Goal: Task Accomplishment & Management: Use online tool/utility

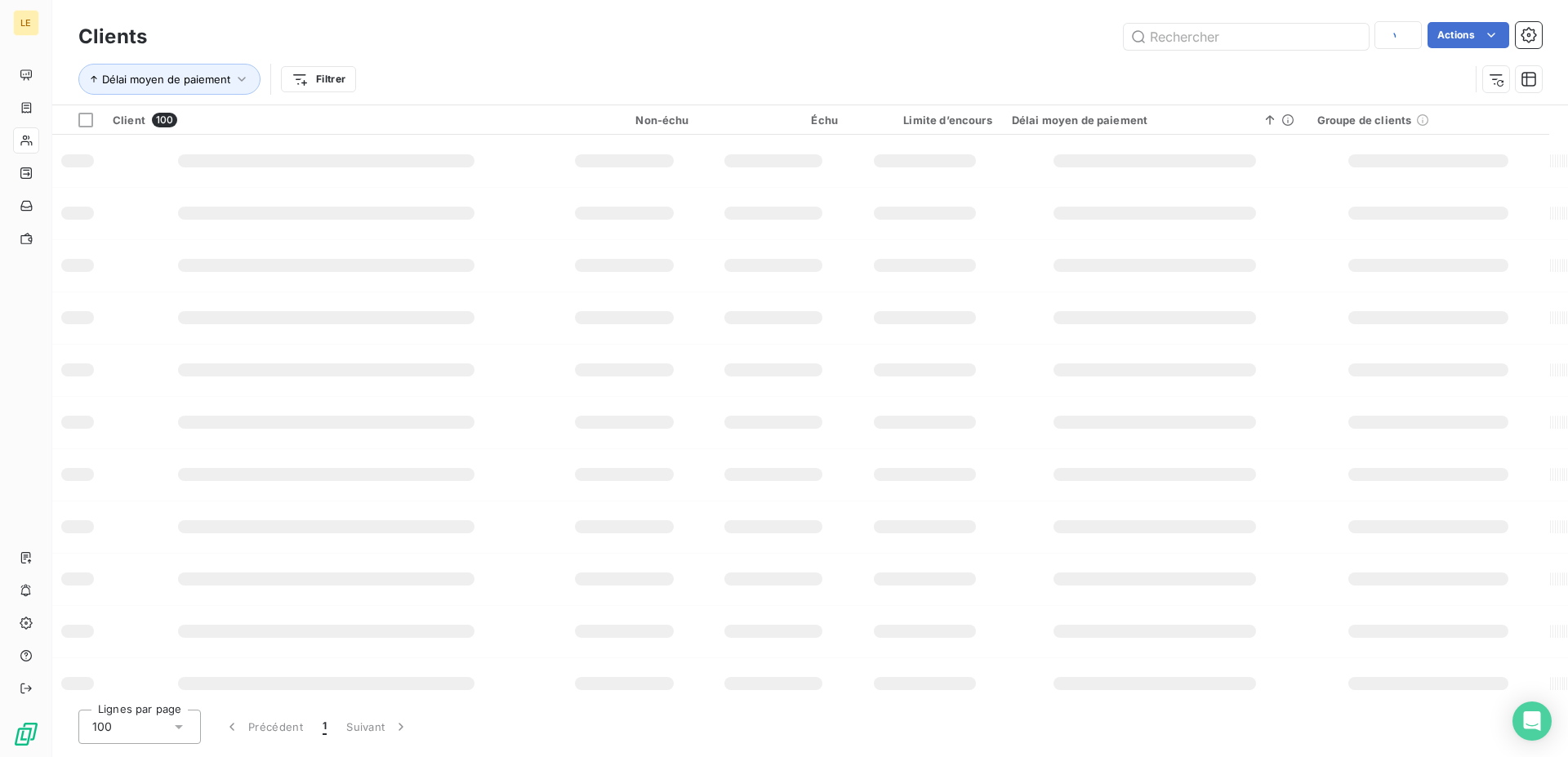
type input "aci"
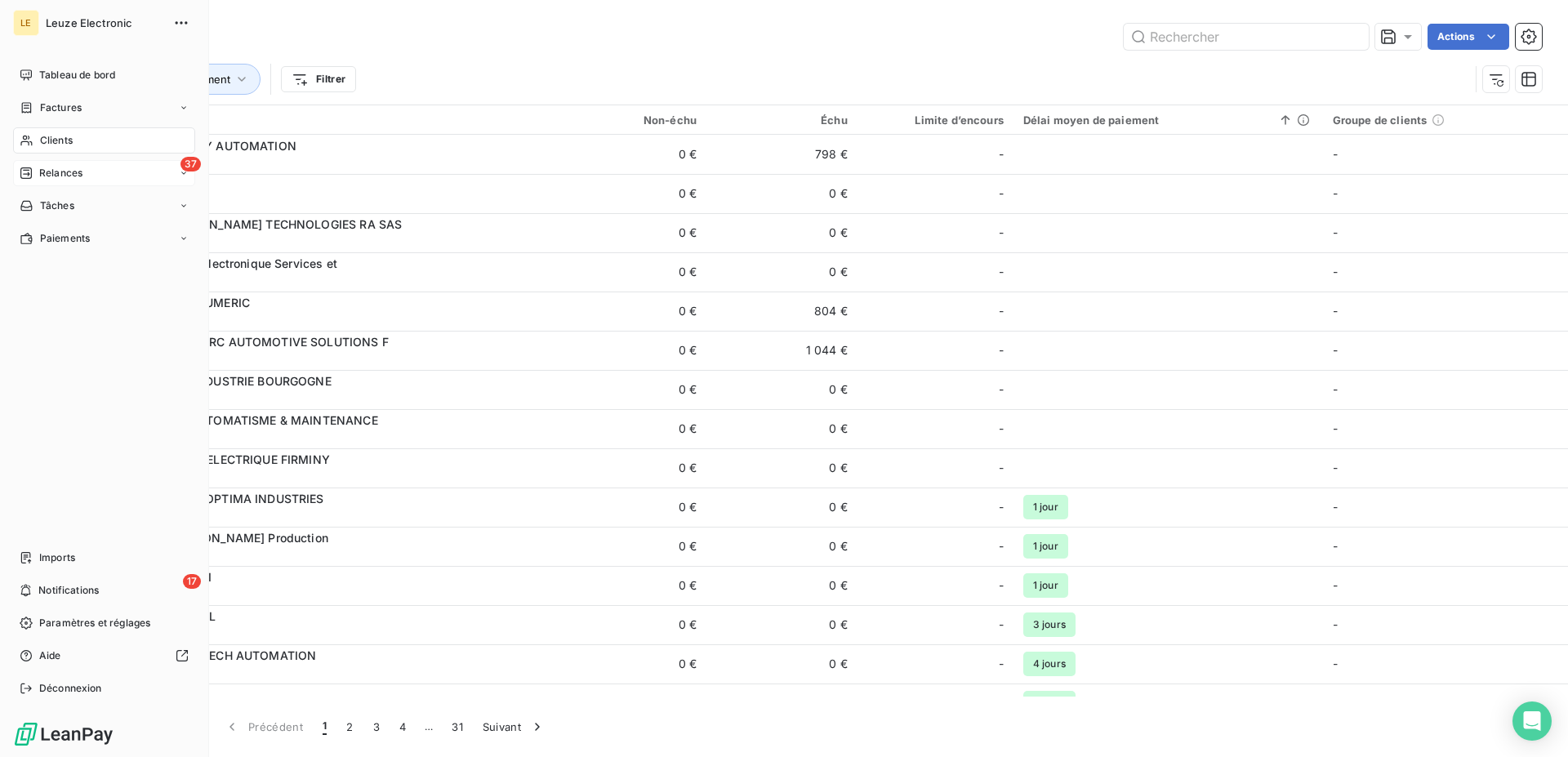
click at [29, 168] on icon at bounding box center [26, 174] width 12 height 12
click at [64, 181] on div "37 Relances" at bounding box center [104, 173] width 182 height 26
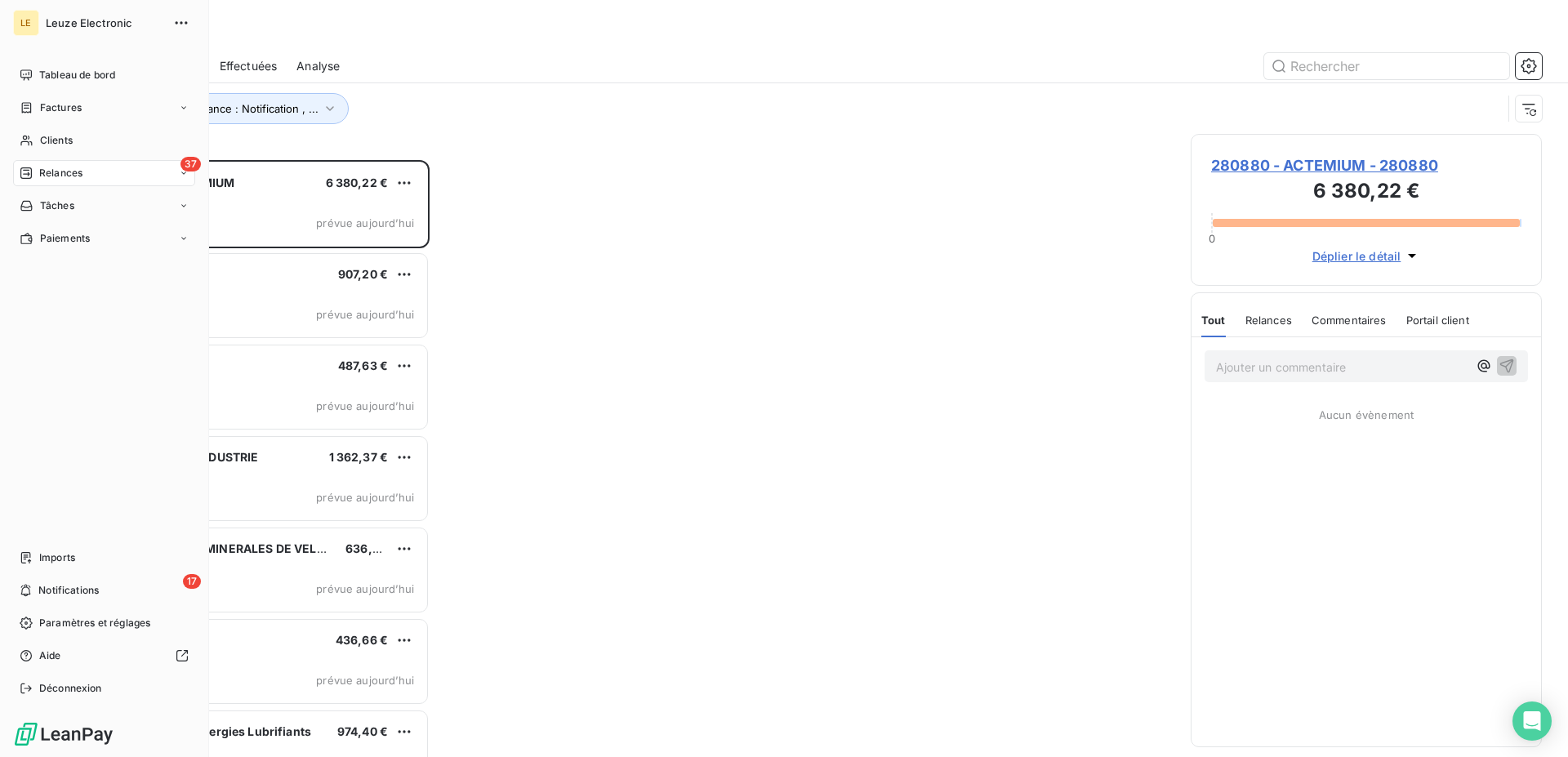
scroll to position [583, 337]
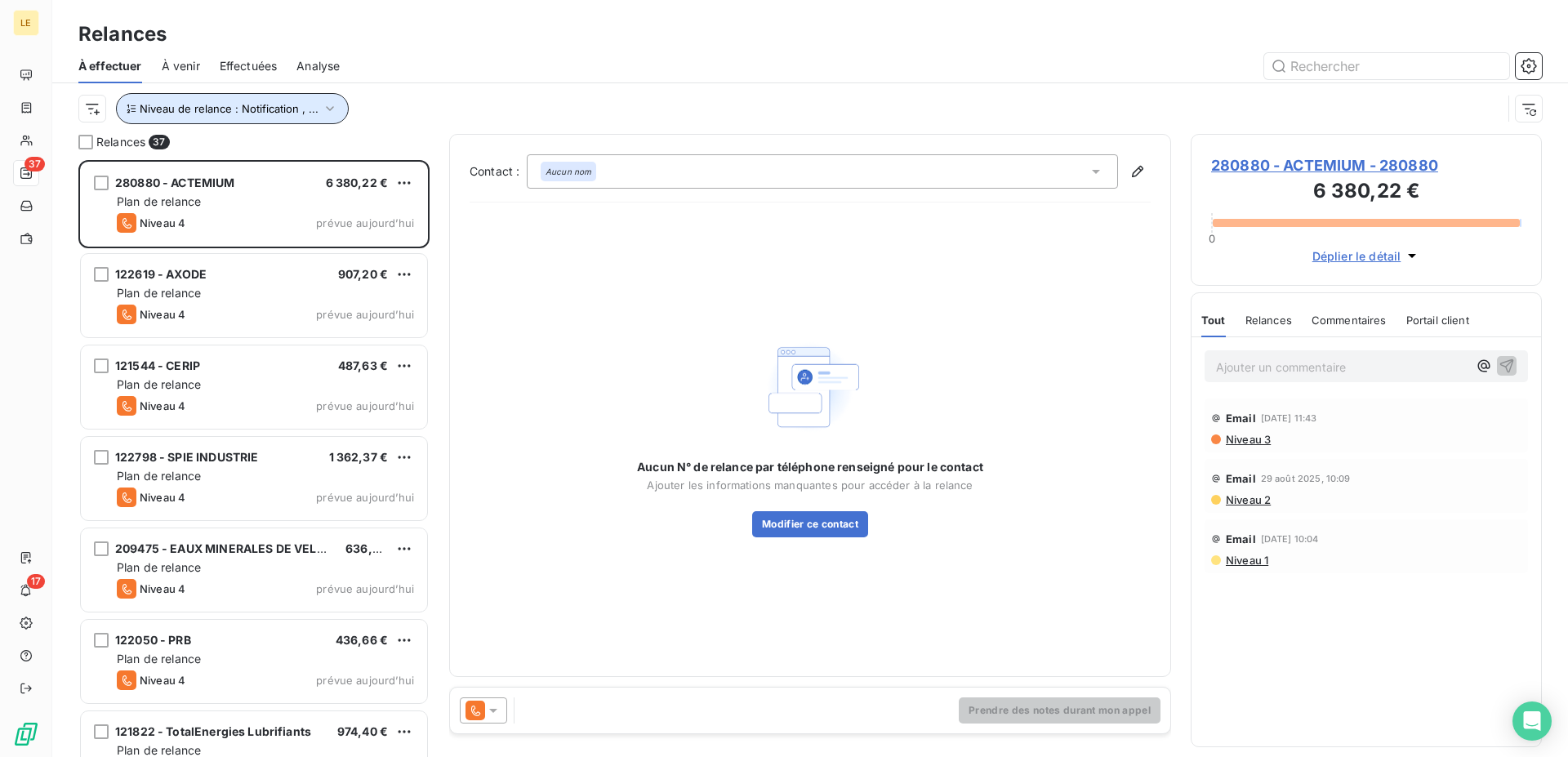
click at [279, 98] on button "Niveau de relance : Notification , ..." at bounding box center [232, 108] width 232 height 31
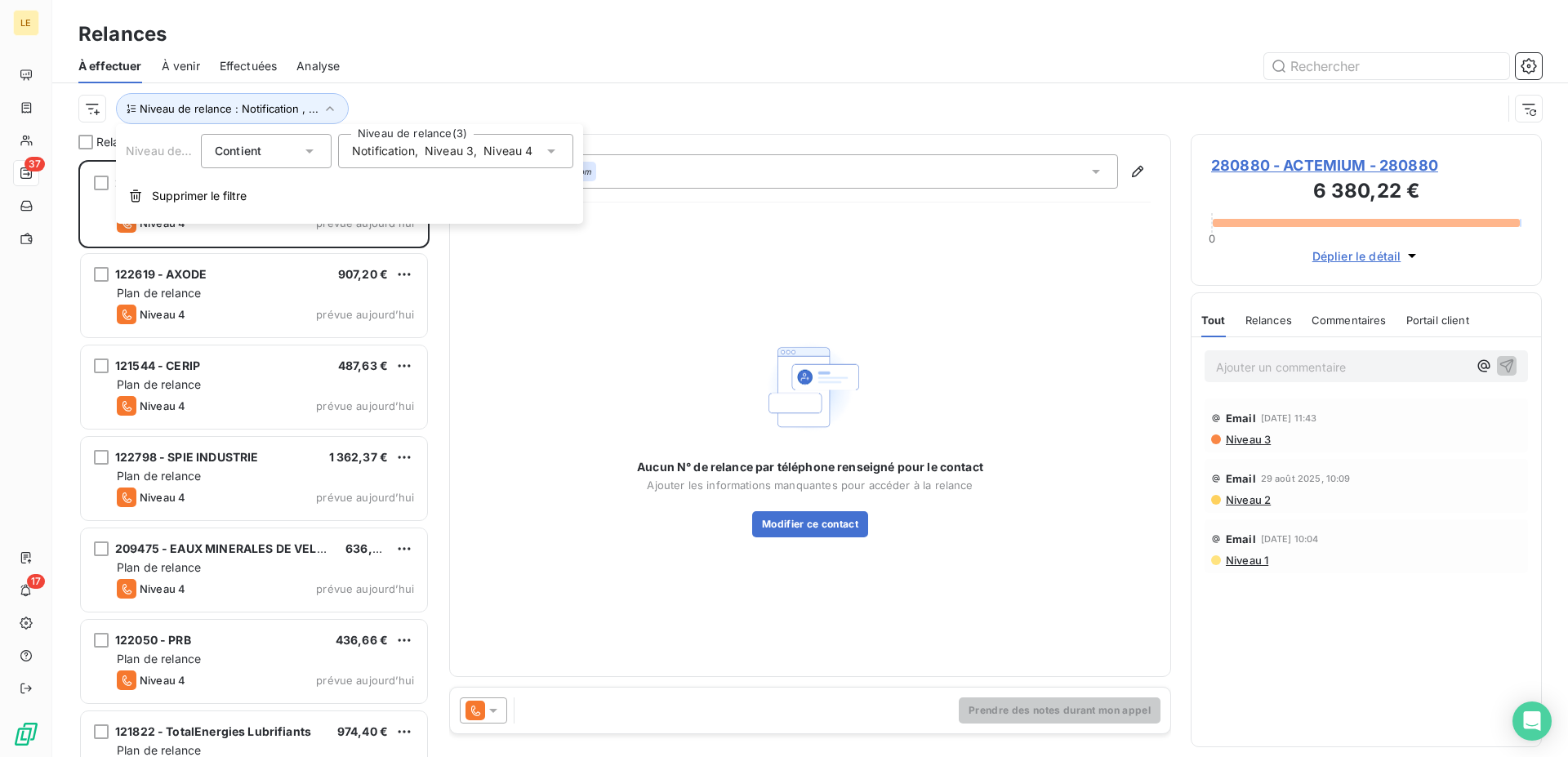
click at [530, 155] on span "Niveau 4" at bounding box center [508, 150] width 49 height 16
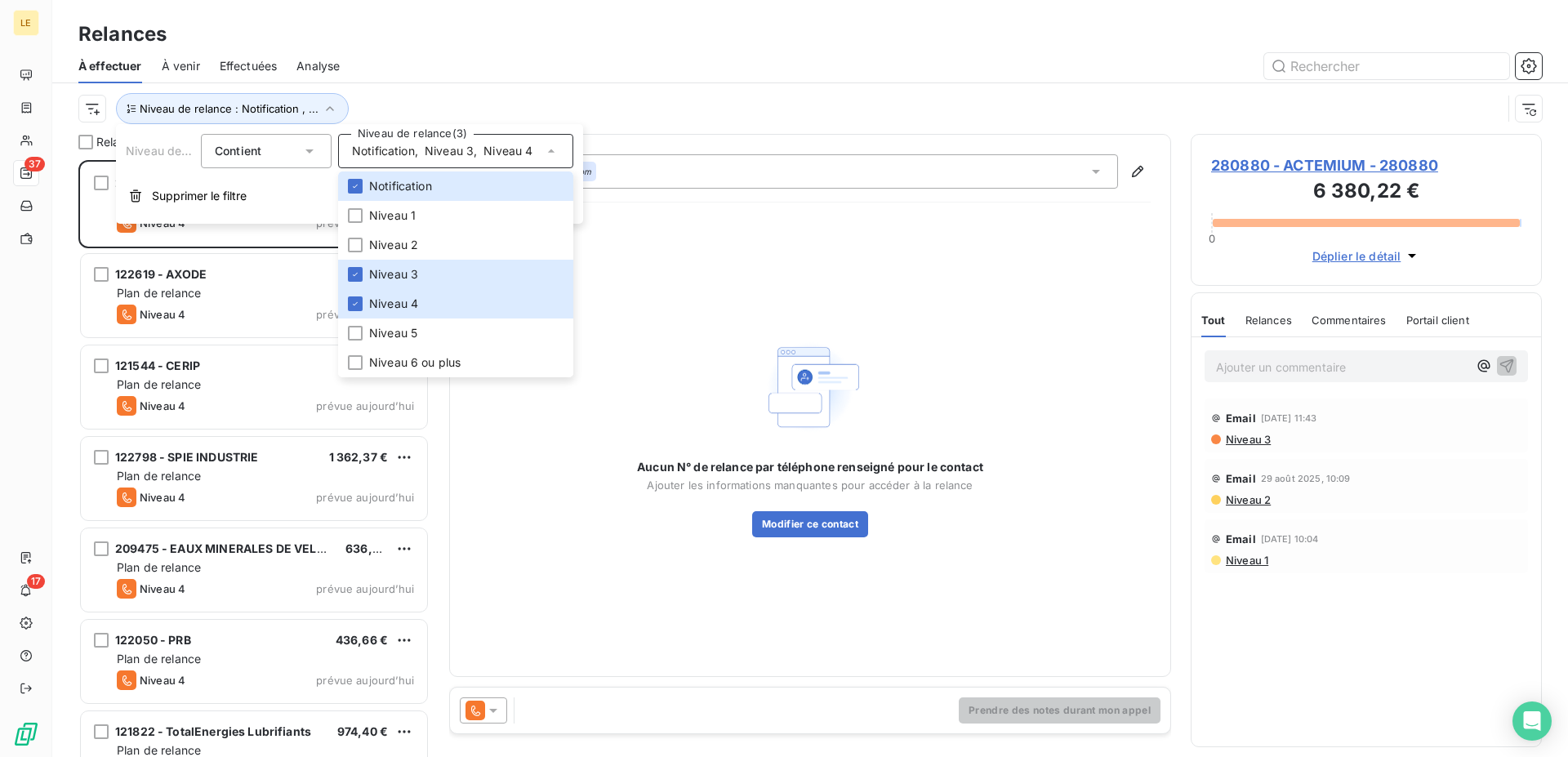
click at [546, 48] on div "Relances" at bounding box center [810, 34] width 1515 height 29
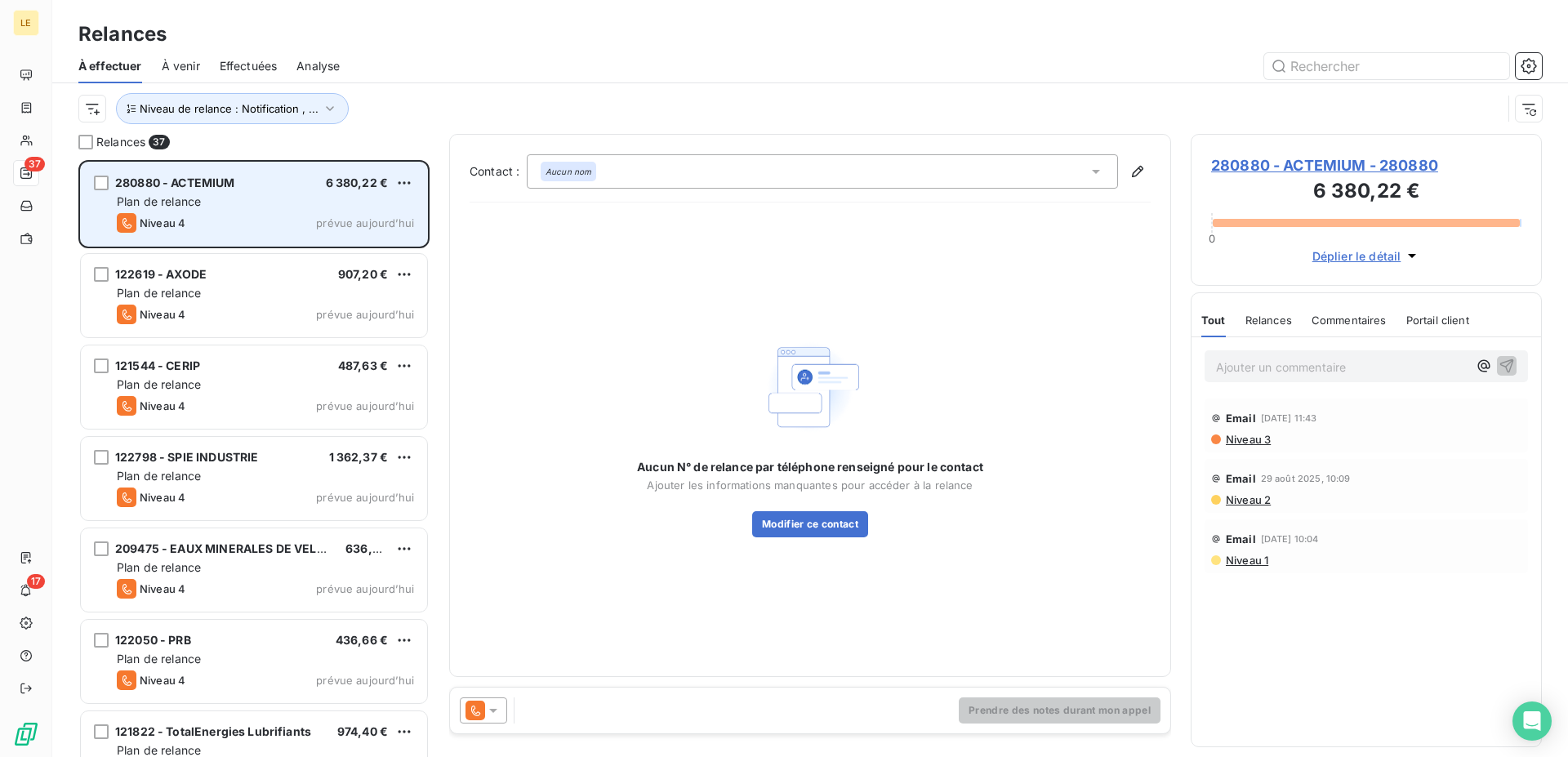
click at [298, 225] on div "Niveau 4 prévue aujourd’hui" at bounding box center [265, 222] width 297 height 19
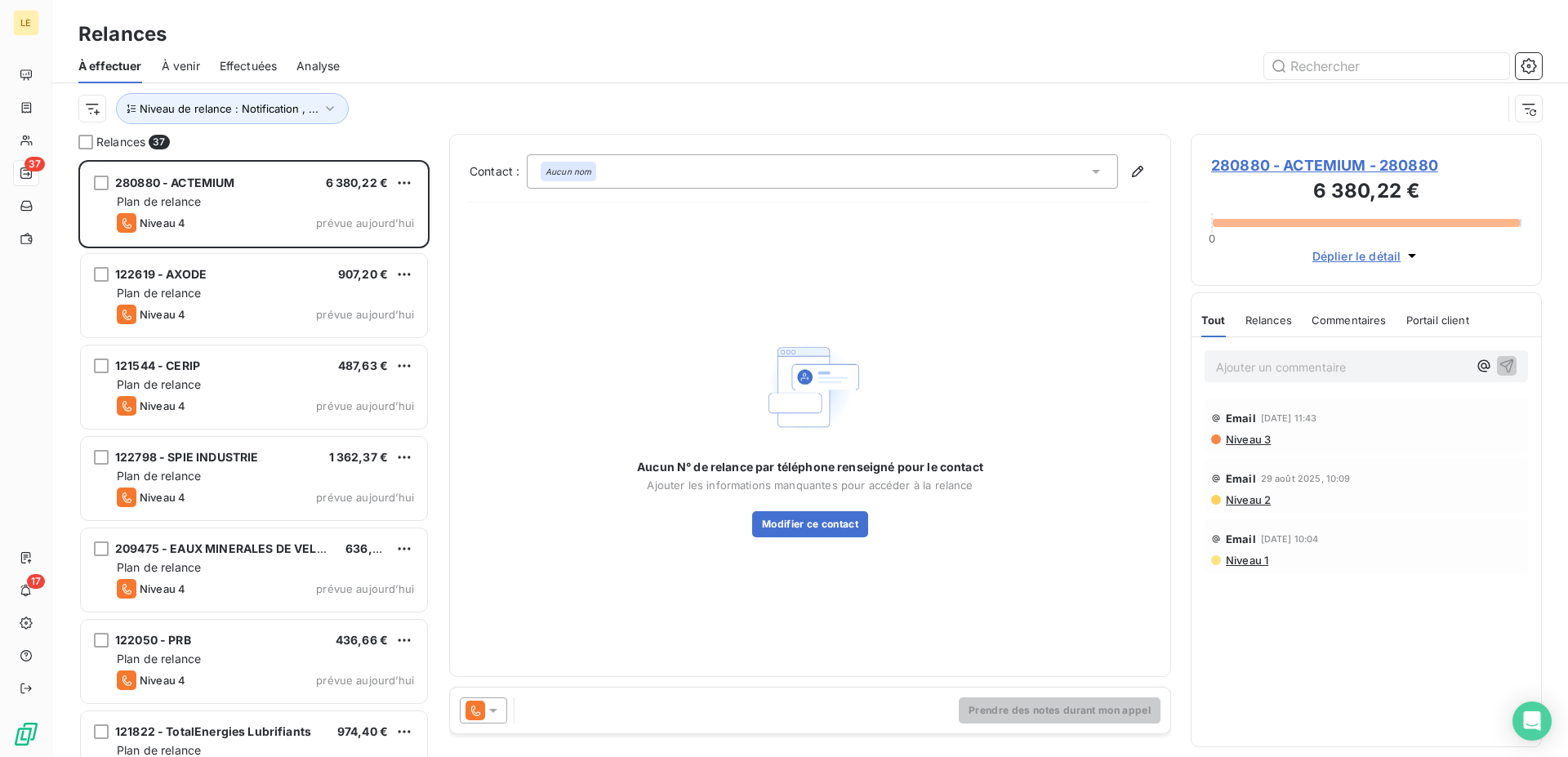
click at [495, 728] on div "Prendre des notes durant mon appel" at bounding box center [810, 710] width 720 height 45
click at [500, 711] on icon at bounding box center [492, 710] width 16 height 16
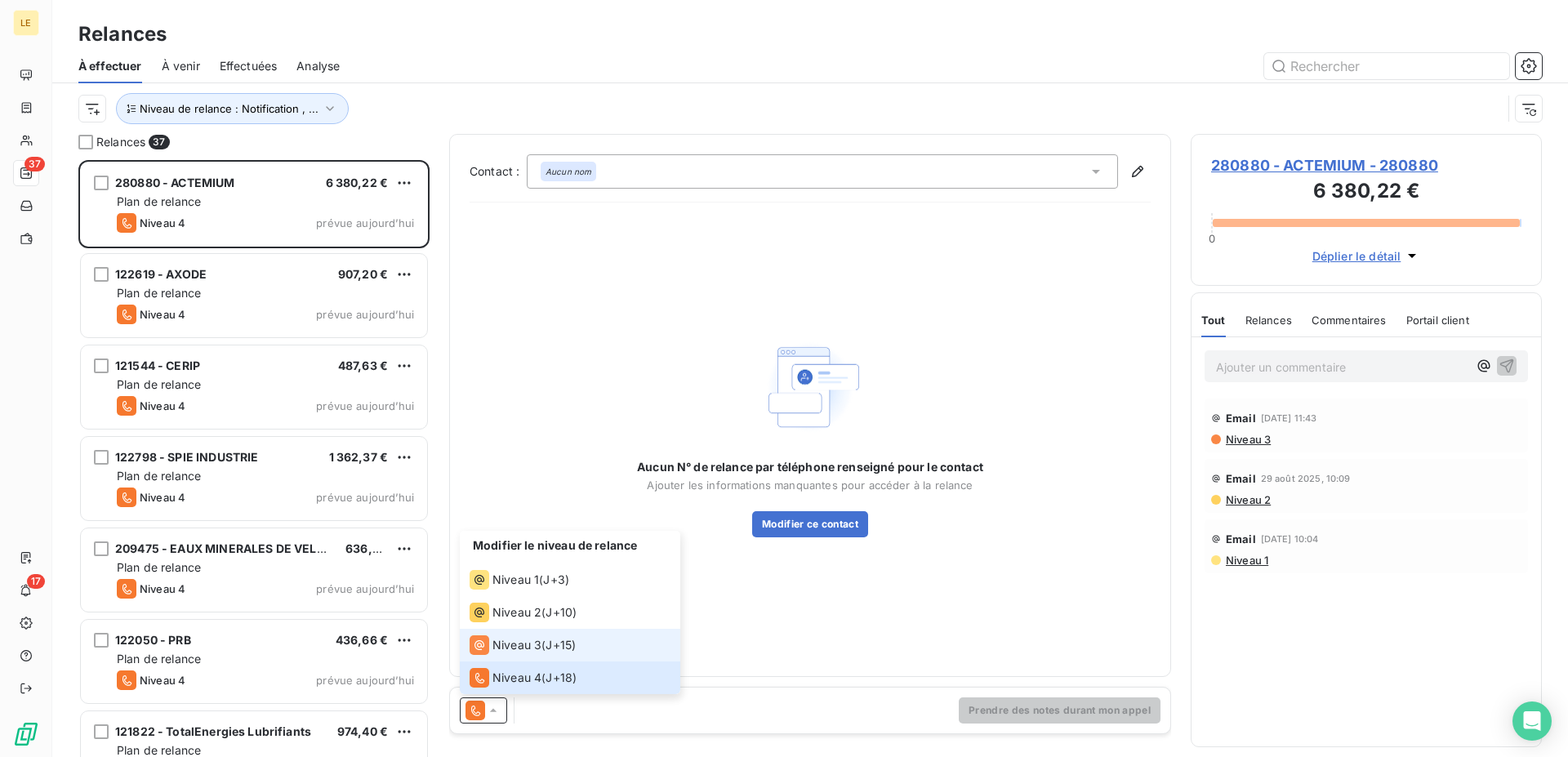
click at [501, 654] on div "Niveau 3" at bounding box center [506, 645] width 72 height 19
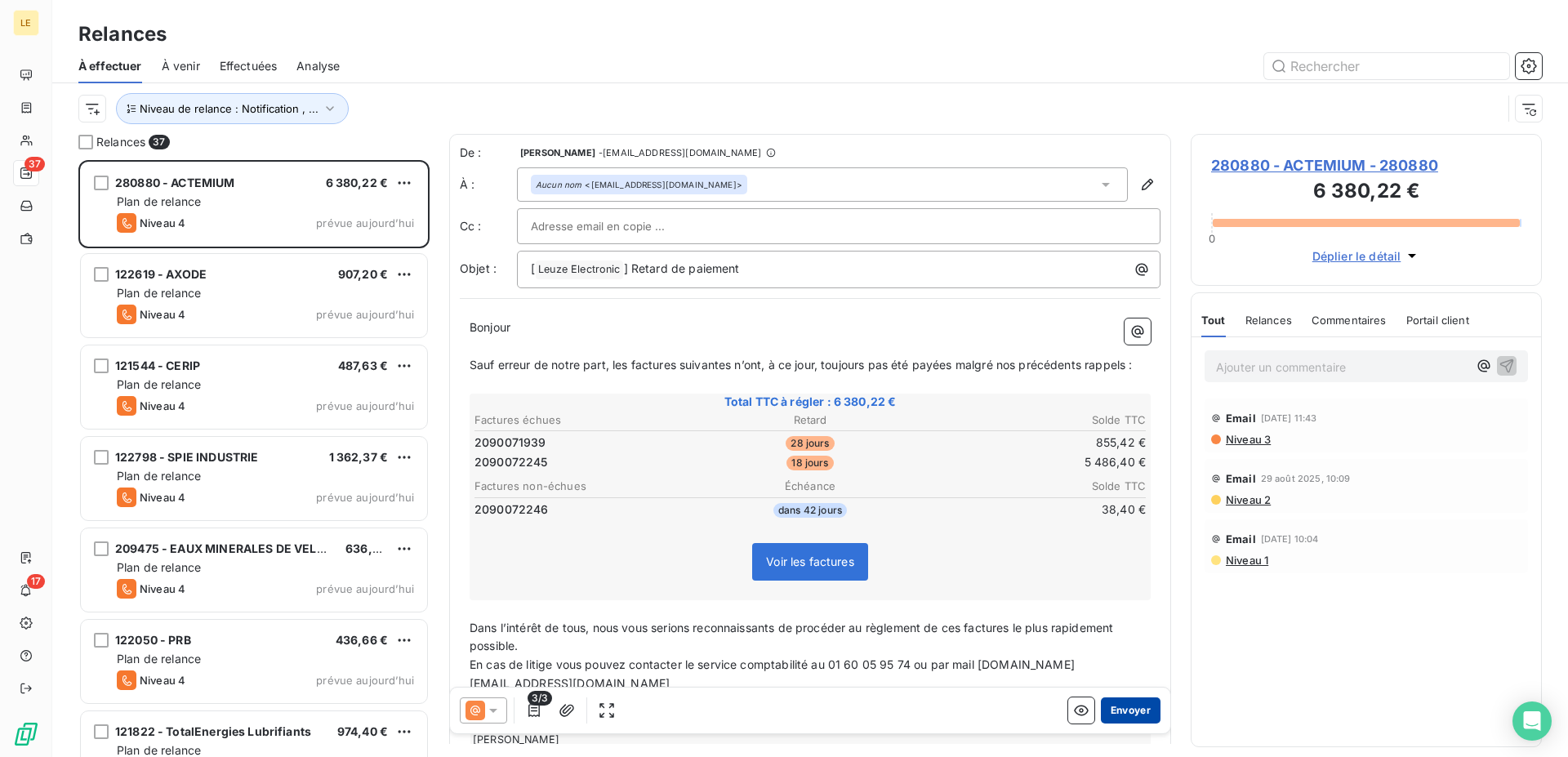
click at [1113, 708] on button "Envoyer" at bounding box center [1130, 710] width 60 height 26
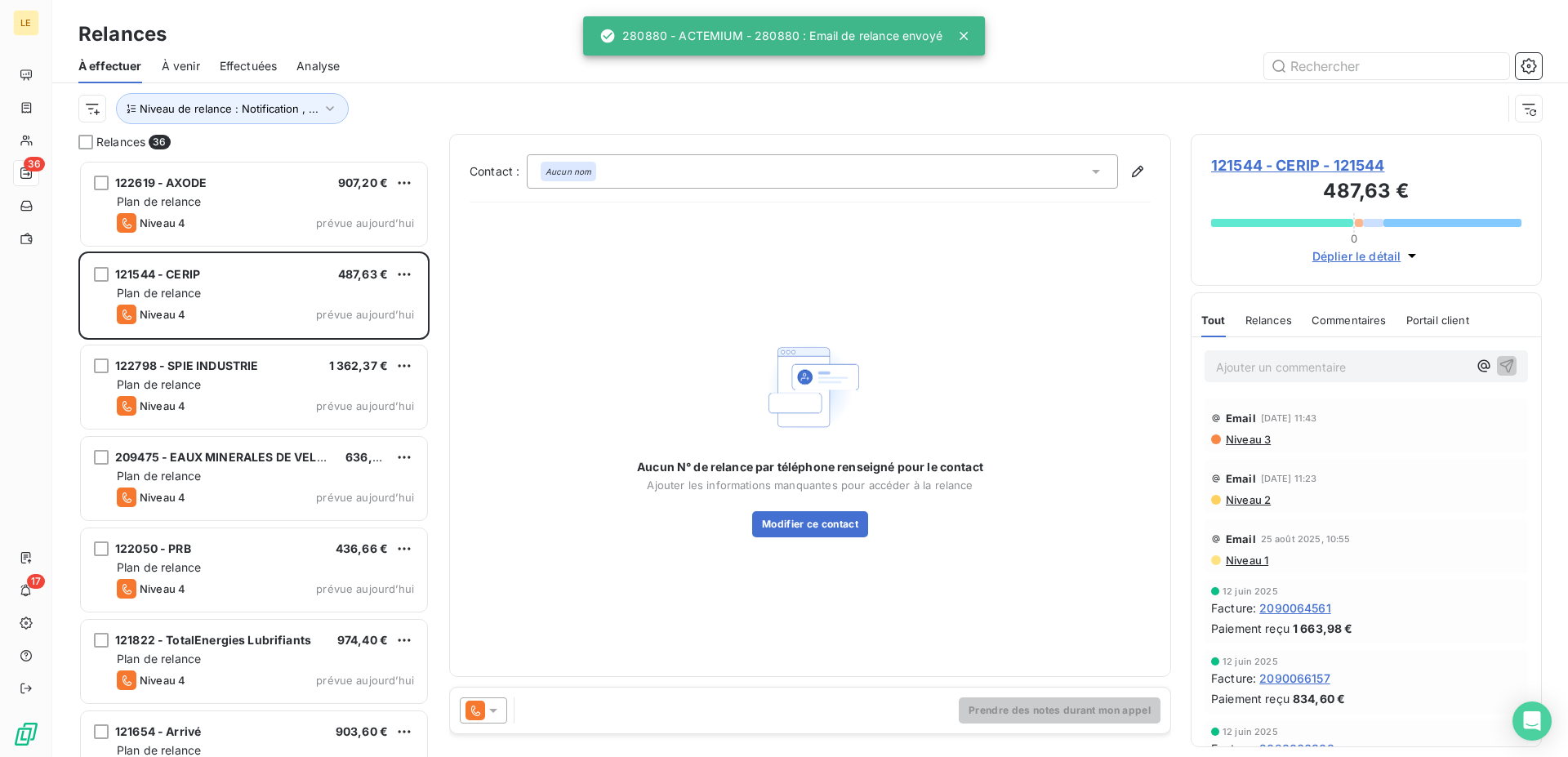
click at [468, 712] on icon at bounding box center [475, 710] width 19 height 19
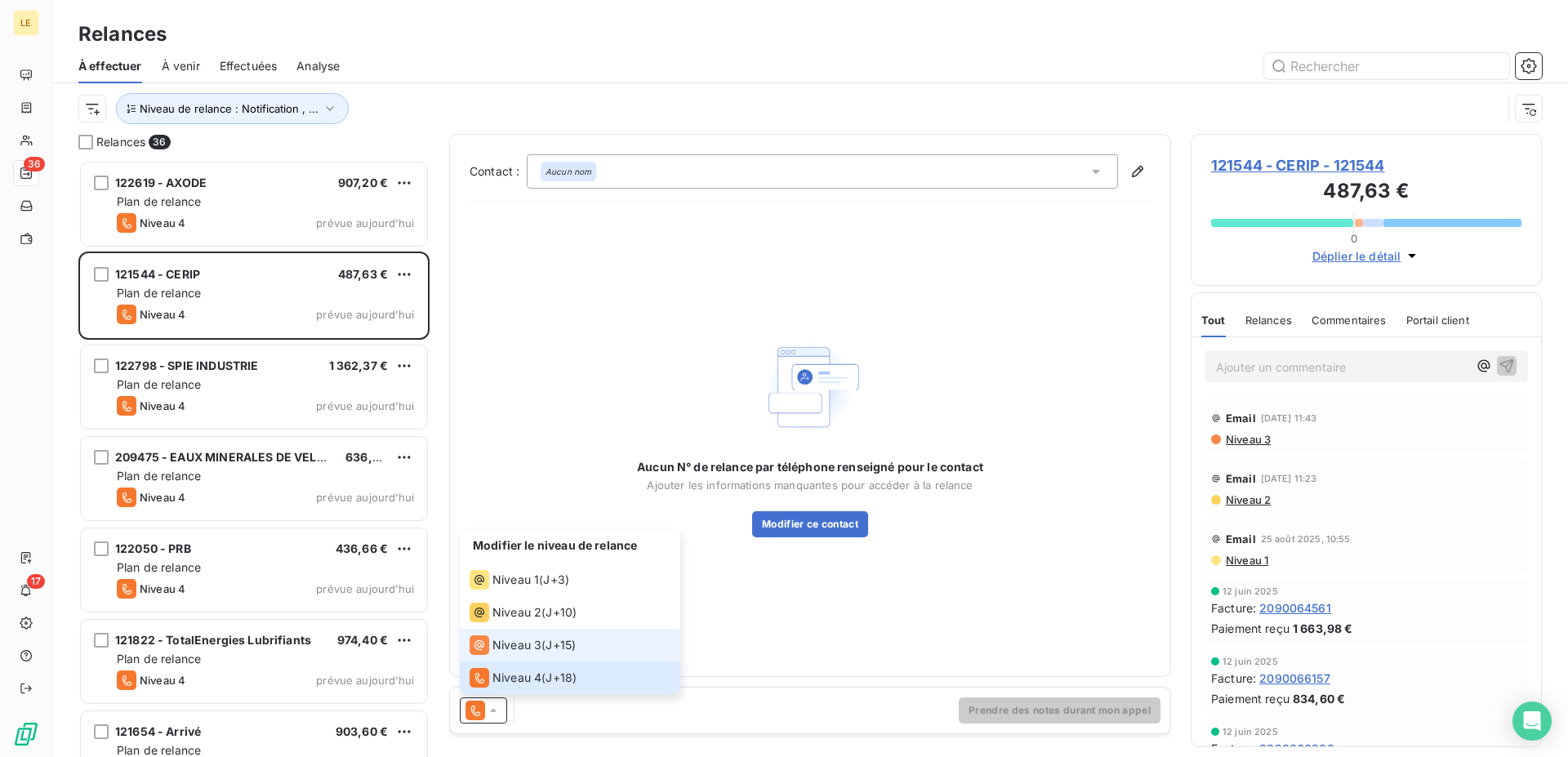
click at [492, 643] on span "Niveau 3" at bounding box center [517, 645] width 49 height 16
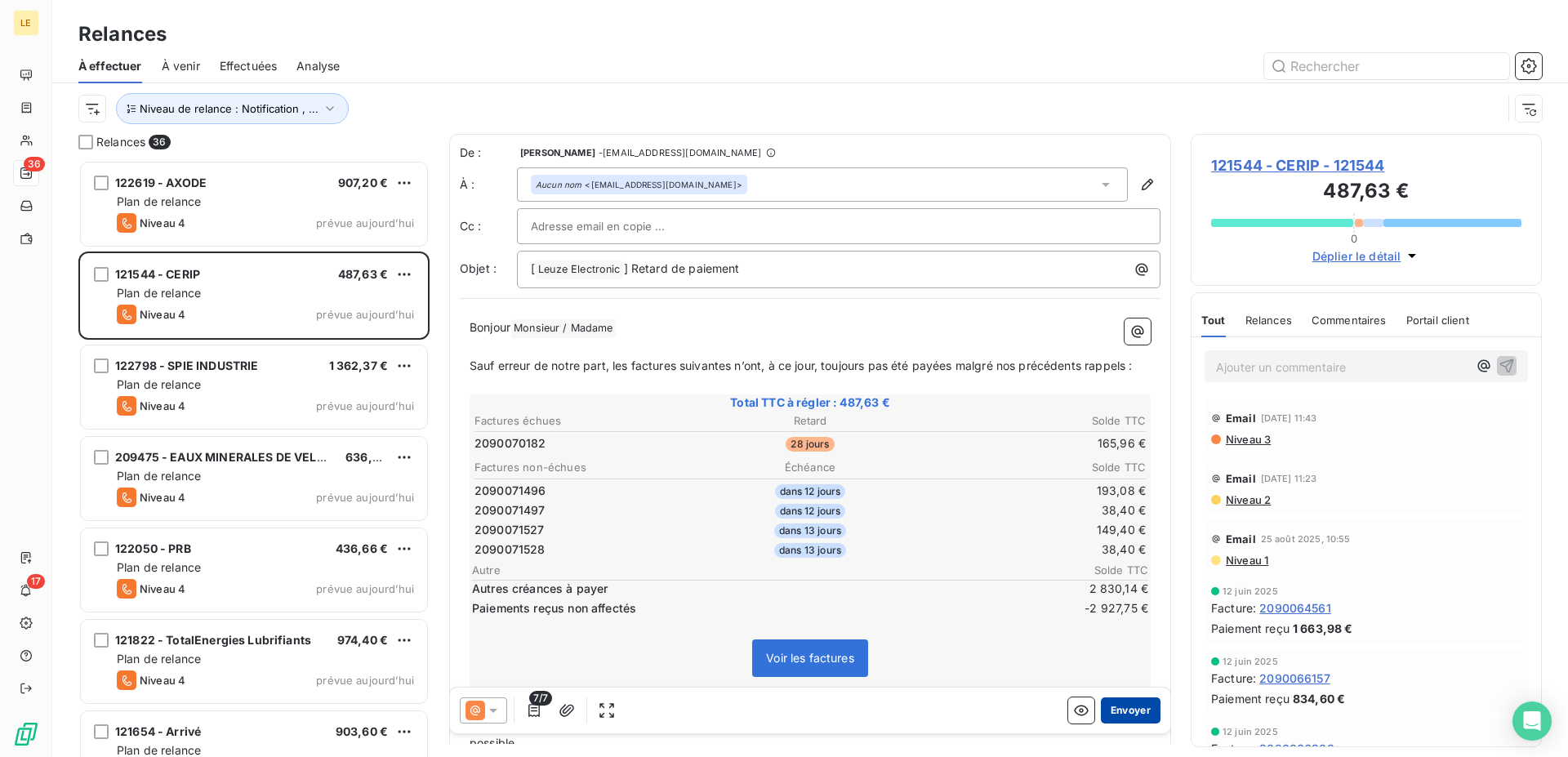
drag, startPoint x: 1131, startPoint y: 714, endPoint x: 1107, endPoint y: 701, distance: 27.3
click at [1107, 701] on button "Envoyer" at bounding box center [1130, 710] width 60 height 26
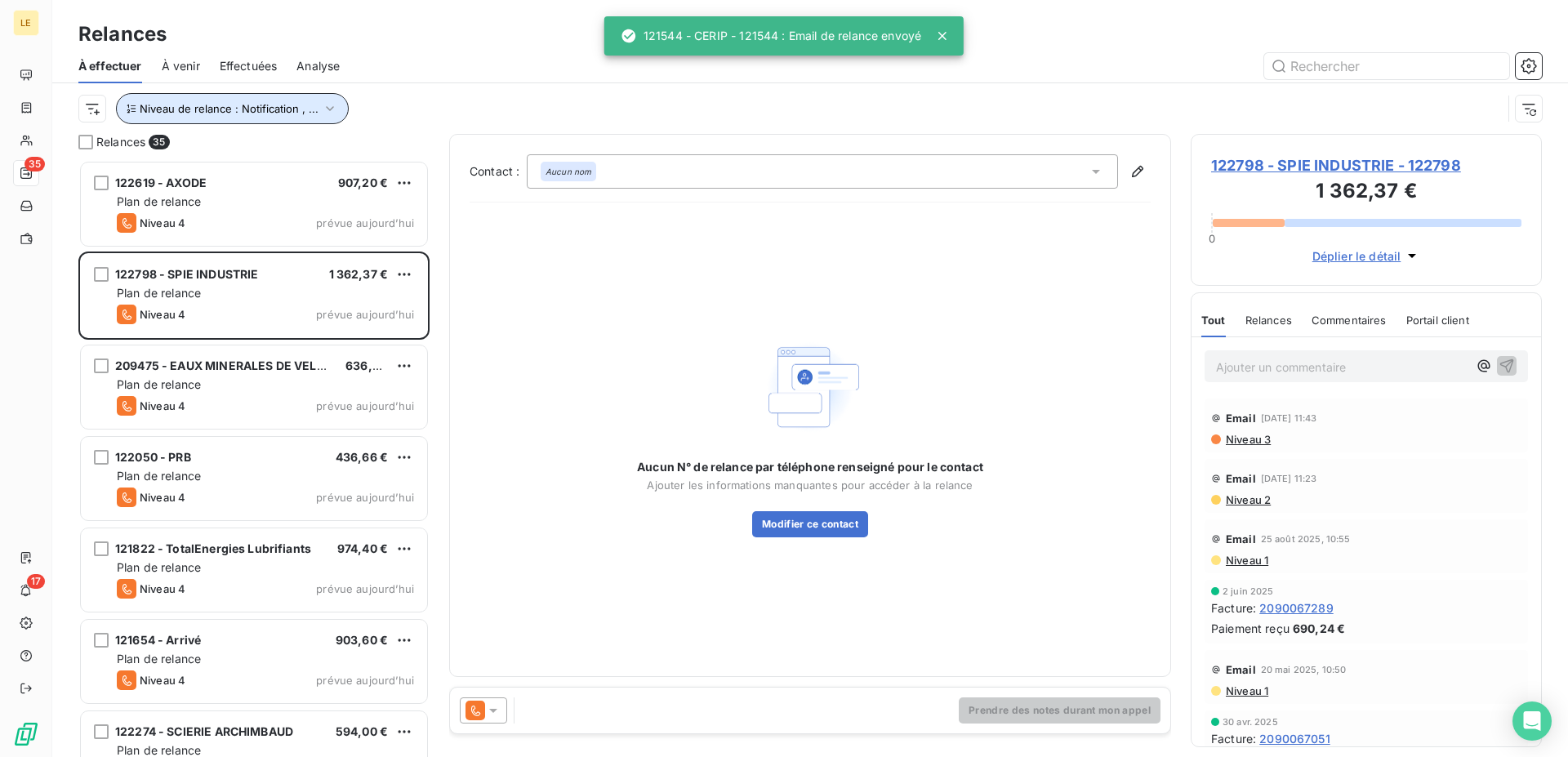
click at [313, 107] on span "Niveau de relance : Notification , ..." at bounding box center [228, 109] width 179 height 13
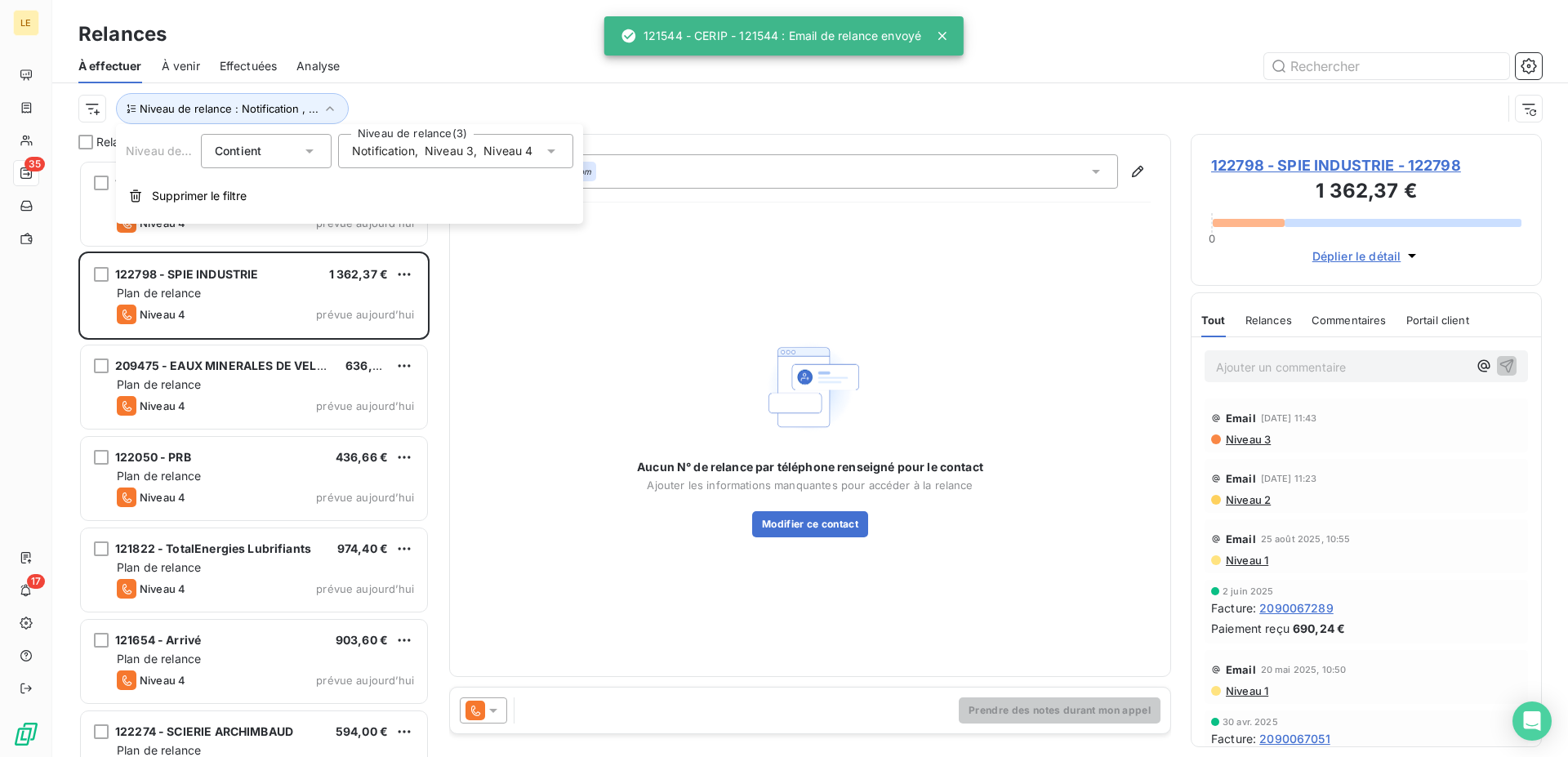
click at [423, 158] on div "Notification , Niveau 3 , Niveau 4" at bounding box center [442, 150] width 181 height 16
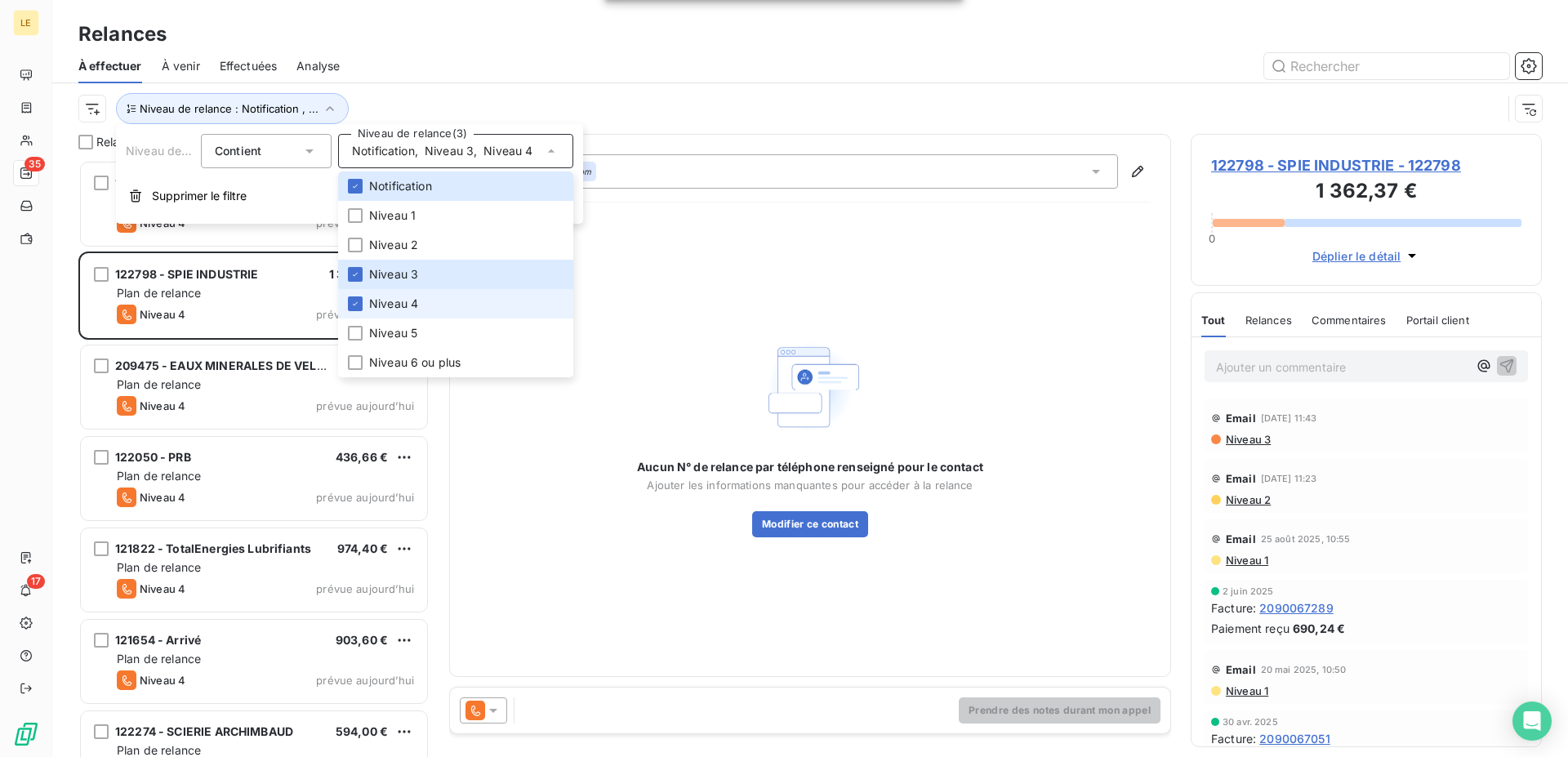
click at [352, 311] on li "Niveau 4" at bounding box center [456, 304] width 235 height 29
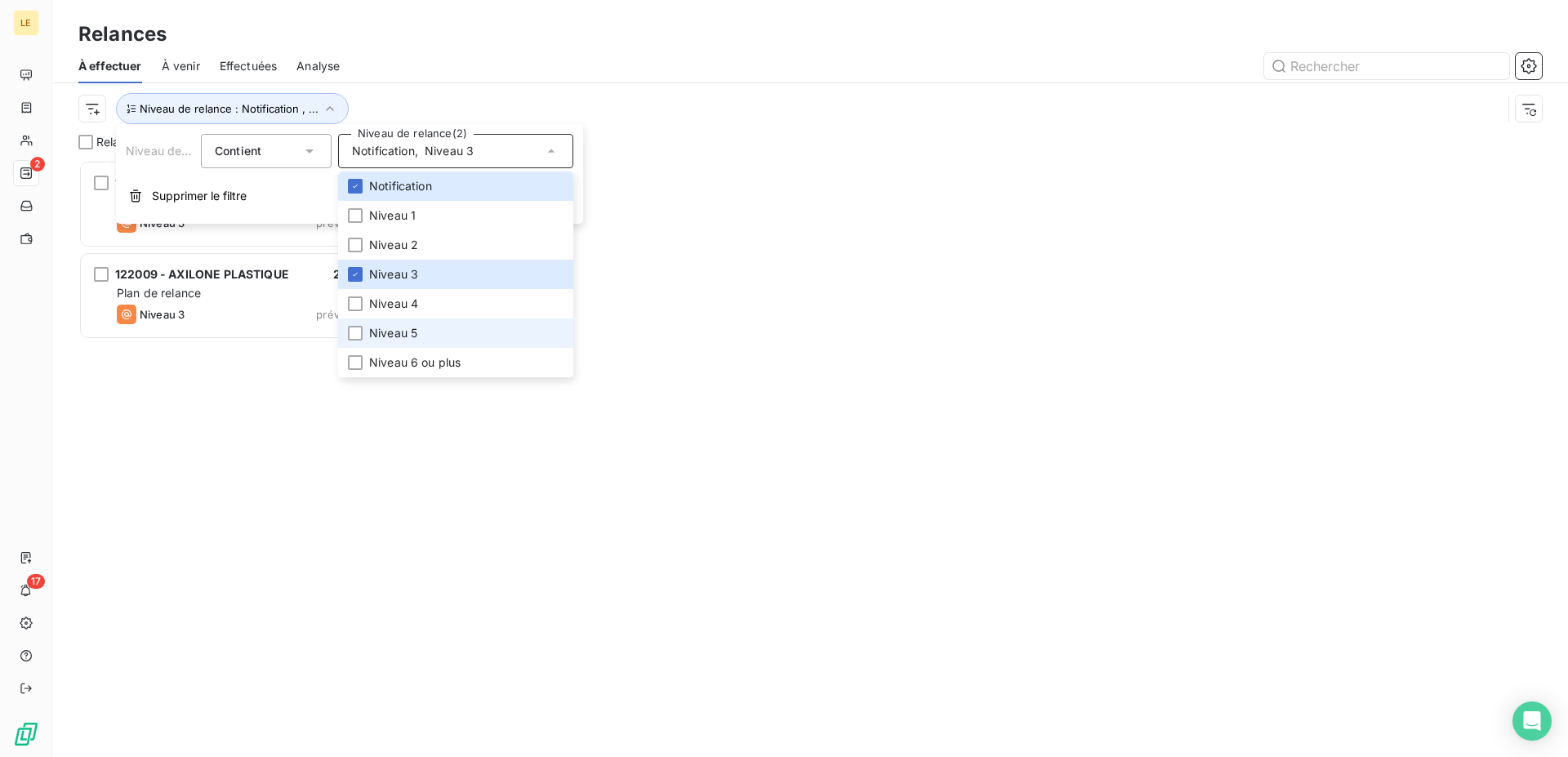
scroll to position [583, 337]
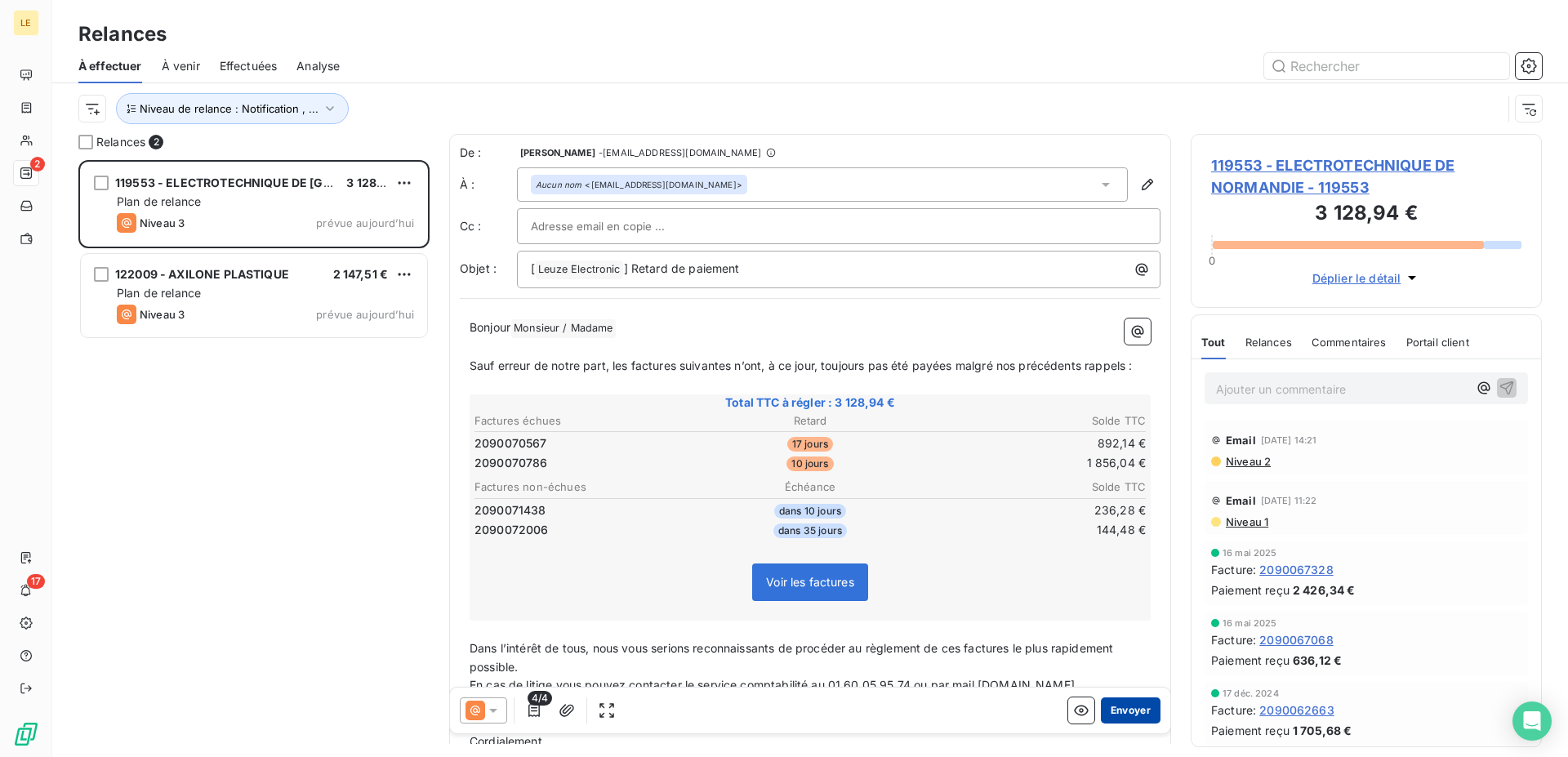
click at [1122, 720] on button "Envoyer" at bounding box center [1130, 710] width 60 height 26
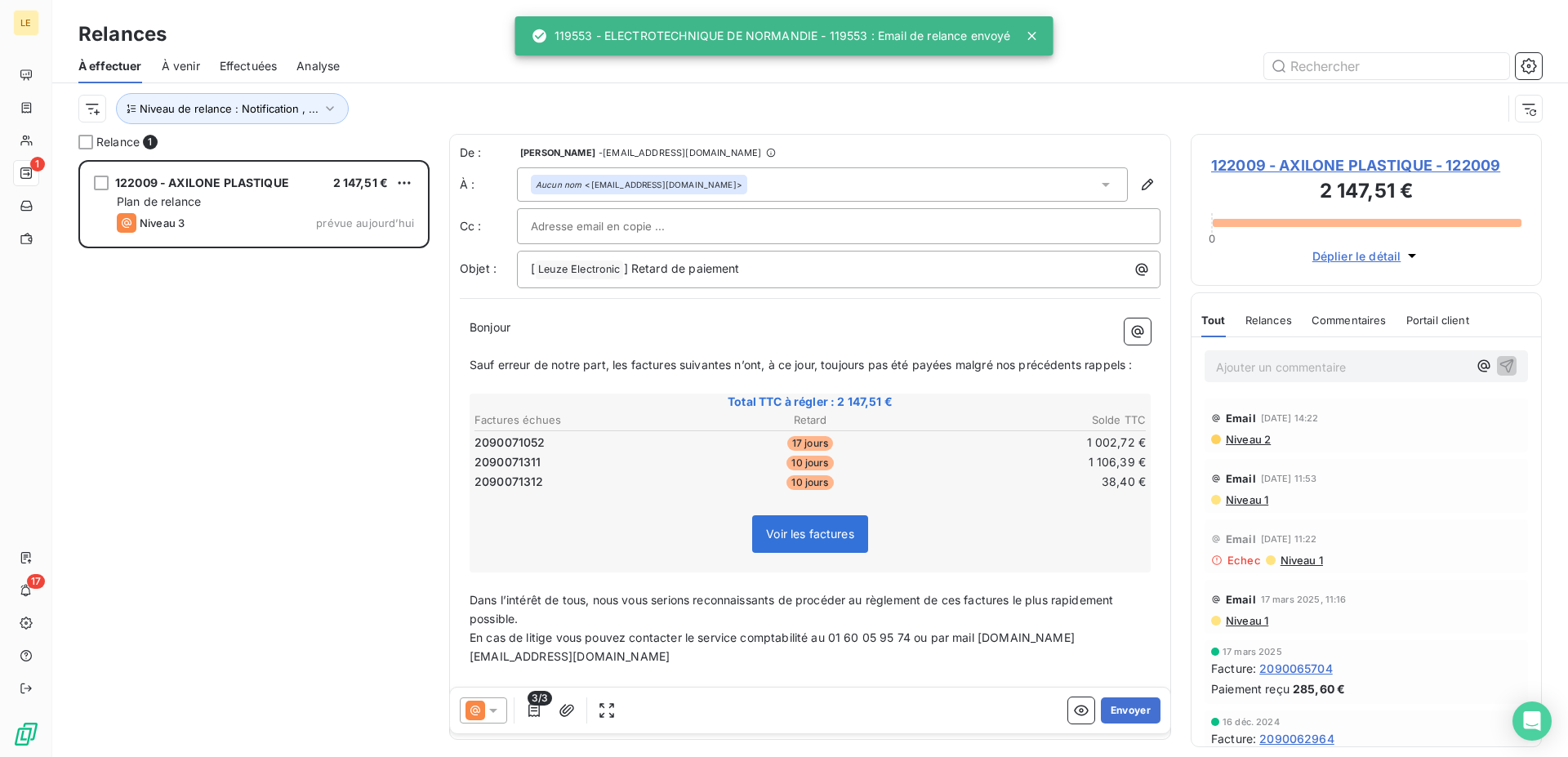
click at [1122, 720] on button "Envoyer" at bounding box center [1130, 710] width 60 height 26
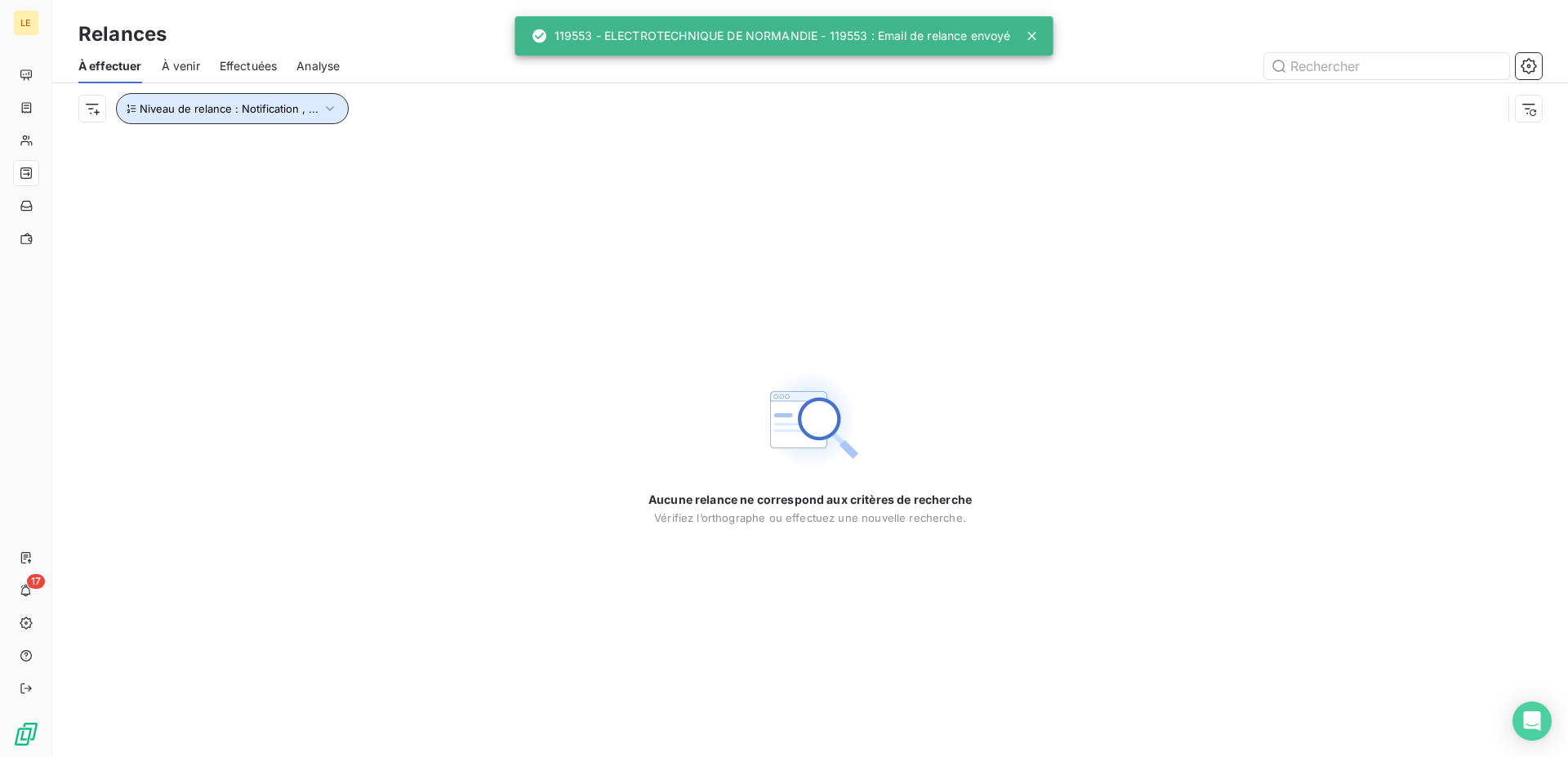
click at [242, 113] on span "Niveau de relance : Notification , ..." at bounding box center [228, 109] width 179 height 13
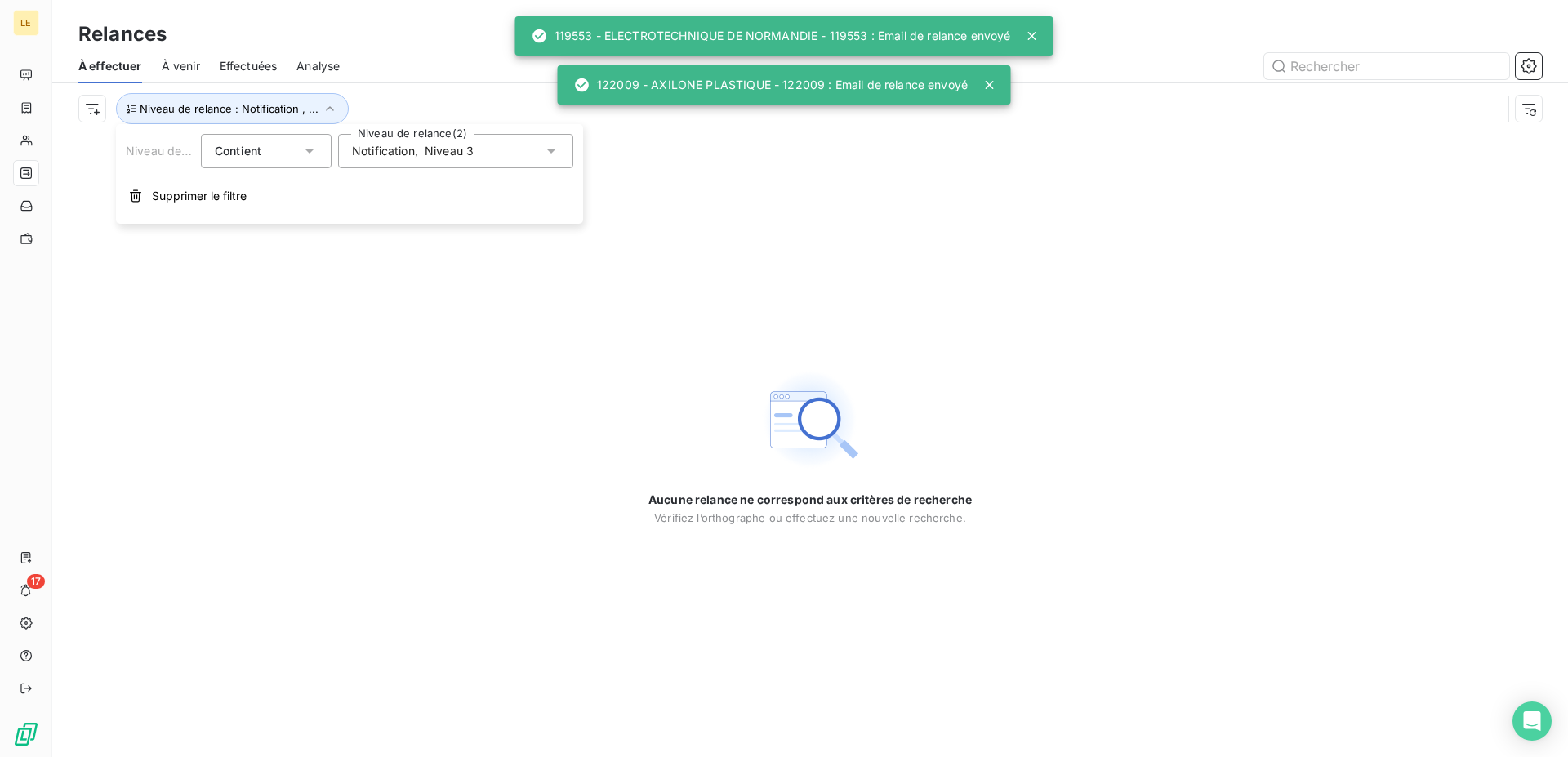
click at [392, 156] on span "Notification" at bounding box center [383, 150] width 63 height 16
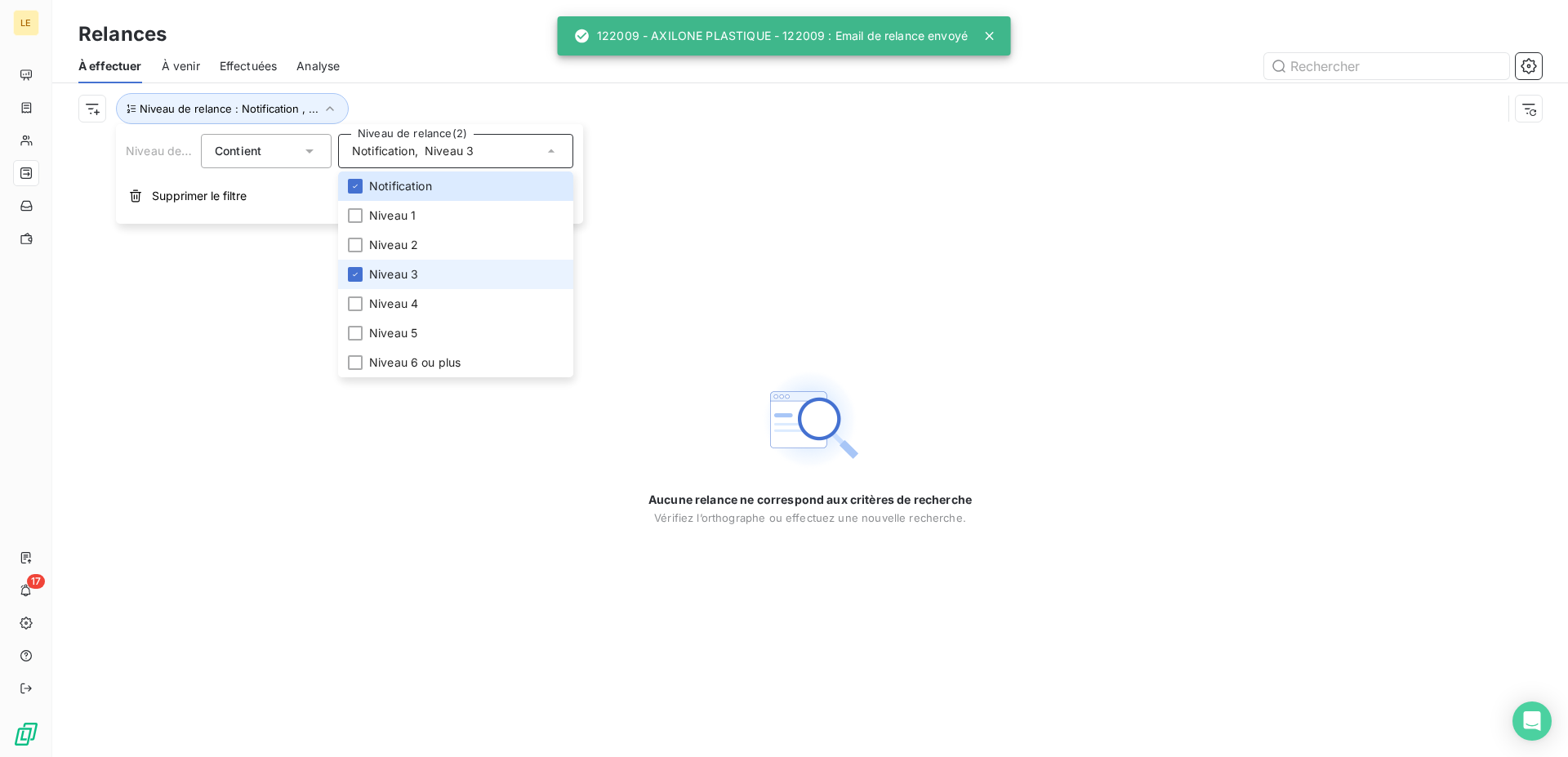
click at [374, 282] on span "Niveau 3" at bounding box center [393, 274] width 49 height 16
click at [360, 300] on div at bounding box center [356, 304] width 15 height 15
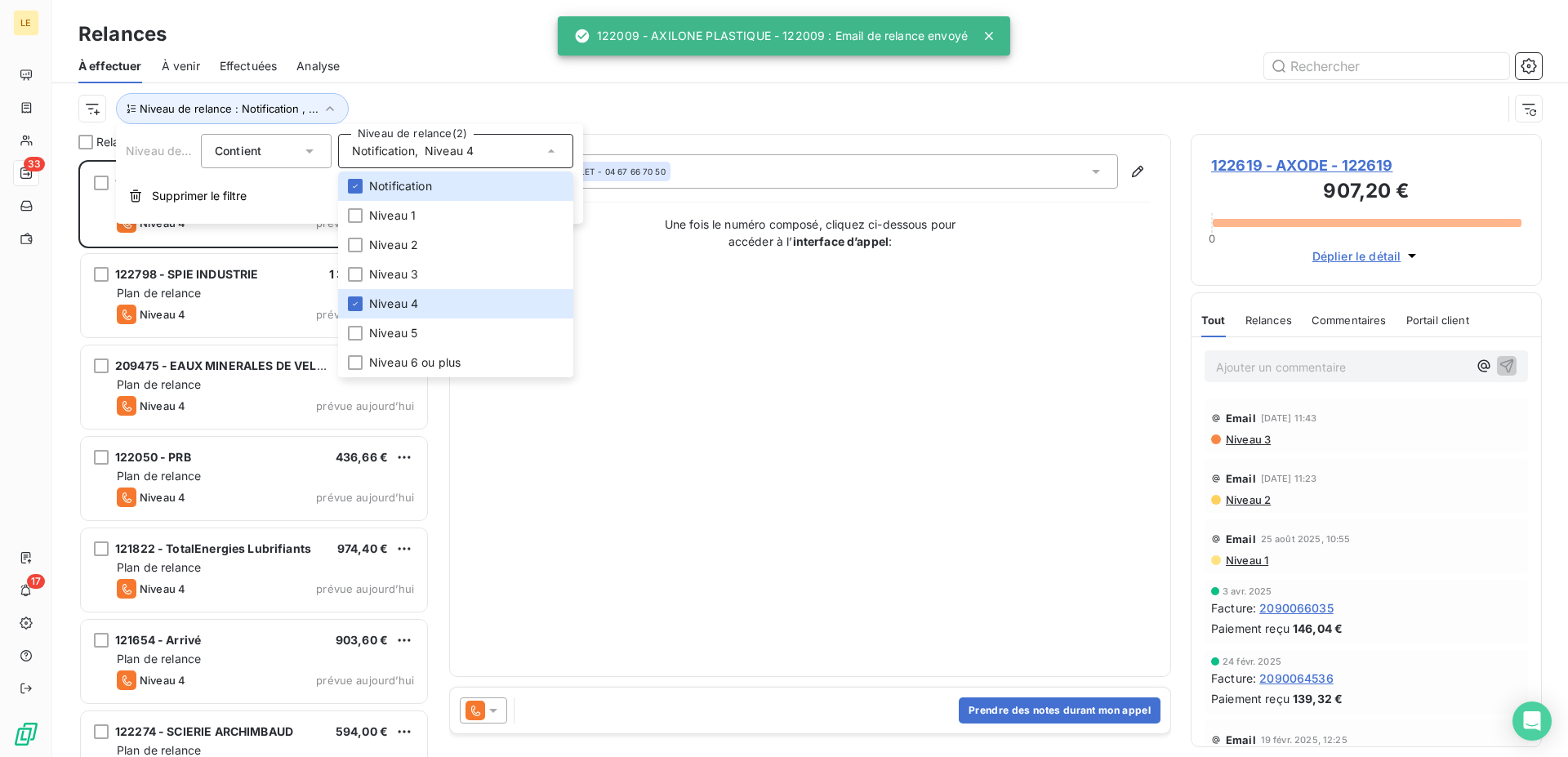
scroll to position [583, 337]
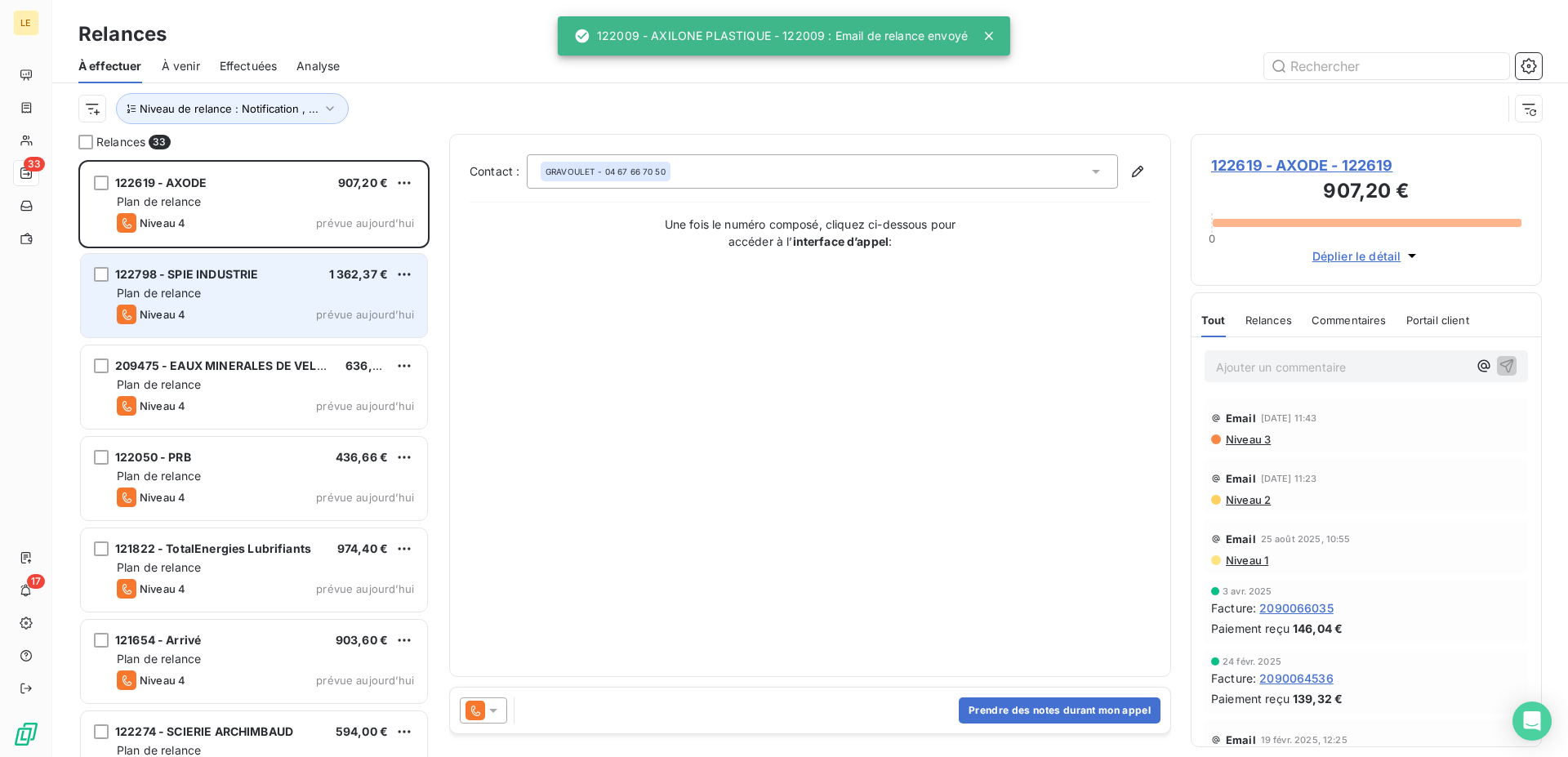
click at [216, 280] on span "122798 - SPIE INDUSTRIE" at bounding box center [186, 274] width 143 height 14
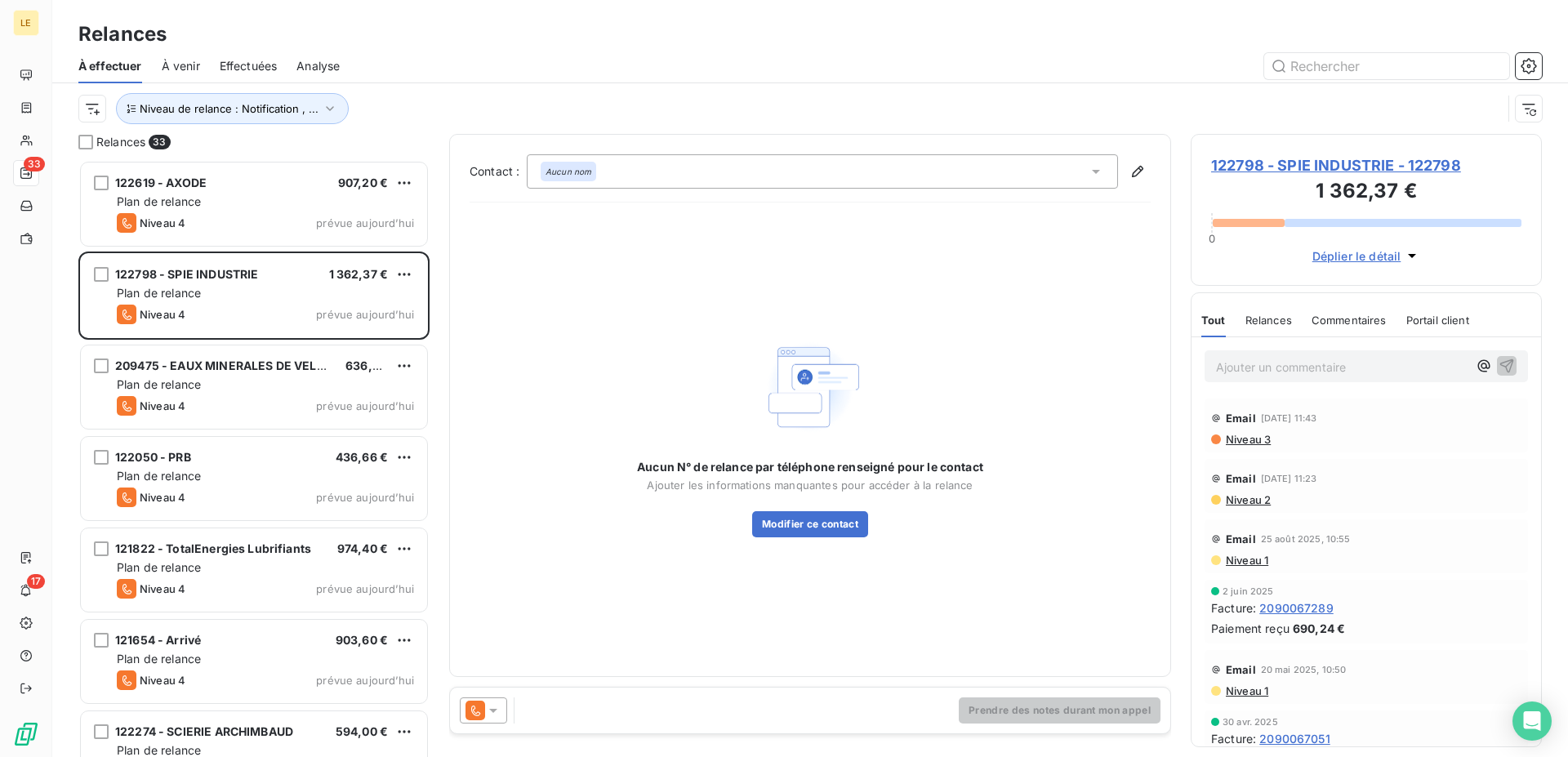
click at [497, 716] on icon at bounding box center [492, 710] width 16 height 16
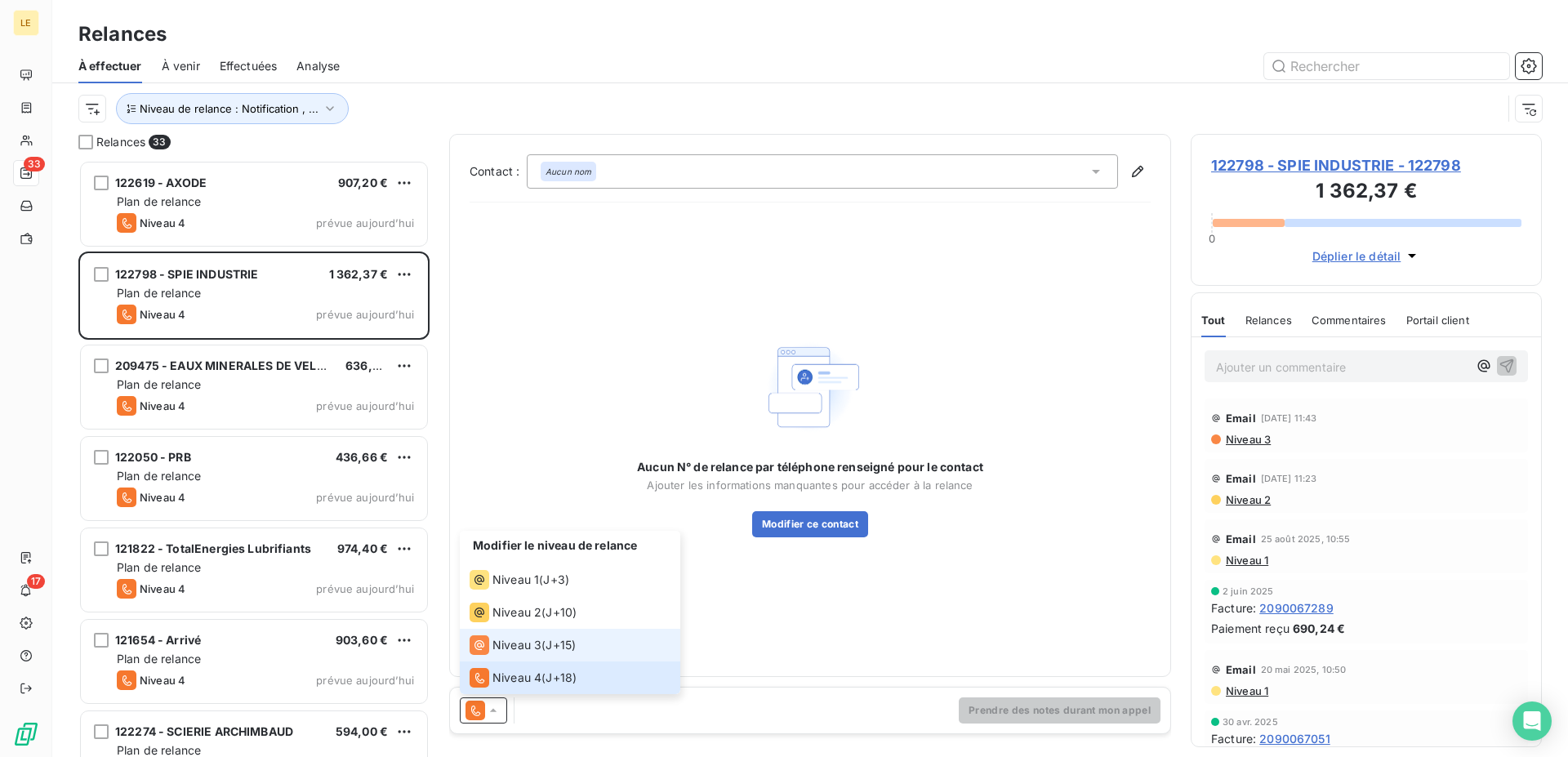
click at [504, 646] on span "Niveau 3" at bounding box center [517, 645] width 49 height 16
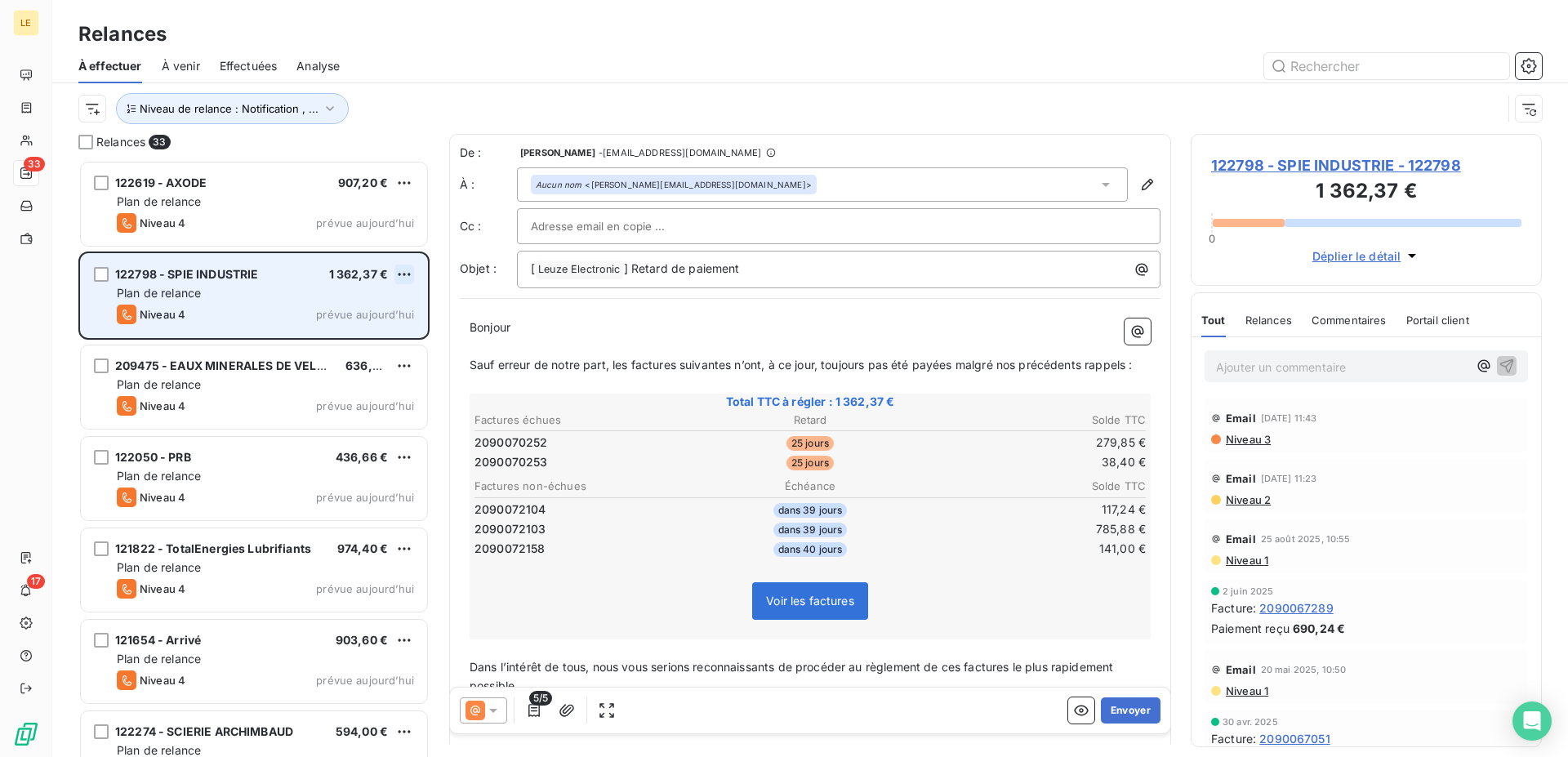
click at [404, 279] on html "LE 33 17 Relances À effectuer À venir Effectuées Analyse Niveau de relance : No…" at bounding box center [784, 378] width 1568 height 757
click at [367, 342] on div "Passer cette action" at bounding box center [333, 336] width 146 height 26
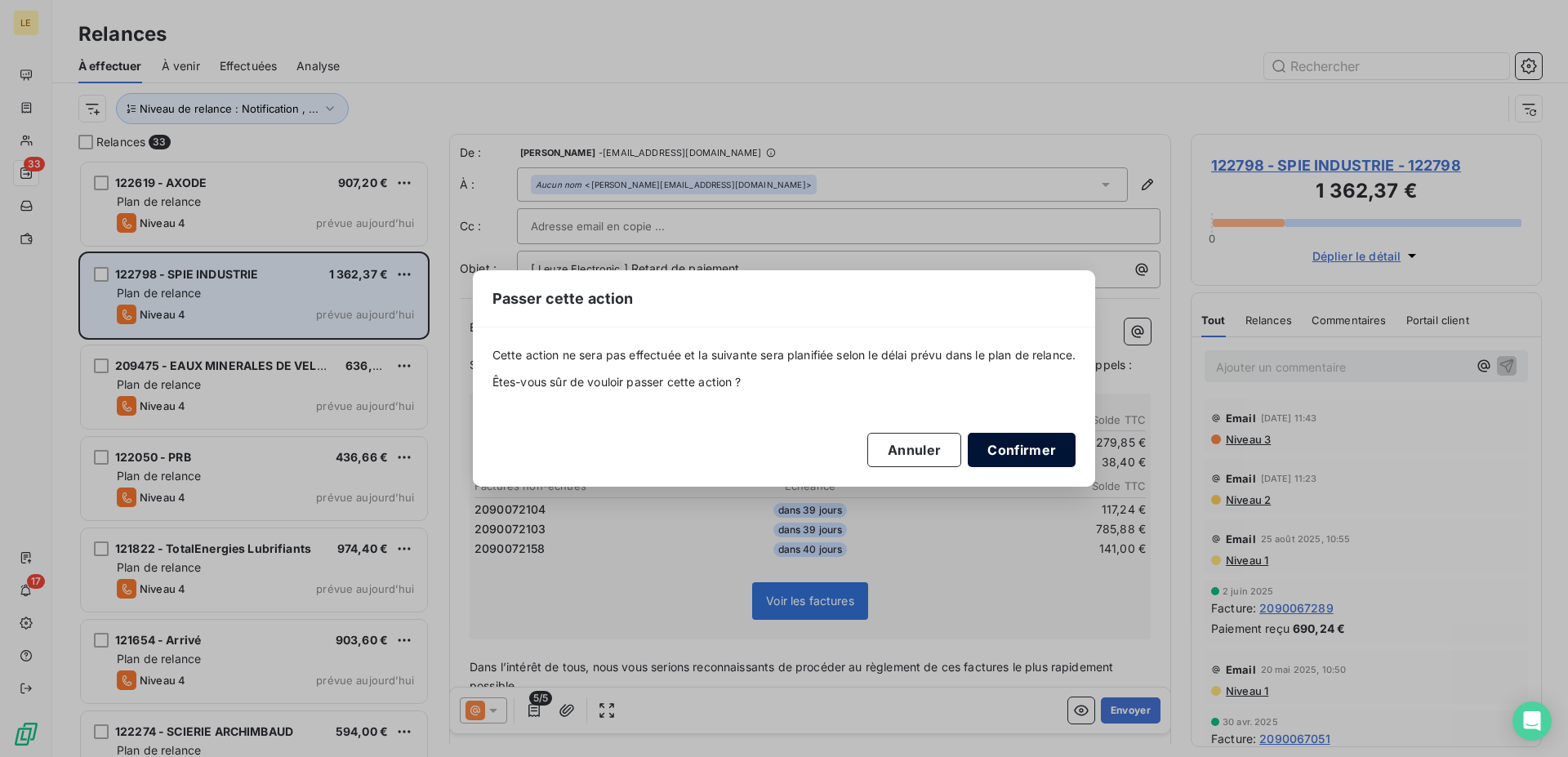
click at [1001, 459] on button "Confirmer" at bounding box center [1021, 450] width 107 height 34
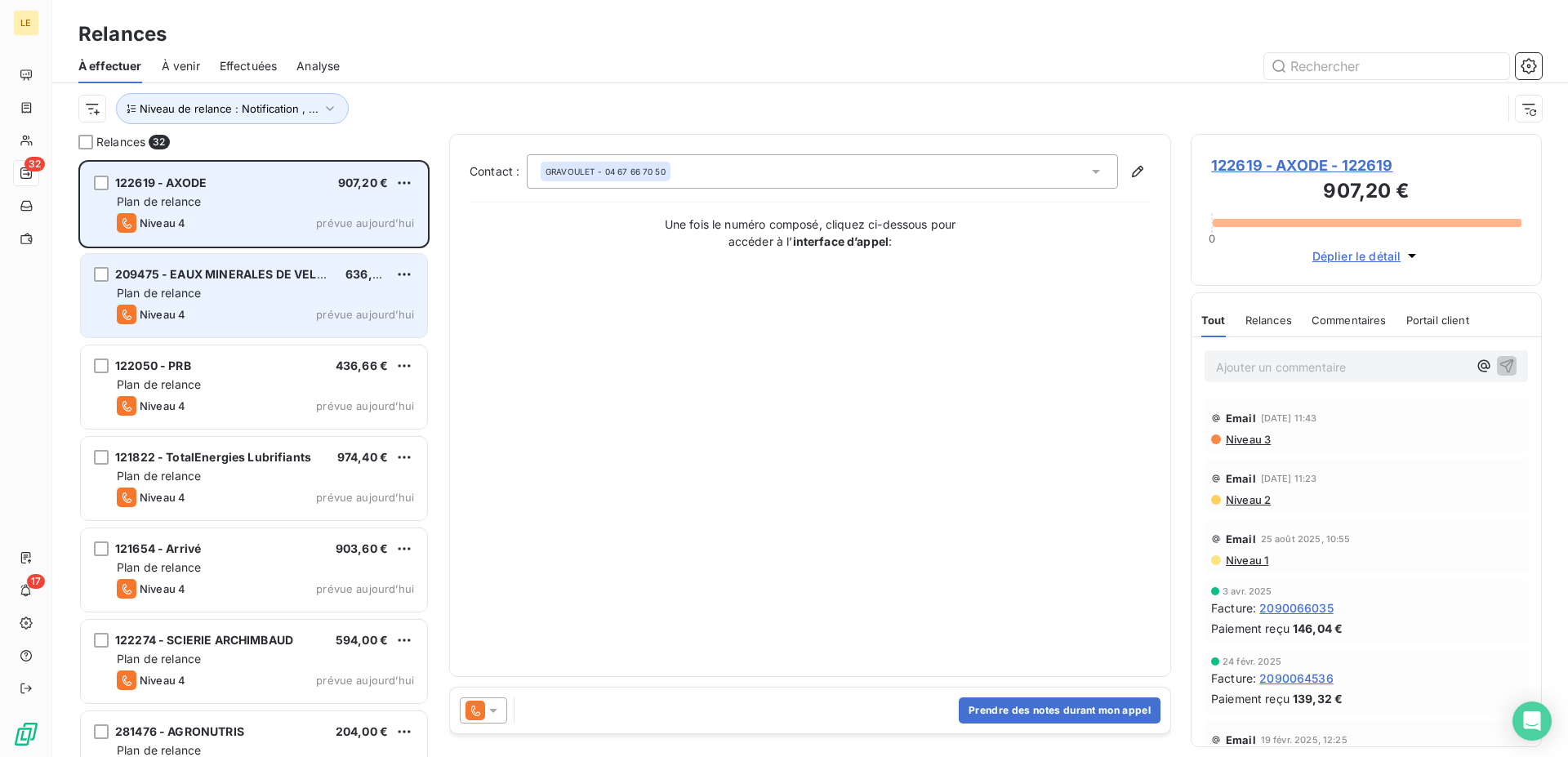
click at [300, 188] on div "122619 - AXODE 907,20 €" at bounding box center [265, 183] width 297 height 15
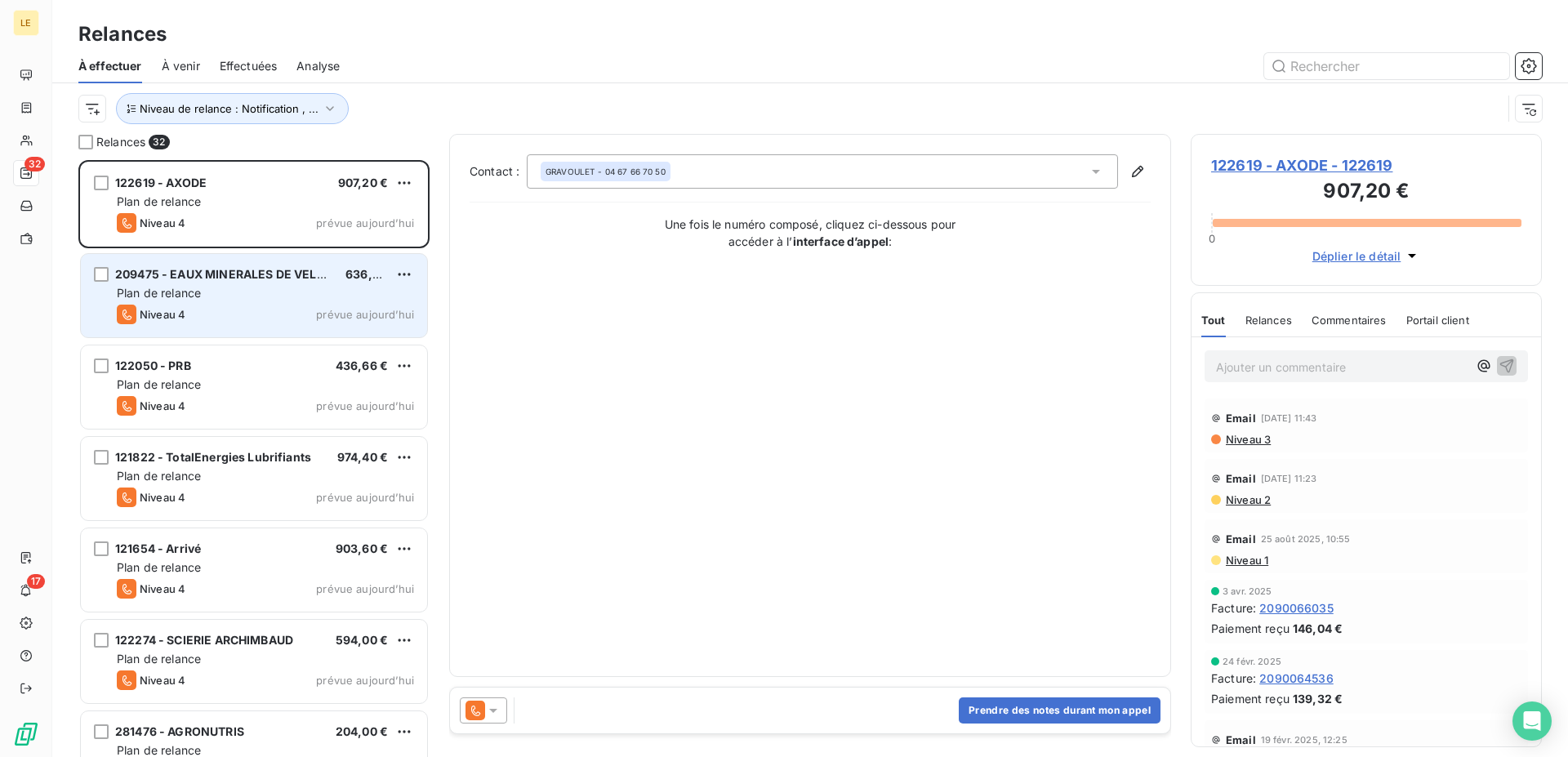
click at [474, 720] on div at bounding box center [483, 710] width 47 height 26
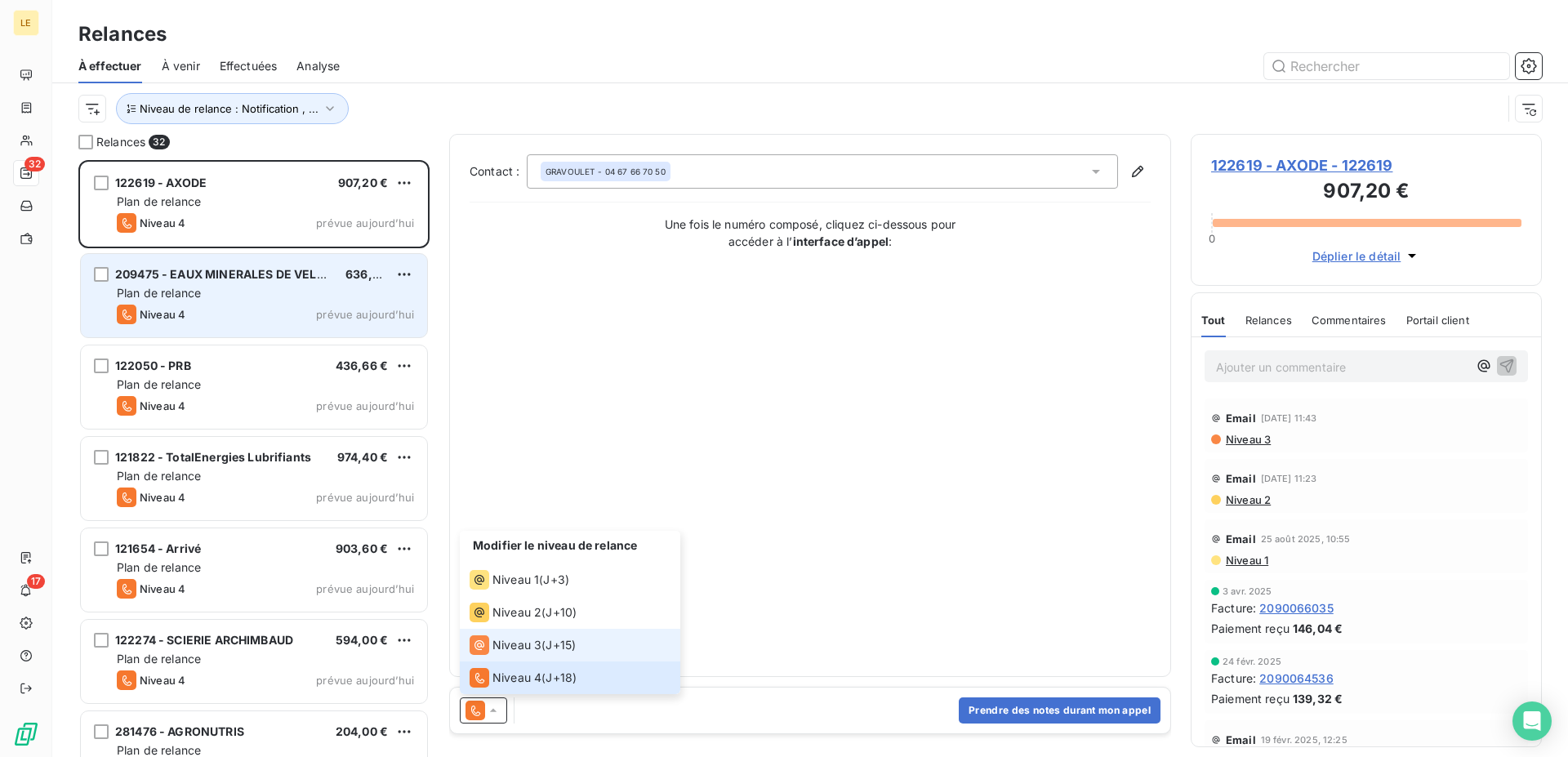
click at [499, 638] on span "Niveau 3" at bounding box center [517, 645] width 49 height 16
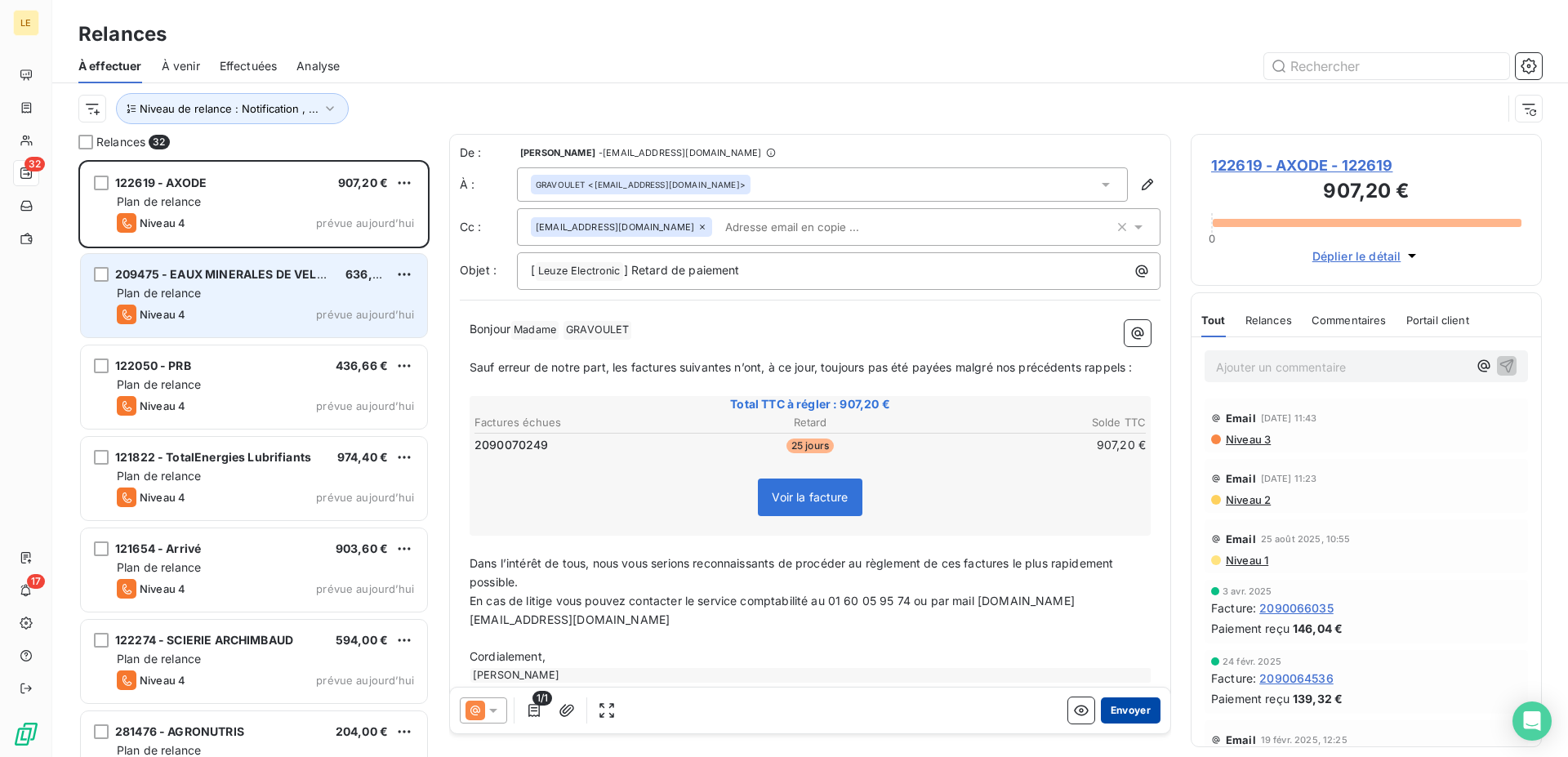
click at [1111, 716] on button "Envoyer" at bounding box center [1130, 710] width 60 height 26
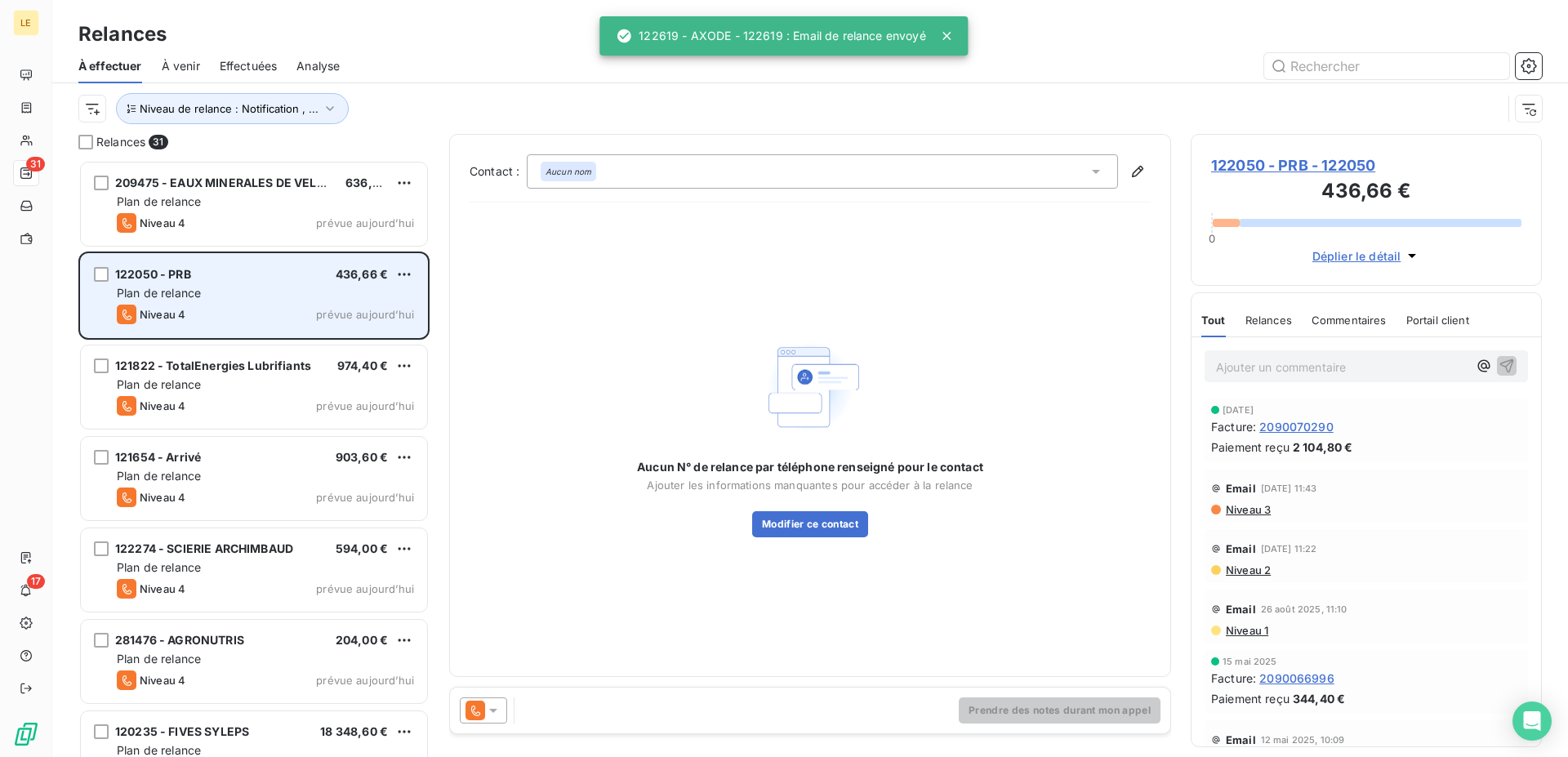
click at [485, 713] on icon at bounding box center [492, 710] width 16 height 16
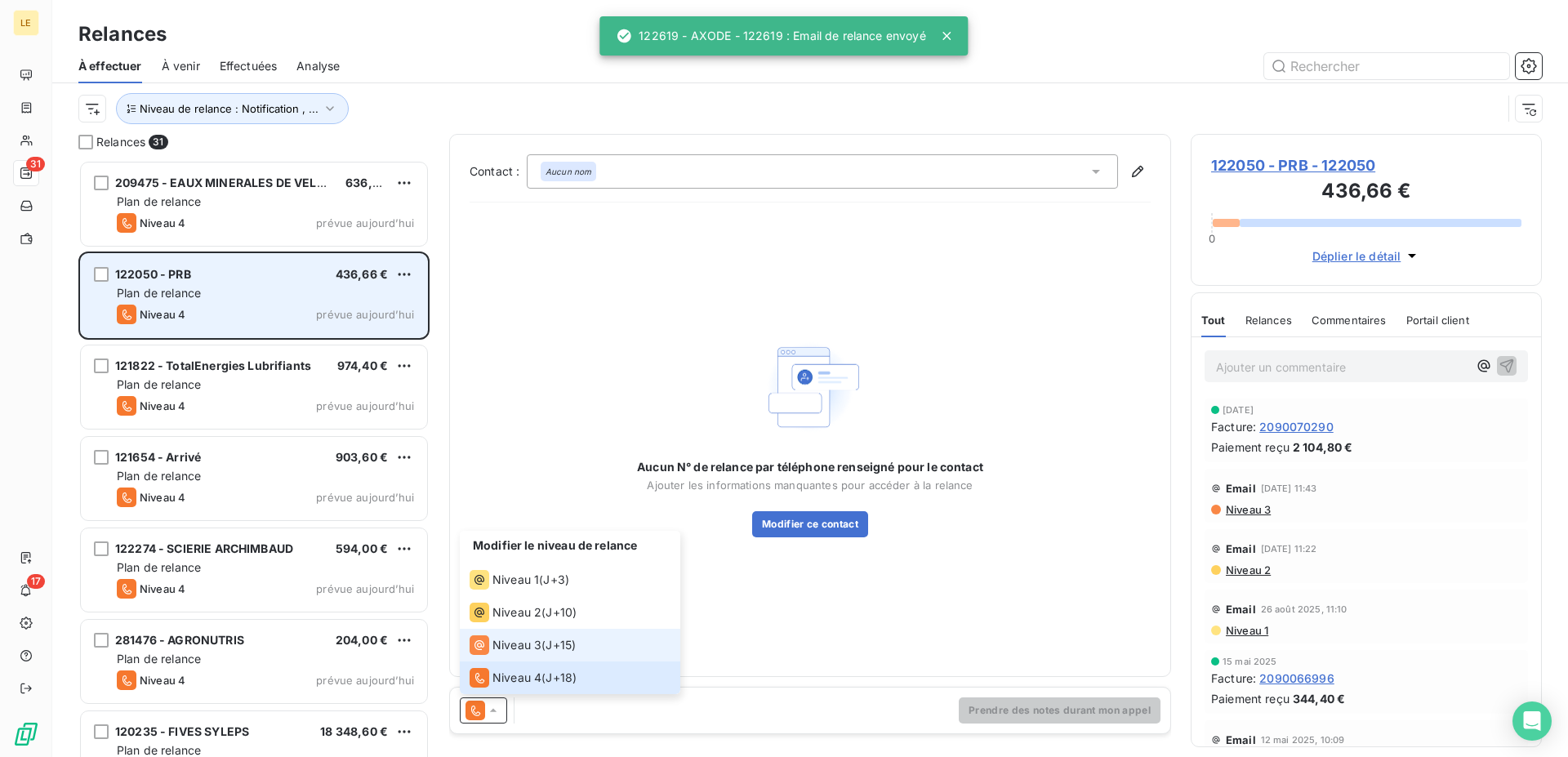
click at [491, 649] on div "Niveau 3" at bounding box center [506, 645] width 72 height 19
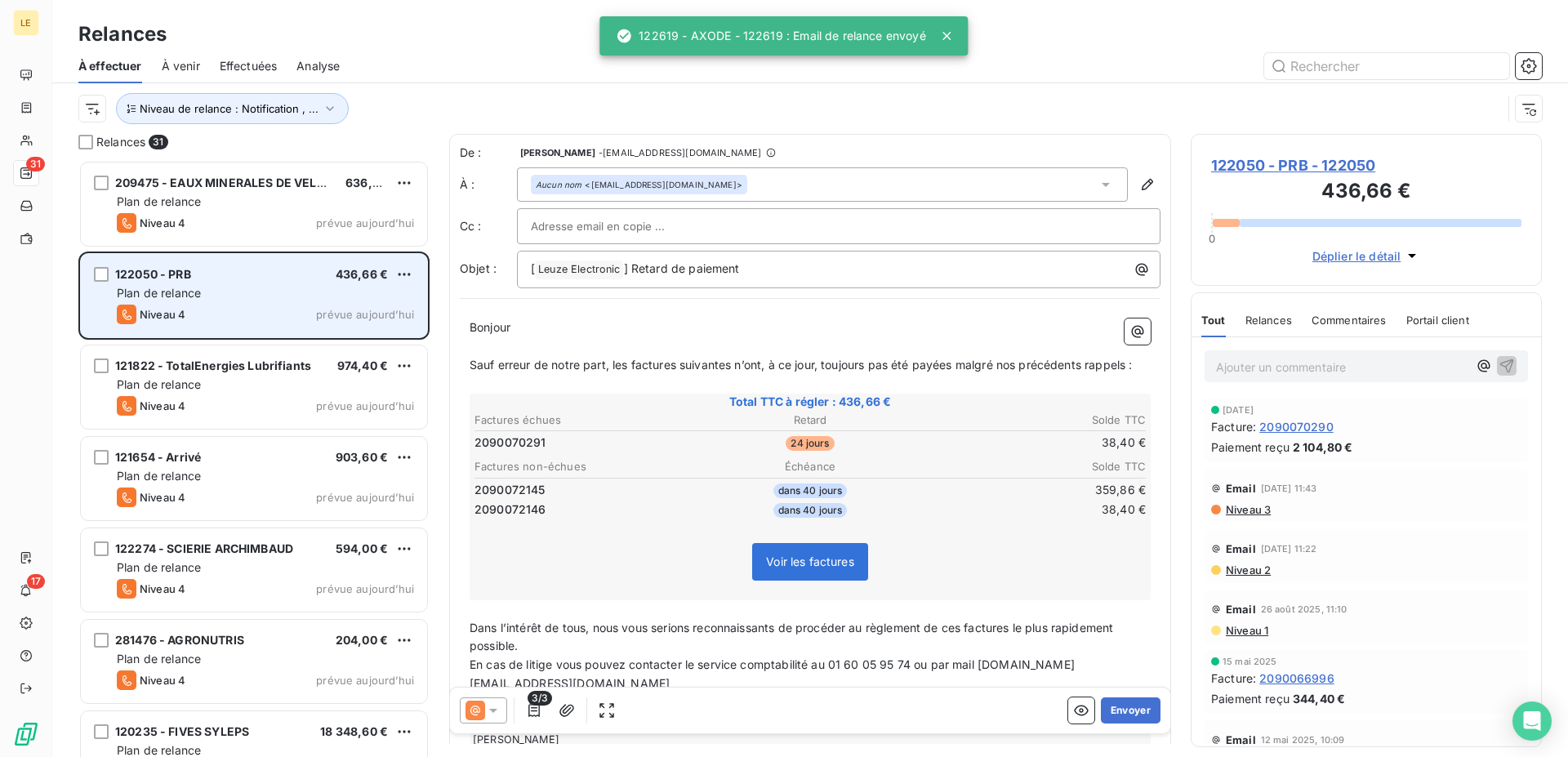
click at [1085, 709] on div "Envoyer" at bounding box center [1114, 710] width 92 height 26
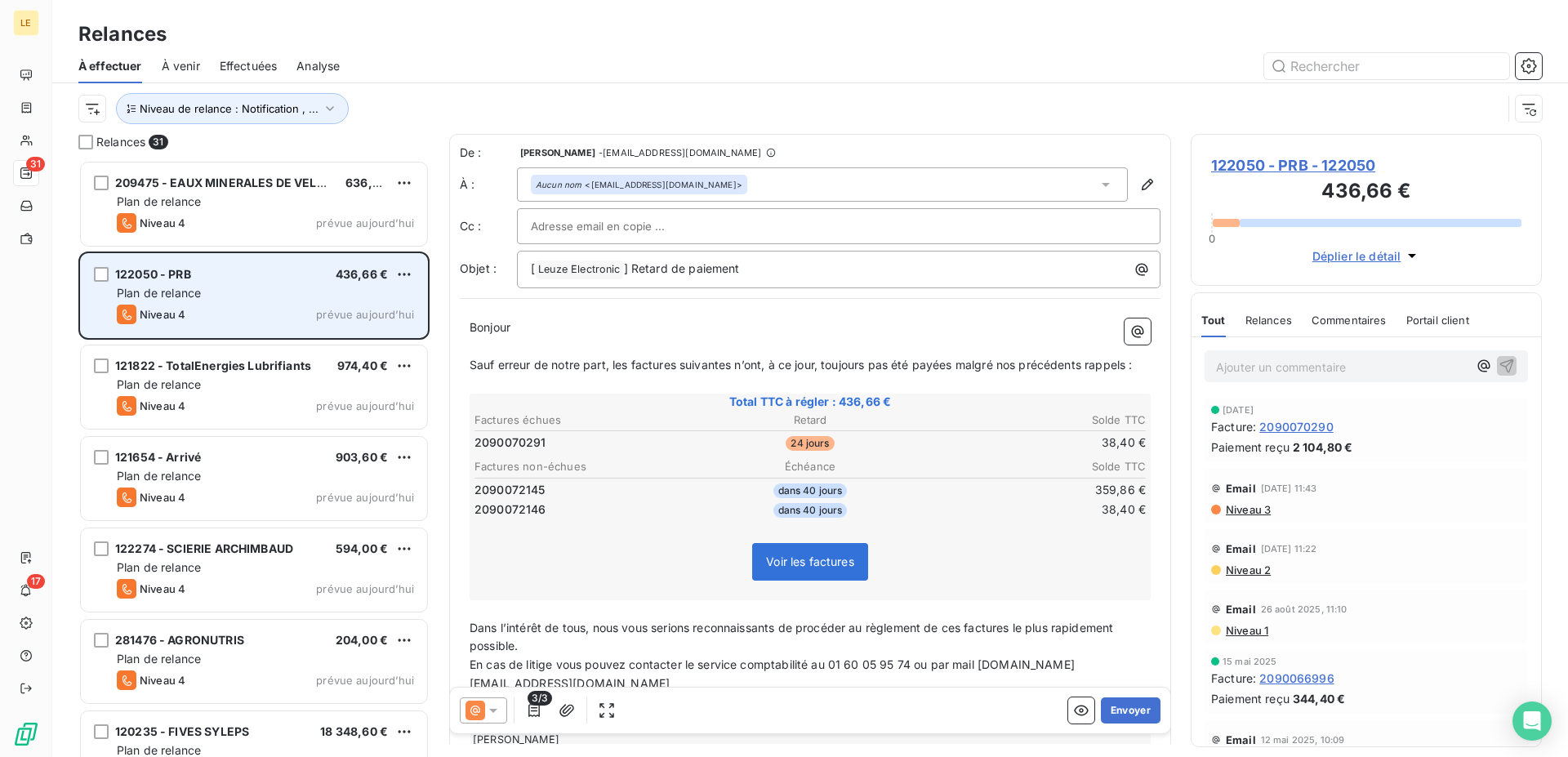
click at [343, 299] on div "Plan de relance" at bounding box center [265, 293] width 297 height 16
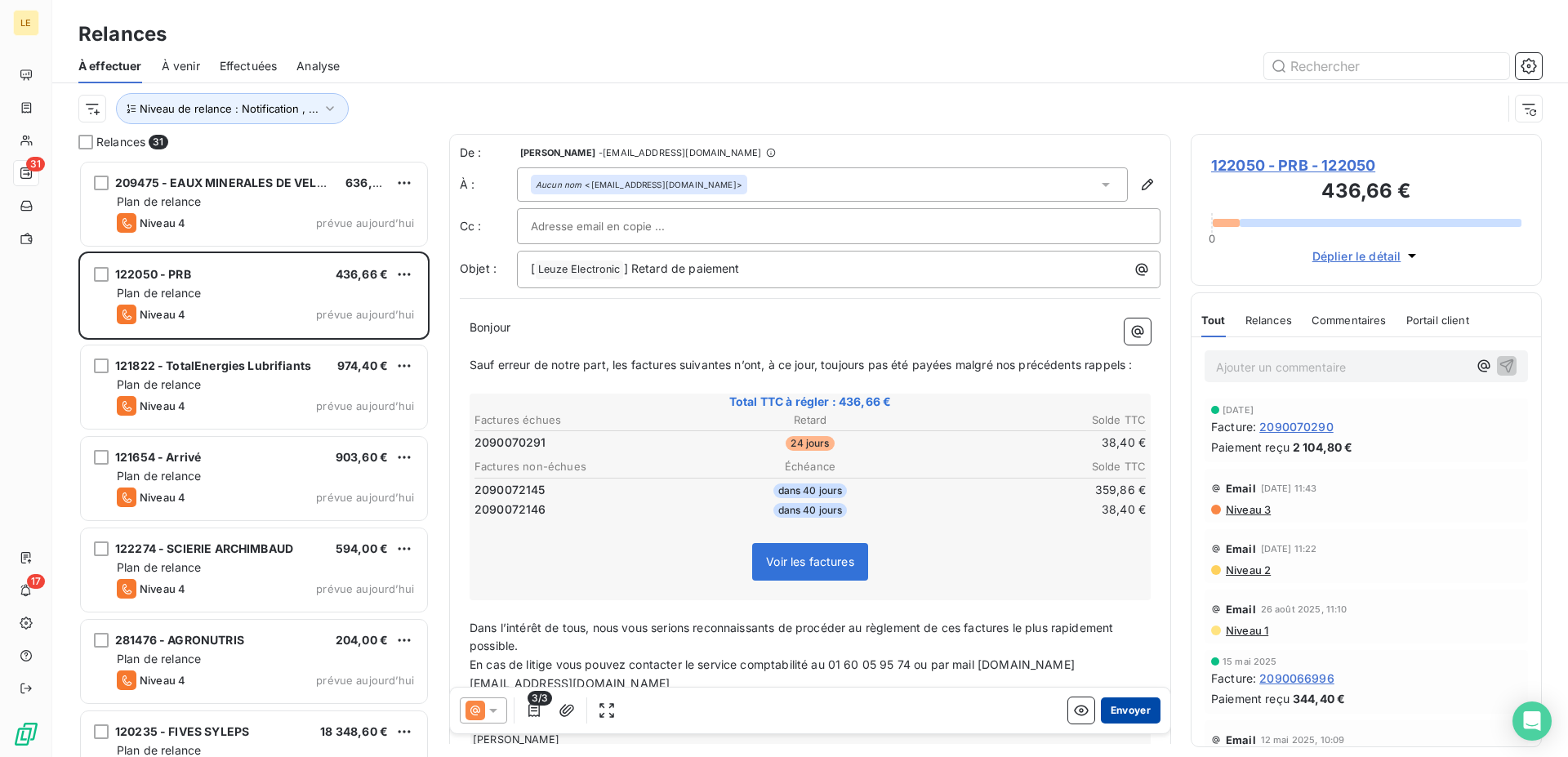
click at [1143, 709] on button "Envoyer" at bounding box center [1130, 710] width 60 height 26
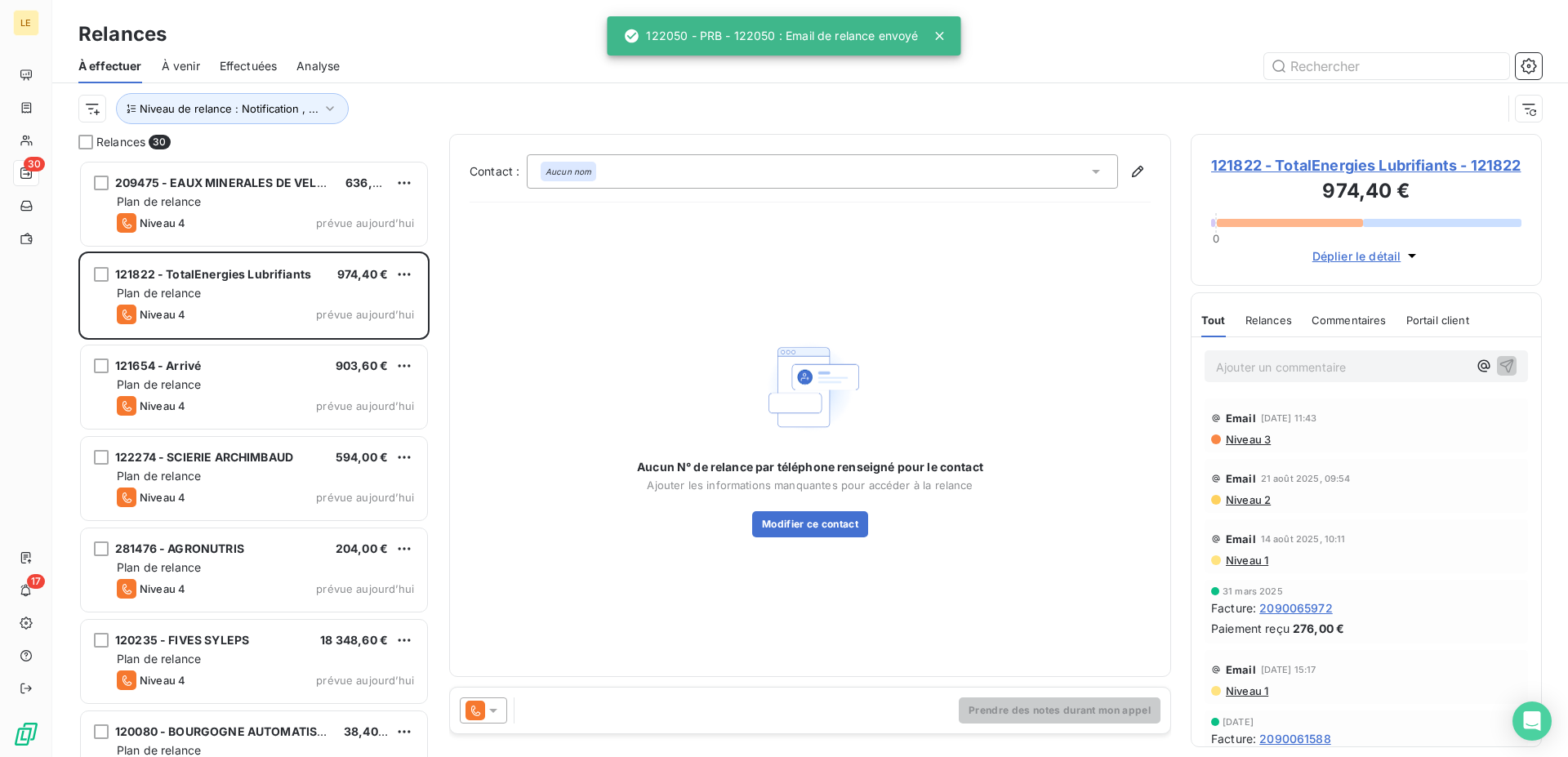
click at [488, 709] on icon at bounding box center [492, 710] width 16 height 16
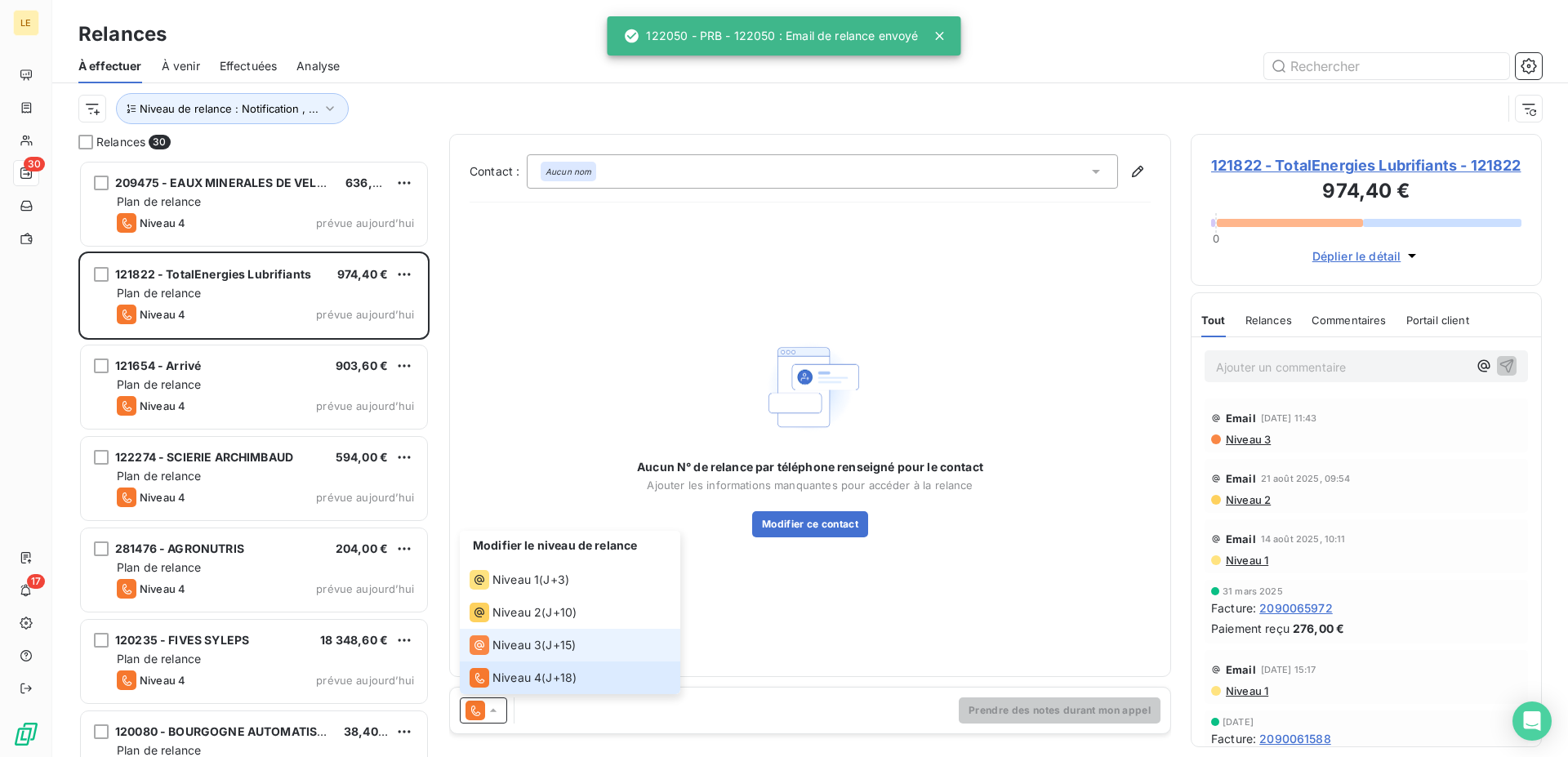
click at [512, 651] on span "Niveau 3" at bounding box center [517, 645] width 49 height 16
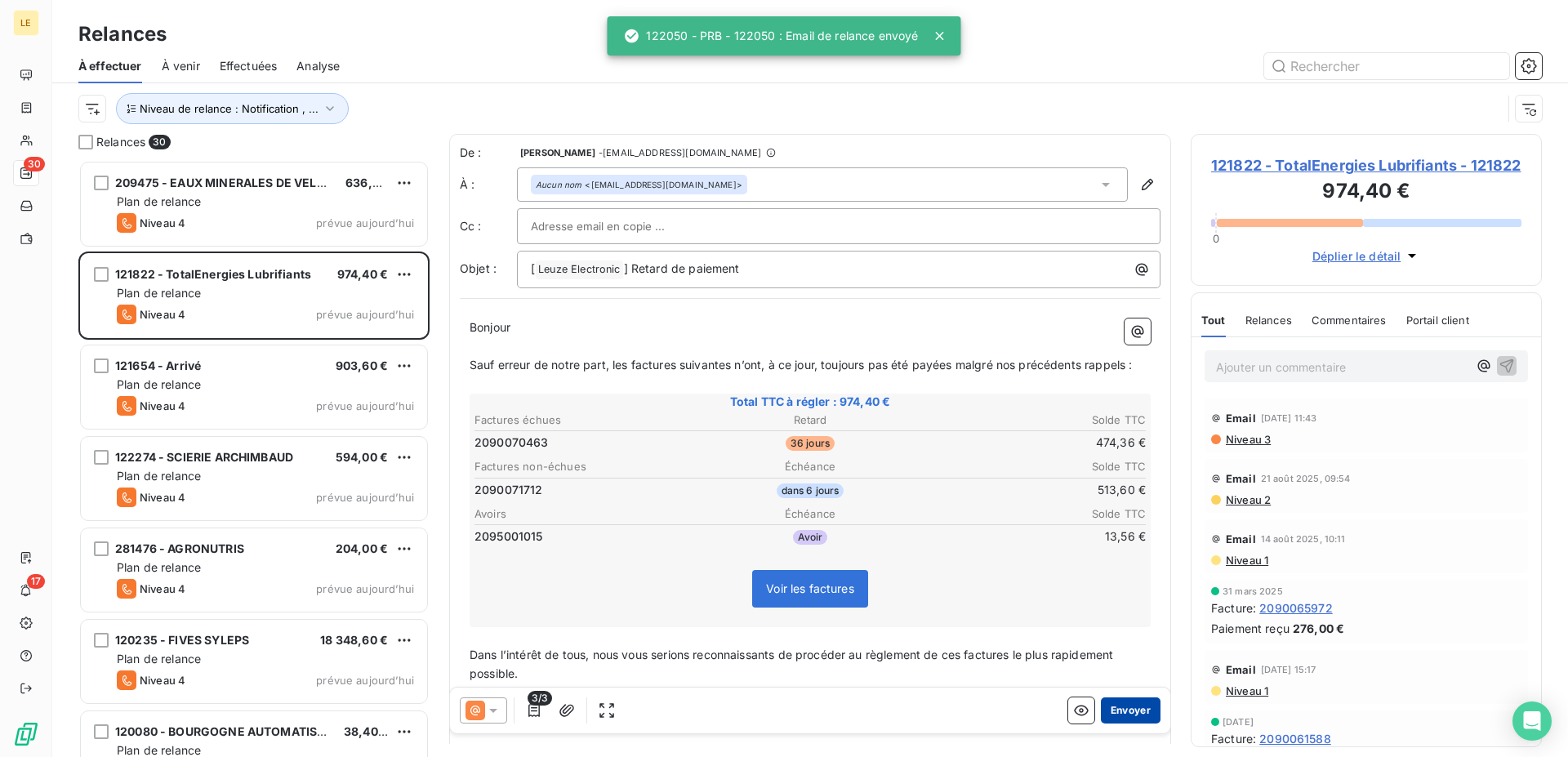
click at [1119, 713] on button "Envoyer" at bounding box center [1130, 710] width 60 height 26
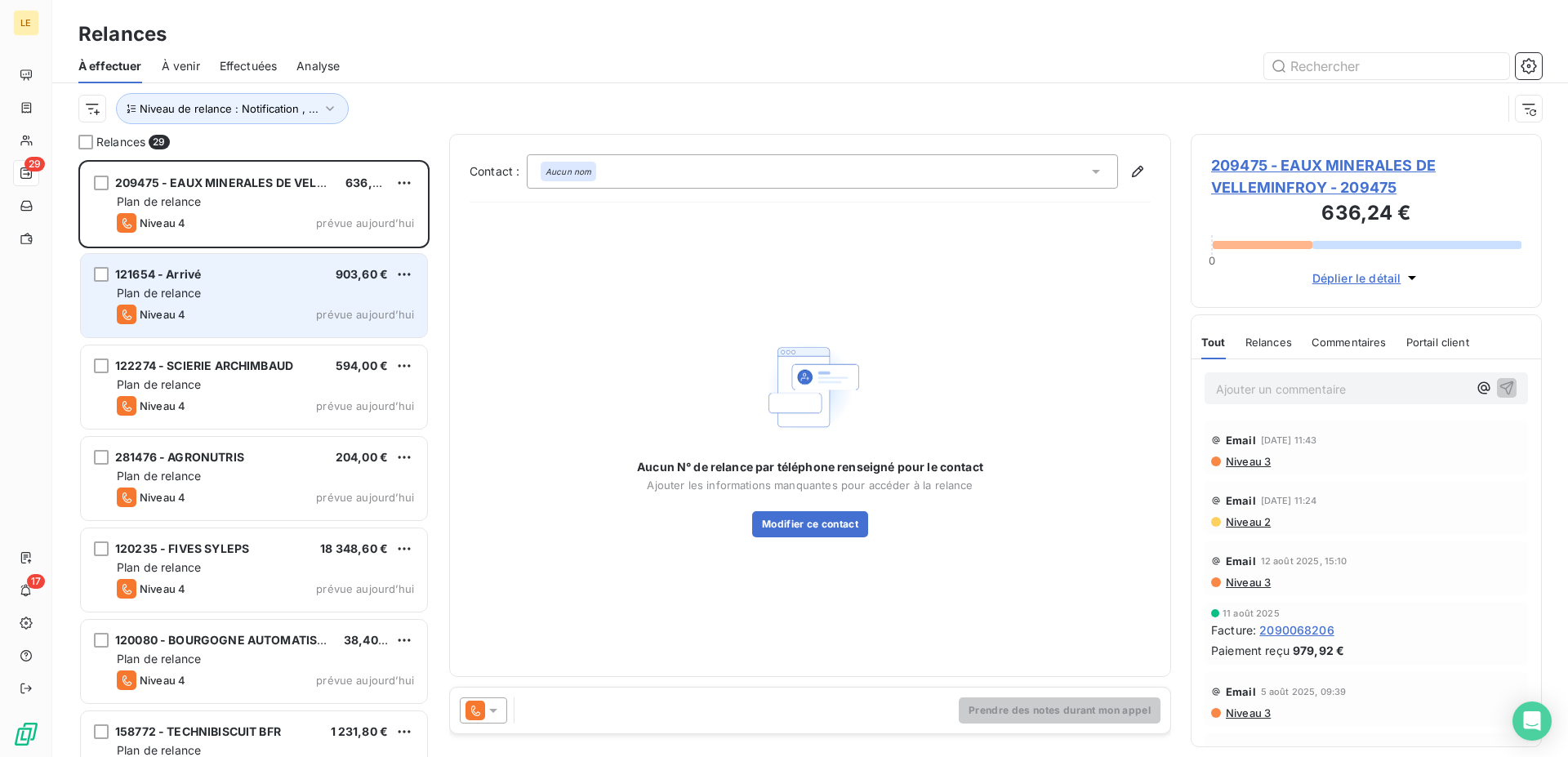
click at [290, 292] on div "Plan de relance" at bounding box center [265, 293] width 297 height 16
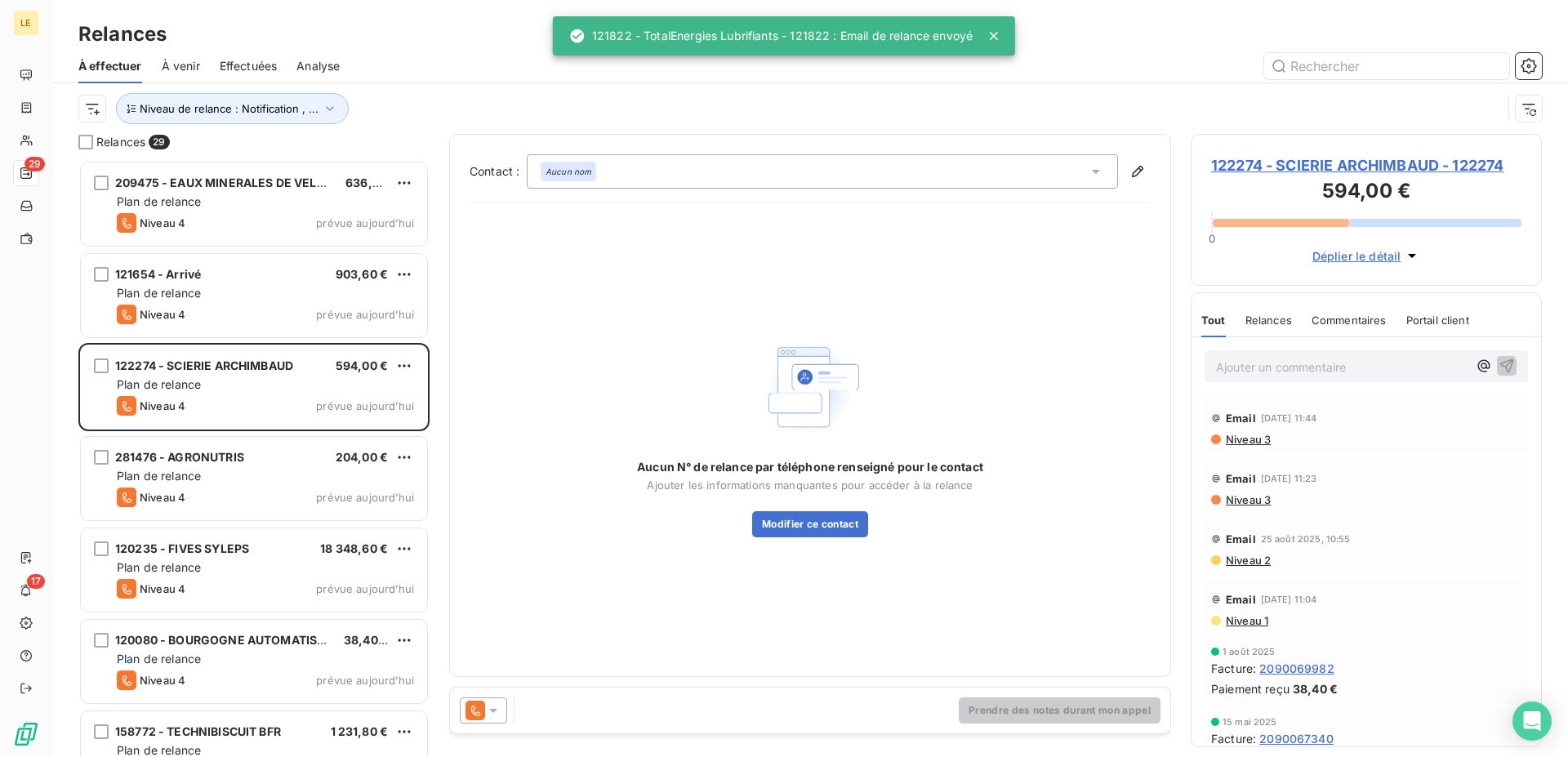
click at [487, 702] on div at bounding box center [483, 710] width 47 height 26
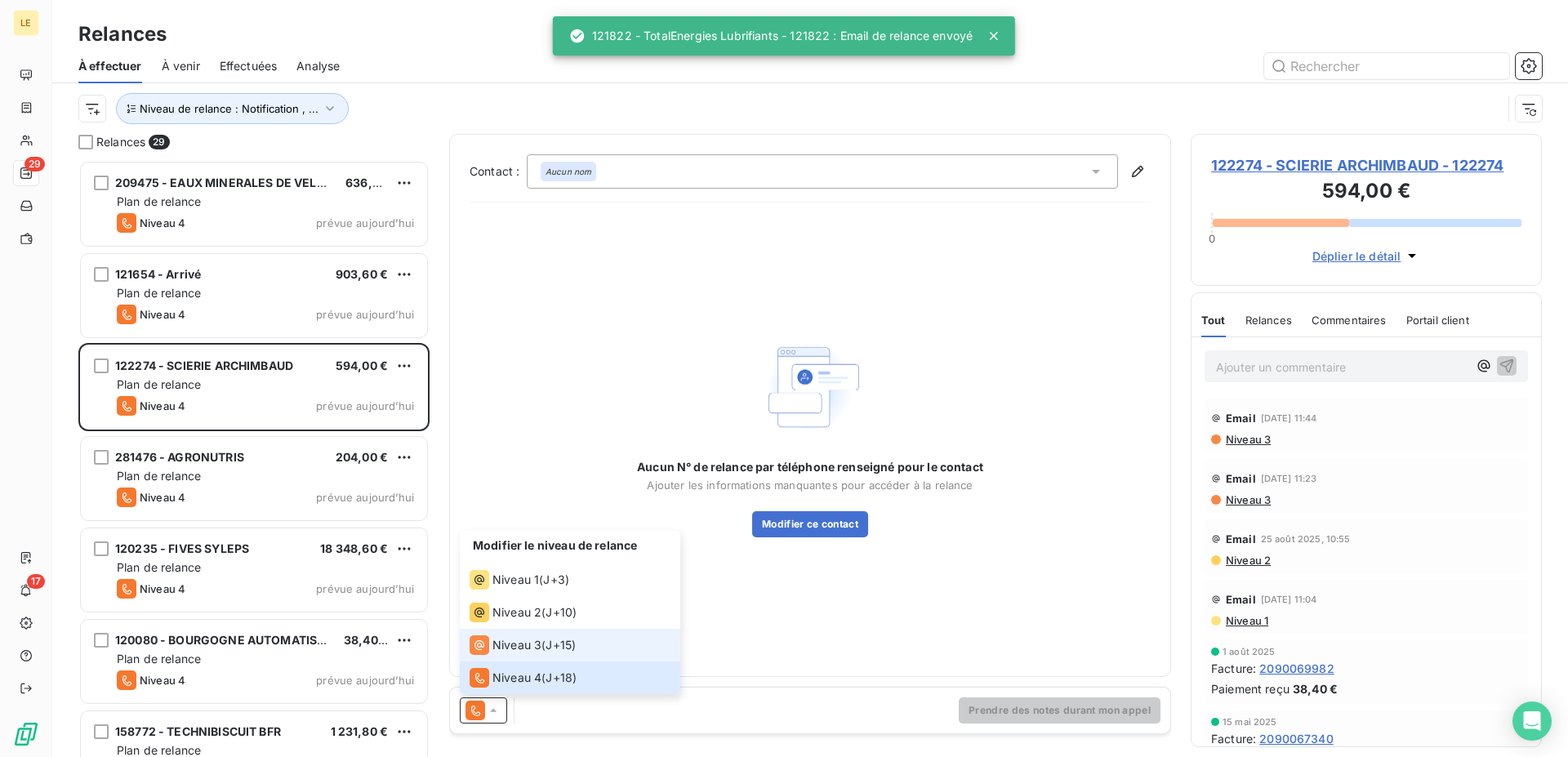
click at [501, 645] on span "Niveau 3" at bounding box center [517, 645] width 49 height 16
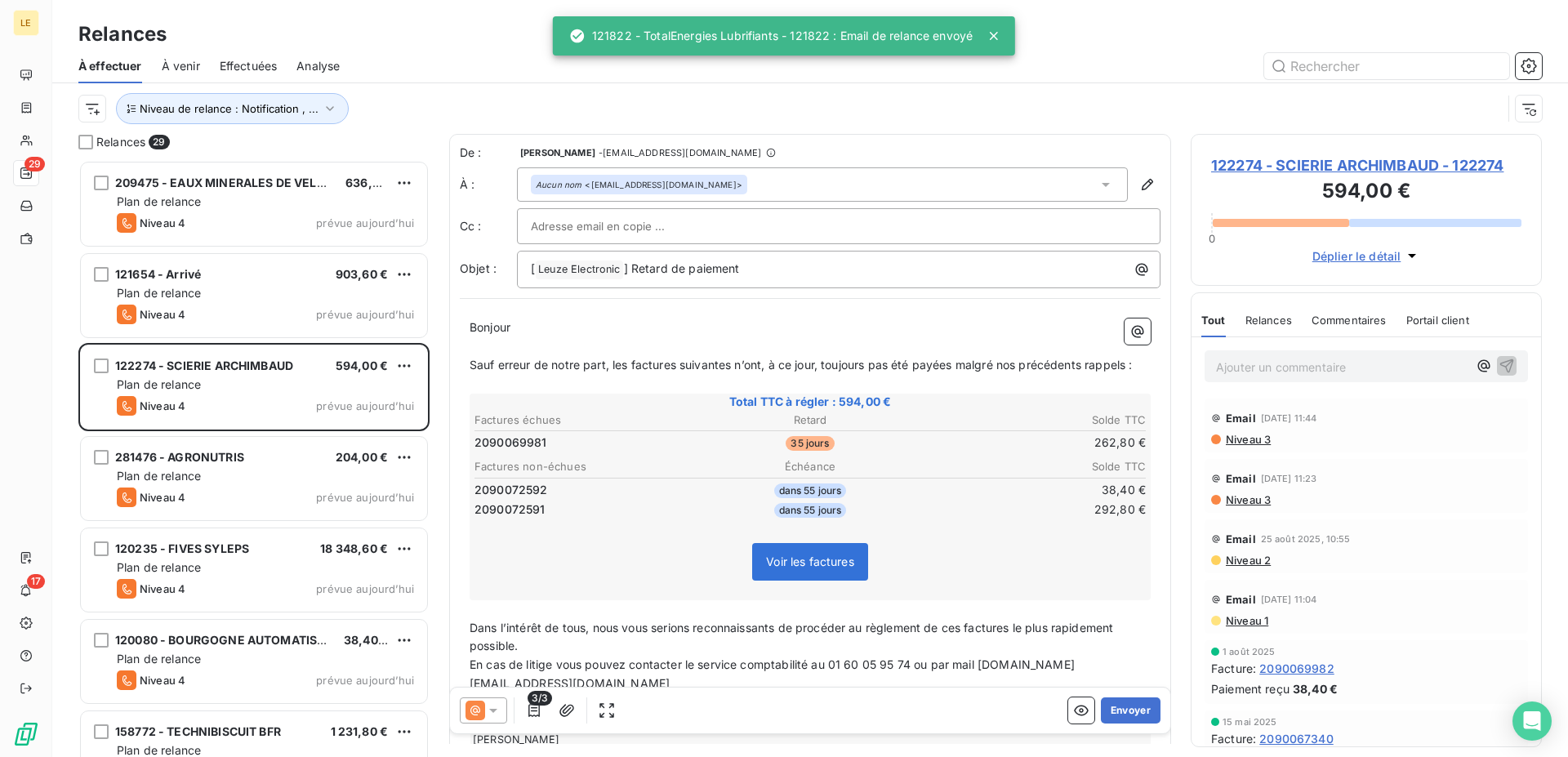
click at [1084, 728] on div "3/3 Envoyer" at bounding box center [810, 710] width 720 height 45
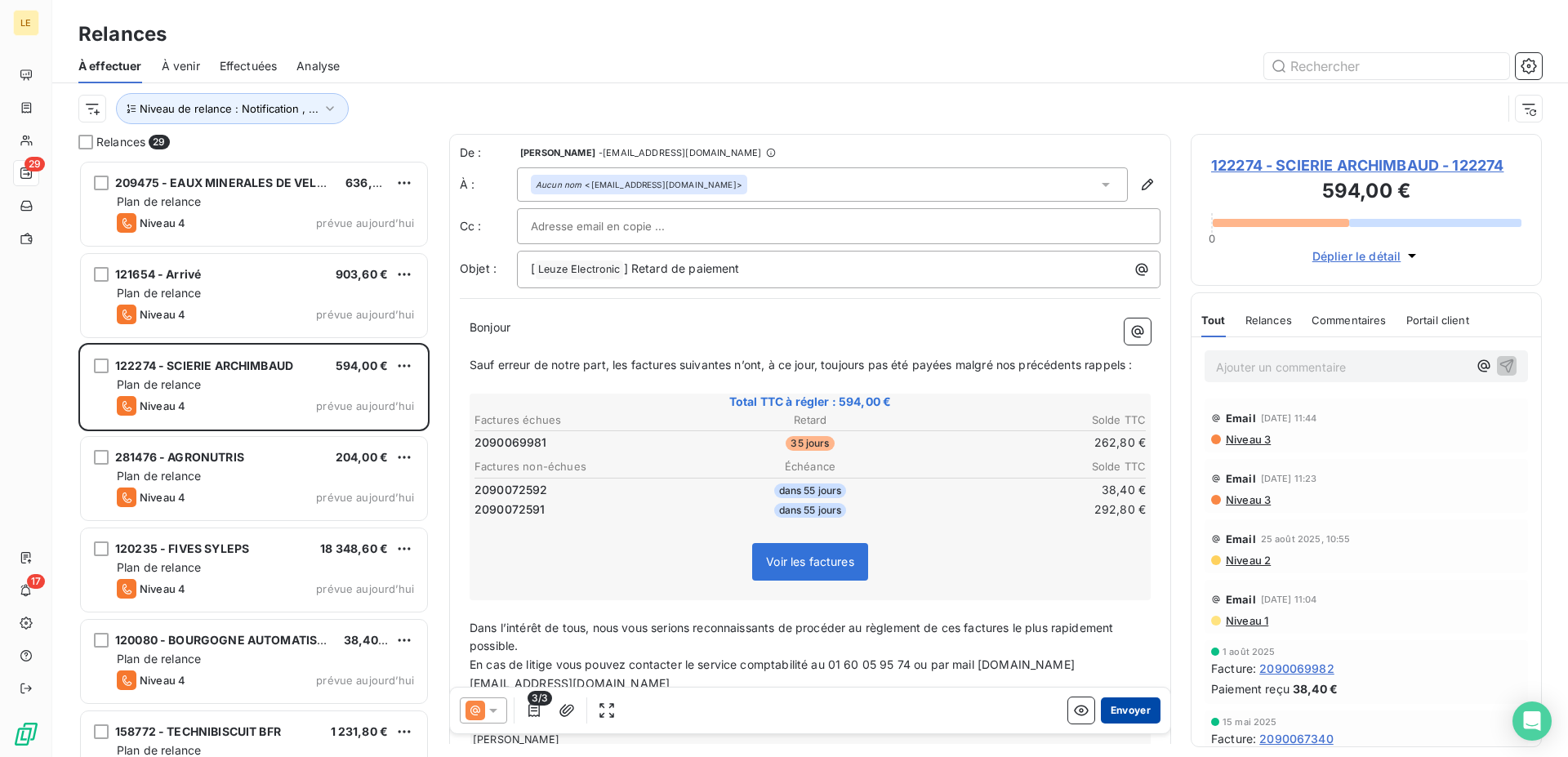
click at [1124, 705] on button "Envoyer" at bounding box center [1130, 710] width 60 height 26
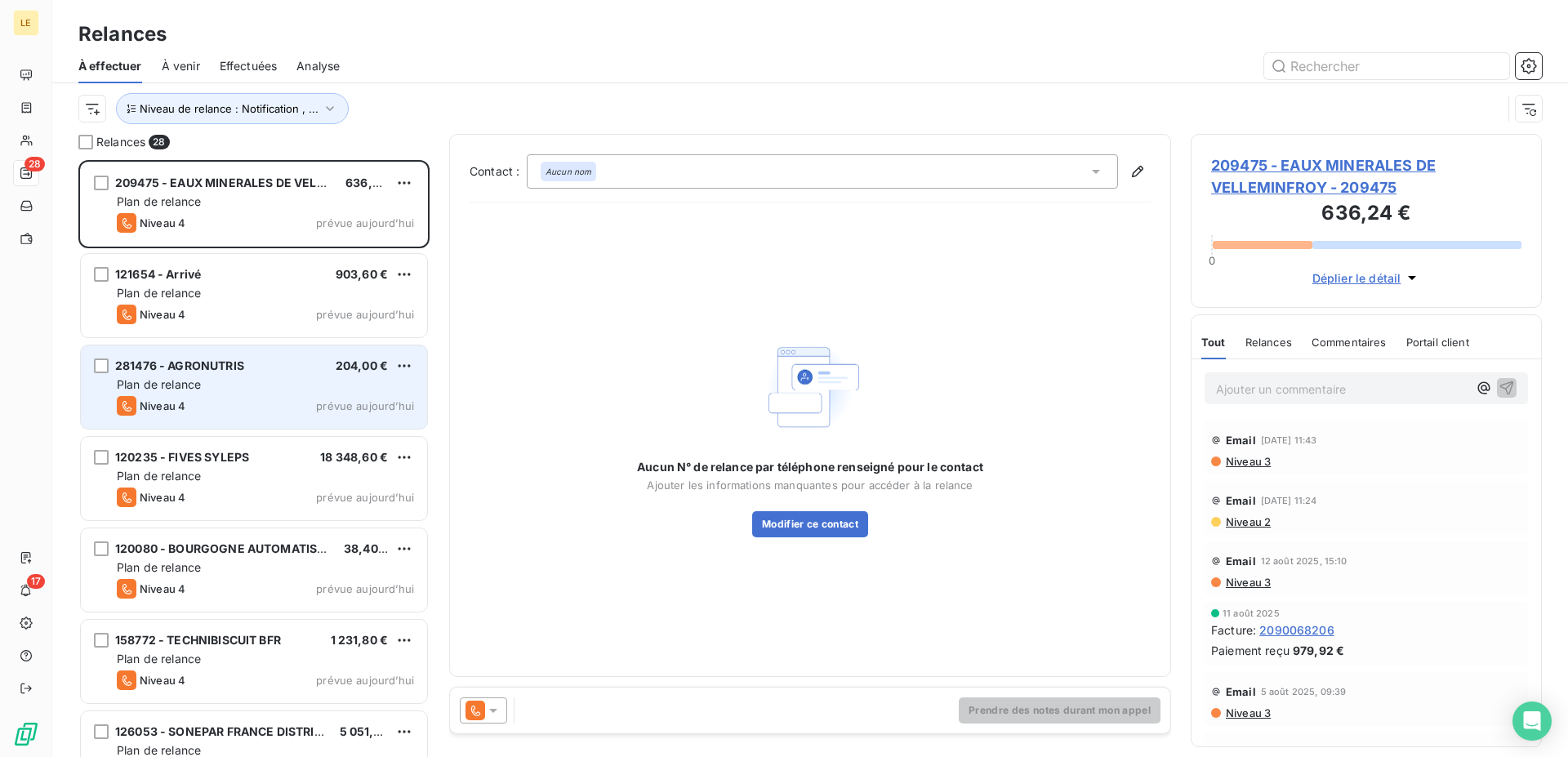
click at [319, 347] on div "281476 - AGRONUTRIS 204,00 € Plan de relance Niveau 4 prévue [DATE]" at bounding box center [253, 387] width 346 height 83
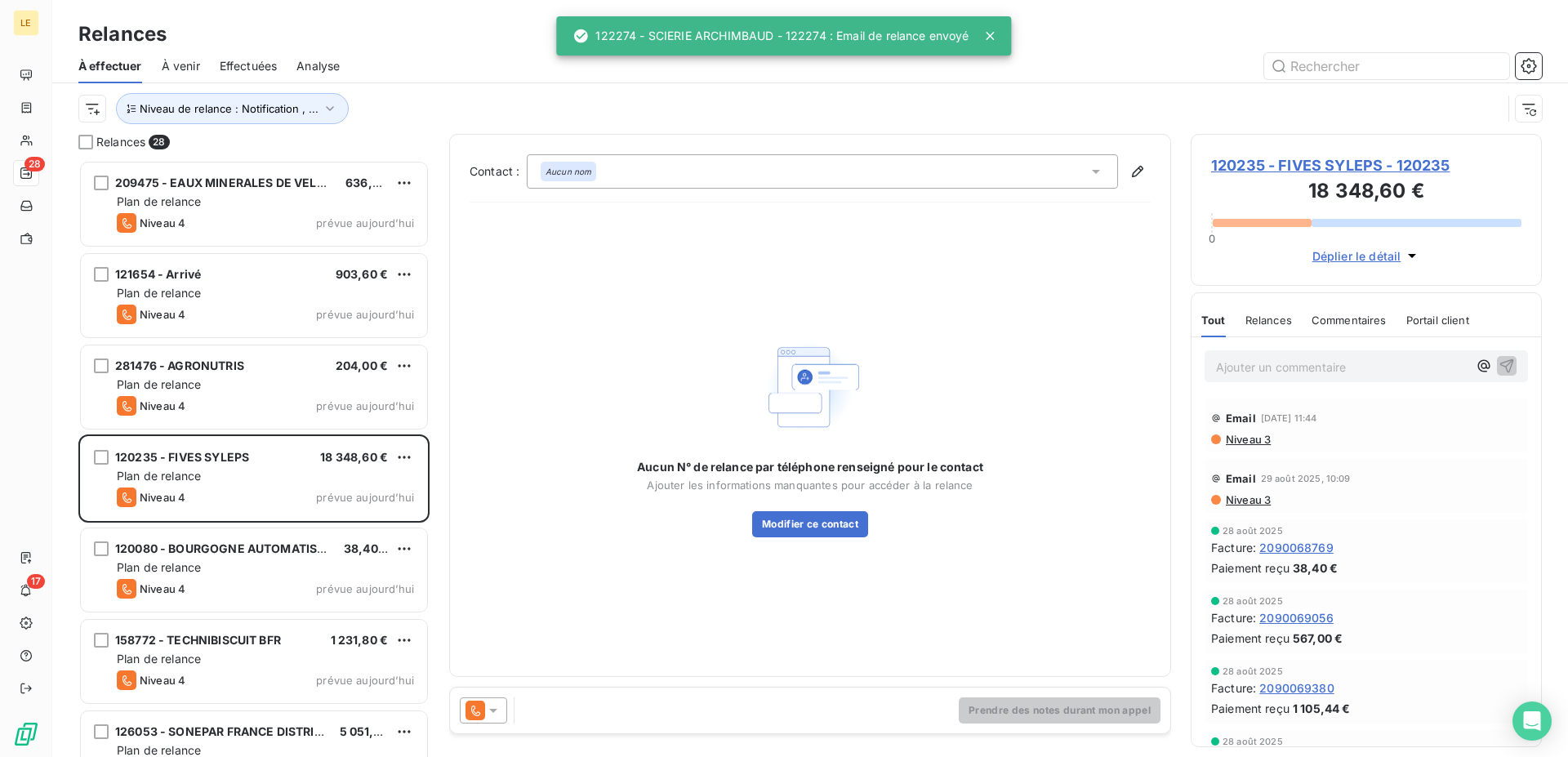
click at [472, 698] on div at bounding box center [483, 710] width 47 height 26
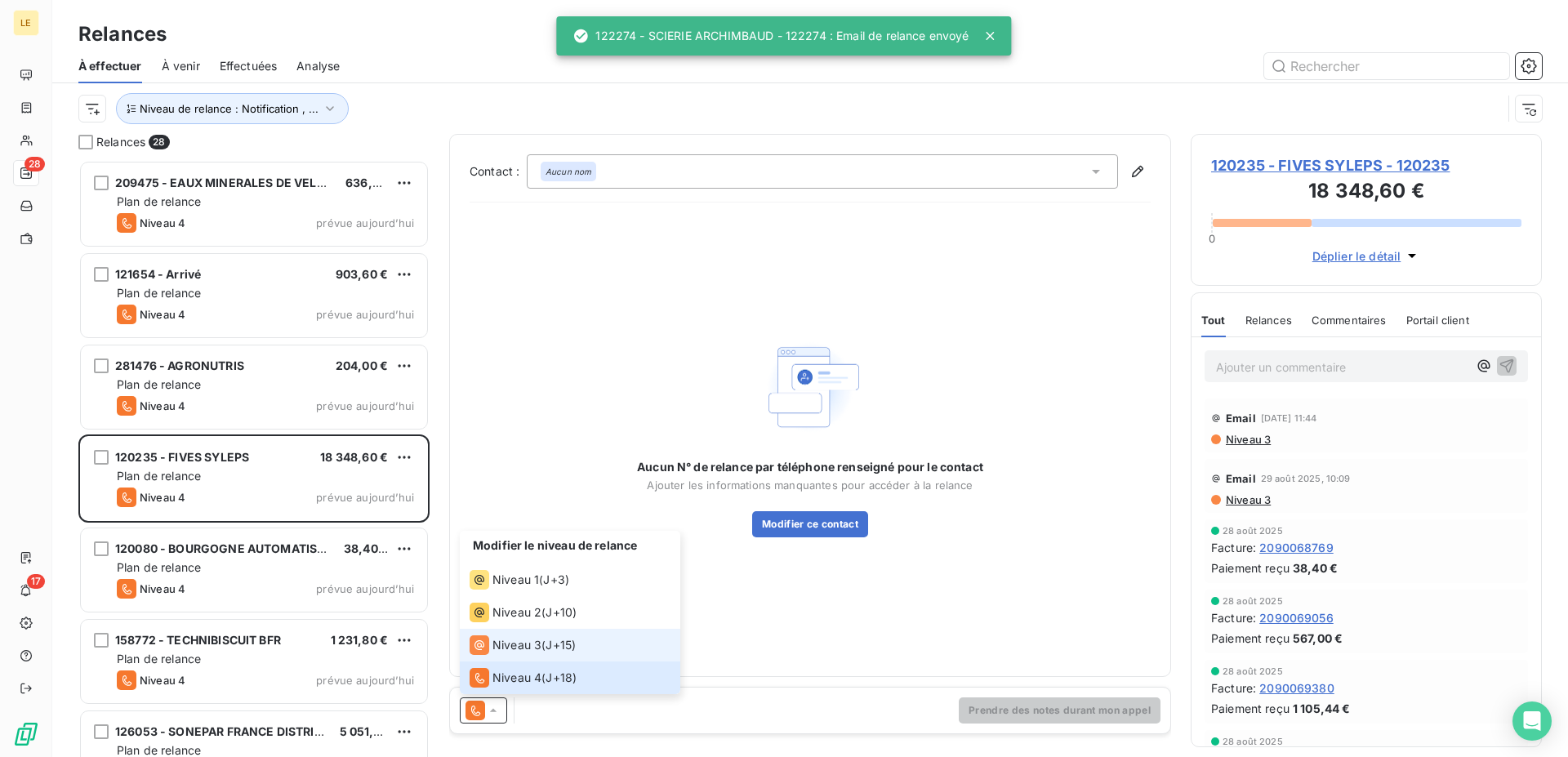
click at [508, 645] on span "Niveau 3" at bounding box center [517, 645] width 49 height 16
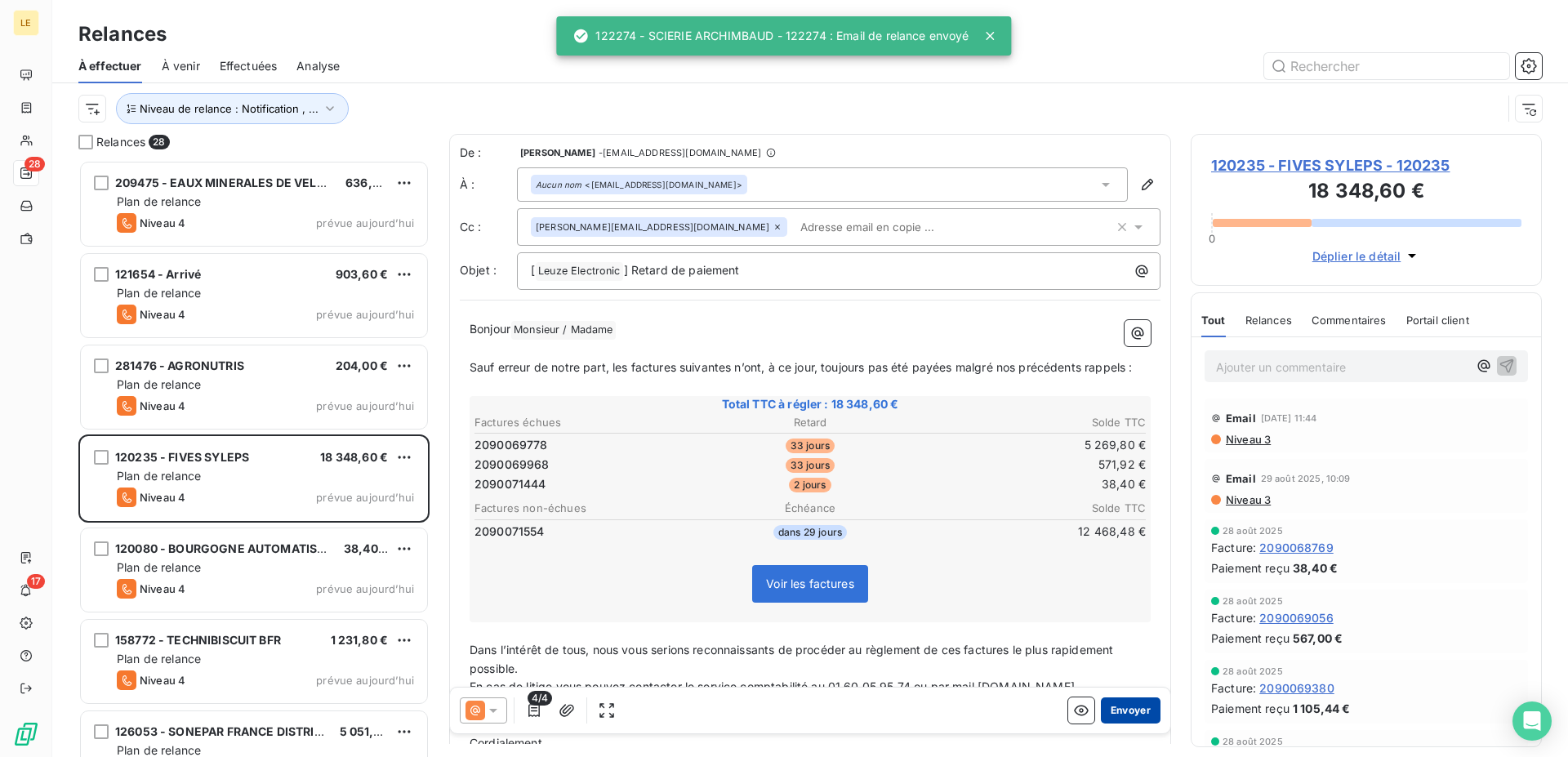
click at [1130, 714] on button "Envoyer" at bounding box center [1130, 710] width 60 height 26
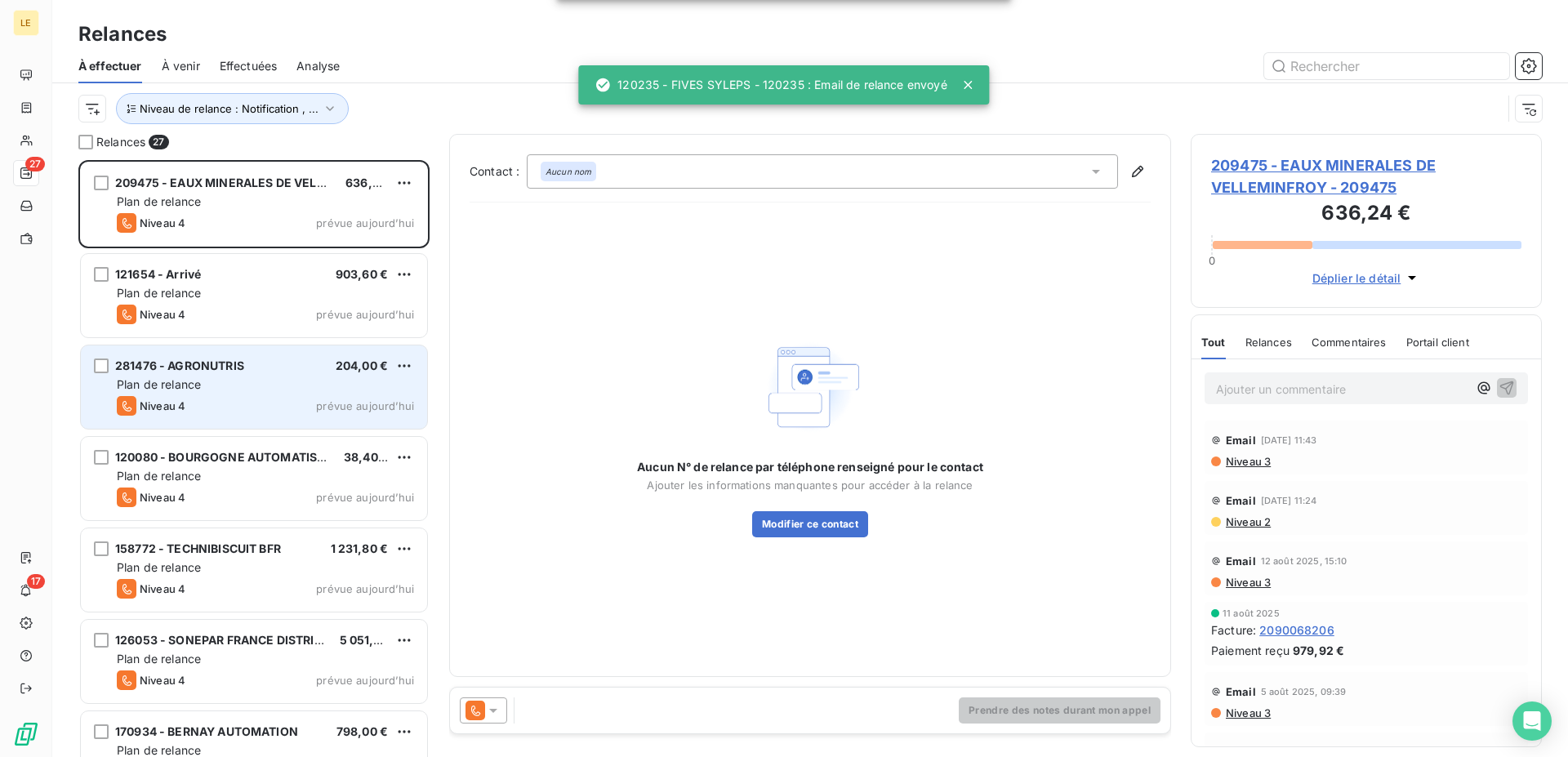
click at [306, 372] on div "281476 - AGRONUTRIS 204,00 €" at bounding box center [265, 366] width 297 height 15
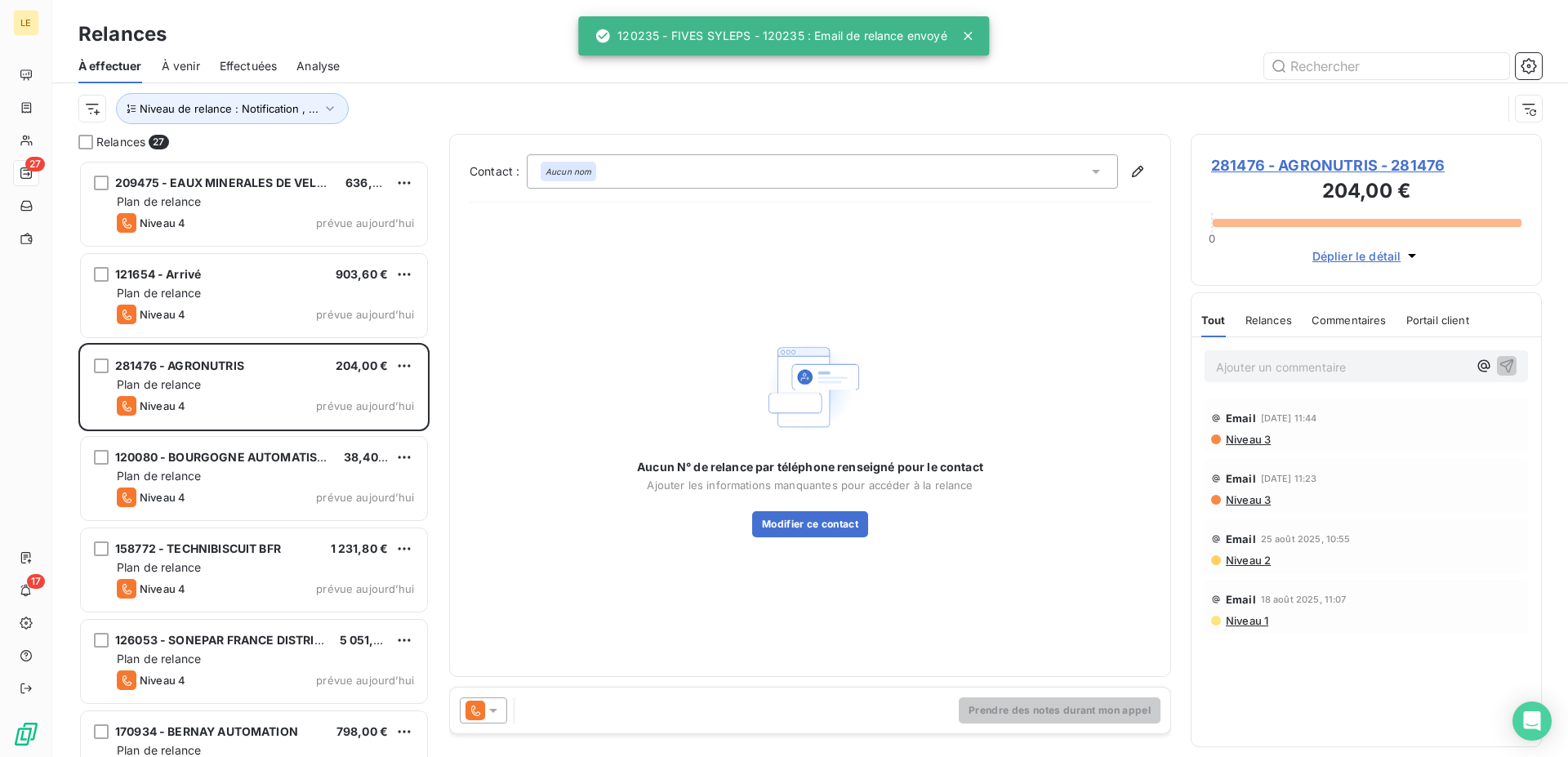
click at [492, 696] on div "Prendre des notes durant mon appel" at bounding box center [810, 710] width 720 height 45
click at [485, 715] on icon at bounding box center [492, 710] width 16 height 16
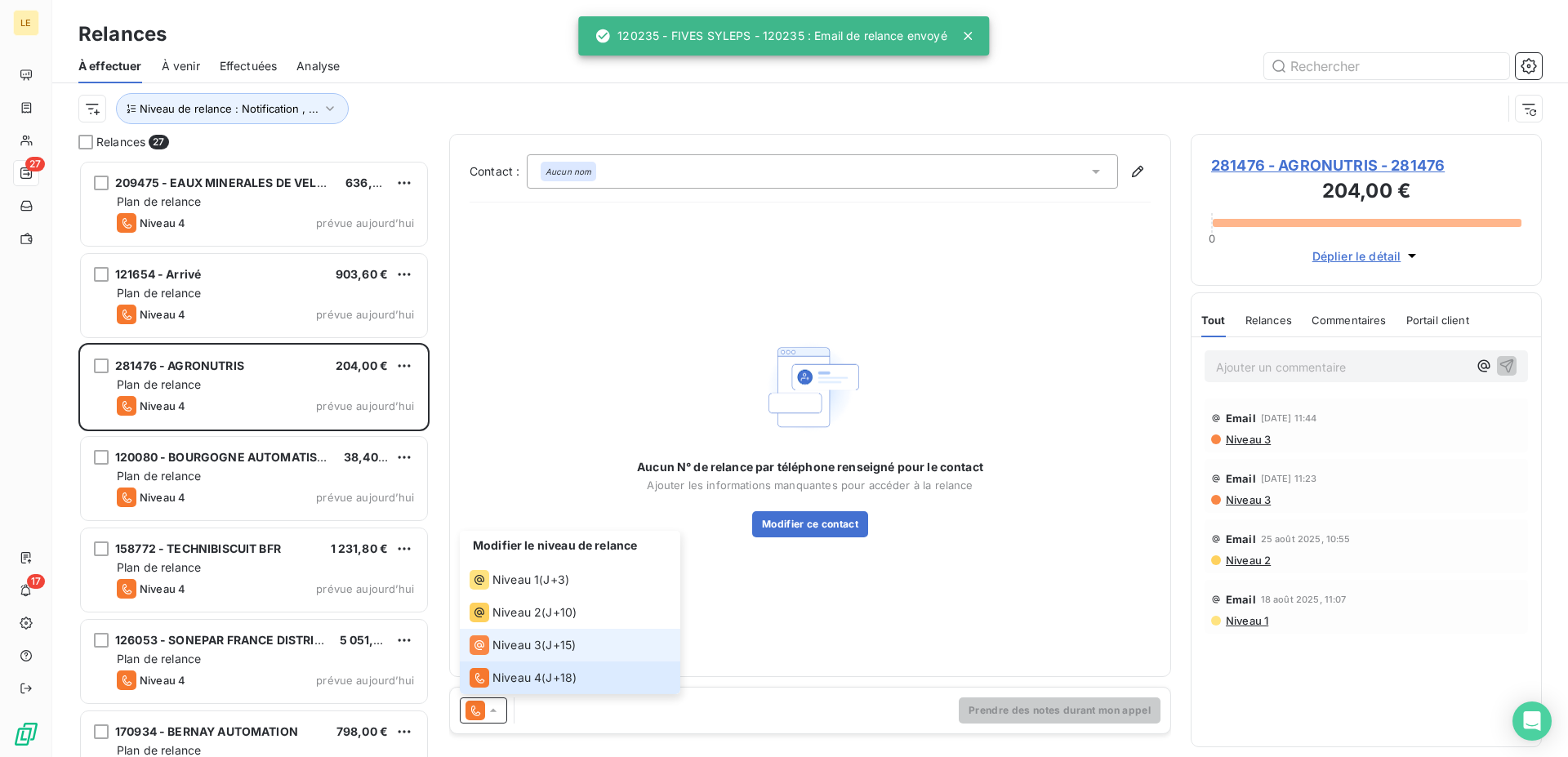
click at [510, 652] on span "Niveau 3" at bounding box center [517, 645] width 49 height 16
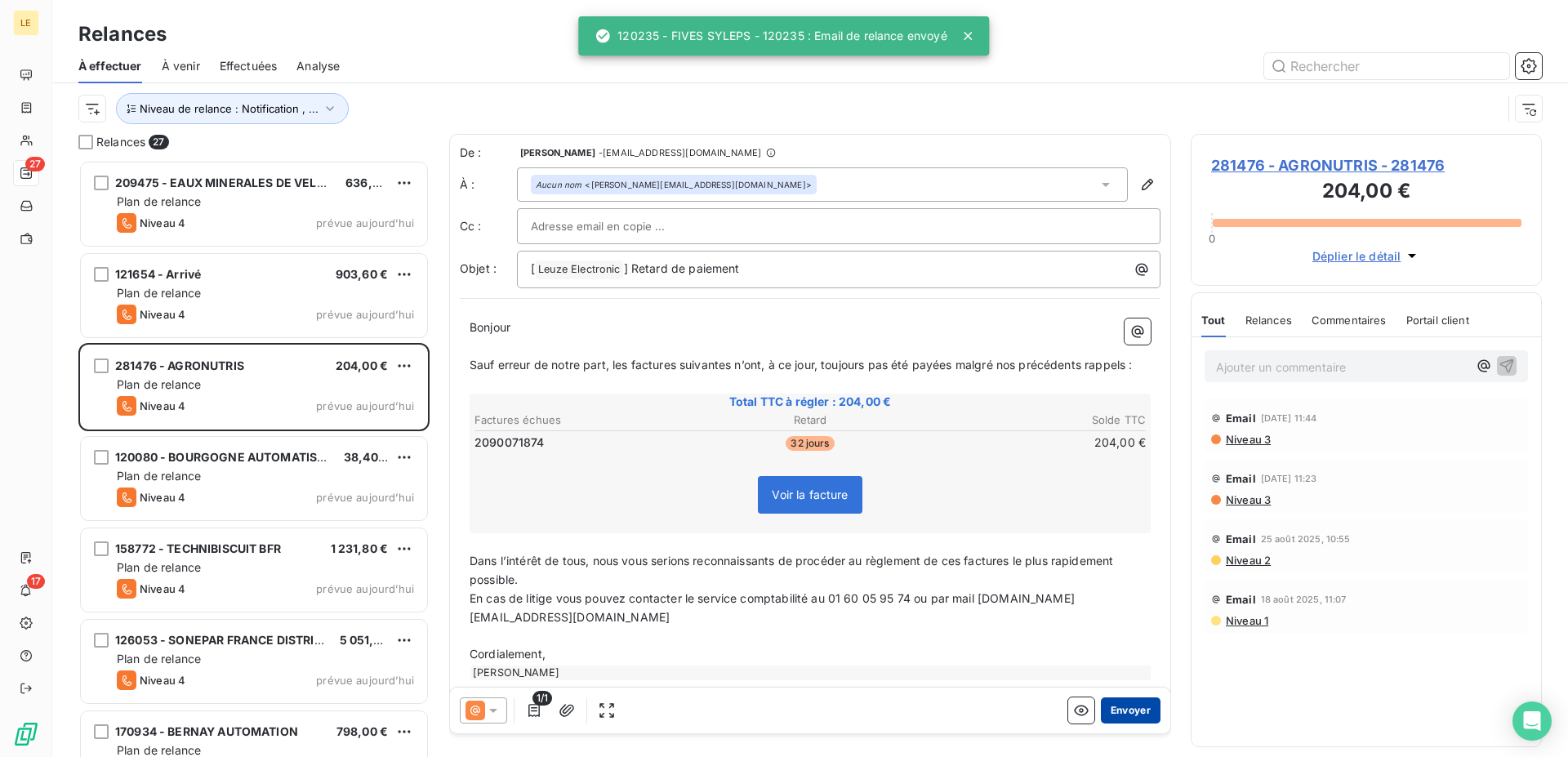
click at [1136, 711] on button "Envoyer" at bounding box center [1130, 710] width 60 height 26
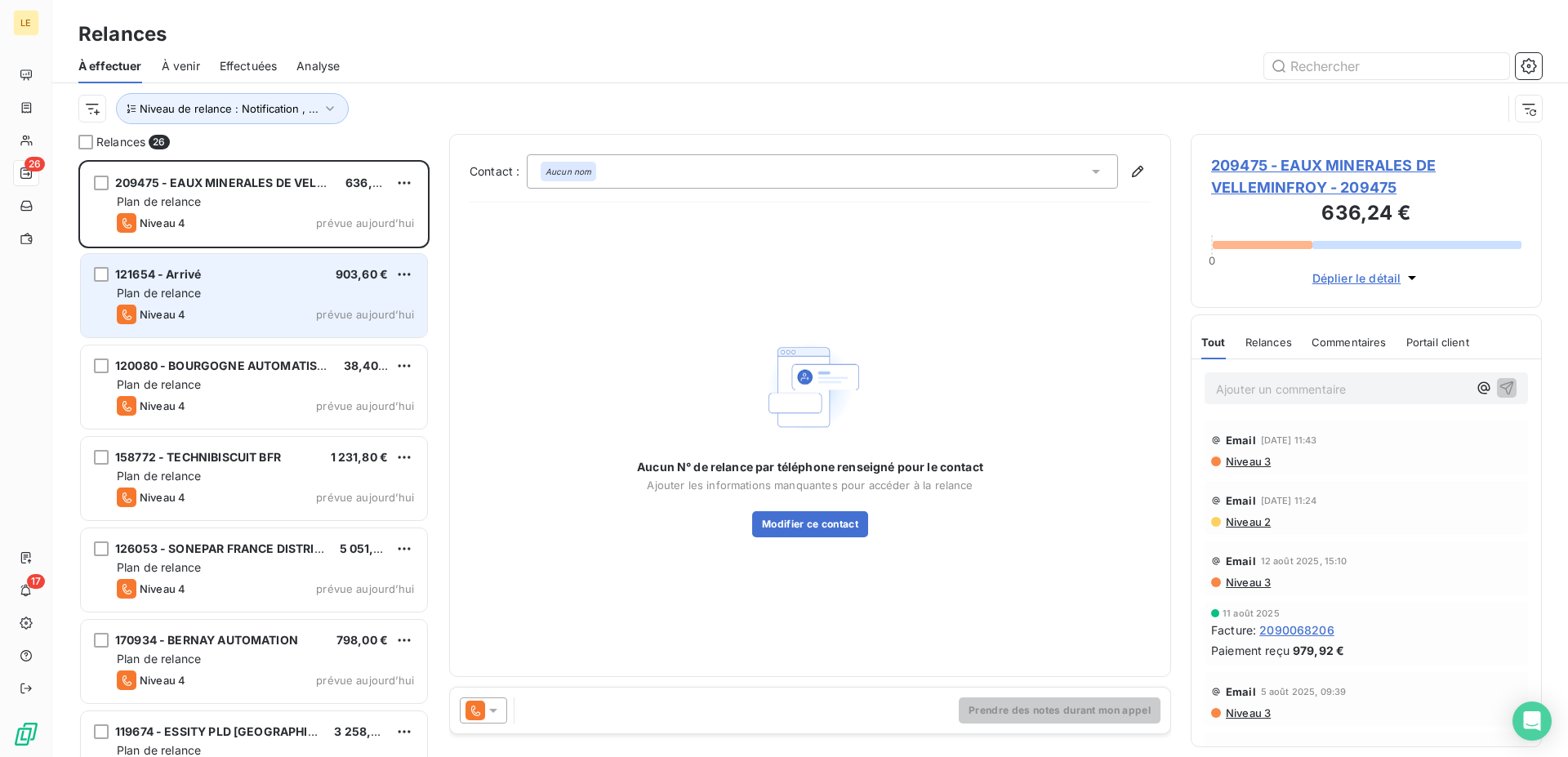
click at [345, 297] on div "Plan de relance" at bounding box center [265, 293] width 297 height 16
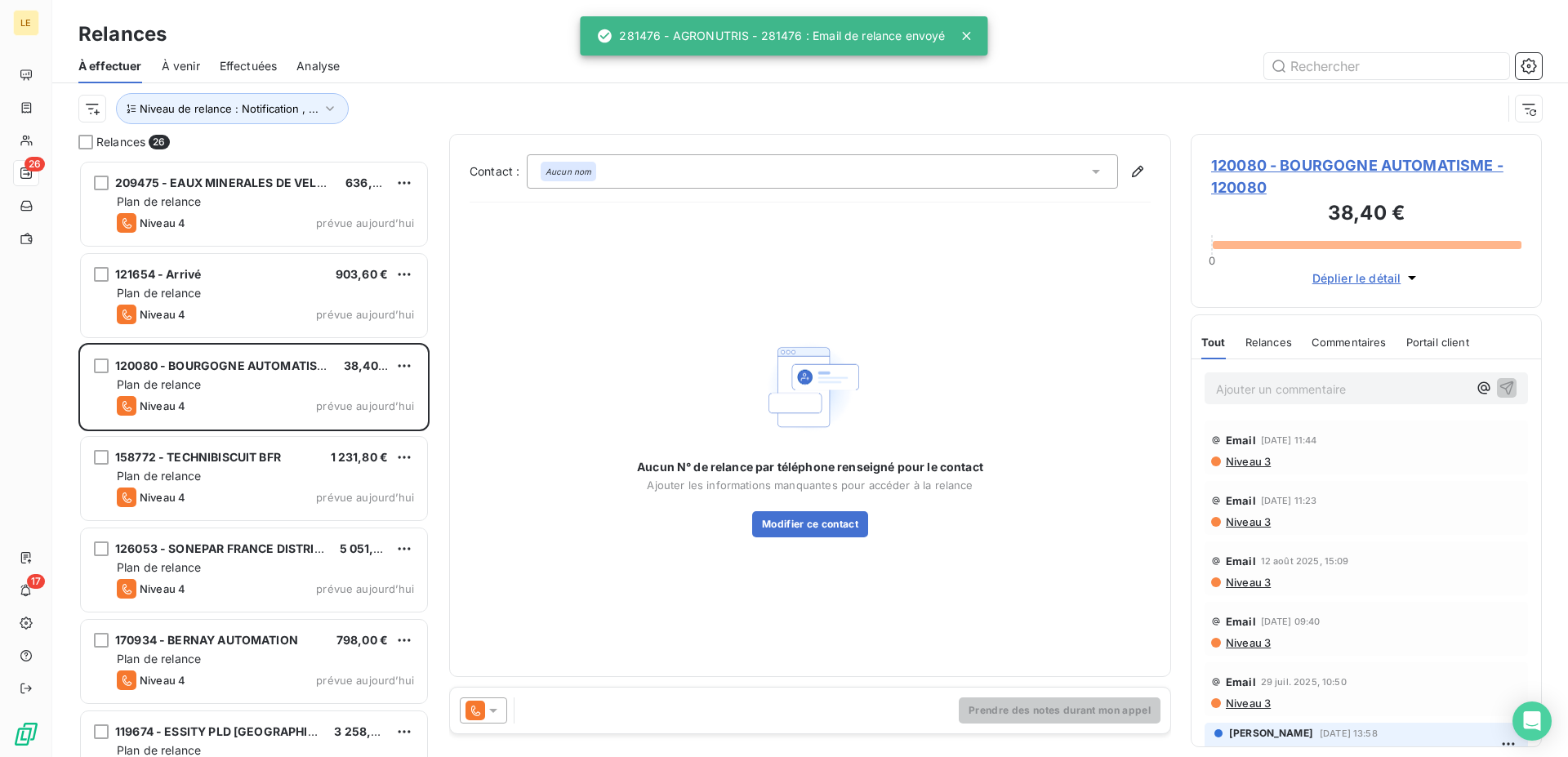
click at [492, 707] on icon at bounding box center [492, 710] width 16 height 16
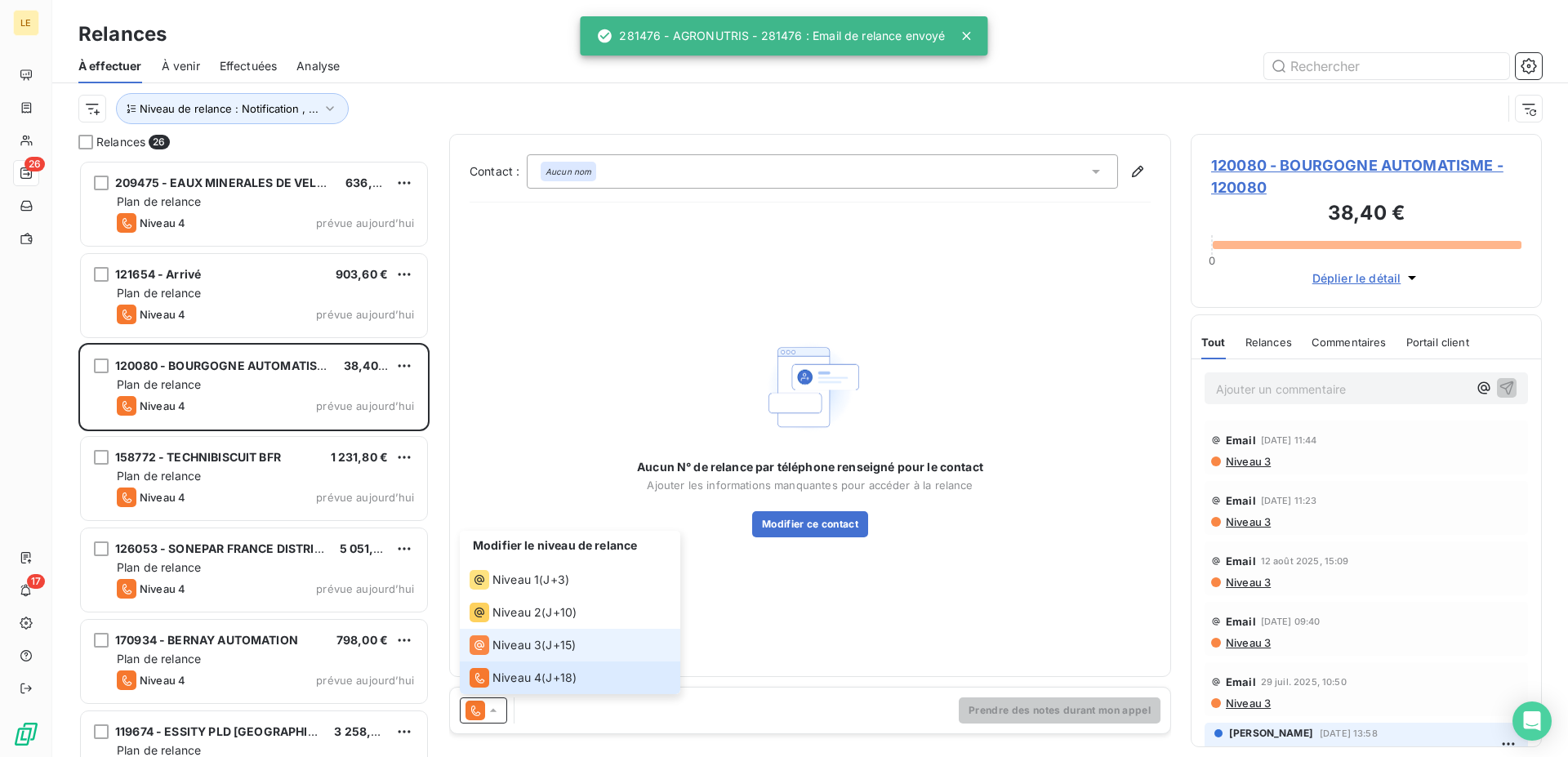
click at [529, 641] on span "Niveau 3" at bounding box center [517, 645] width 49 height 16
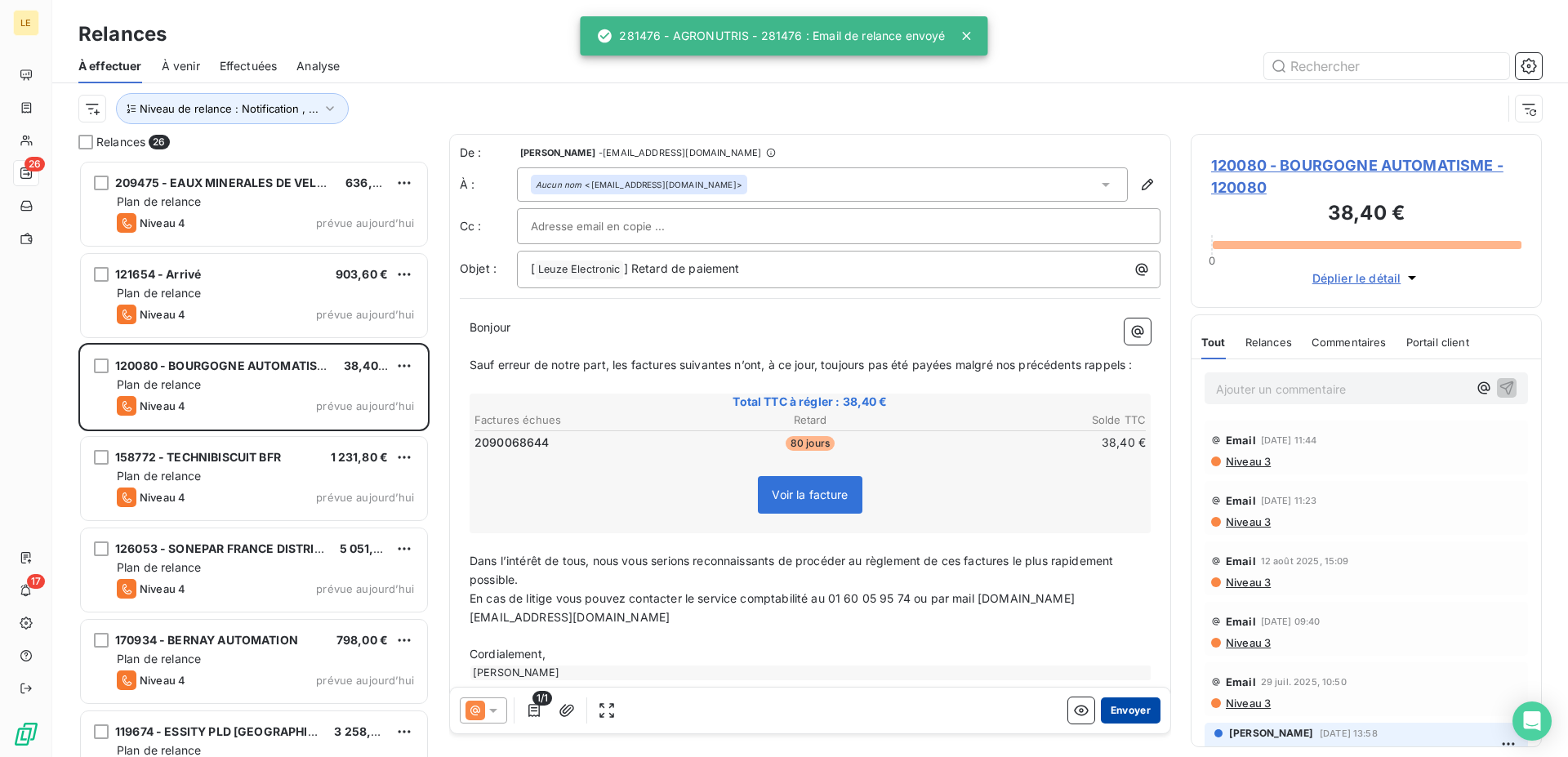
click at [1138, 708] on button "Envoyer" at bounding box center [1130, 710] width 60 height 26
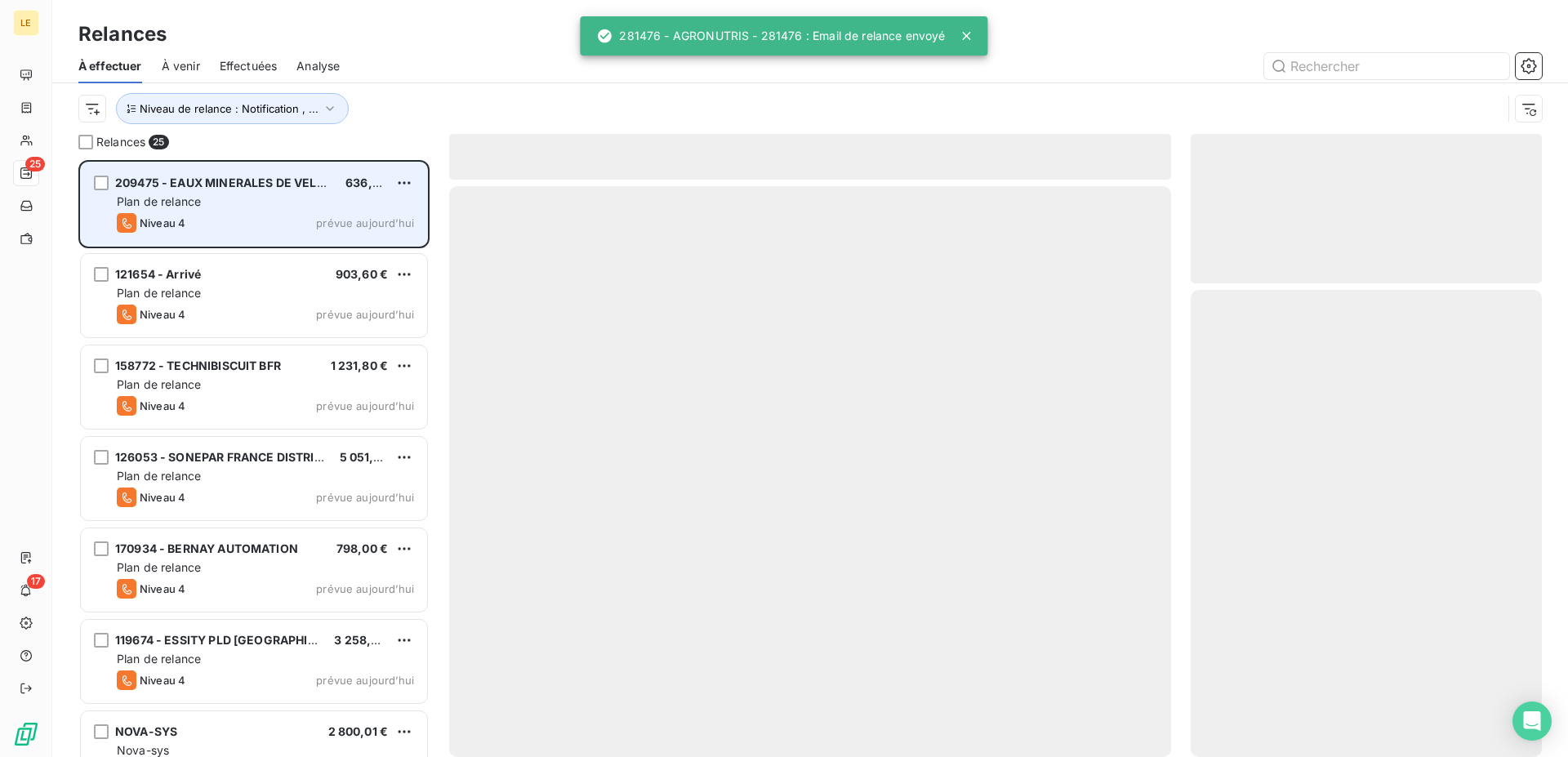
click at [175, 207] on span "Plan de relance" at bounding box center [159, 201] width 84 height 14
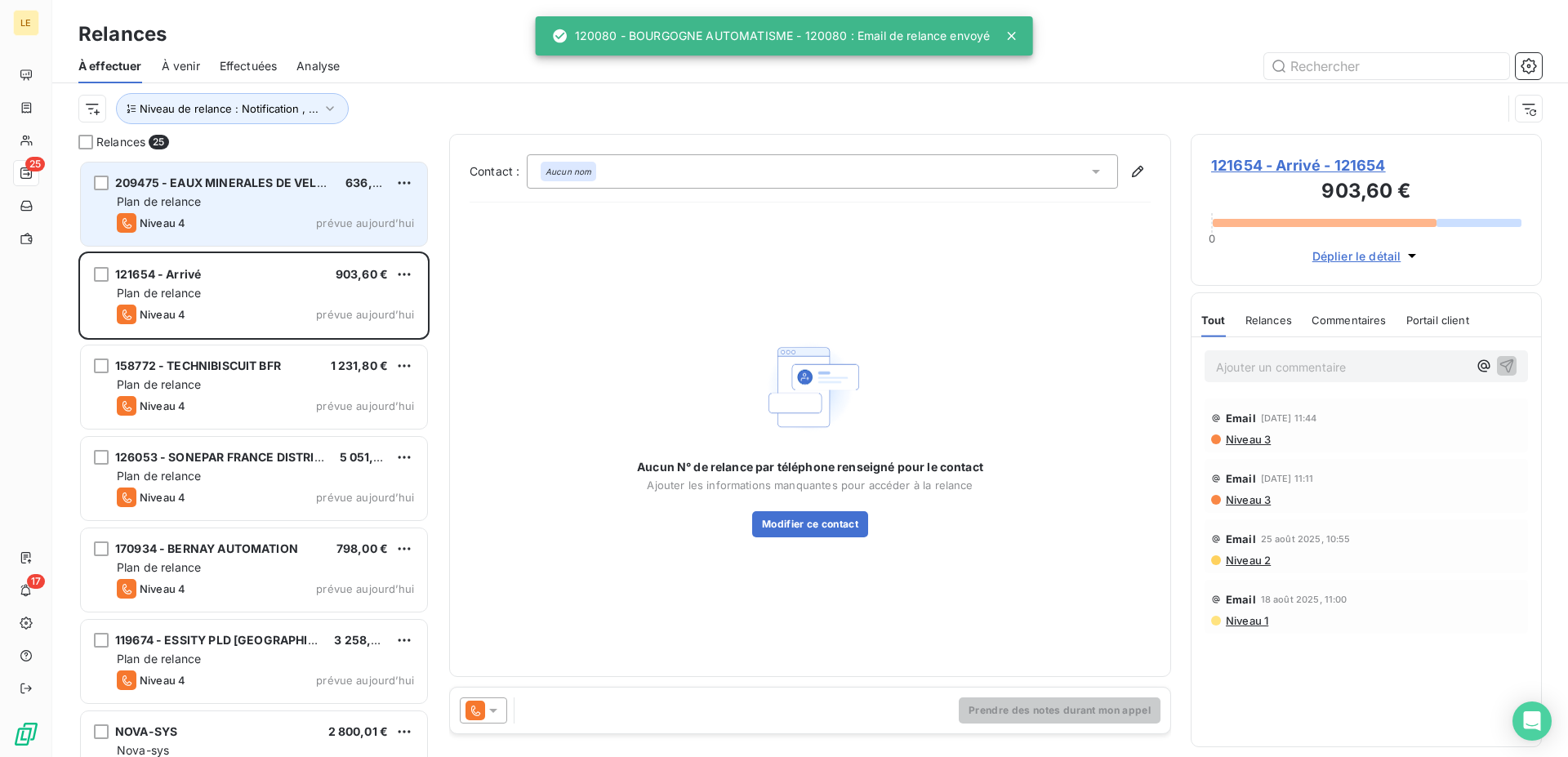
click at [367, 209] on div "Plan de relance" at bounding box center [265, 201] width 297 height 16
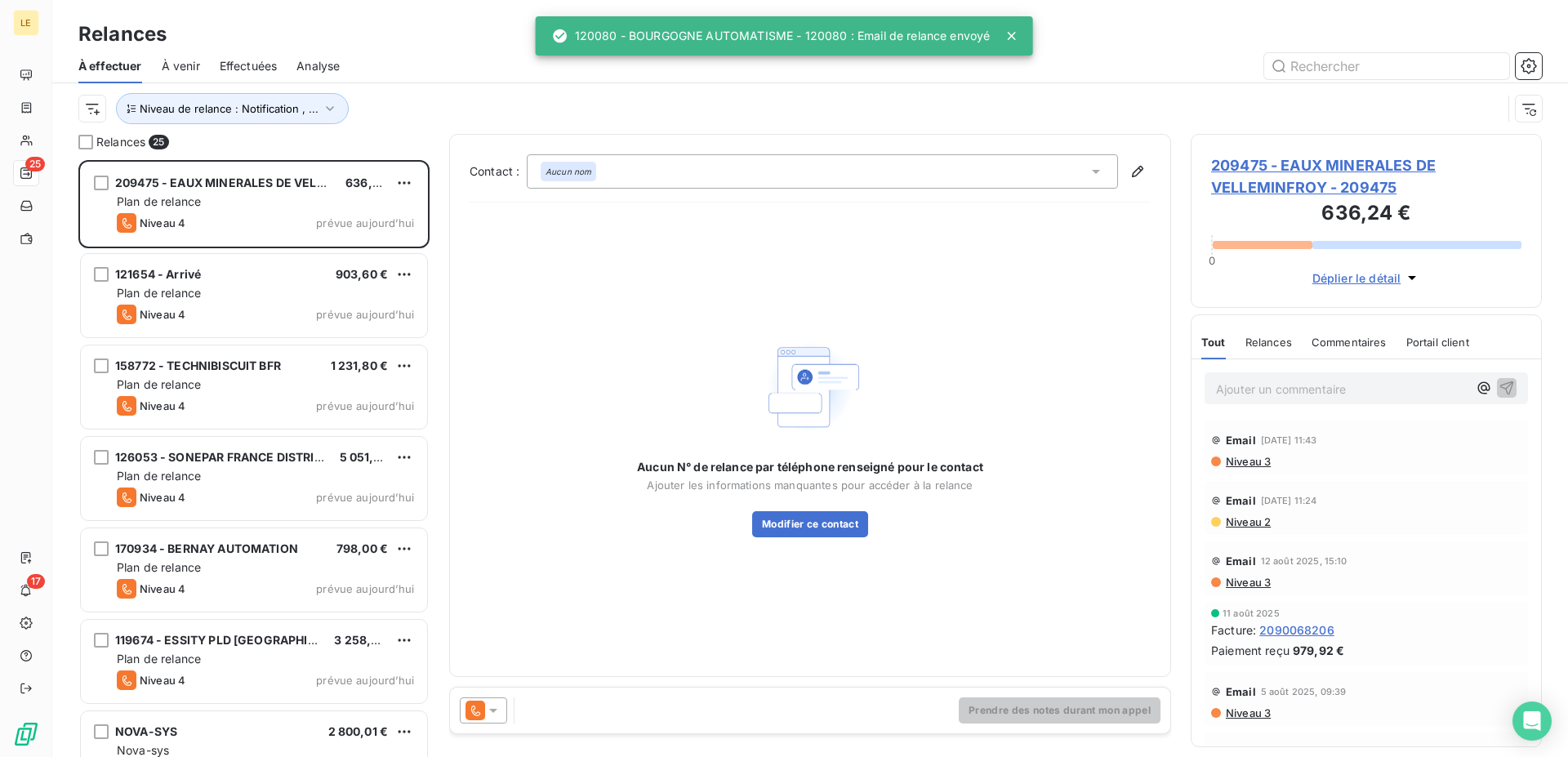
click at [497, 713] on icon at bounding box center [492, 710] width 16 height 16
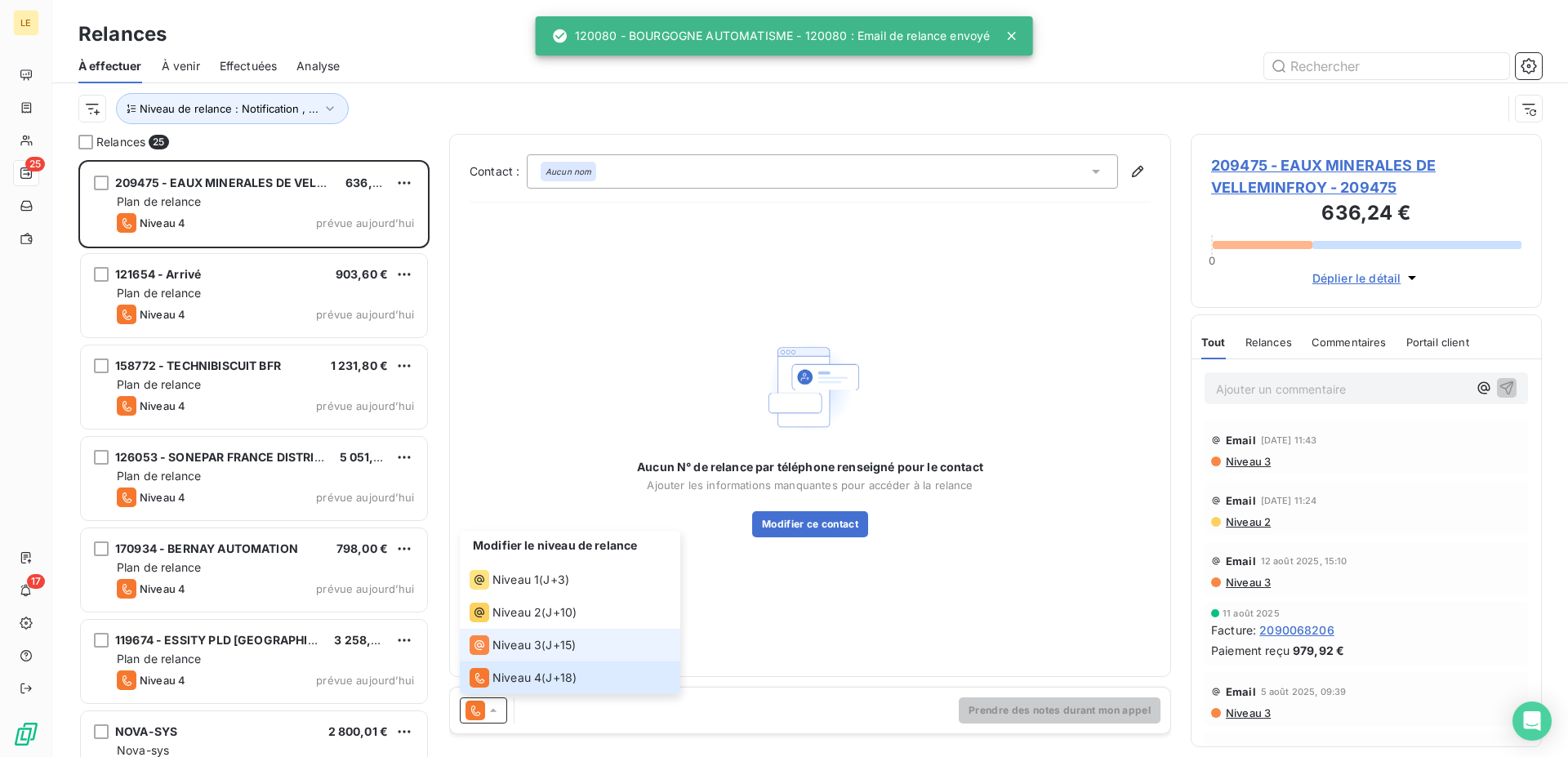
click at [512, 637] on span "Niveau 3" at bounding box center [517, 645] width 49 height 16
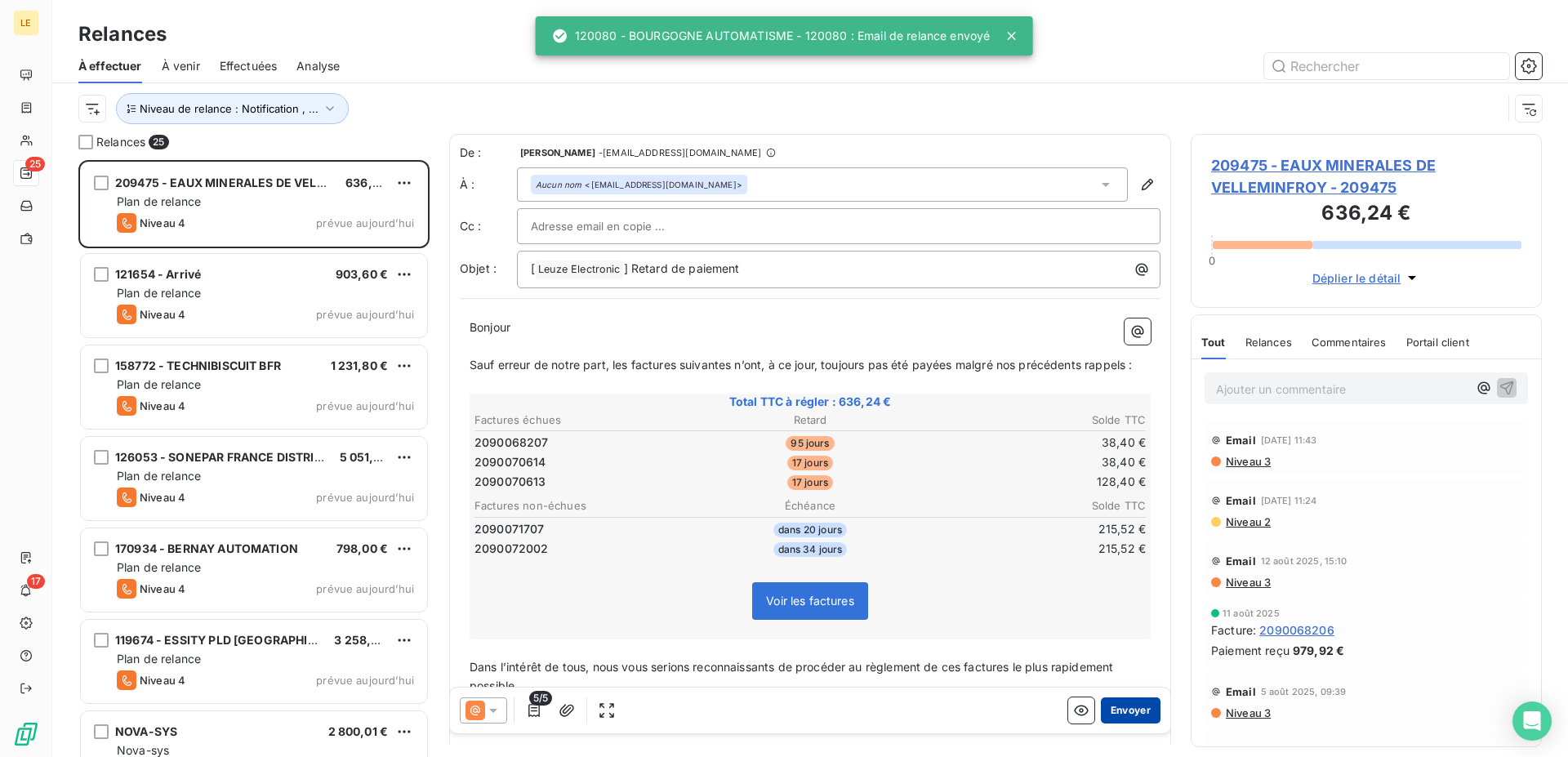
click at [1133, 713] on button "Envoyer" at bounding box center [1130, 710] width 60 height 26
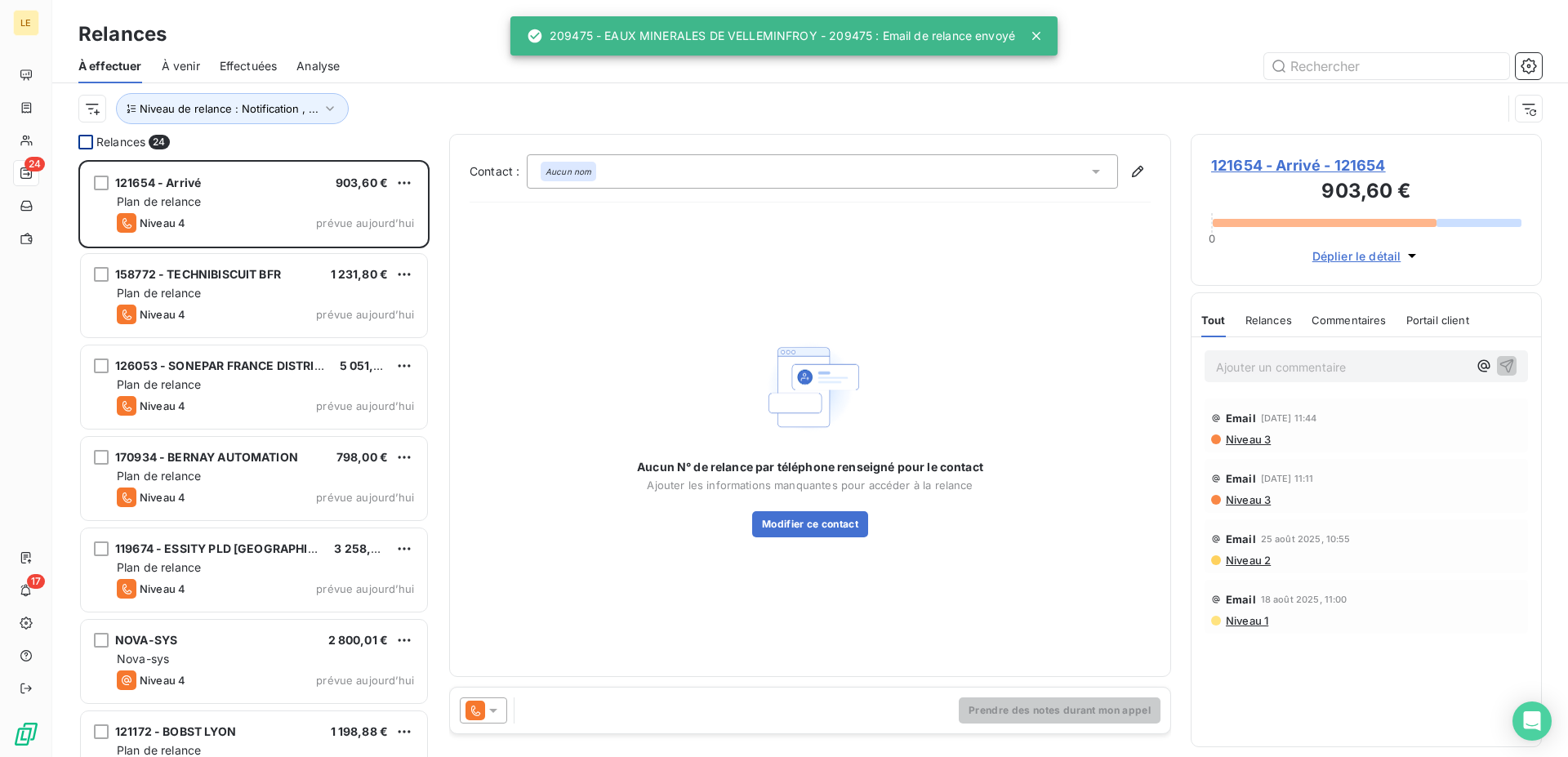
click at [90, 135] on div at bounding box center [86, 143] width 15 height 15
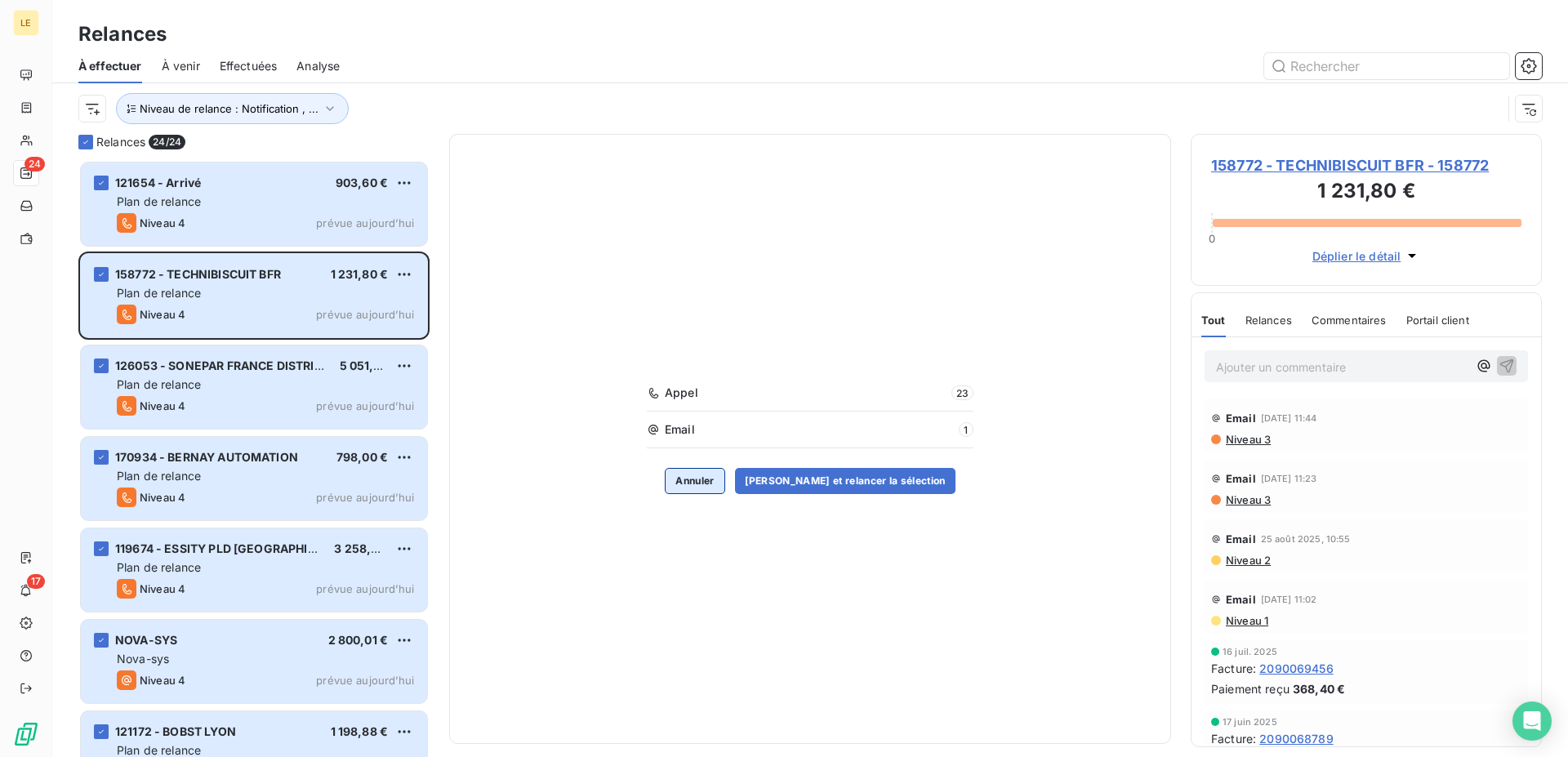
click at [710, 482] on button "Annuler" at bounding box center [694, 481] width 60 height 26
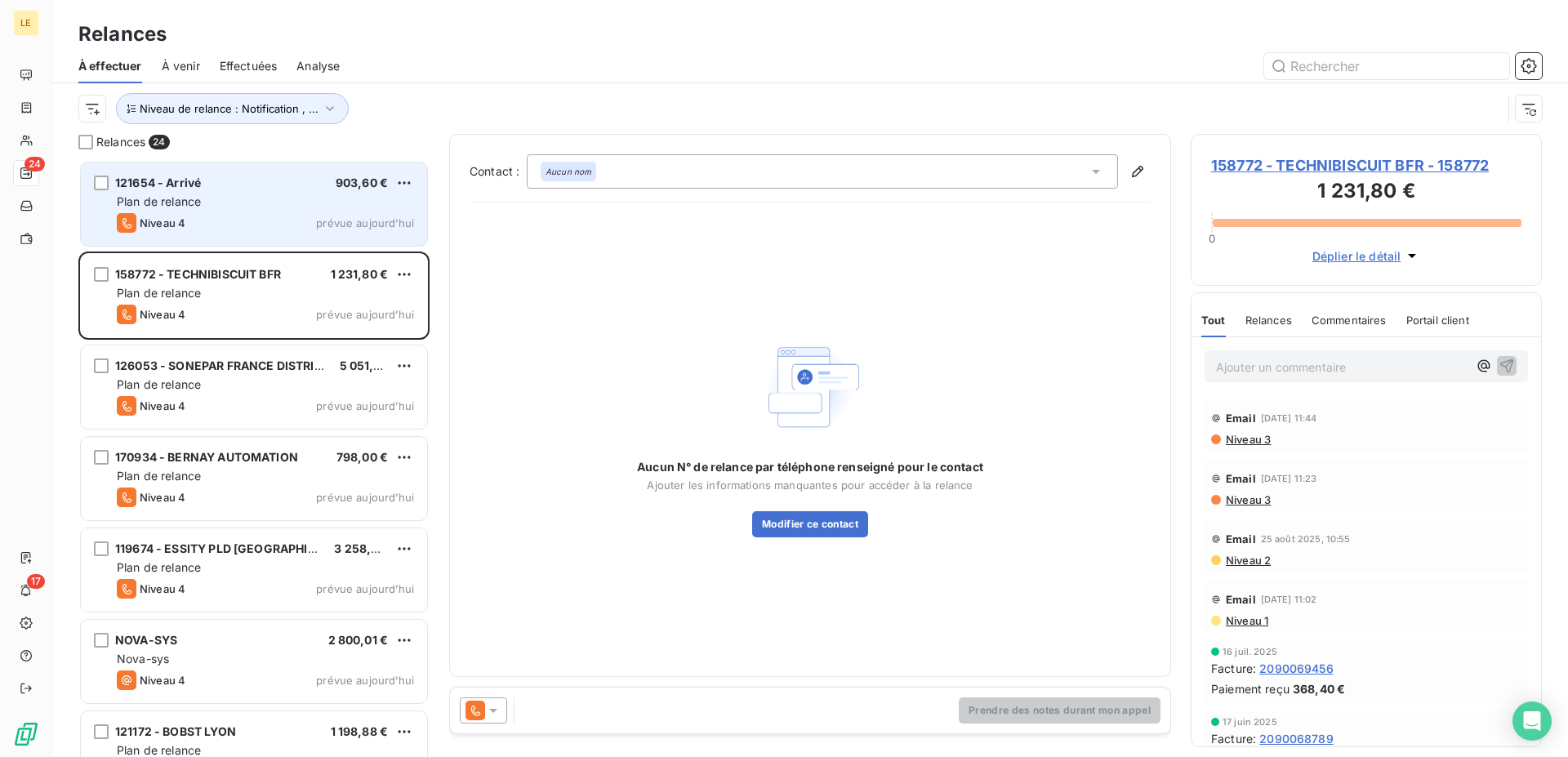
click at [182, 185] on span "121654 - Arrivé" at bounding box center [158, 182] width 86 height 14
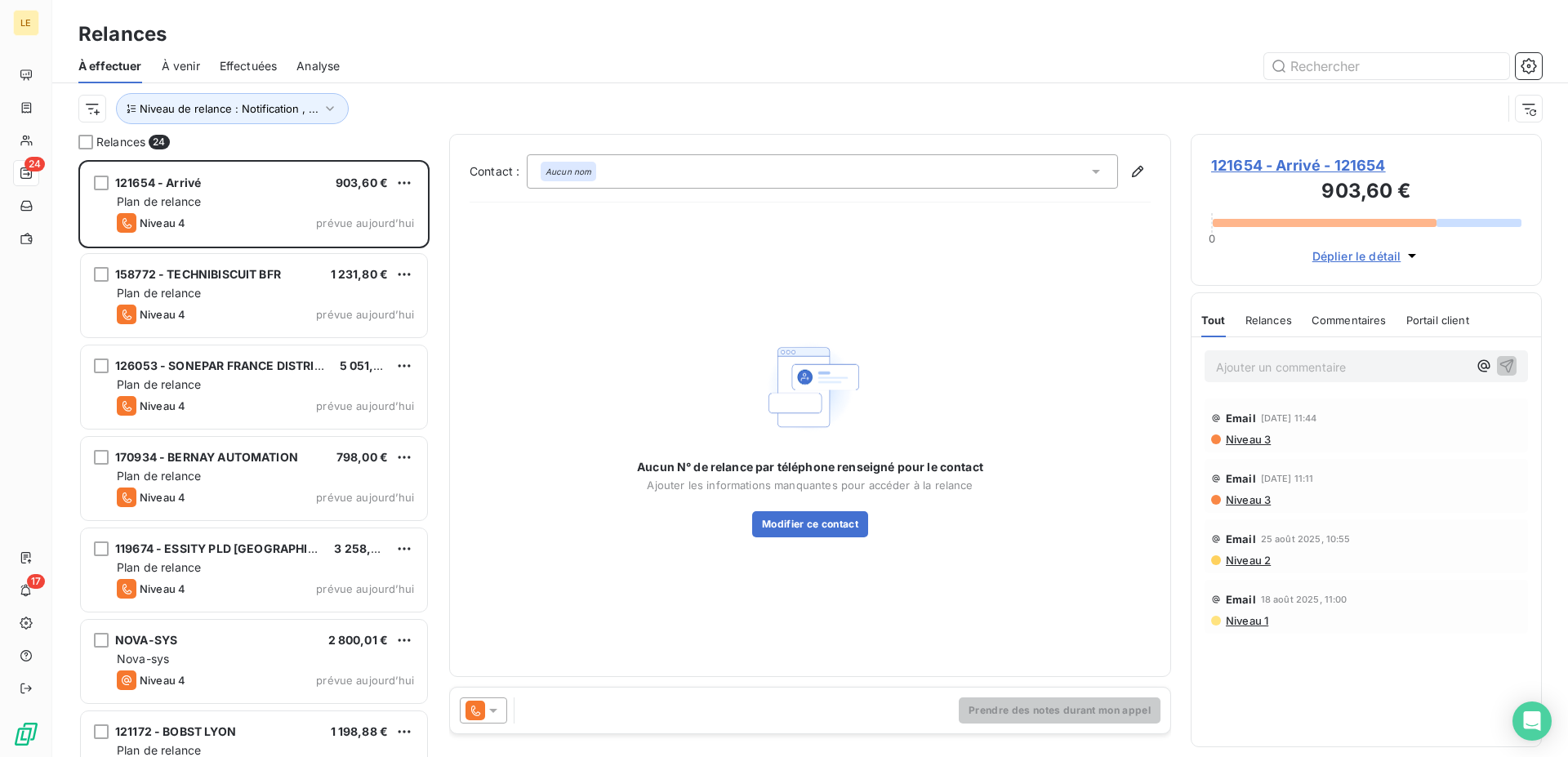
click at [464, 700] on div at bounding box center [483, 710] width 47 height 26
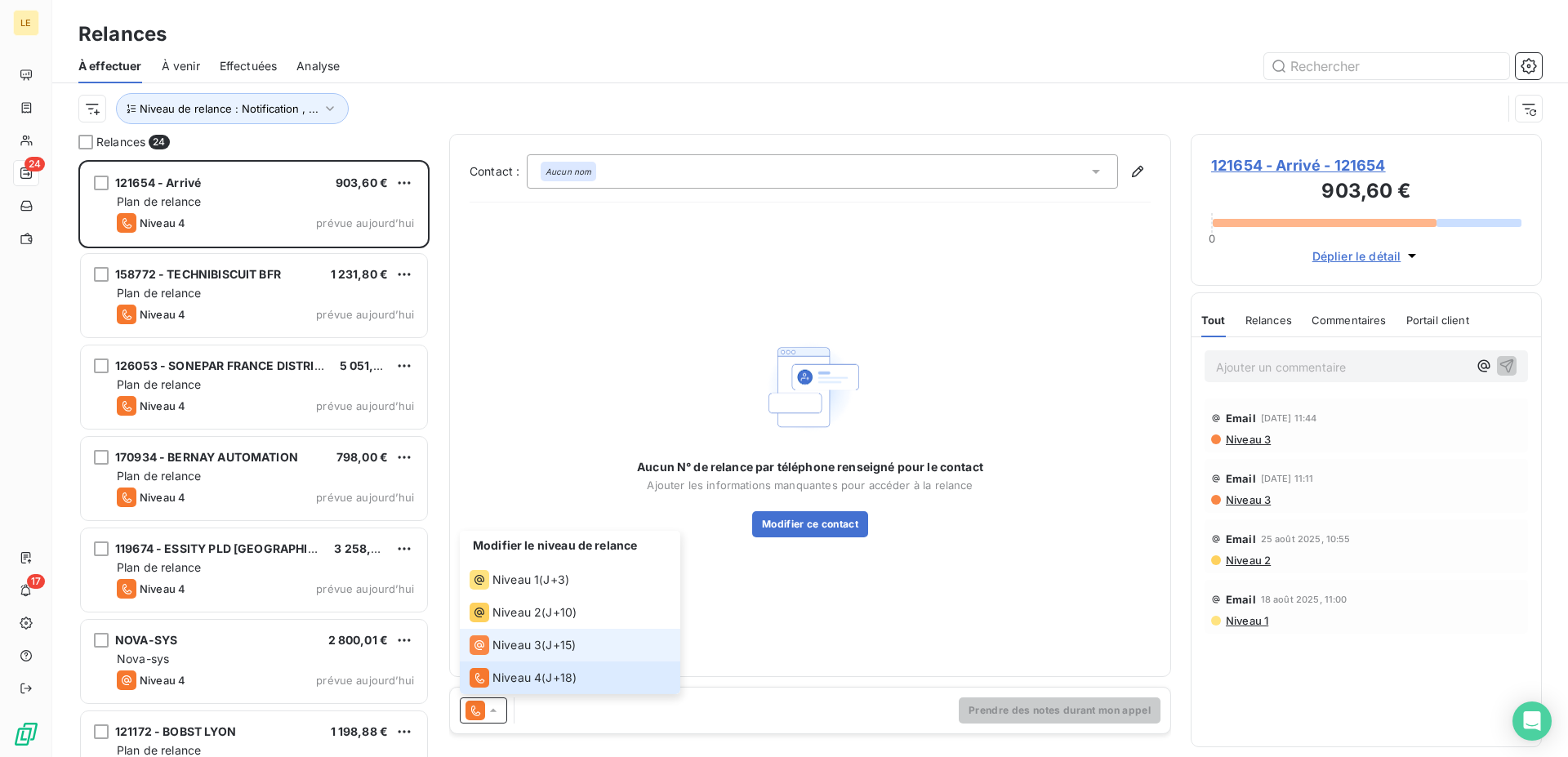
click at [495, 641] on span "Niveau 3" at bounding box center [517, 645] width 49 height 16
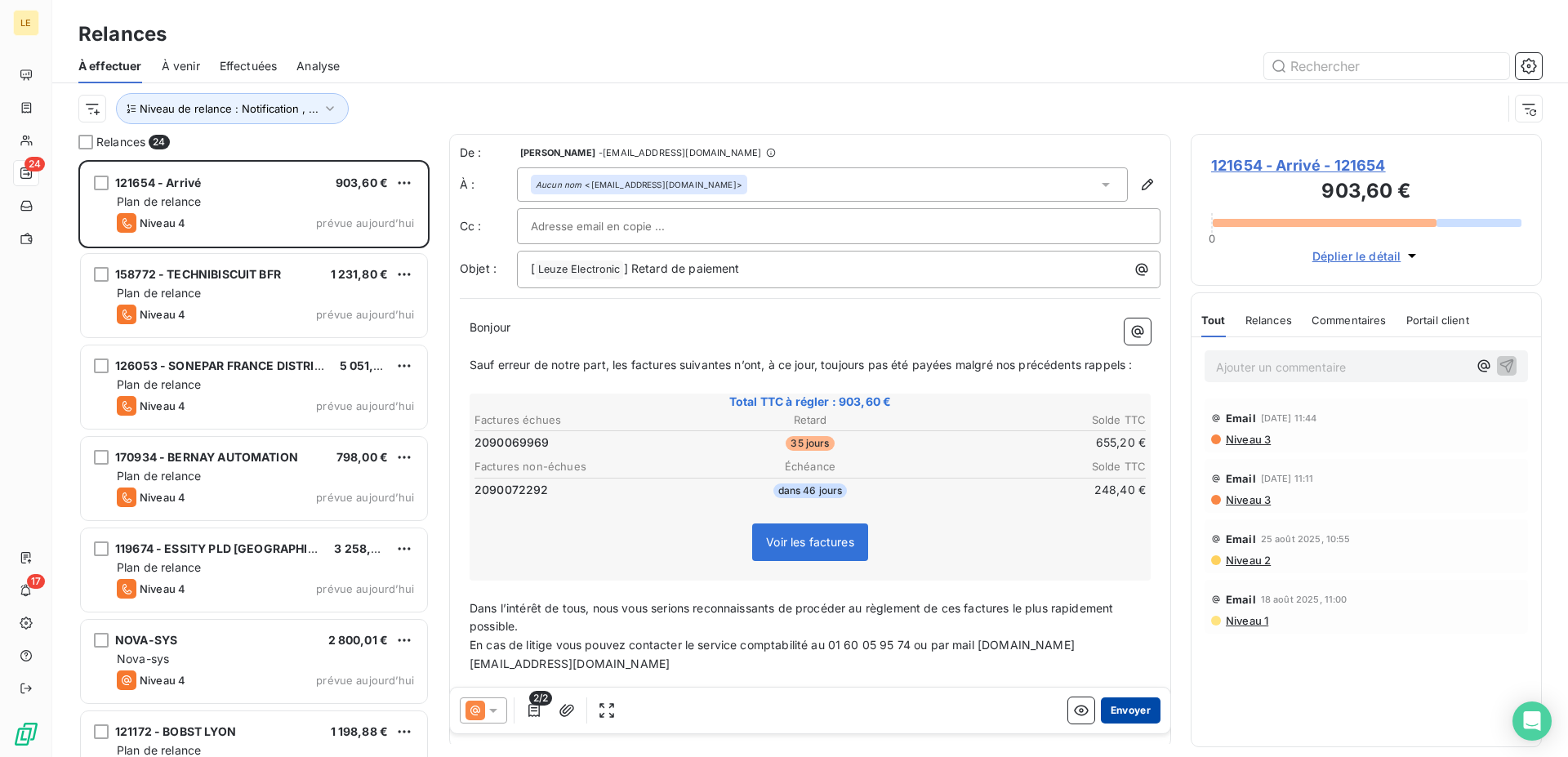
click at [1117, 702] on button "Envoyer" at bounding box center [1130, 710] width 60 height 26
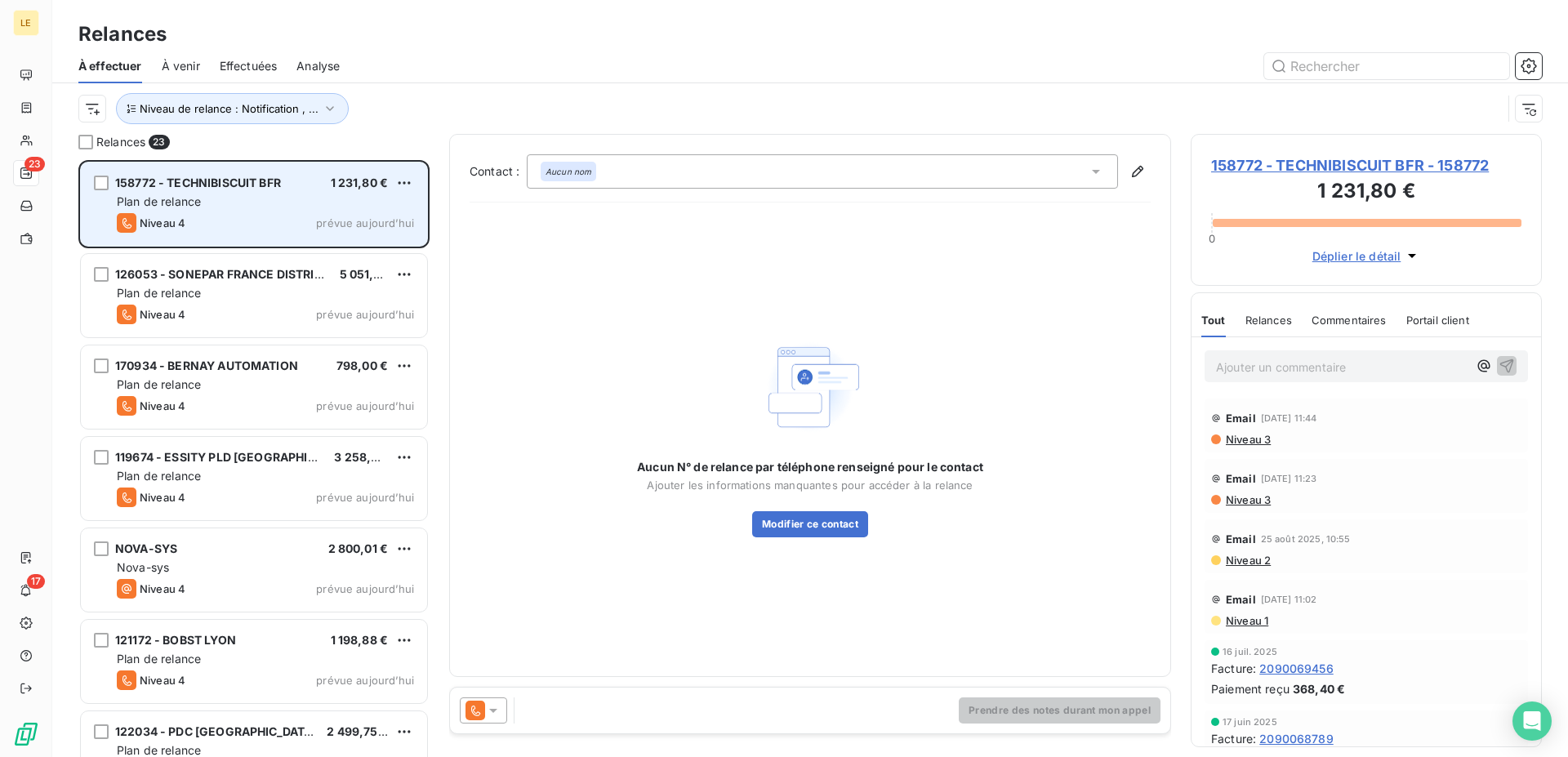
click at [300, 223] on div "Niveau 4 prévue aujourd’hui" at bounding box center [265, 222] width 297 height 19
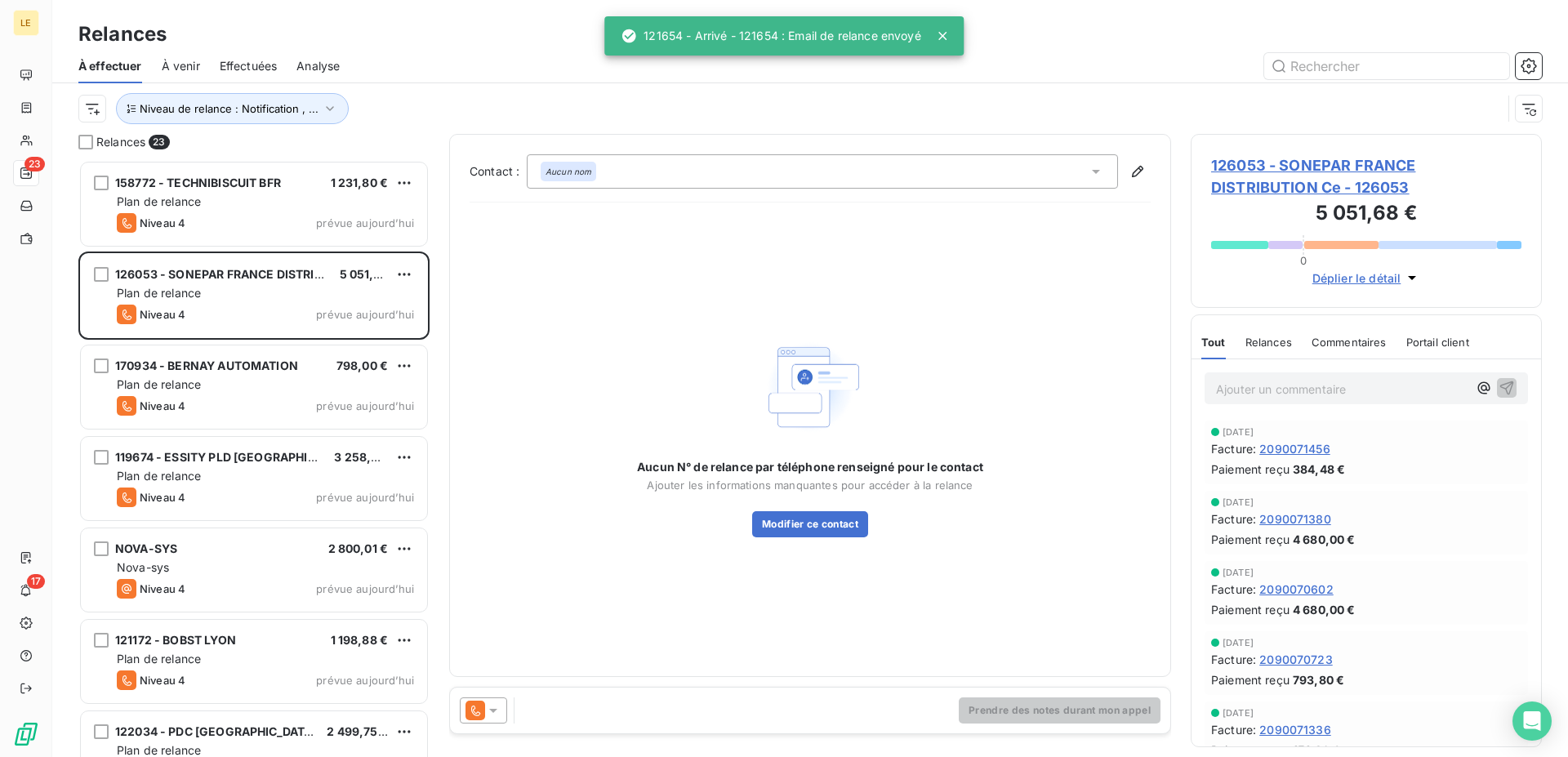
click at [489, 728] on div "Prendre des notes durant mon appel" at bounding box center [810, 710] width 720 height 45
click at [484, 713] on icon at bounding box center [475, 710] width 19 height 19
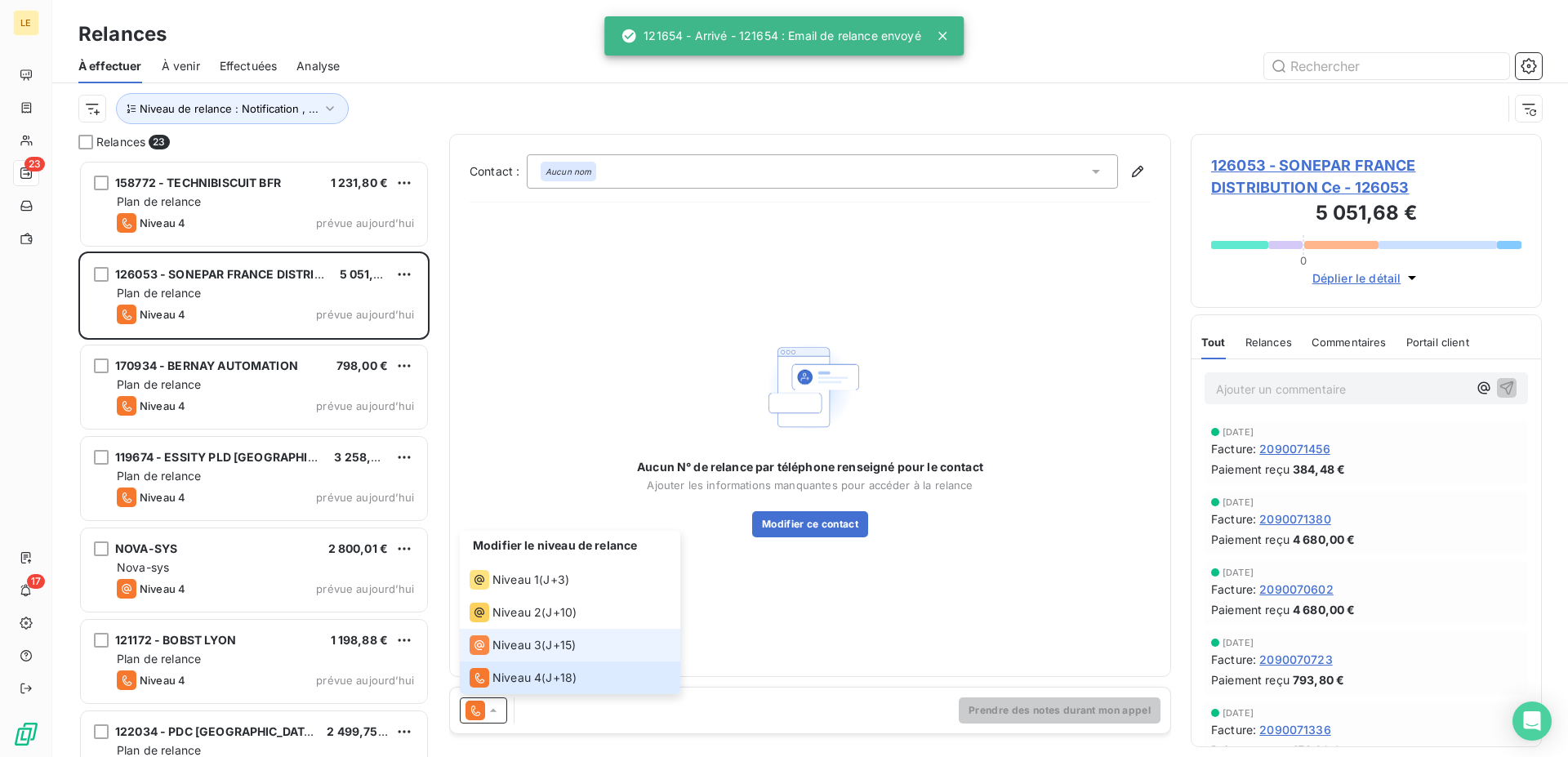
click at [505, 654] on div "Niveau 3" at bounding box center [506, 645] width 72 height 19
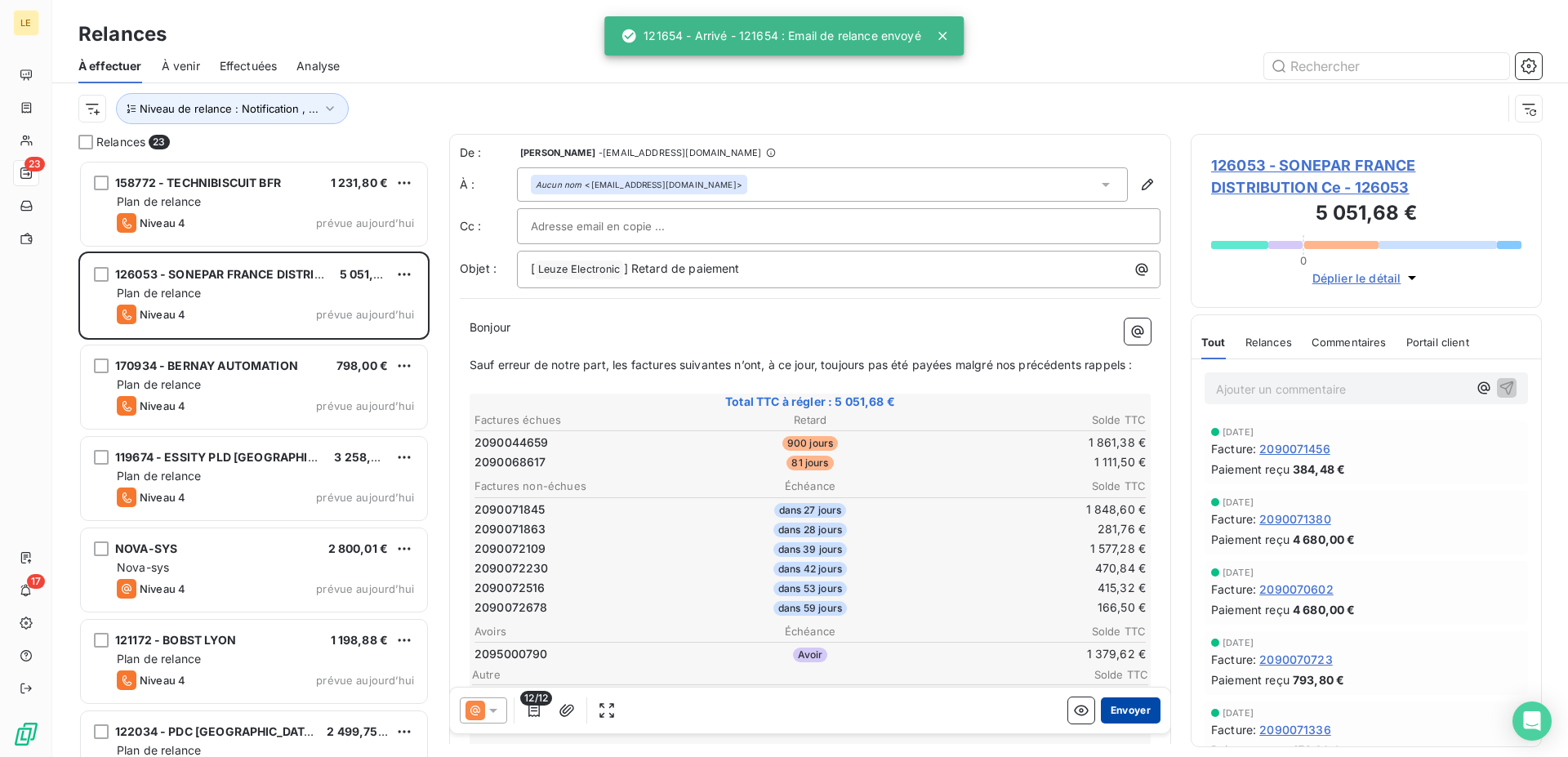
click at [1114, 718] on button "Envoyer" at bounding box center [1130, 710] width 60 height 26
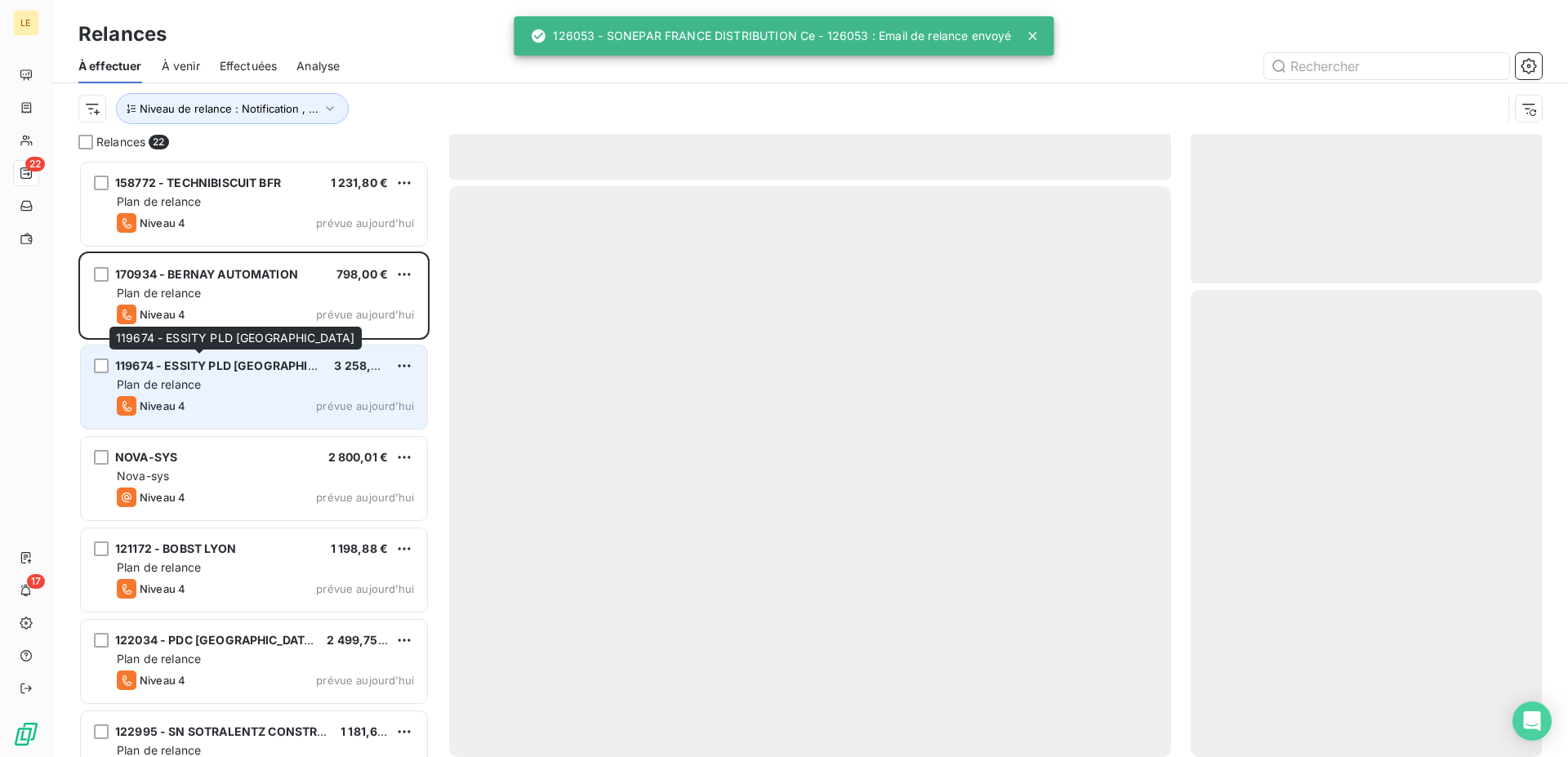
click at [256, 365] on span "119674 - ESSITY PLD [GEOGRAPHIC_DATA]" at bounding box center [235, 365] width 240 height 14
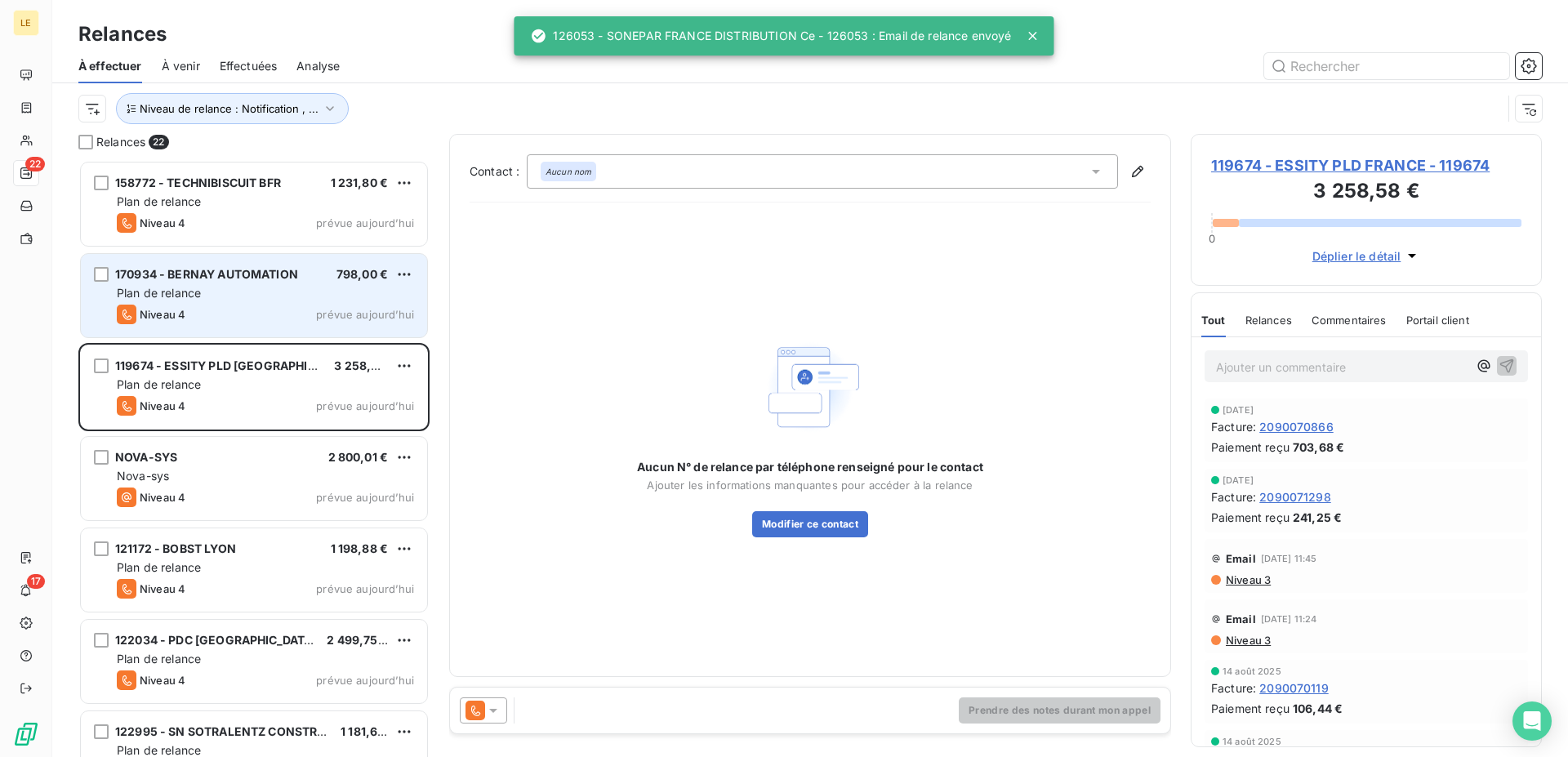
click at [307, 295] on div "Plan de relance" at bounding box center [265, 293] width 297 height 16
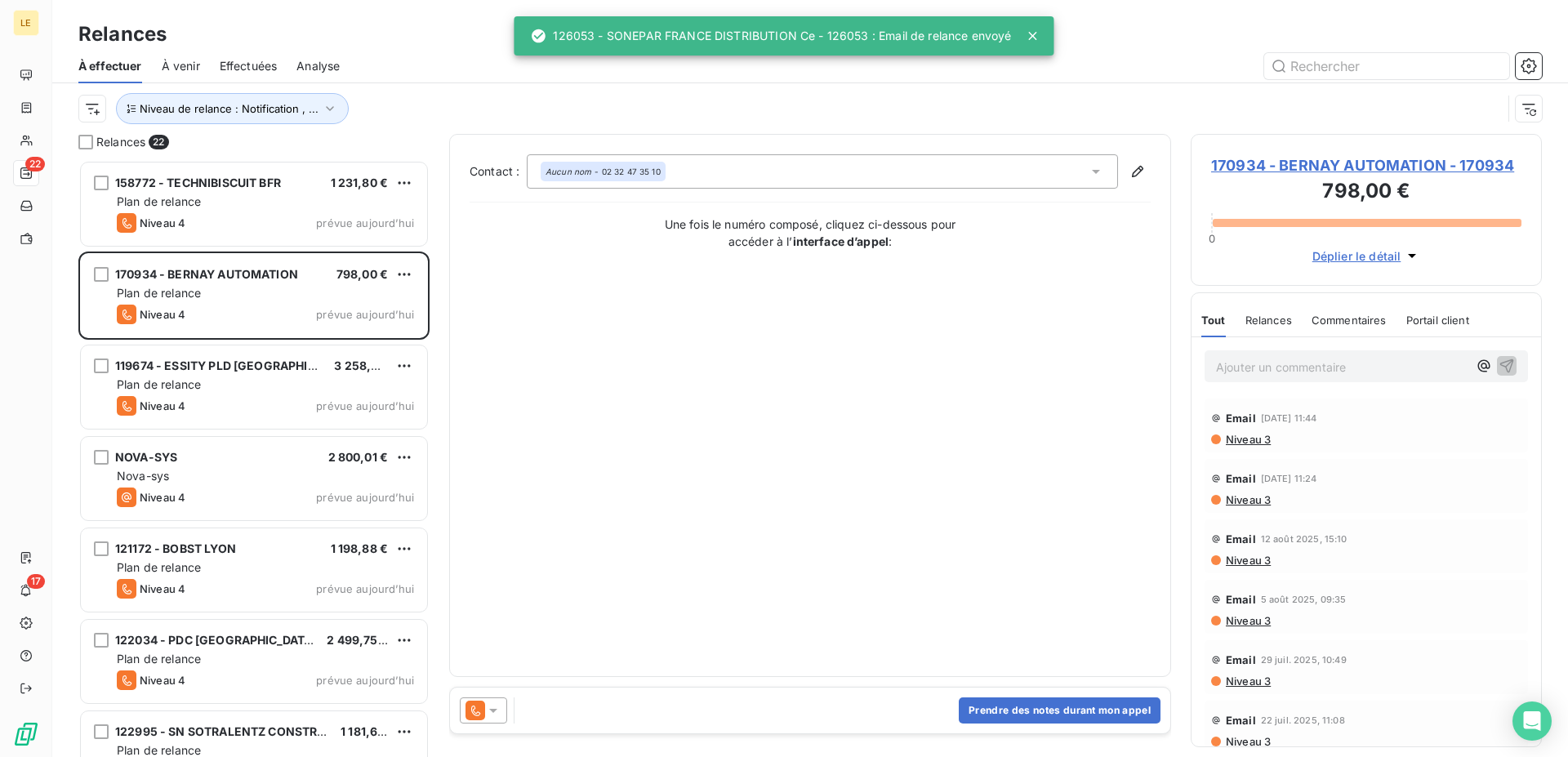
click at [495, 709] on icon at bounding box center [492, 710] width 16 height 16
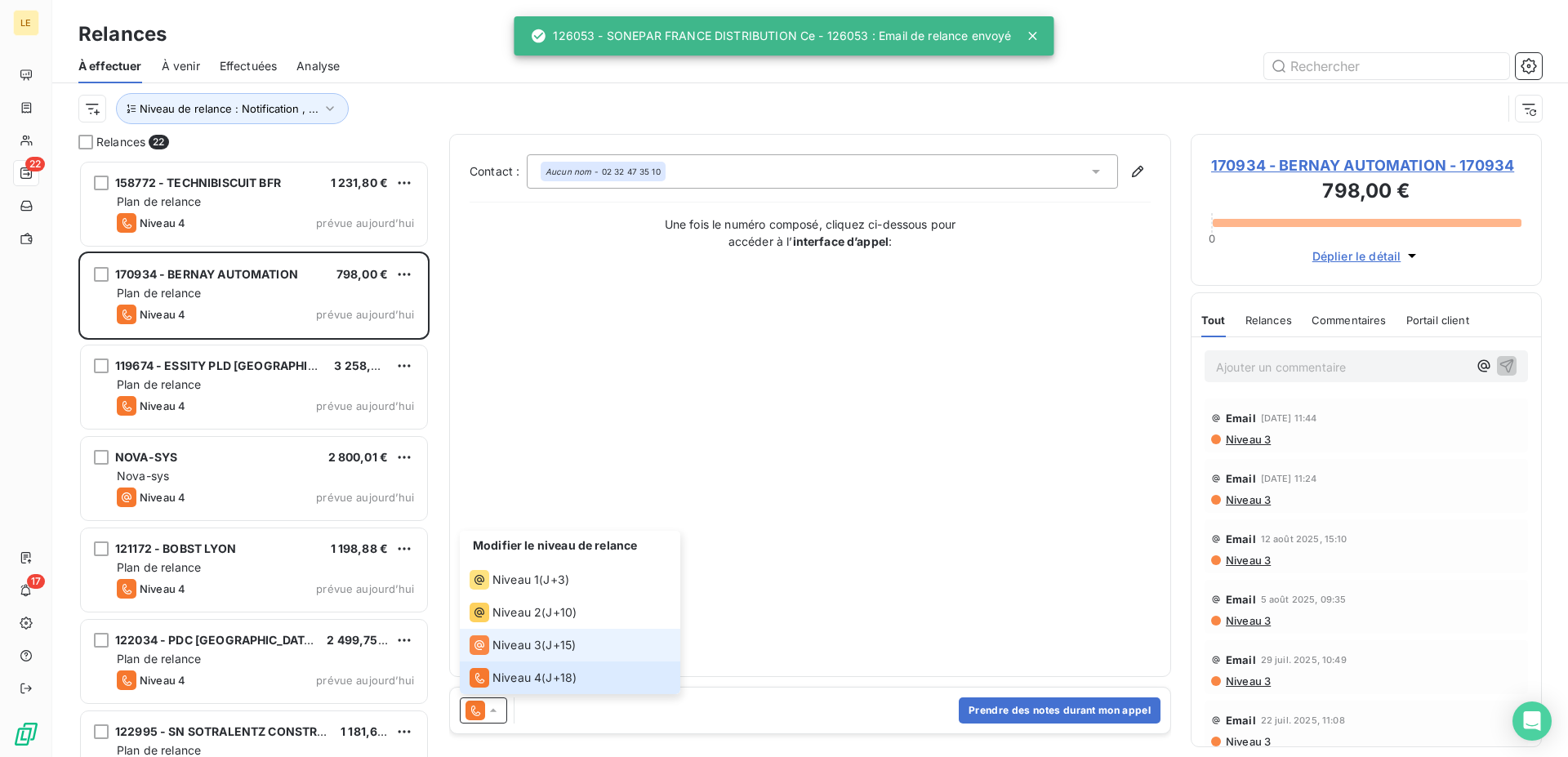
click at [510, 645] on span "Niveau 3" at bounding box center [517, 645] width 49 height 16
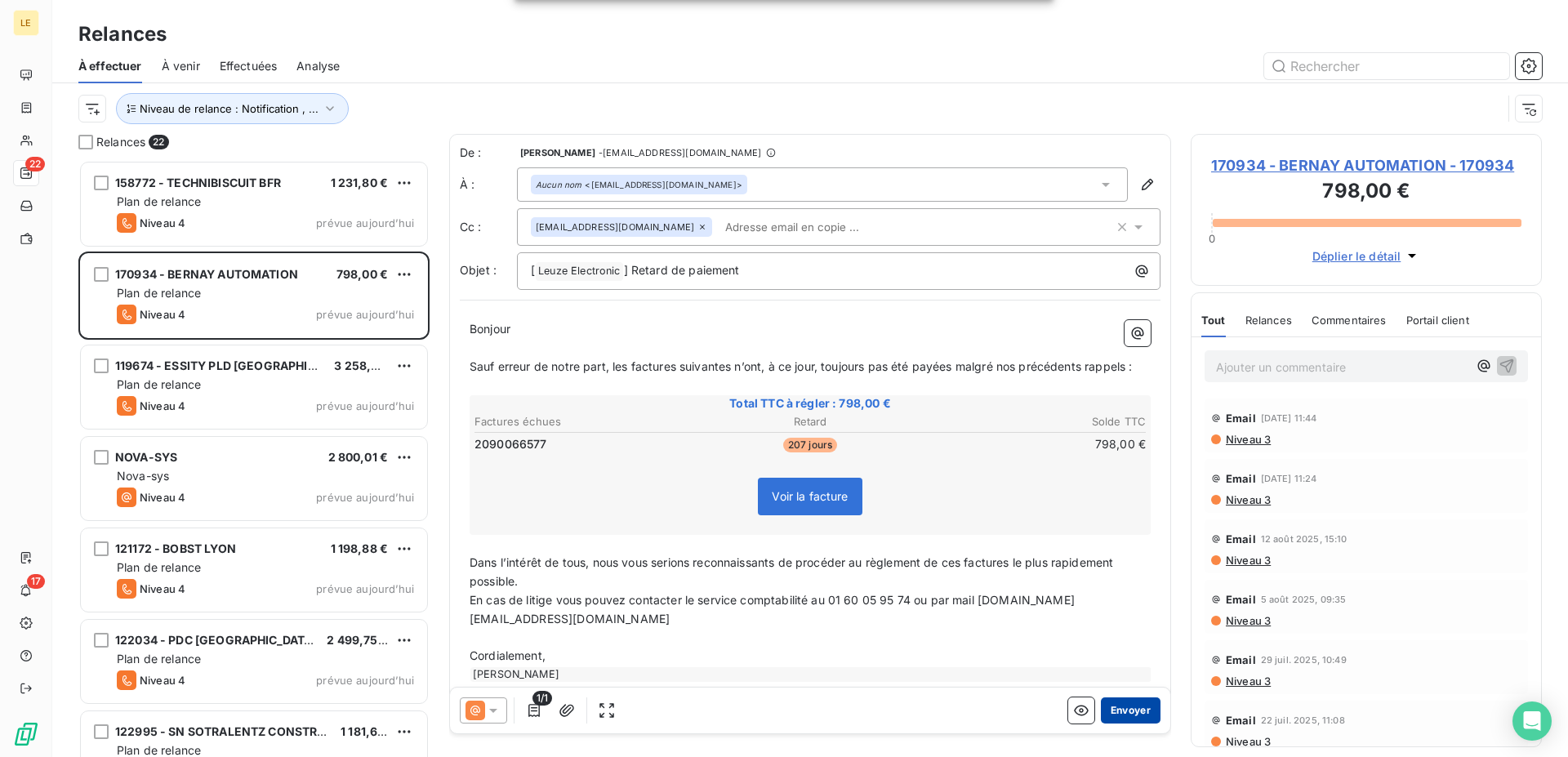
click at [1136, 708] on button "Envoyer" at bounding box center [1130, 710] width 60 height 26
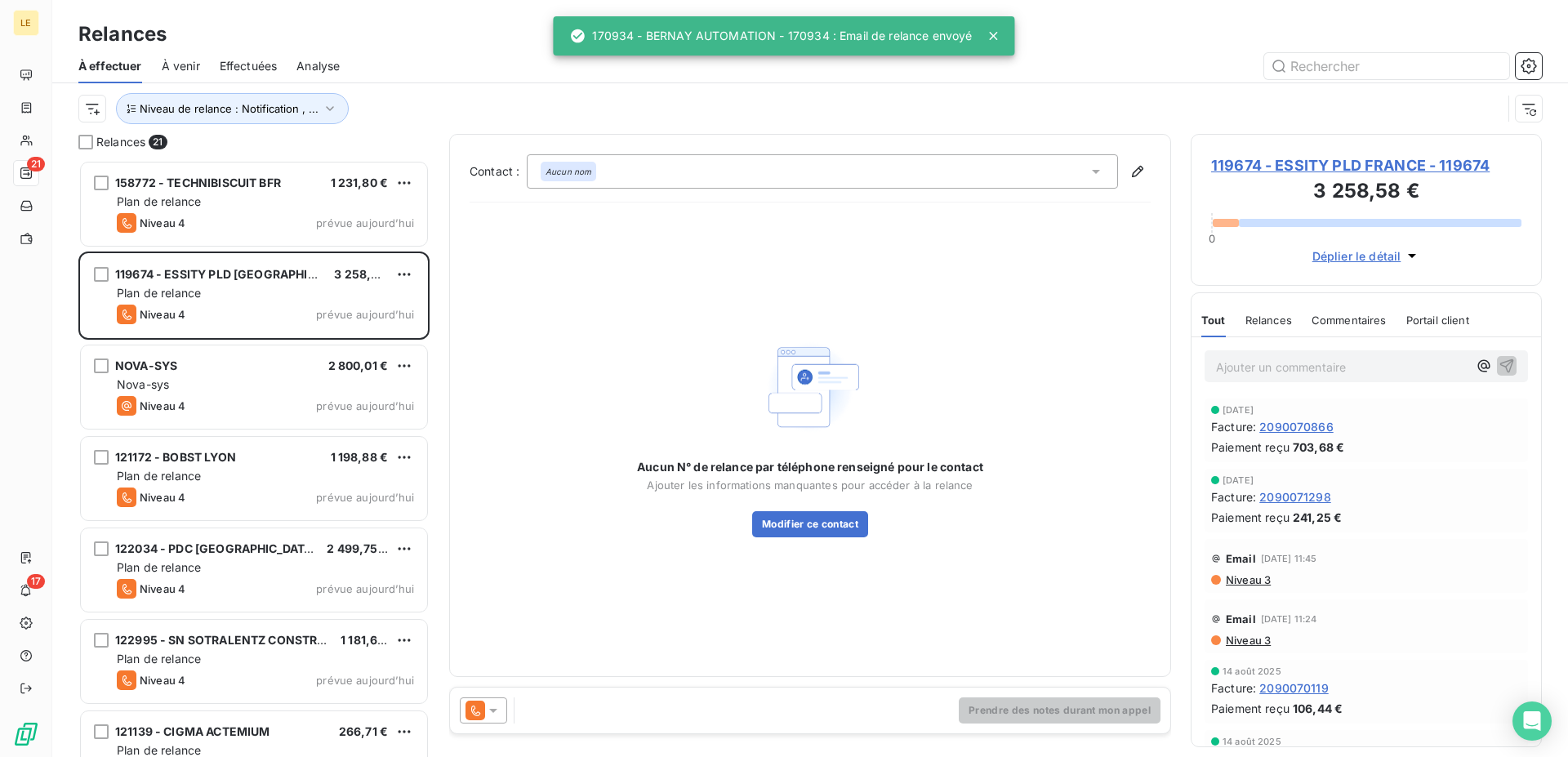
click at [498, 717] on icon at bounding box center [492, 710] width 16 height 16
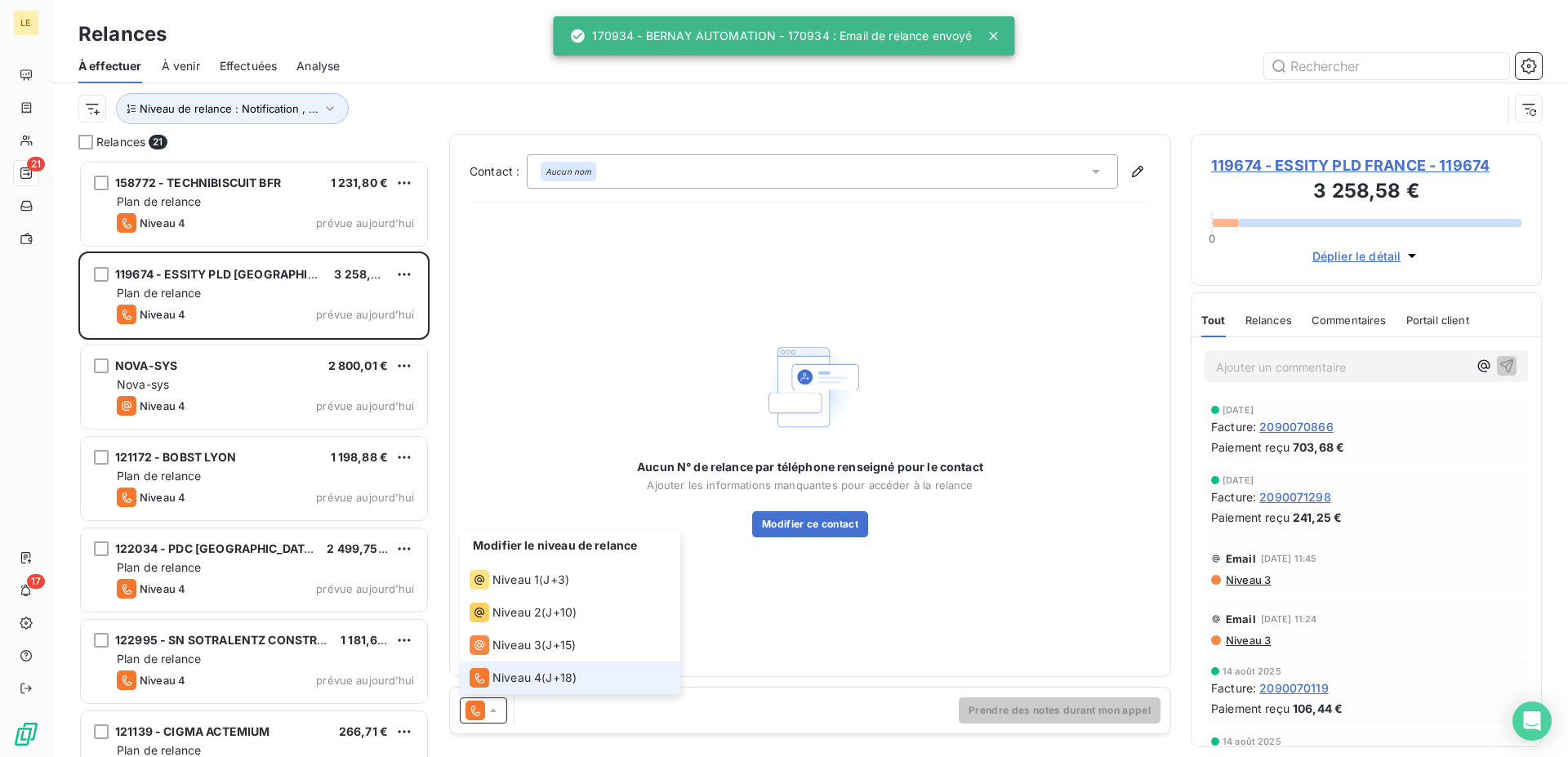
click at [501, 661] on li "Niveau 4 ( J+18 )" at bounding box center [570, 677] width 221 height 33
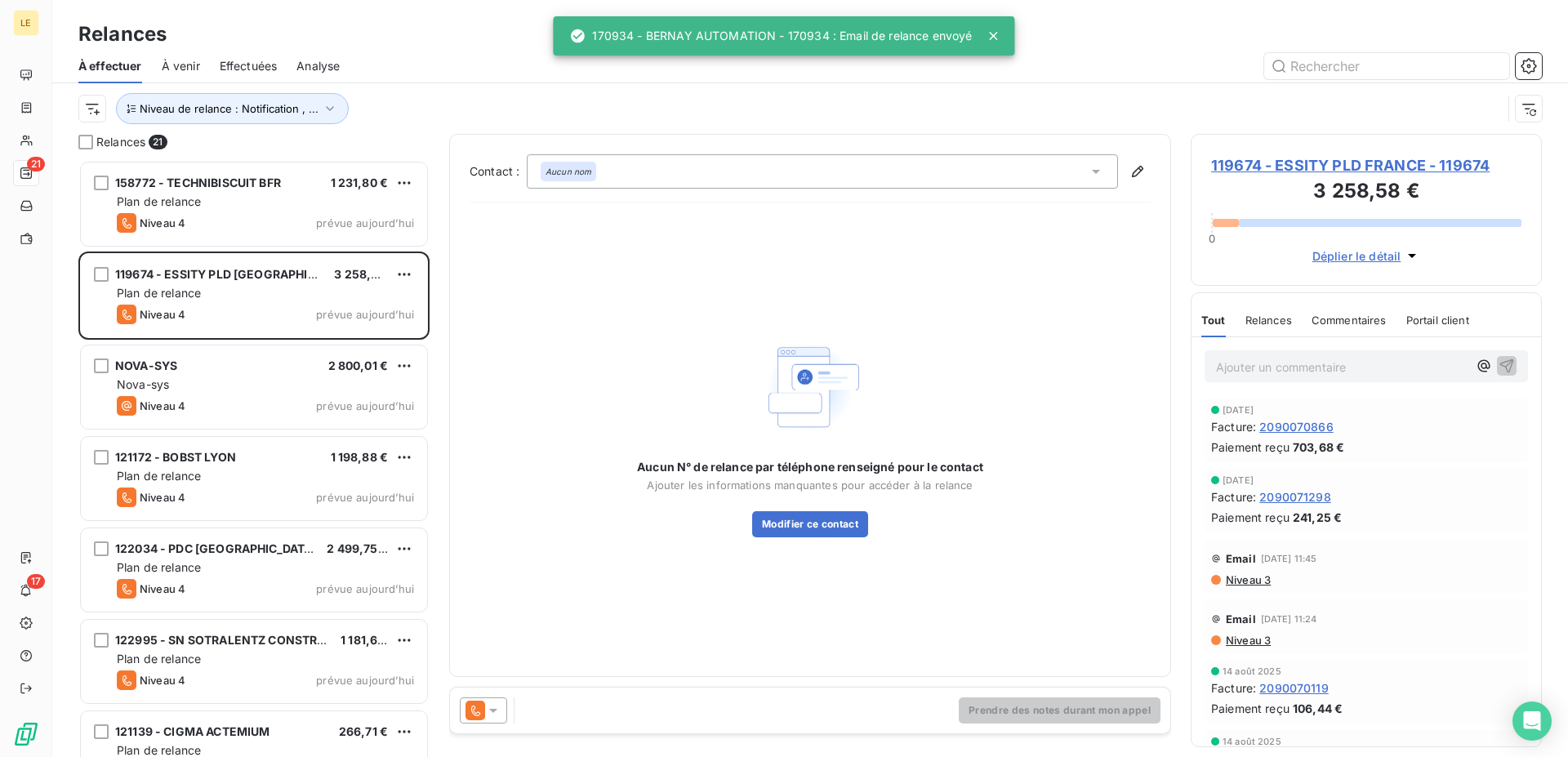
click at [486, 724] on div "Prendre des notes durant mon appel" at bounding box center [810, 710] width 720 height 45
click at [493, 704] on icon at bounding box center [492, 710] width 16 height 16
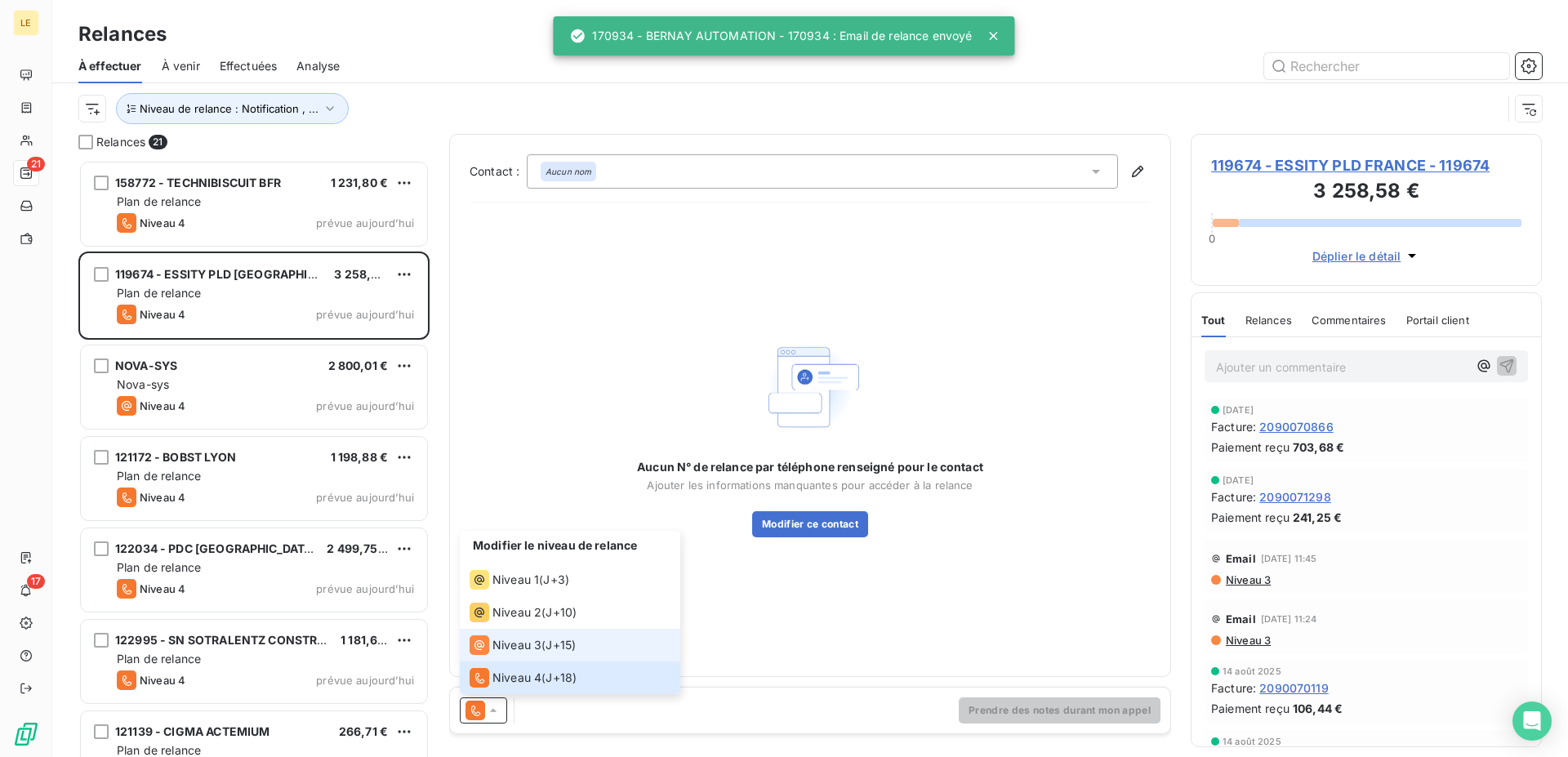
click at [518, 656] on li "Niveau 3 ( J+15 )" at bounding box center [570, 645] width 221 height 33
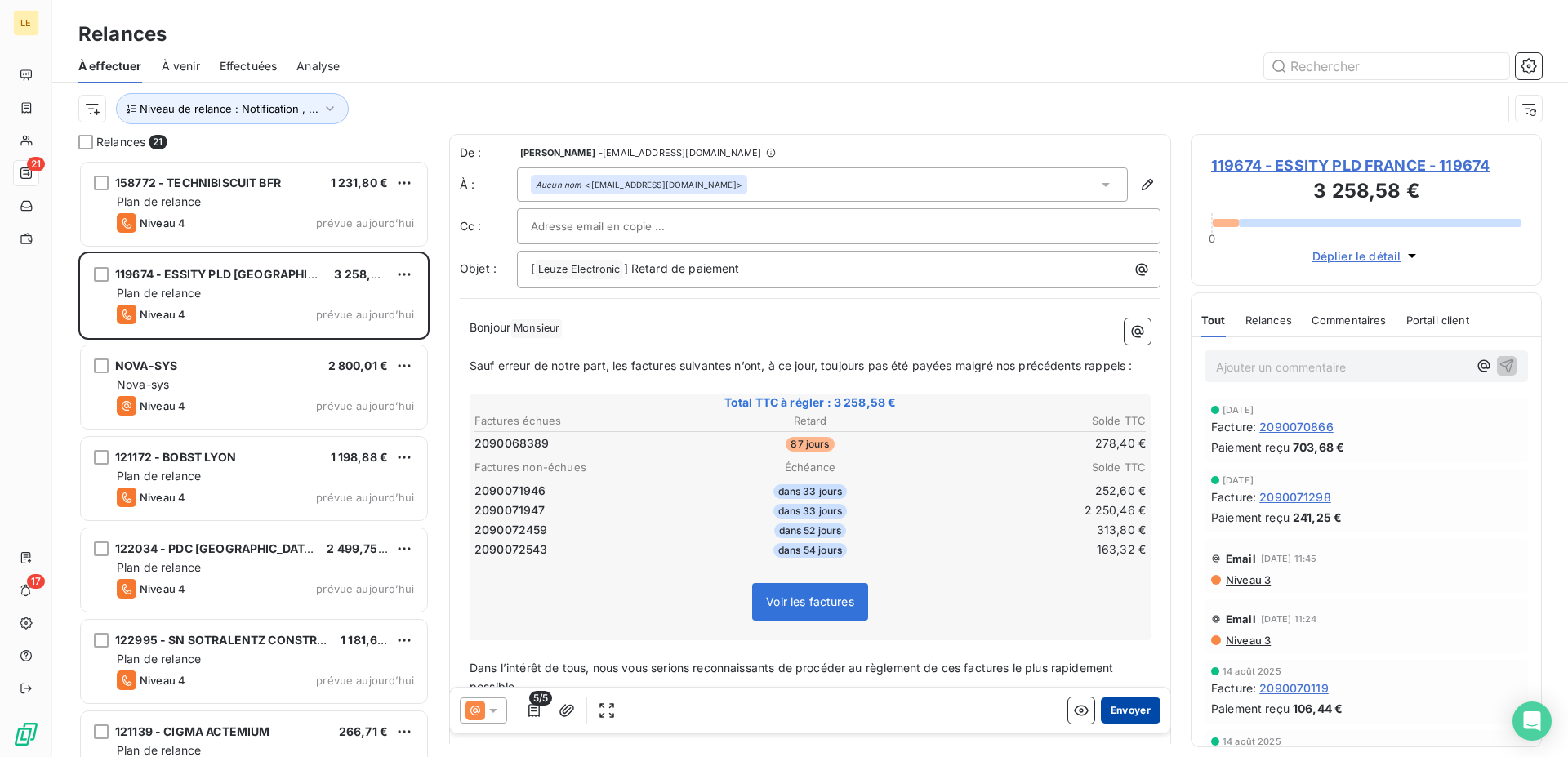
click at [1126, 704] on button "Envoyer" at bounding box center [1130, 710] width 60 height 26
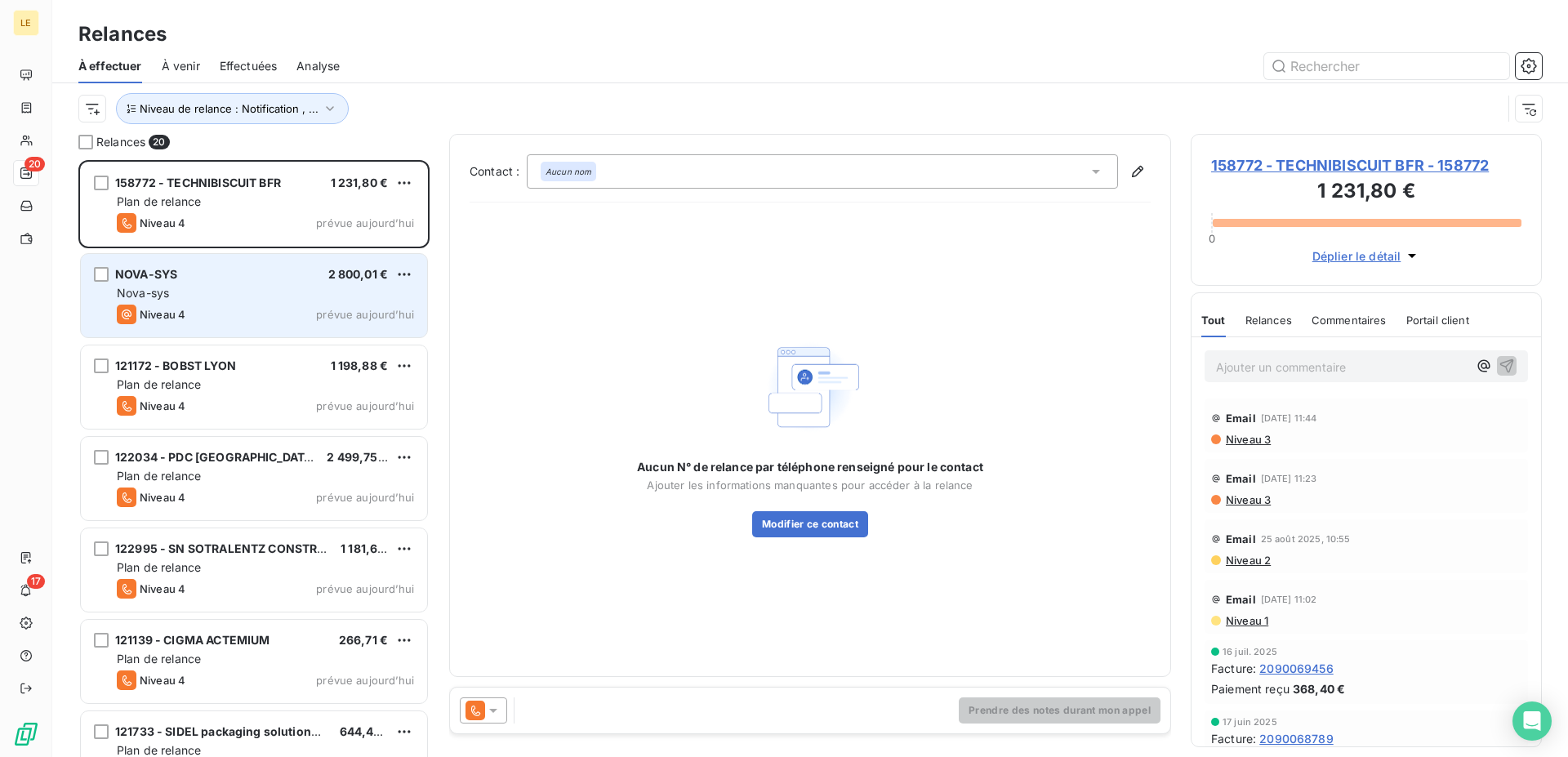
click at [285, 310] on div "Niveau 4 prévue aujourd’hui" at bounding box center [265, 314] width 297 height 19
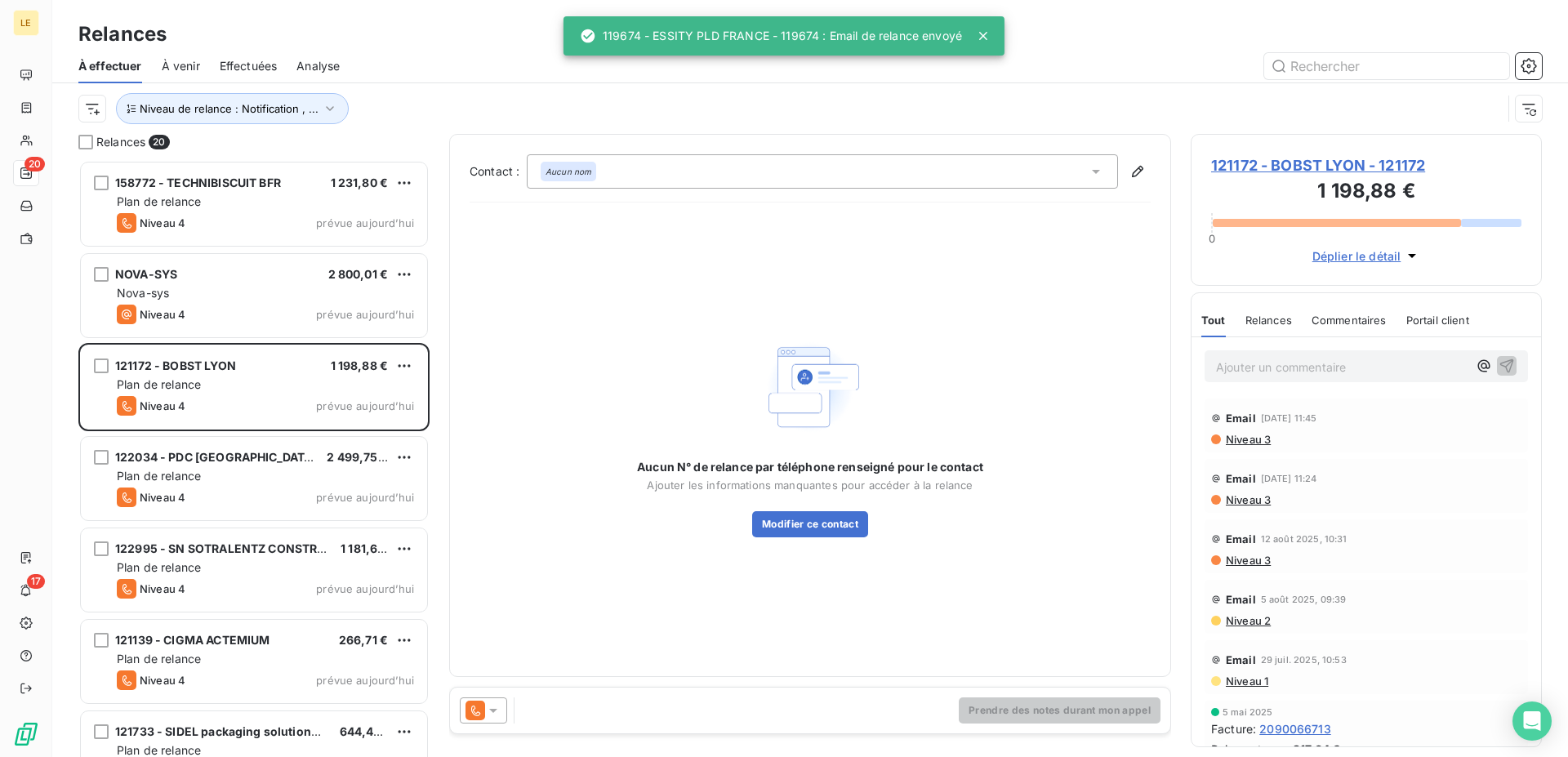
click at [475, 702] on icon at bounding box center [475, 710] width 19 height 19
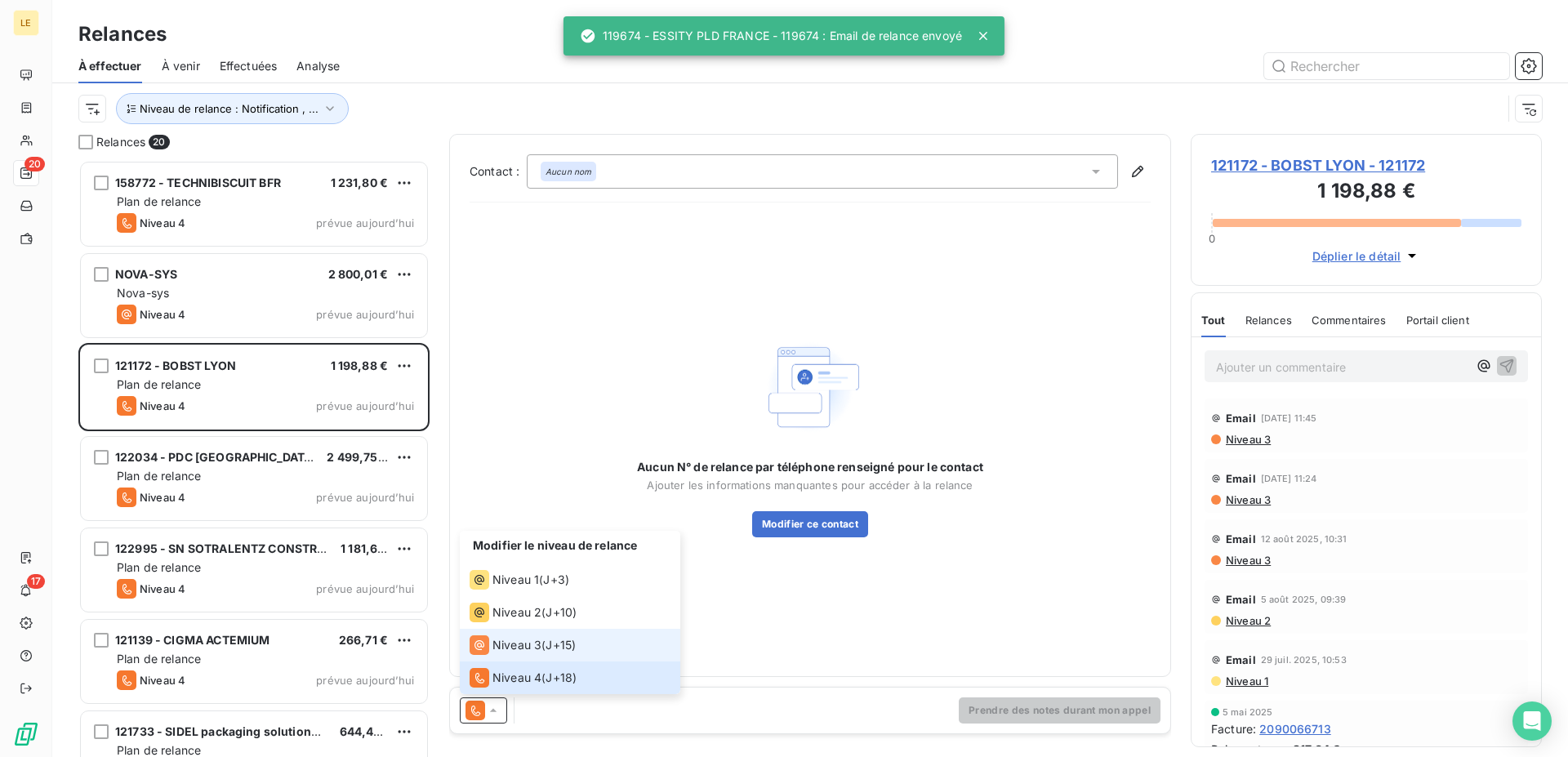
click at [497, 658] on li "Niveau 3 ( J+15 )" at bounding box center [570, 645] width 221 height 33
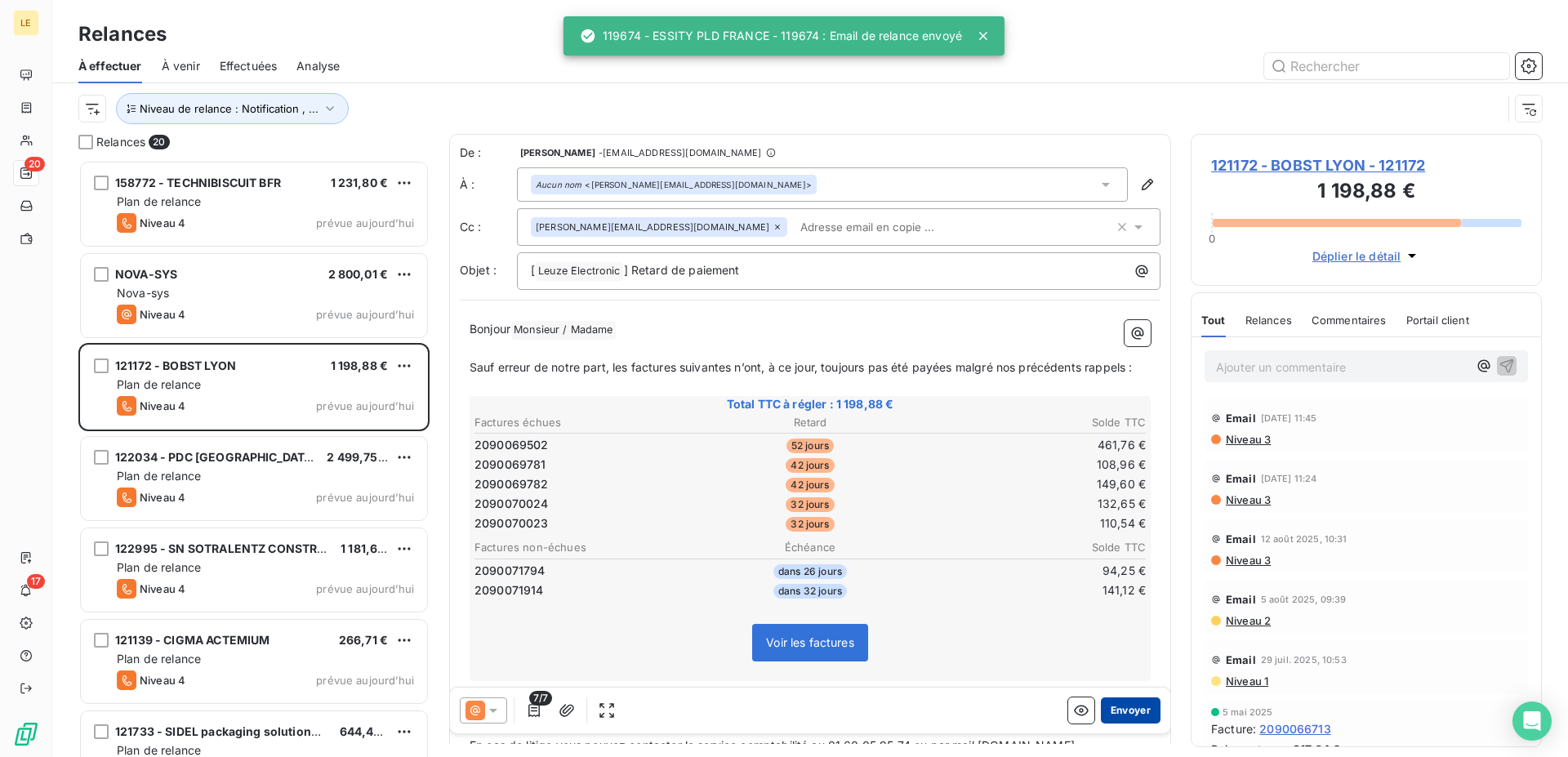
click at [1129, 712] on button "Envoyer" at bounding box center [1130, 710] width 60 height 26
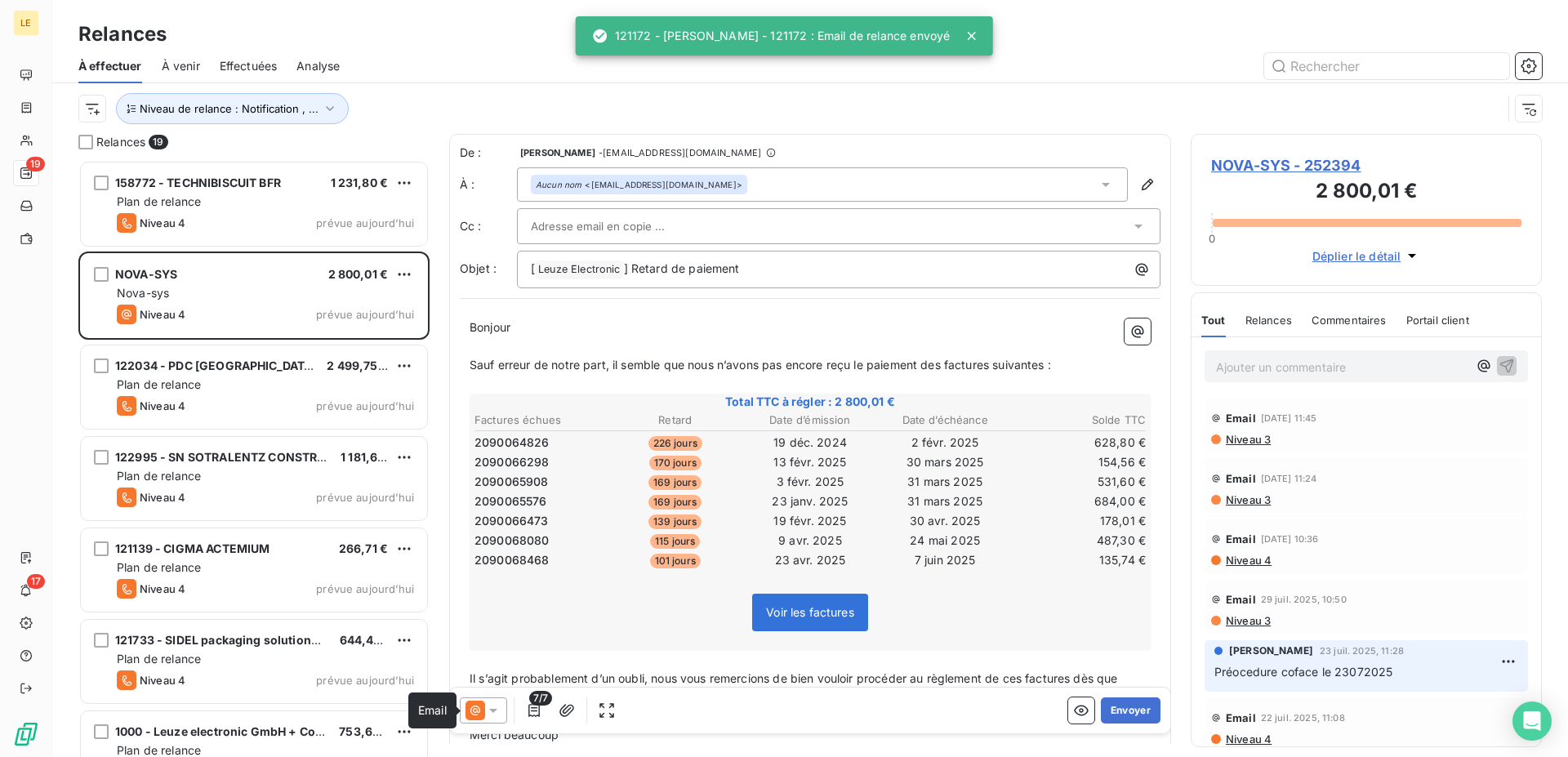
click at [468, 715] on icon at bounding box center [475, 710] width 19 height 19
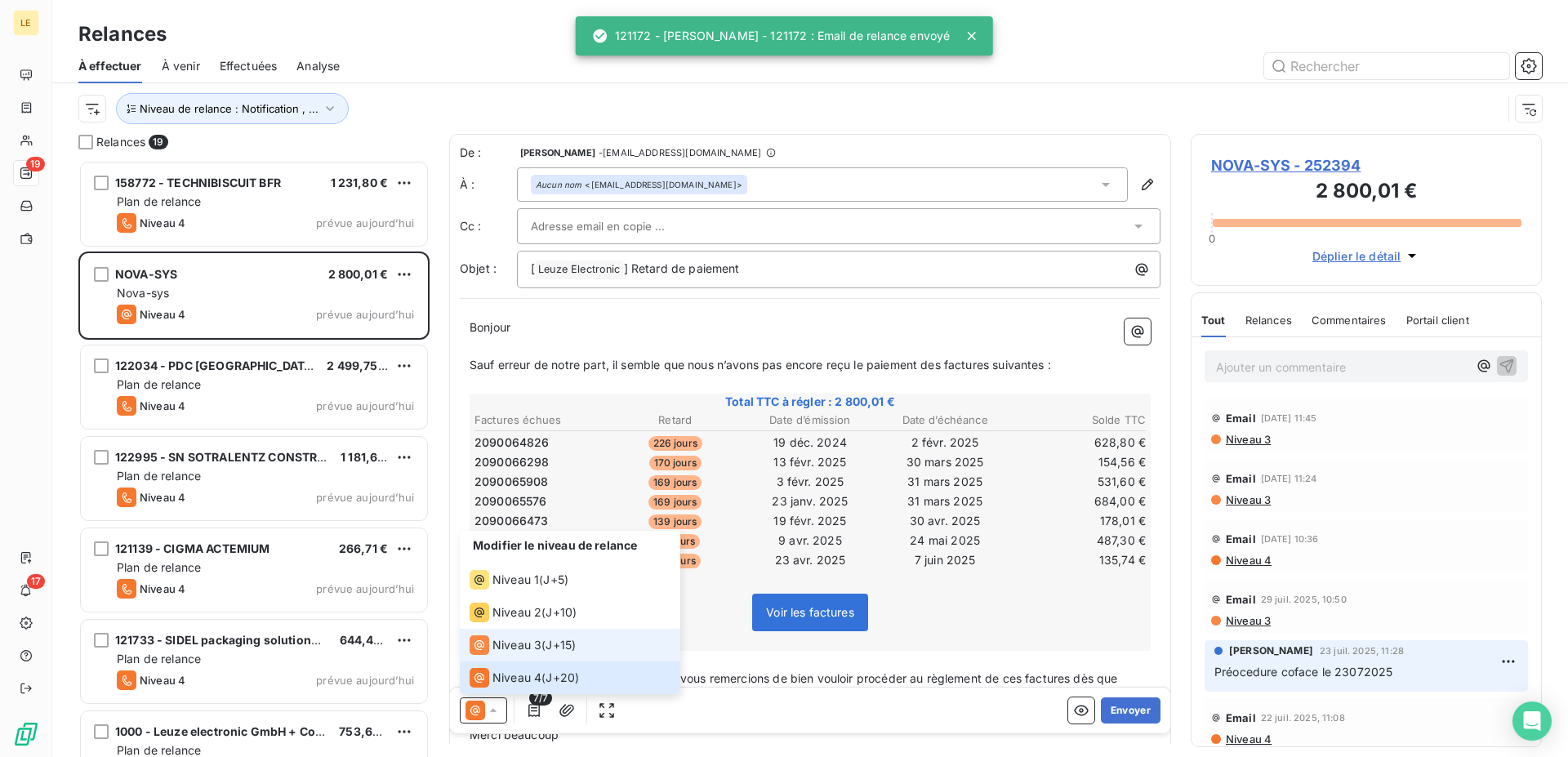
click at [497, 655] on li "Niveau 3 ( J+15 )" at bounding box center [570, 645] width 221 height 33
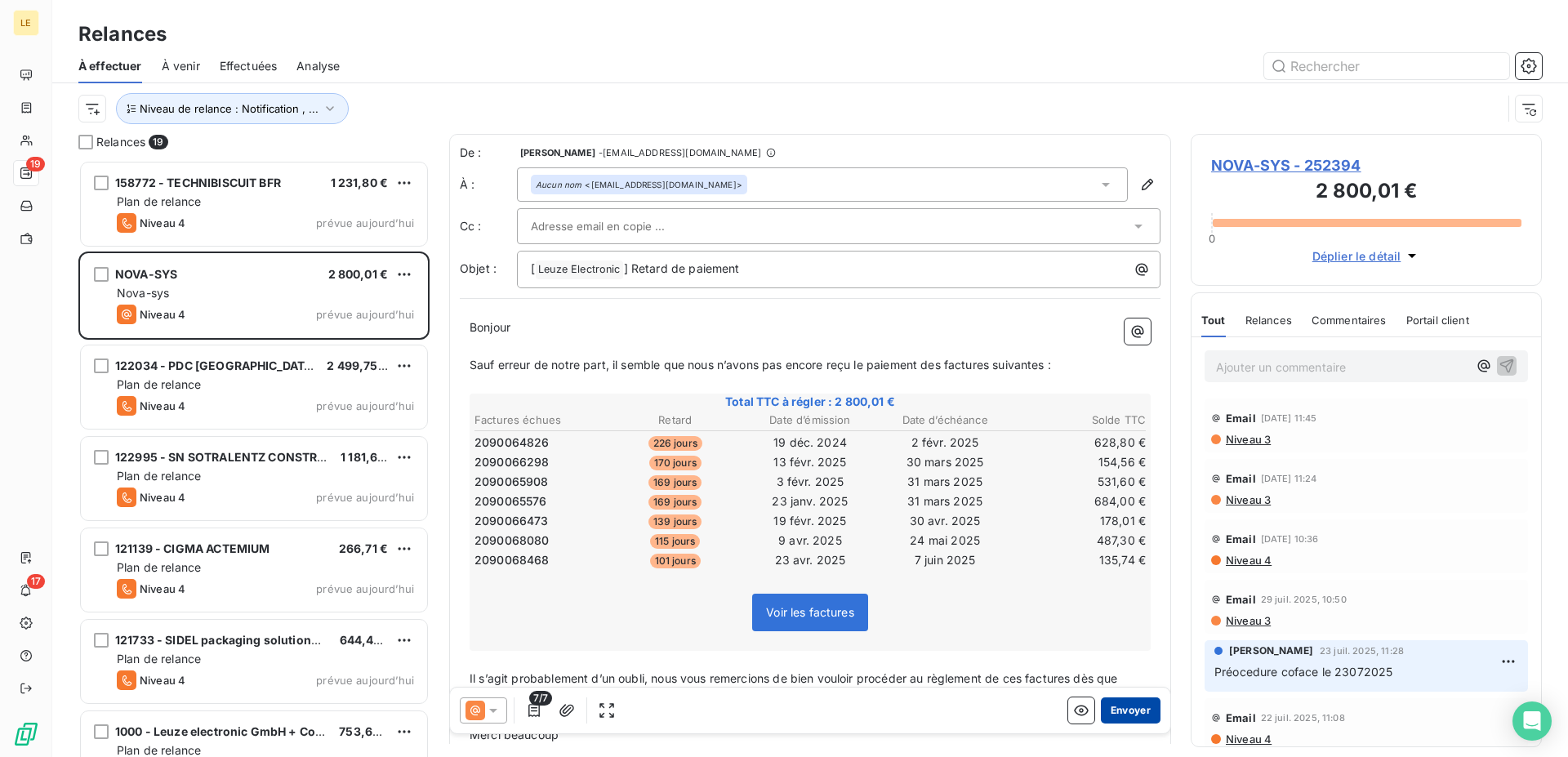
click at [1111, 716] on button "Envoyer" at bounding box center [1130, 710] width 60 height 26
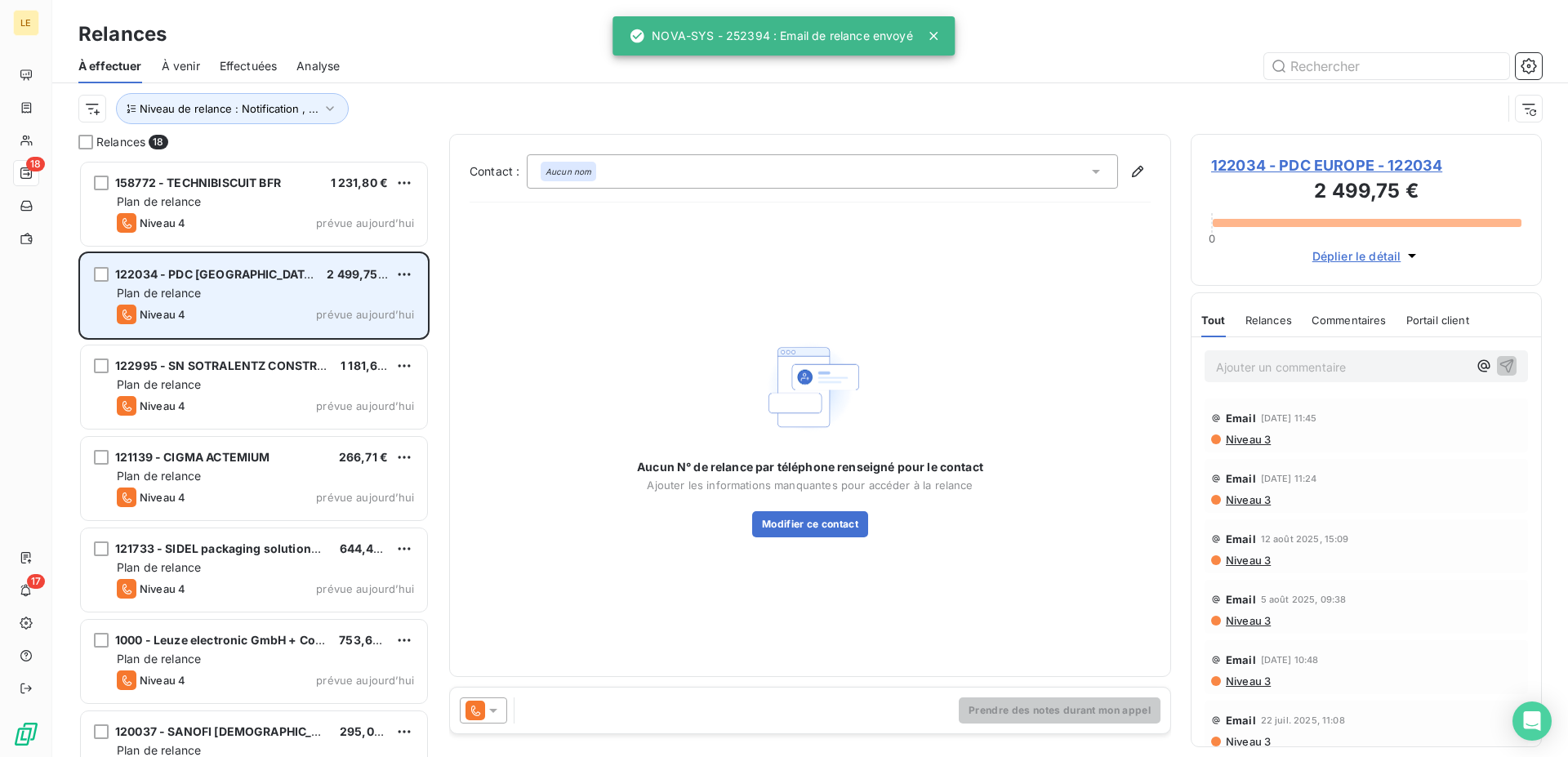
click at [277, 303] on div "122034 - PDC EUROPE 2 499,75 € Plan de relance Niveau 4 prévue [DATE]" at bounding box center [253, 295] width 346 height 83
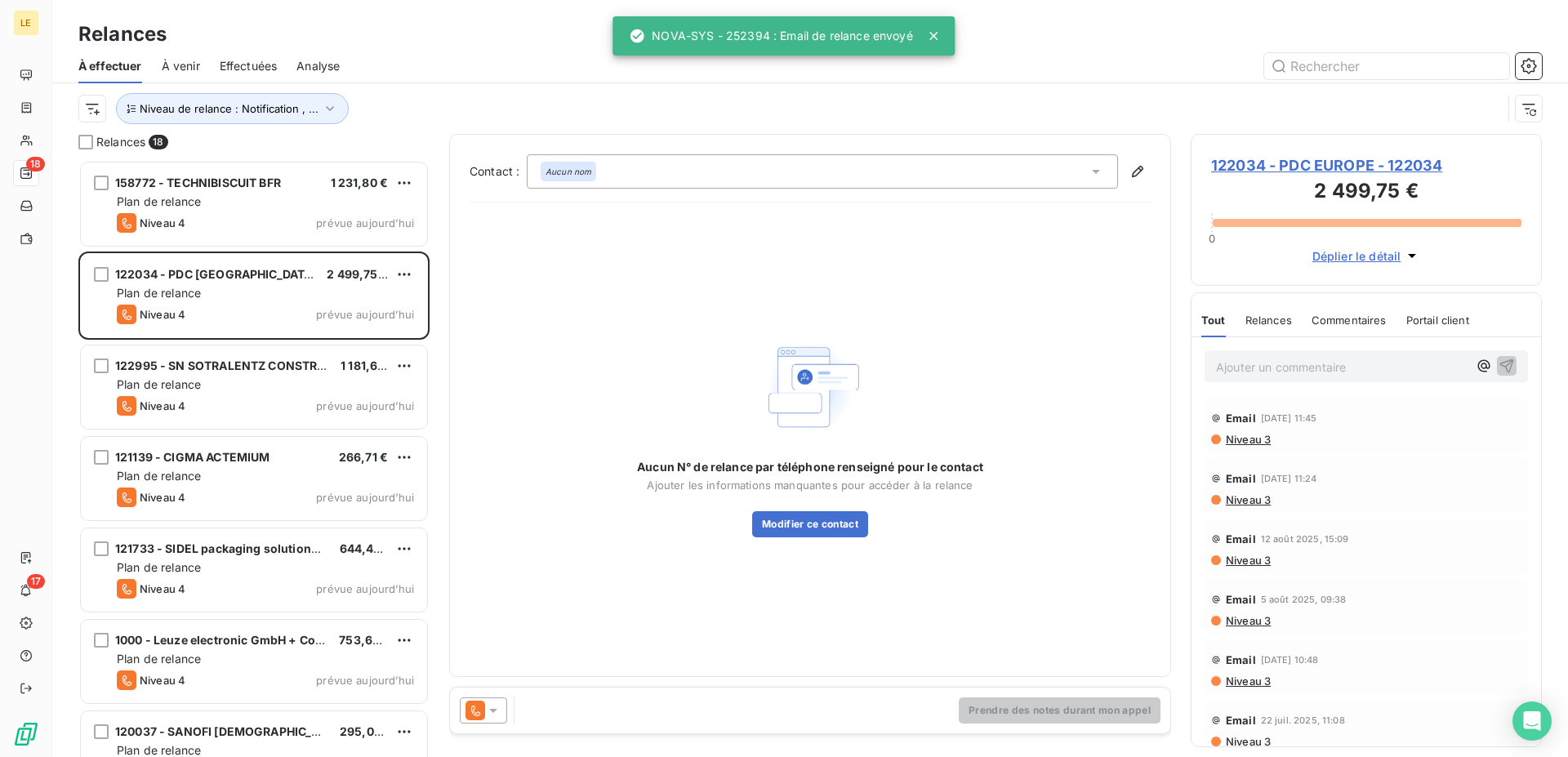
click at [485, 717] on icon at bounding box center [492, 710] width 16 height 16
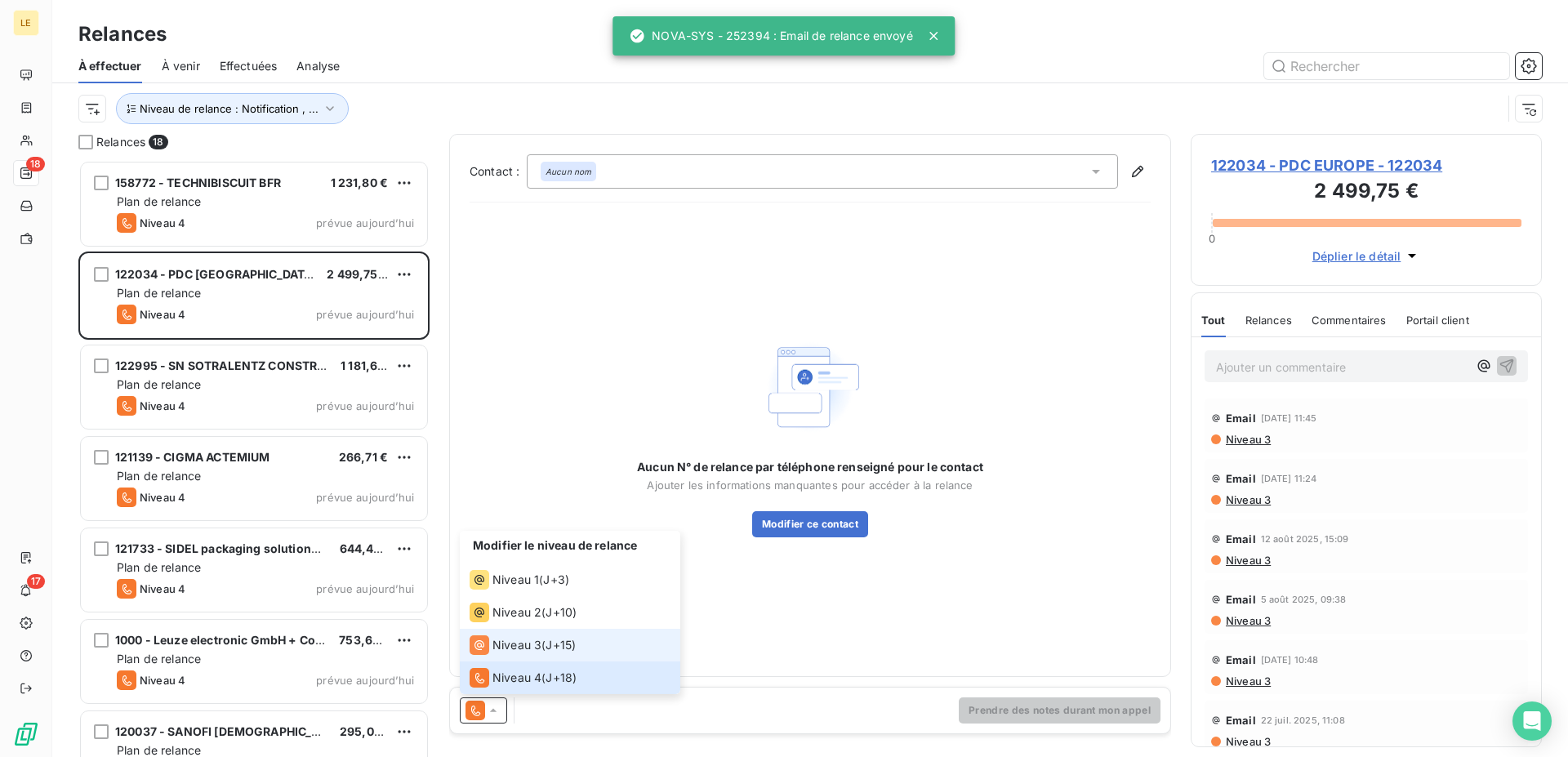
click at [505, 645] on span "Niveau 3" at bounding box center [517, 645] width 49 height 16
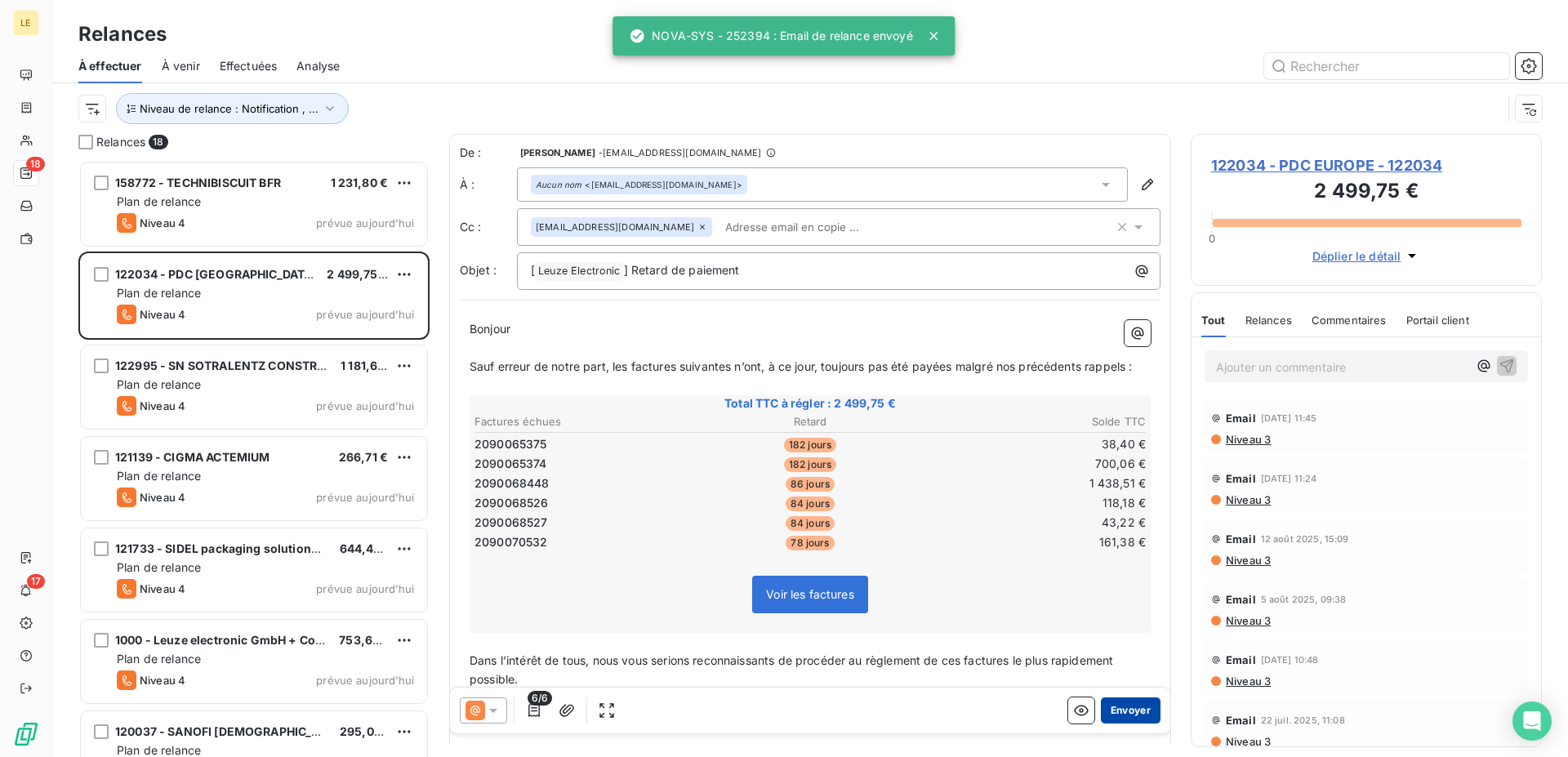
click at [1105, 712] on button "Envoyer" at bounding box center [1130, 710] width 60 height 26
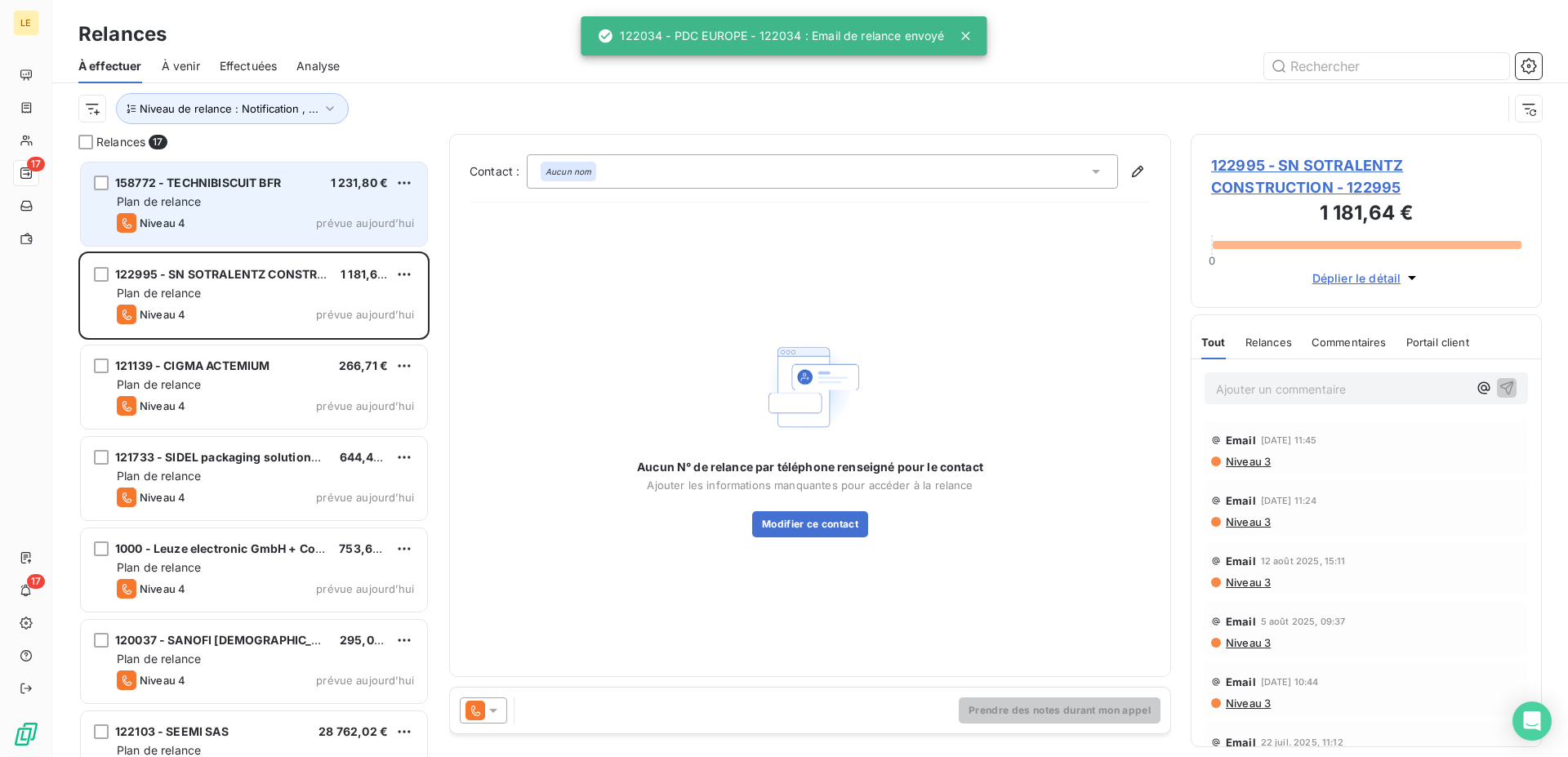
click at [356, 227] on span "prévue aujourd’hui" at bounding box center [365, 223] width 98 height 13
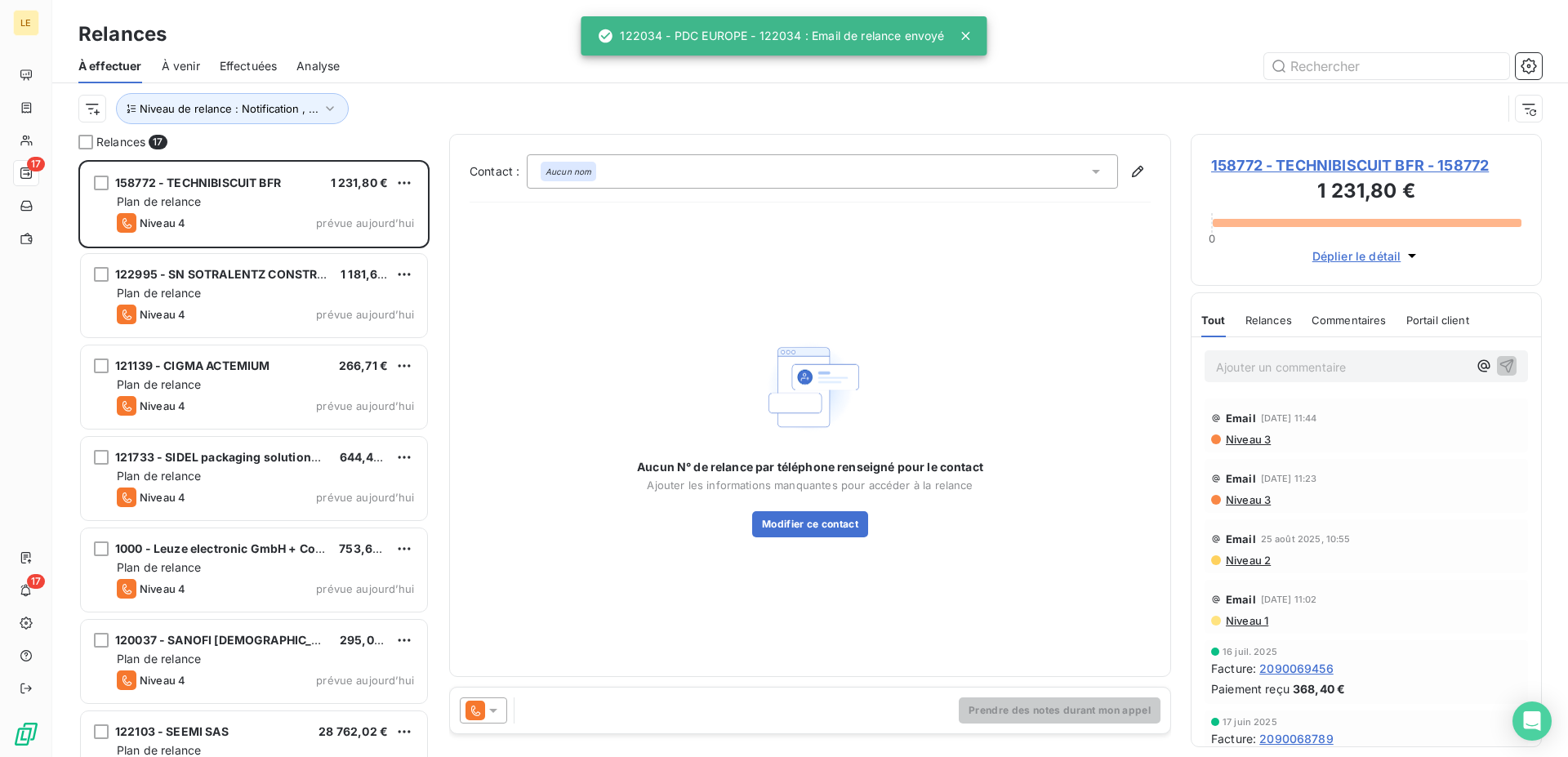
click at [464, 713] on div at bounding box center [483, 710] width 47 height 26
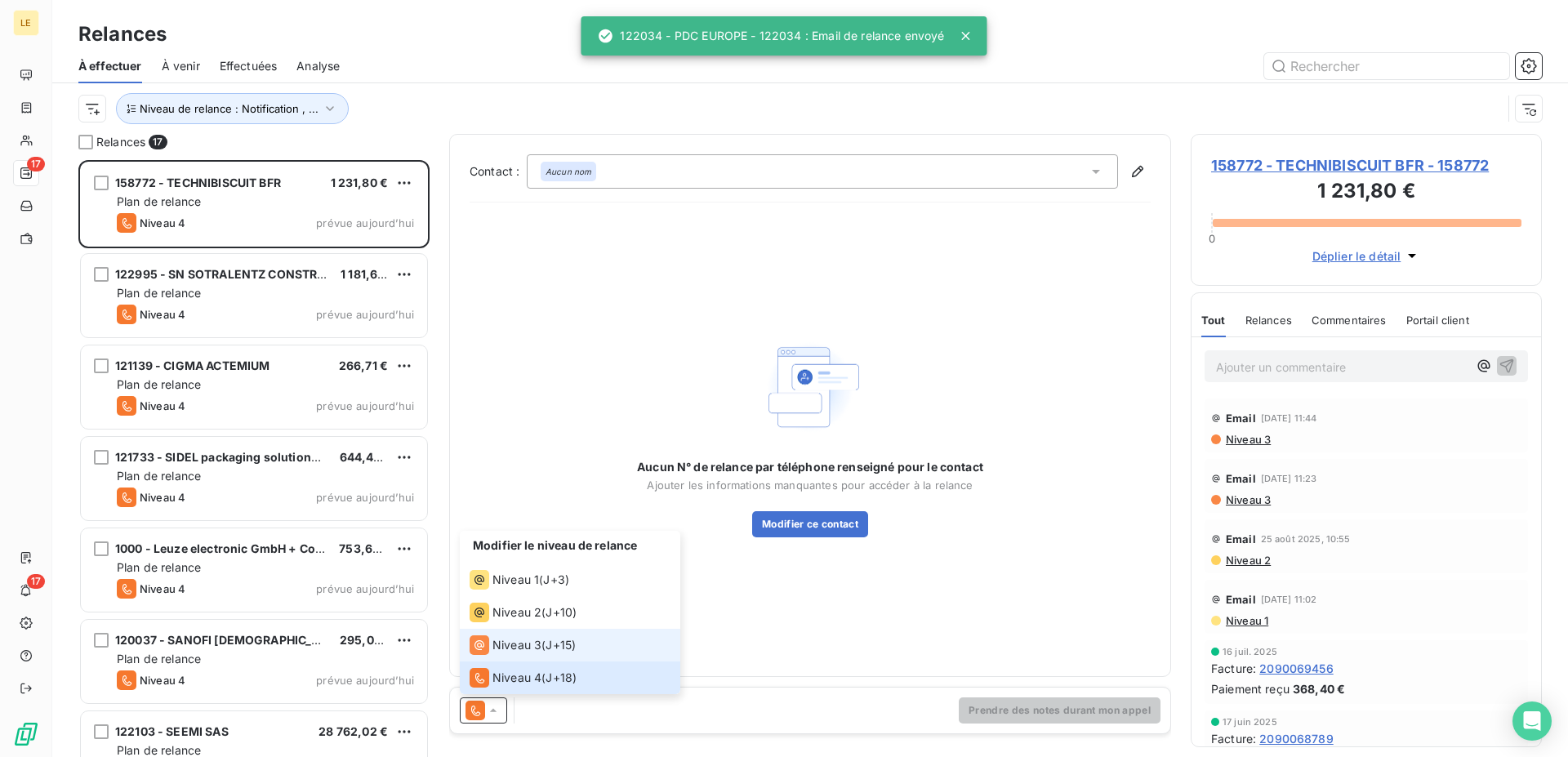
click at [495, 652] on span "Niveau 3" at bounding box center [517, 645] width 49 height 16
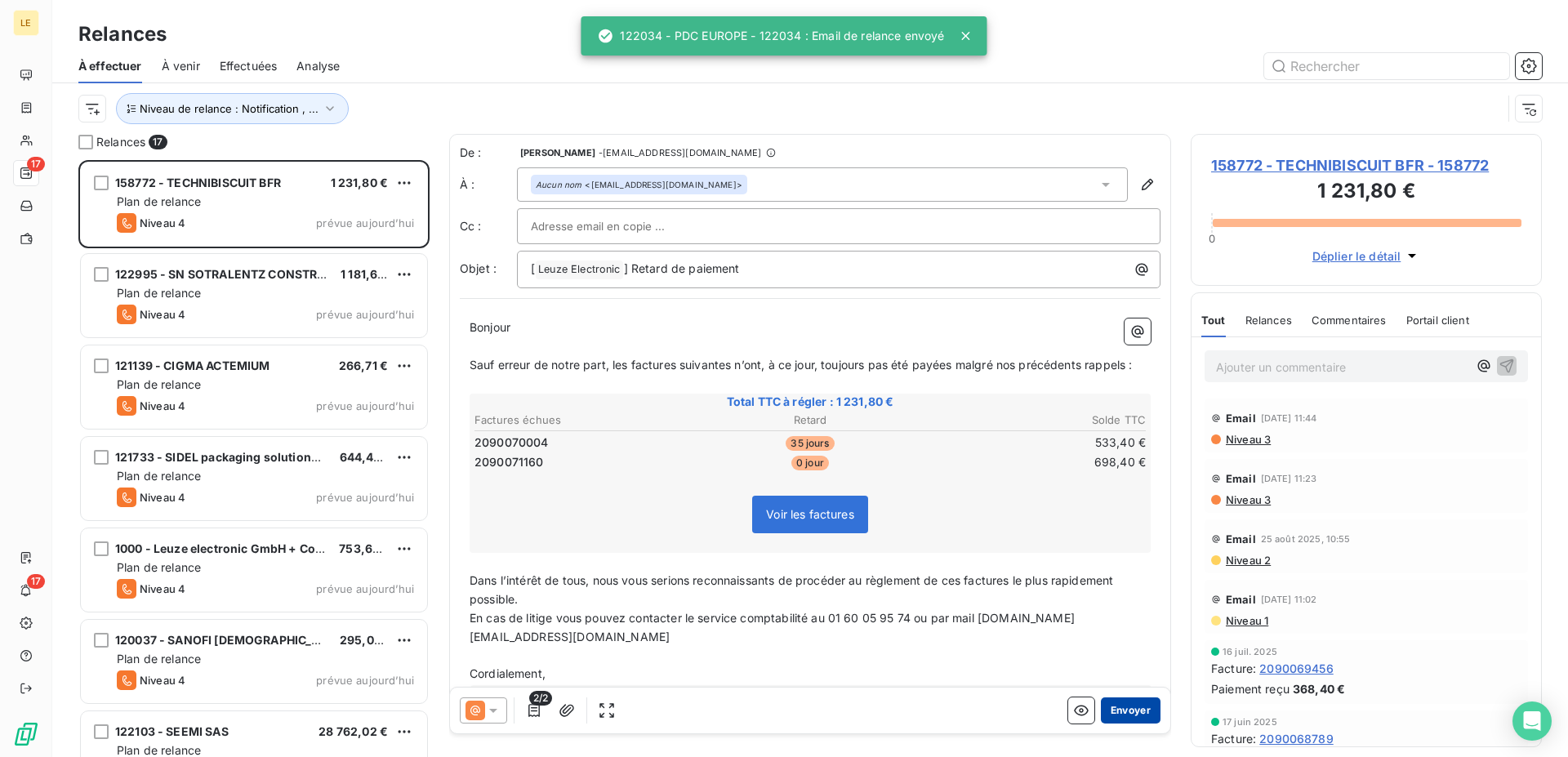
click at [1109, 706] on button "Envoyer" at bounding box center [1130, 710] width 60 height 26
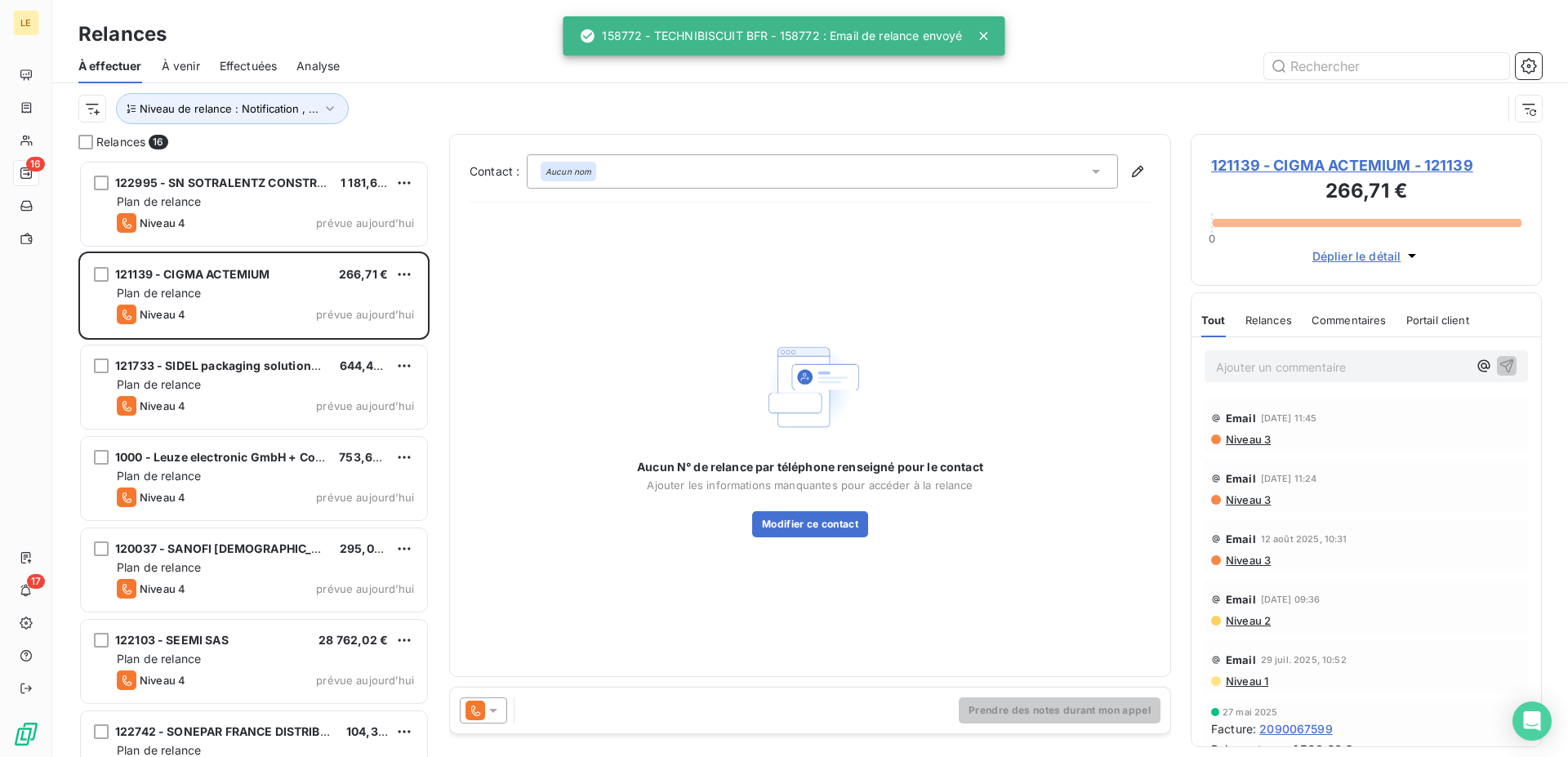
click at [488, 718] on div at bounding box center [483, 710] width 47 height 26
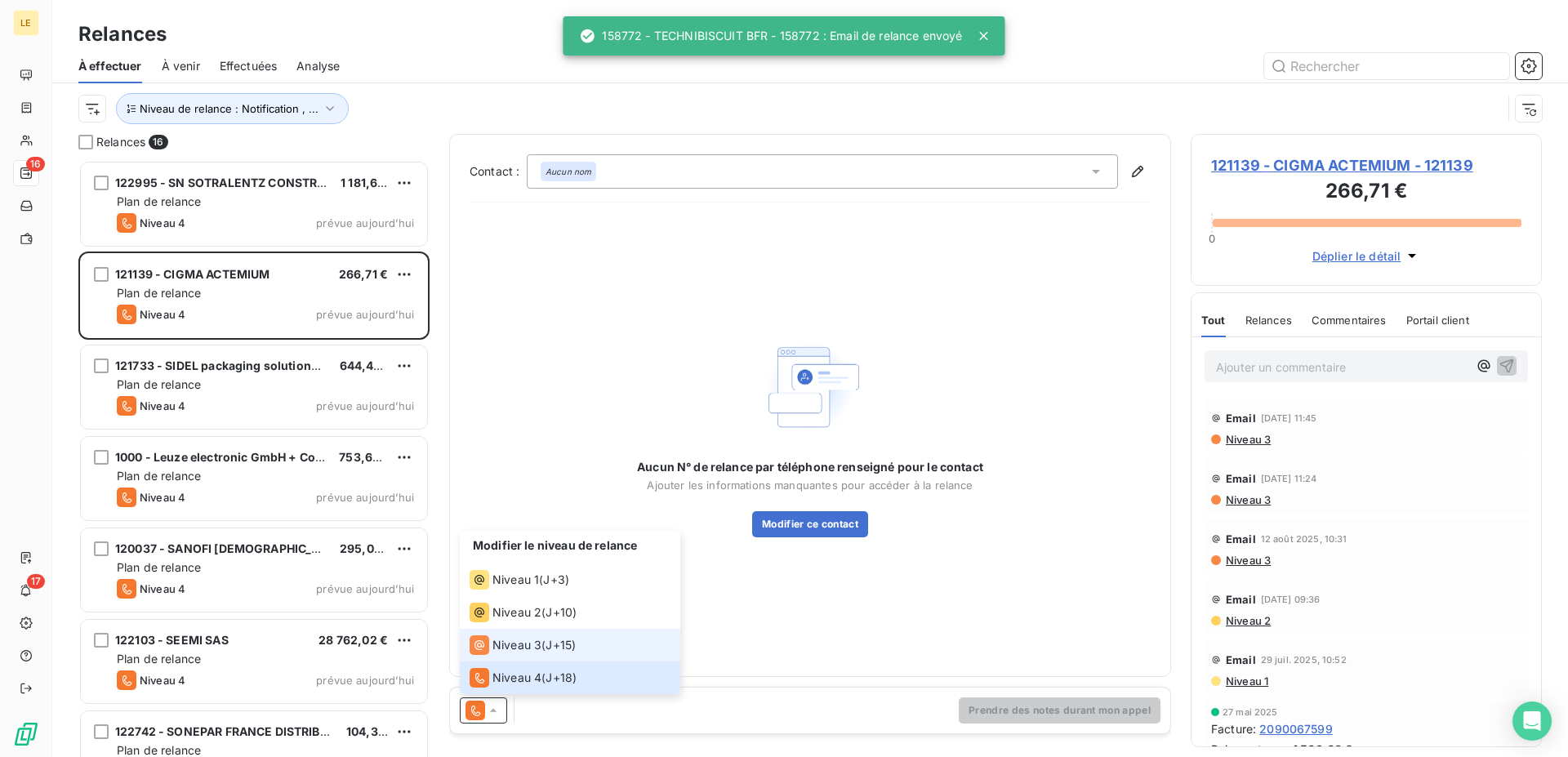
click at [517, 636] on div "Niveau 3" at bounding box center [506, 645] width 72 height 19
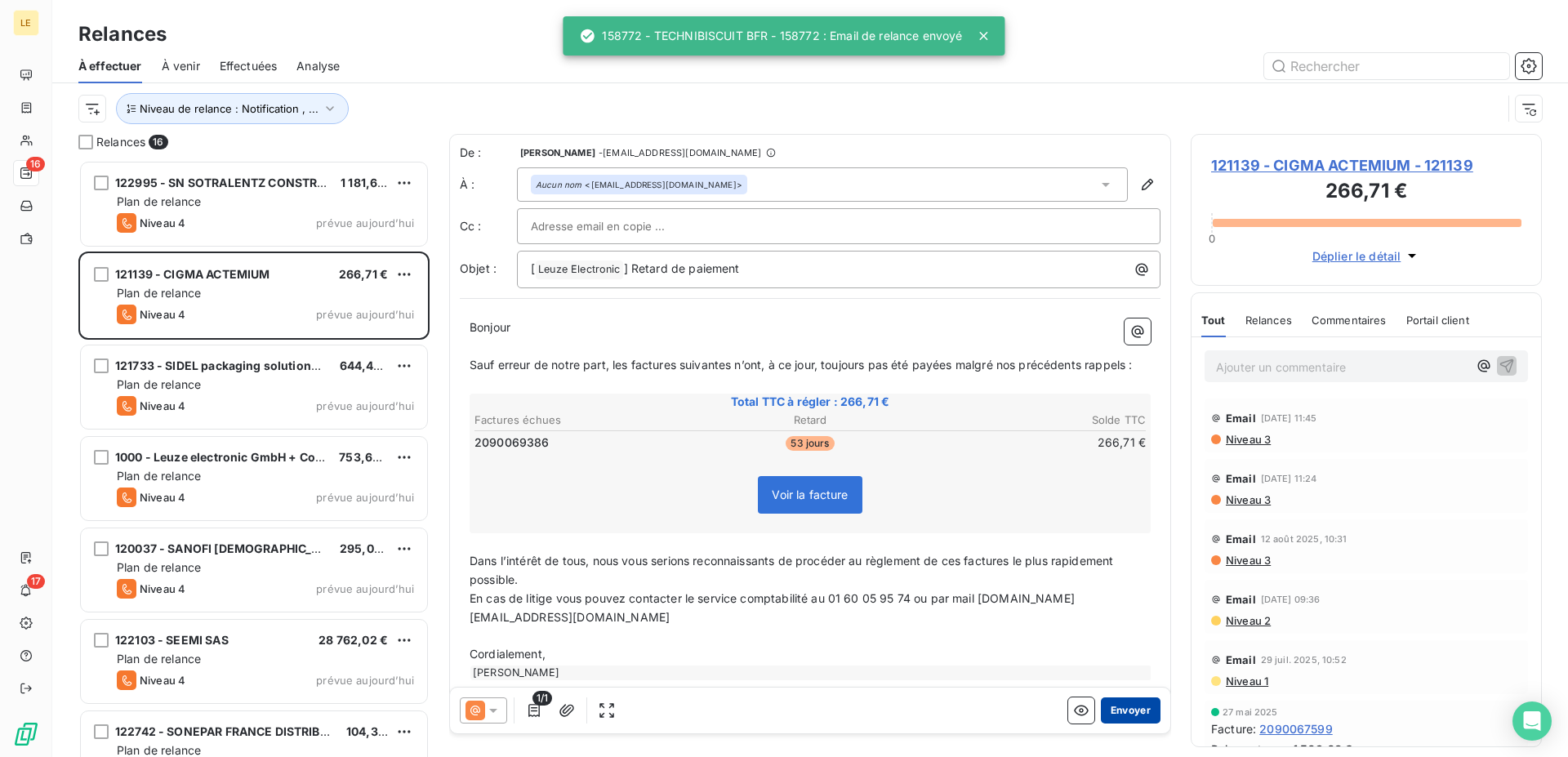
click at [1122, 716] on button "Envoyer" at bounding box center [1130, 710] width 60 height 26
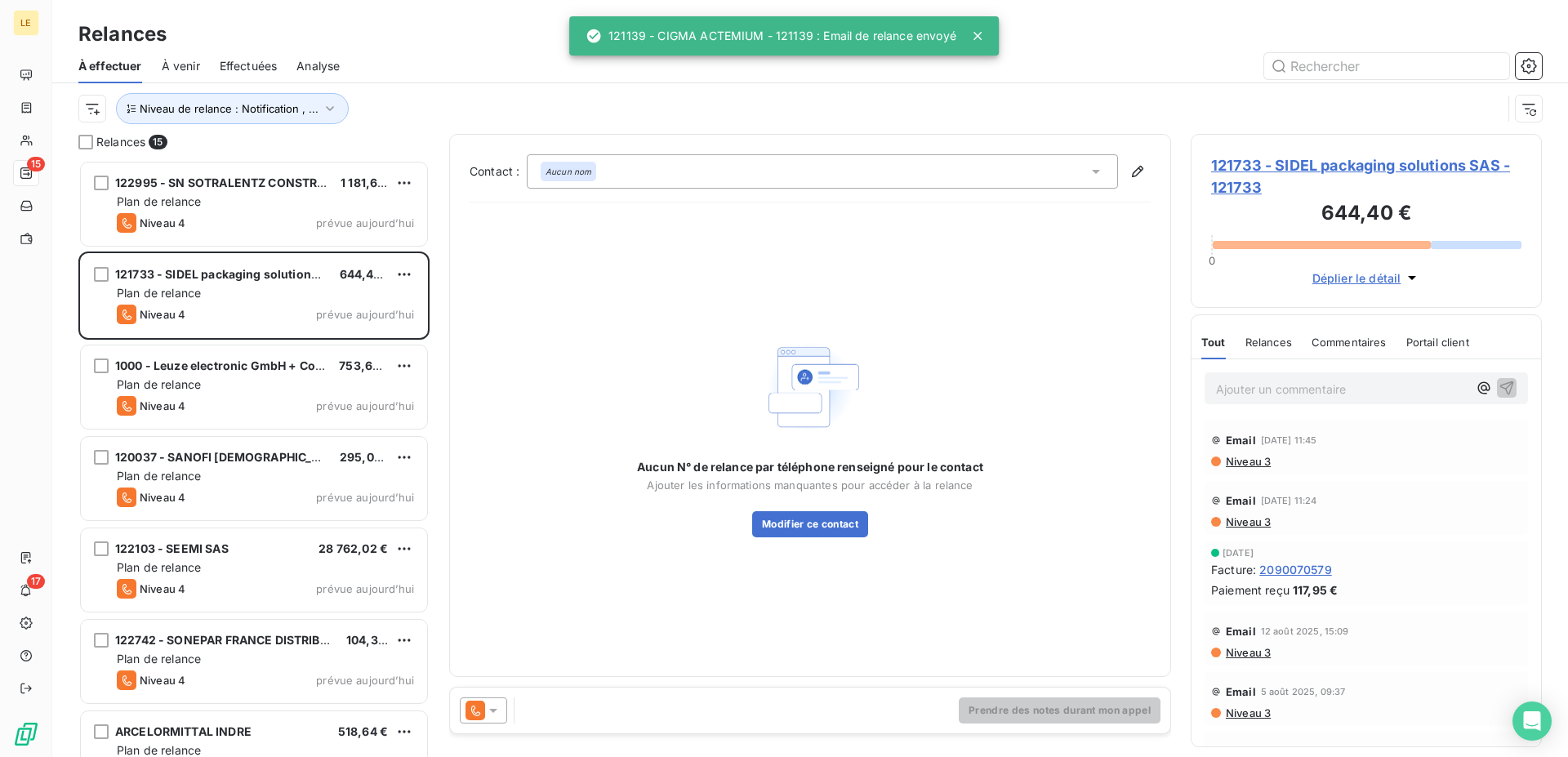
click at [498, 711] on icon at bounding box center [492, 710] width 16 height 16
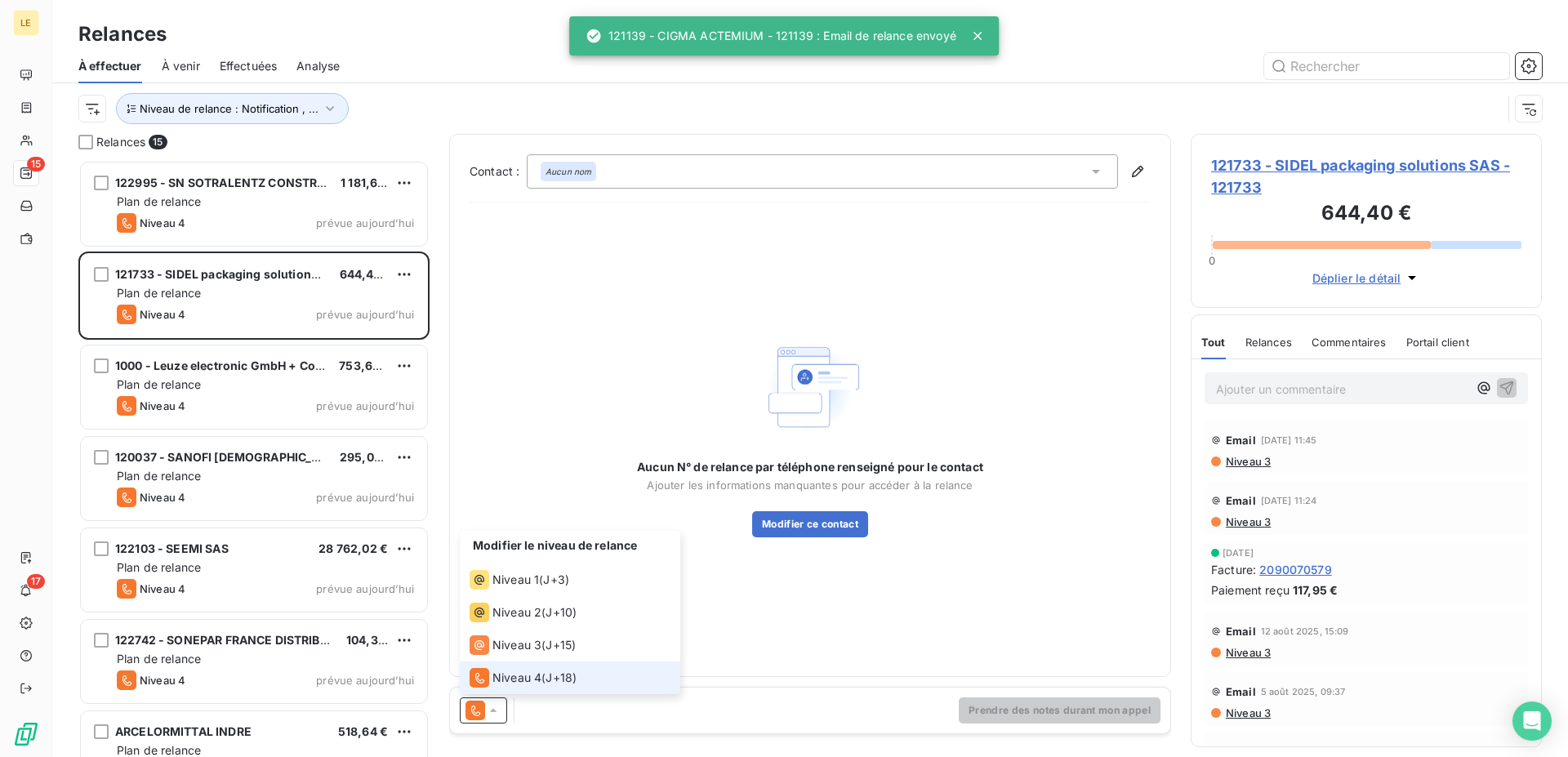
click at [493, 663] on li "Niveau 4 ( J+18 )" at bounding box center [570, 677] width 221 height 33
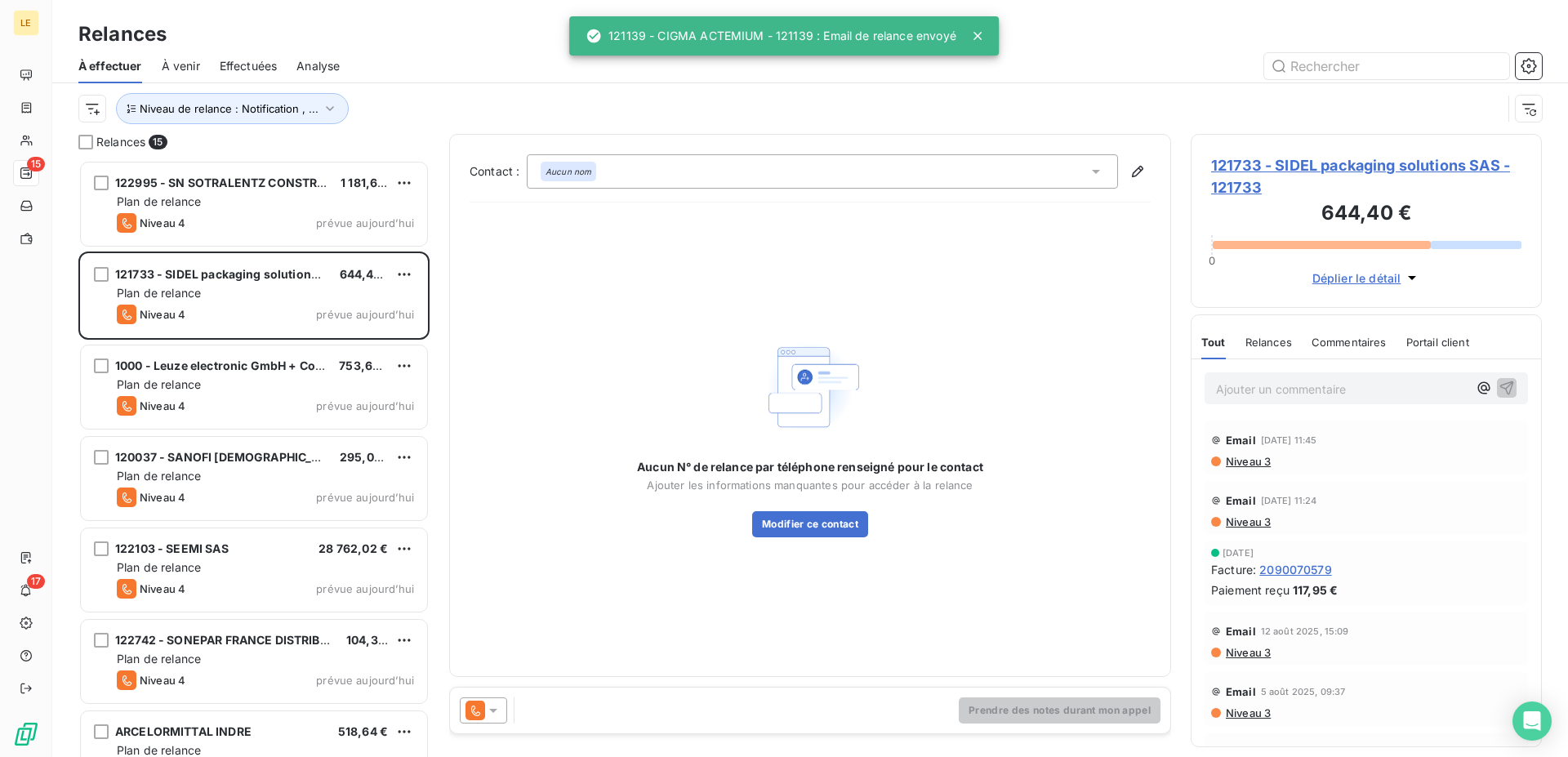
click at [491, 701] on div at bounding box center [483, 710] width 47 height 26
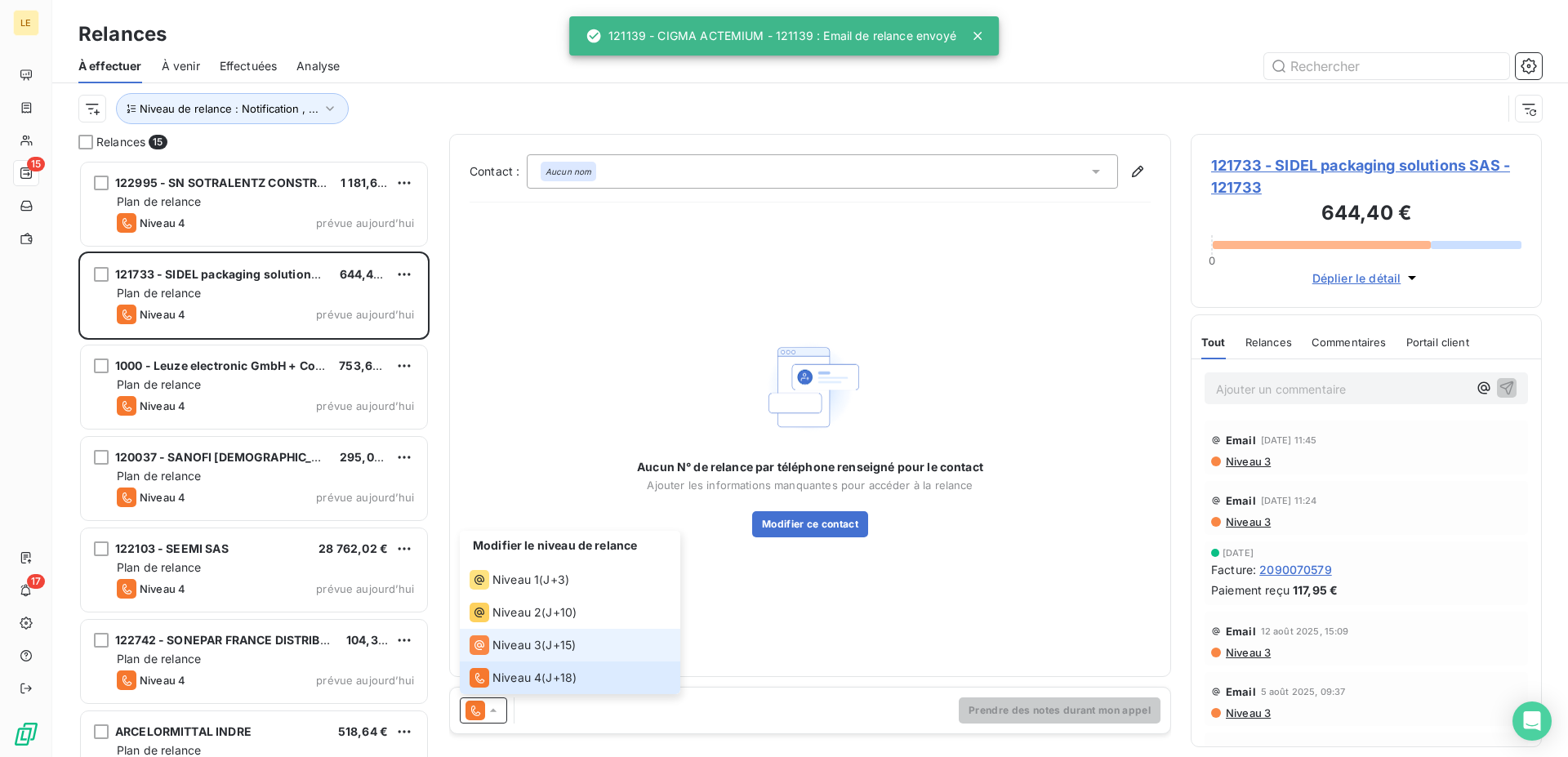
click at [511, 649] on span "Niveau 3" at bounding box center [517, 645] width 49 height 16
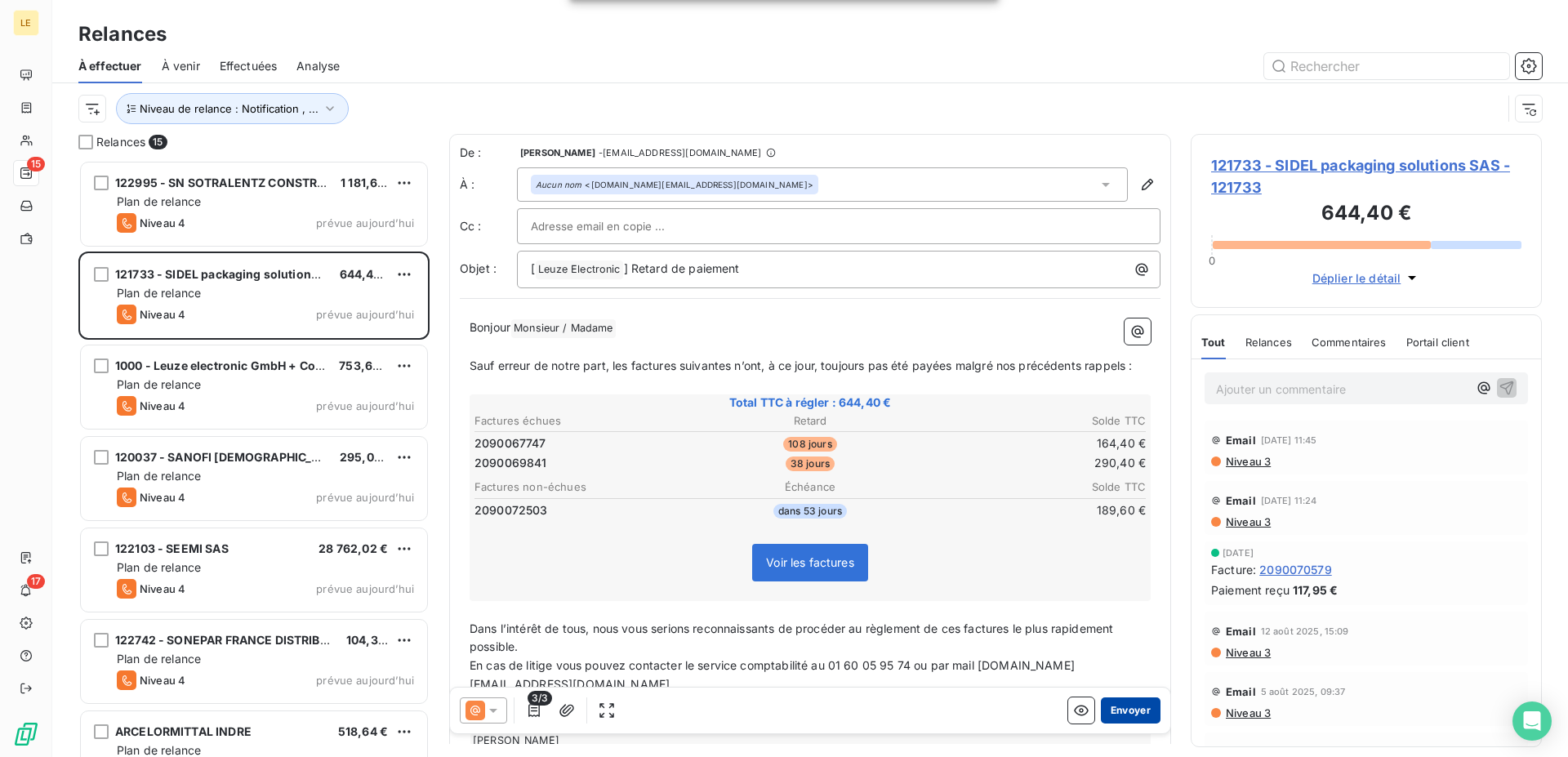
click at [1123, 708] on button "Envoyer" at bounding box center [1130, 710] width 60 height 26
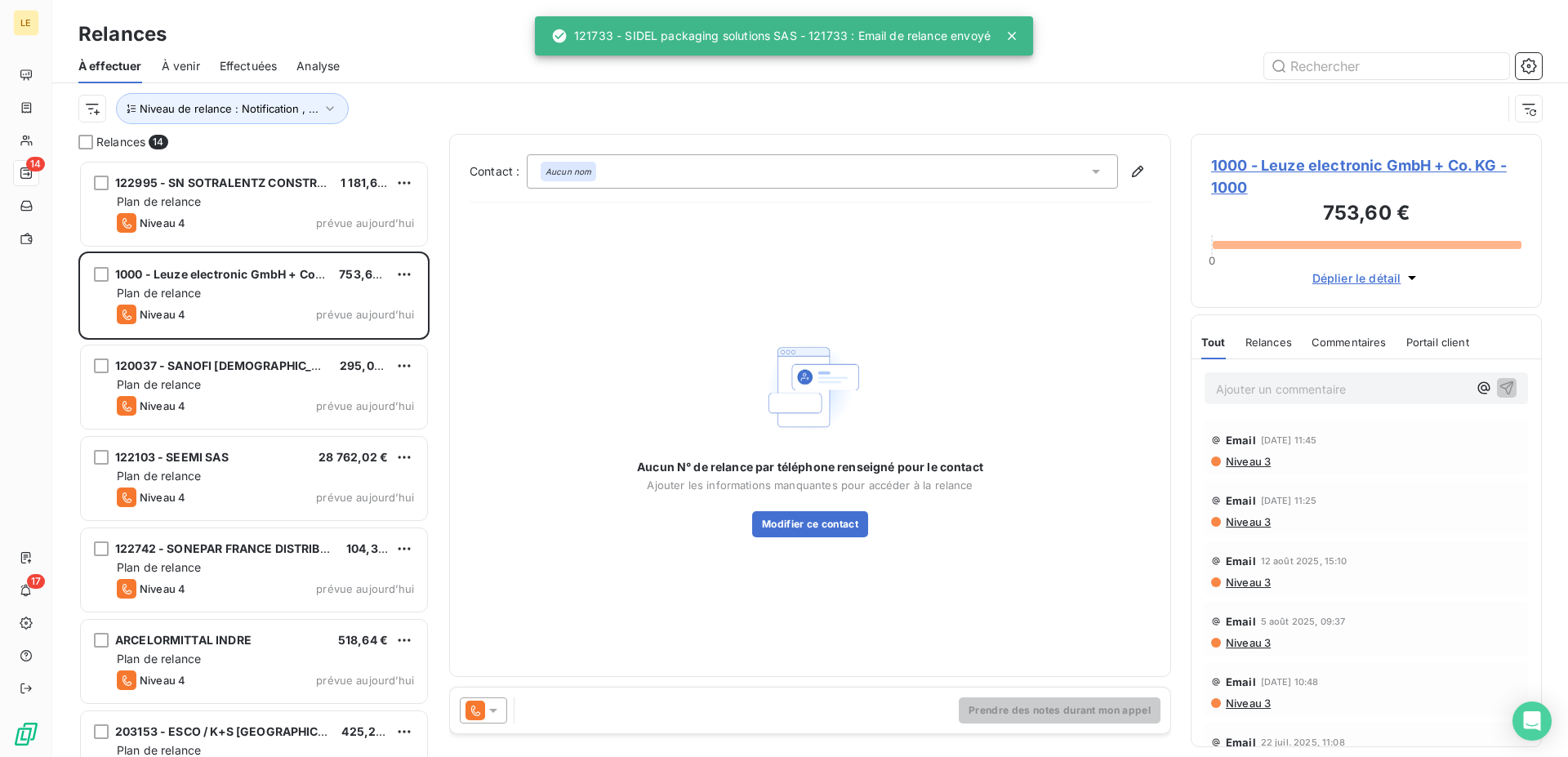
click at [472, 711] on icon at bounding box center [476, 711] width 9 height 11
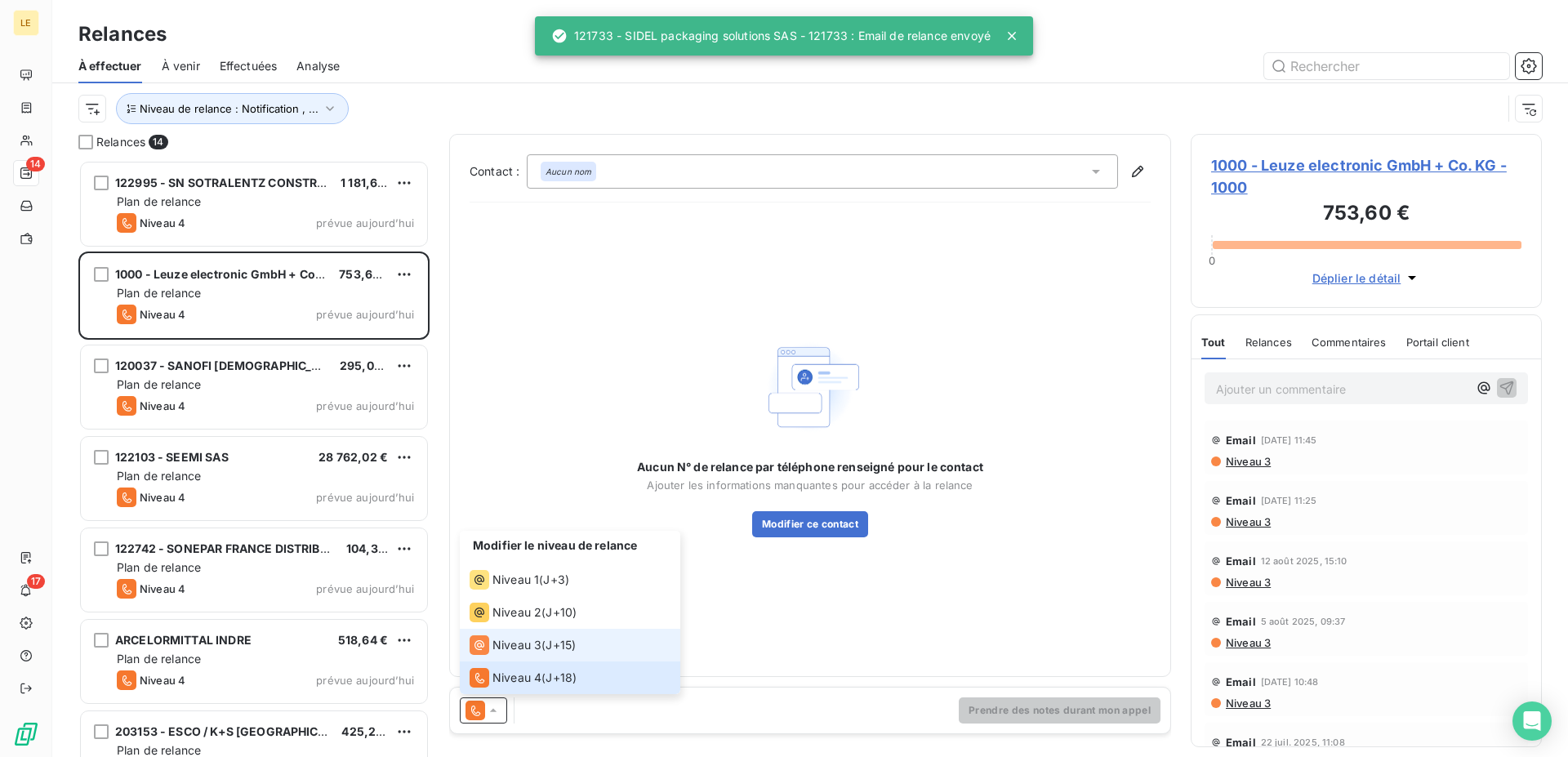
click at [482, 636] on icon at bounding box center [479, 645] width 19 height 19
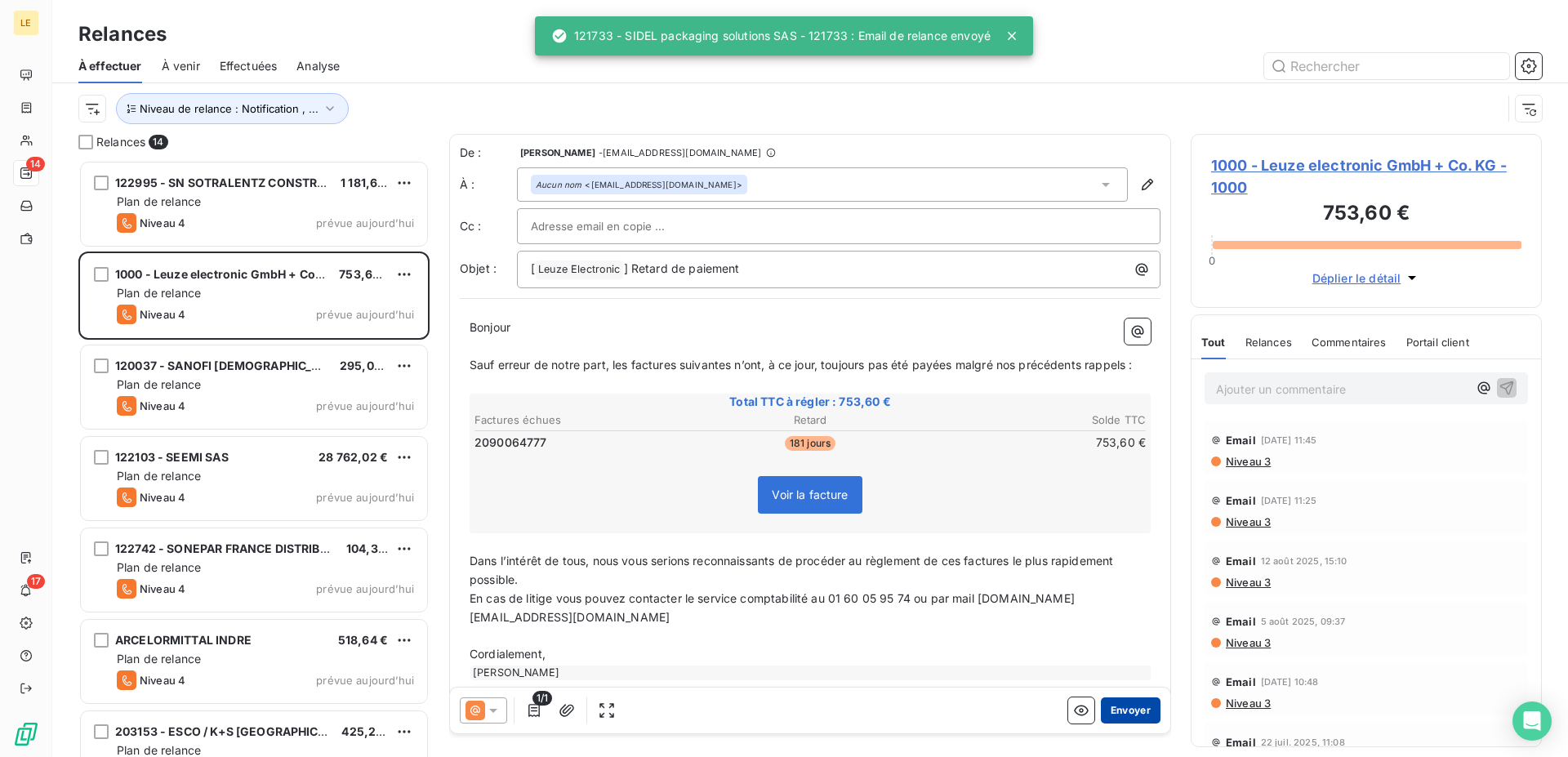
click at [1107, 714] on button "Envoyer" at bounding box center [1130, 710] width 60 height 26
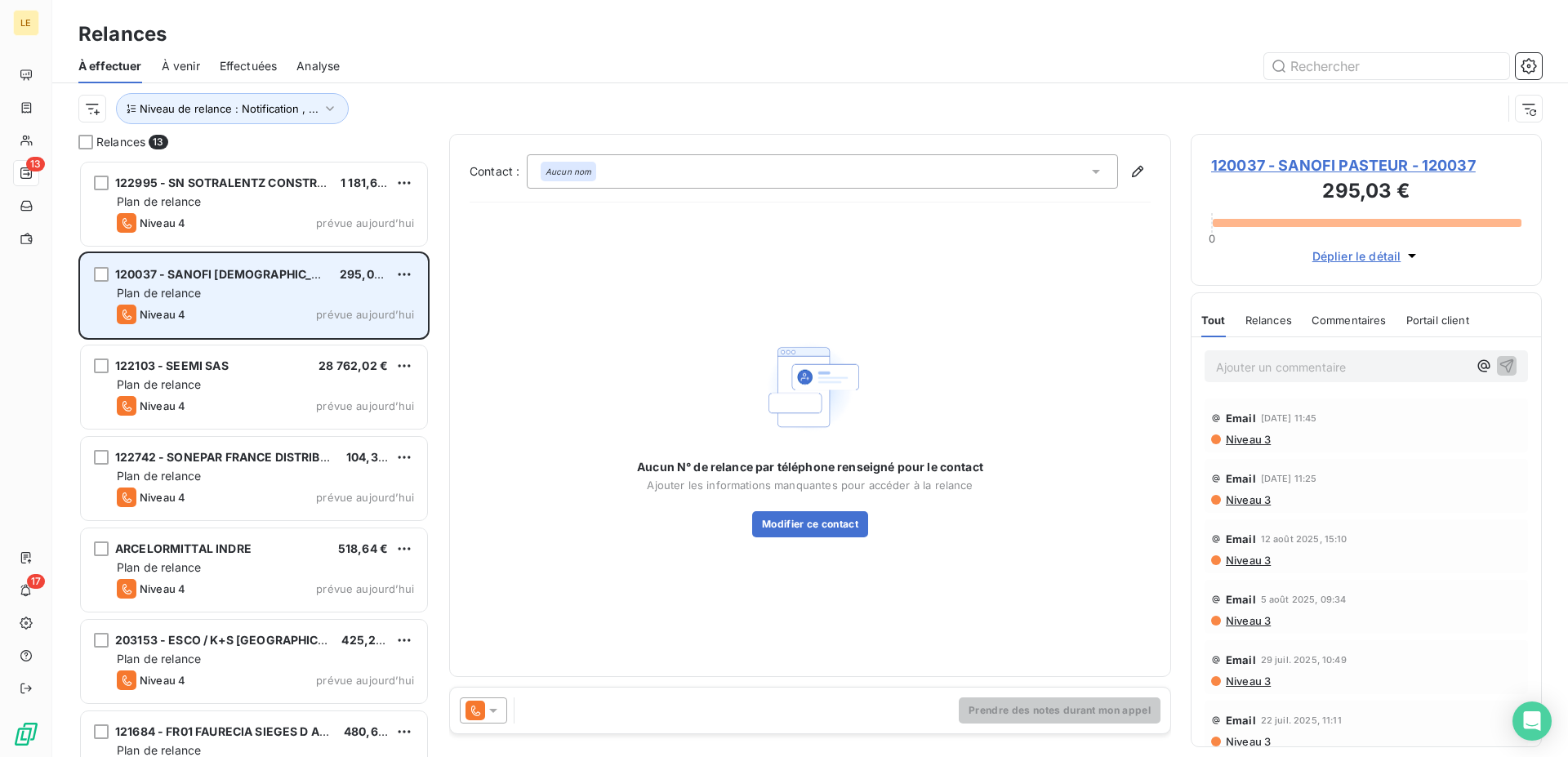
click at [281, 274] on div "120037 - SANOFI PASTEUR 295,03 €" at bounding box center [265, 274] width 297 height 15
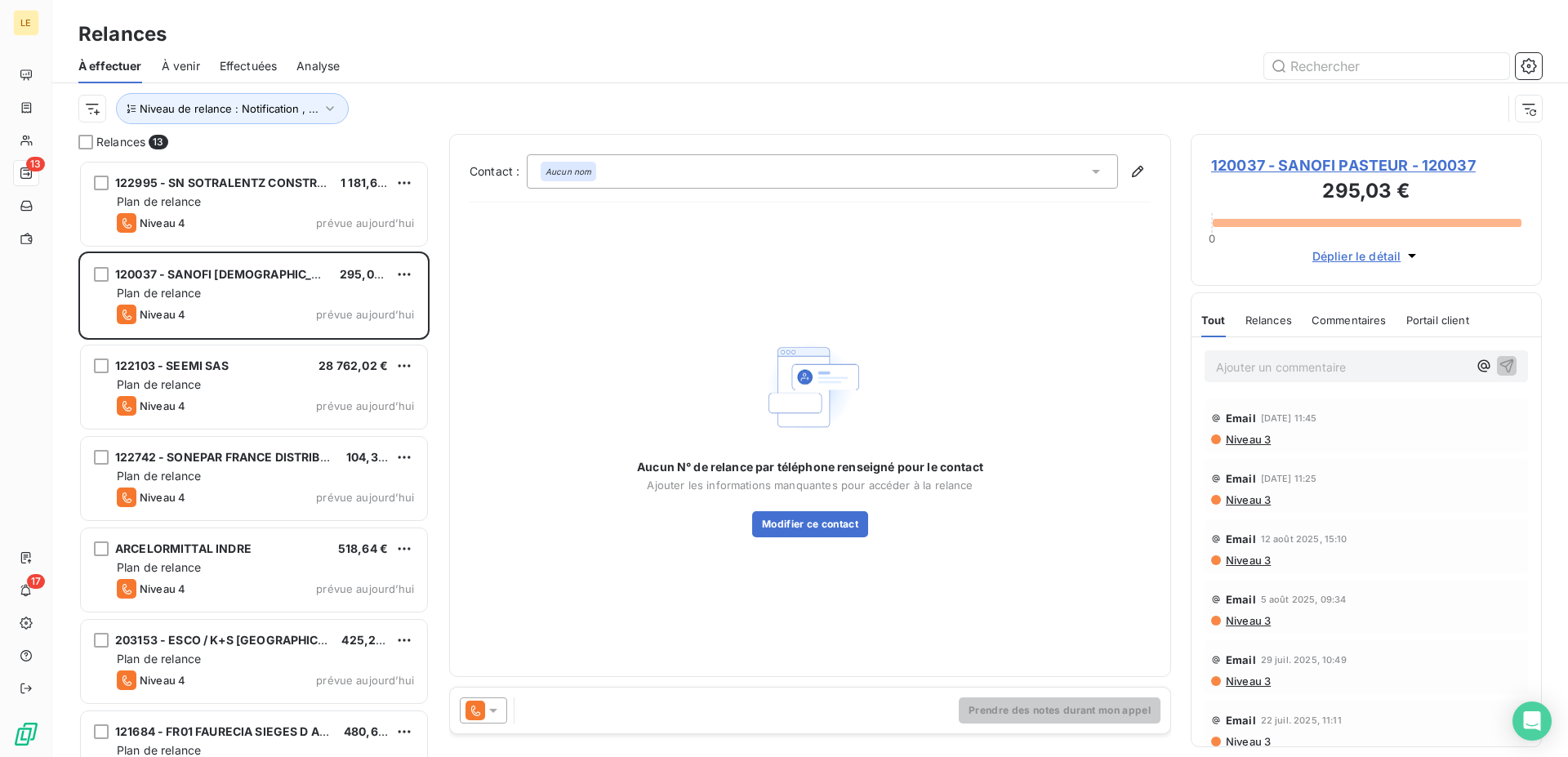
click at [500, 719] on div at bounding box center [483, 710] width 47 height 26
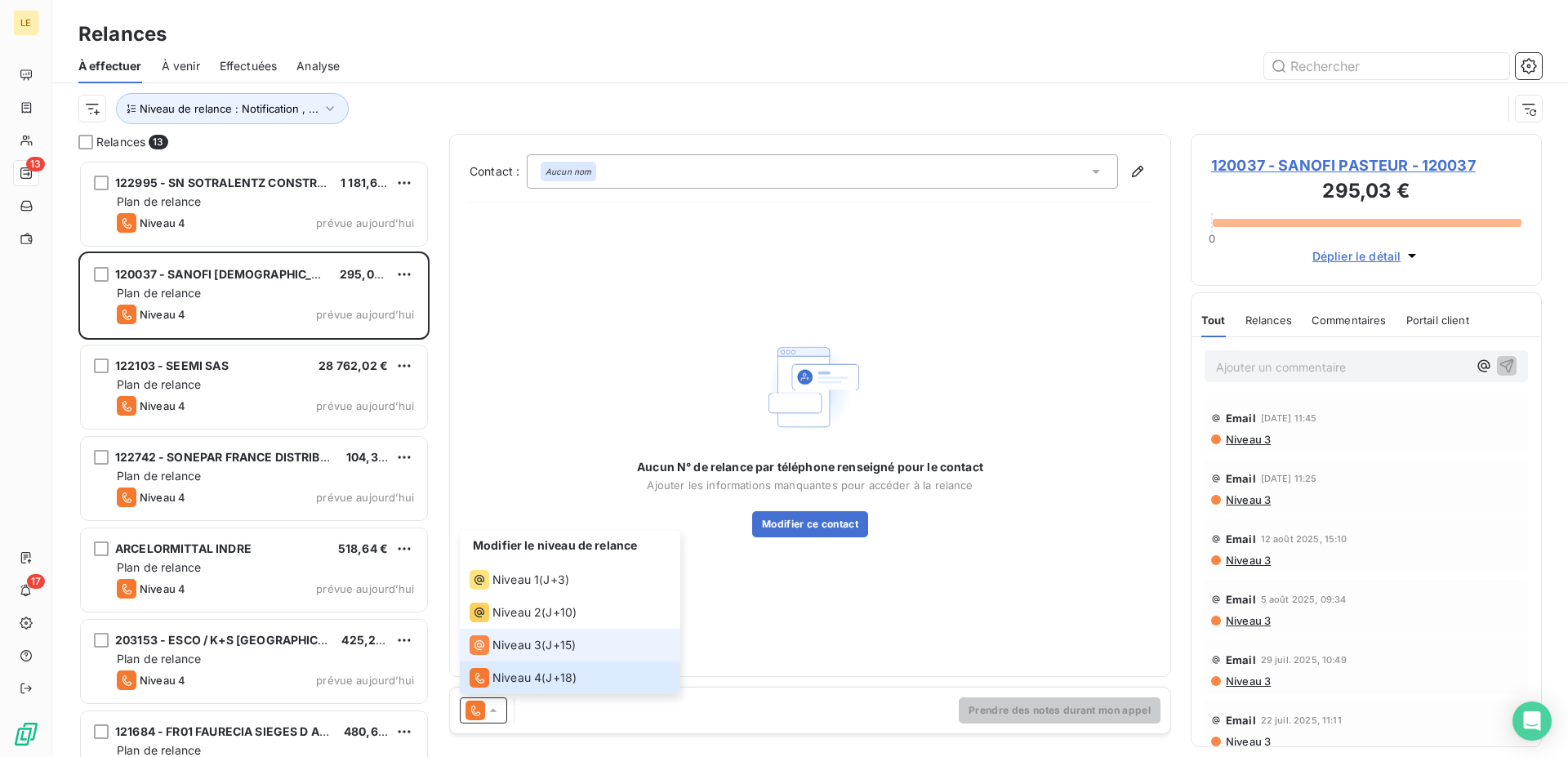
click at [492, 660] on li "Niveau 3 ( J+15 )" at bounding box center [570, 645] width 221 height 33
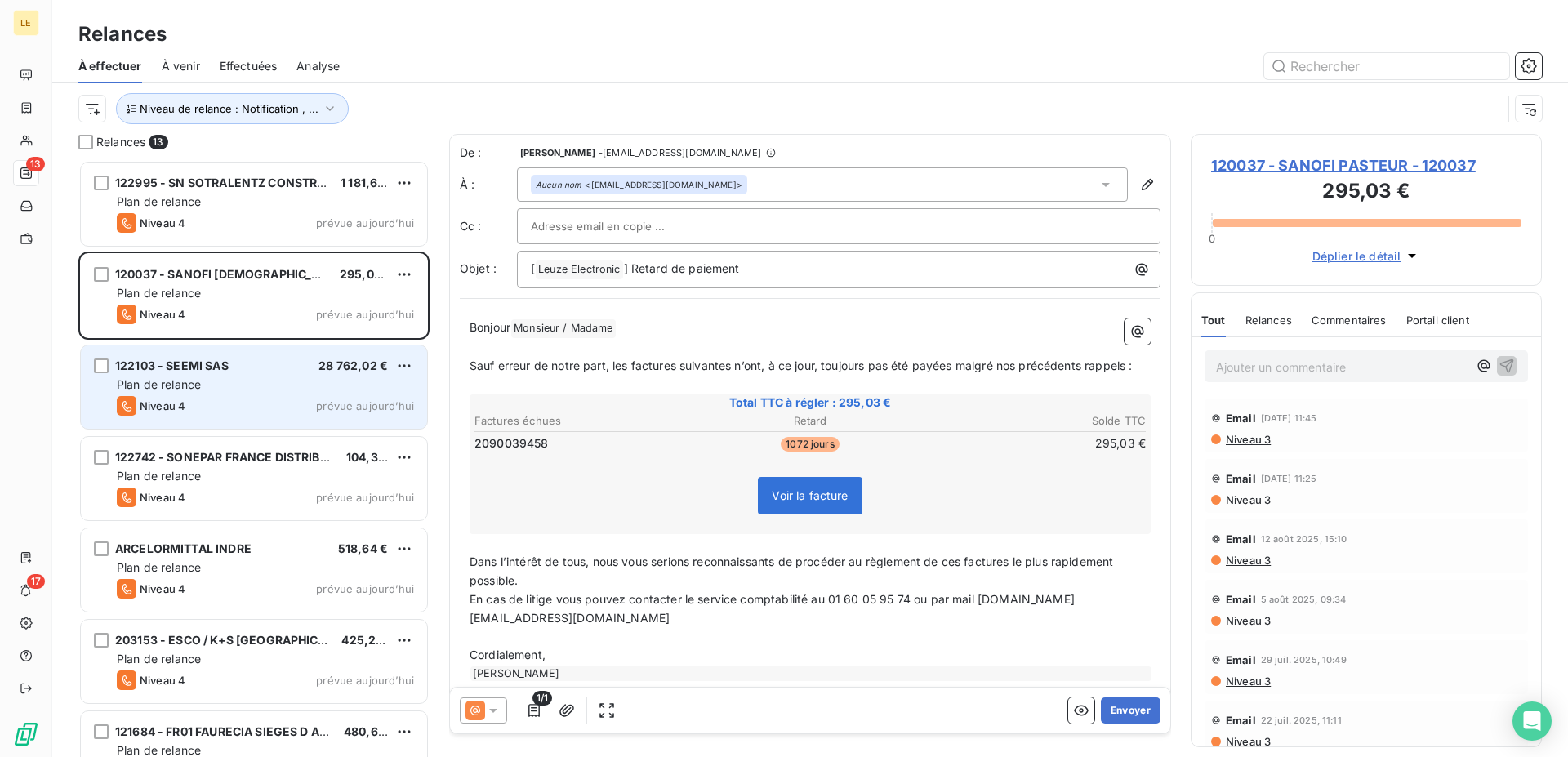
click at [241, 392] on div "Plan de relance" at bounding box center [265, 384] width 297 height 16
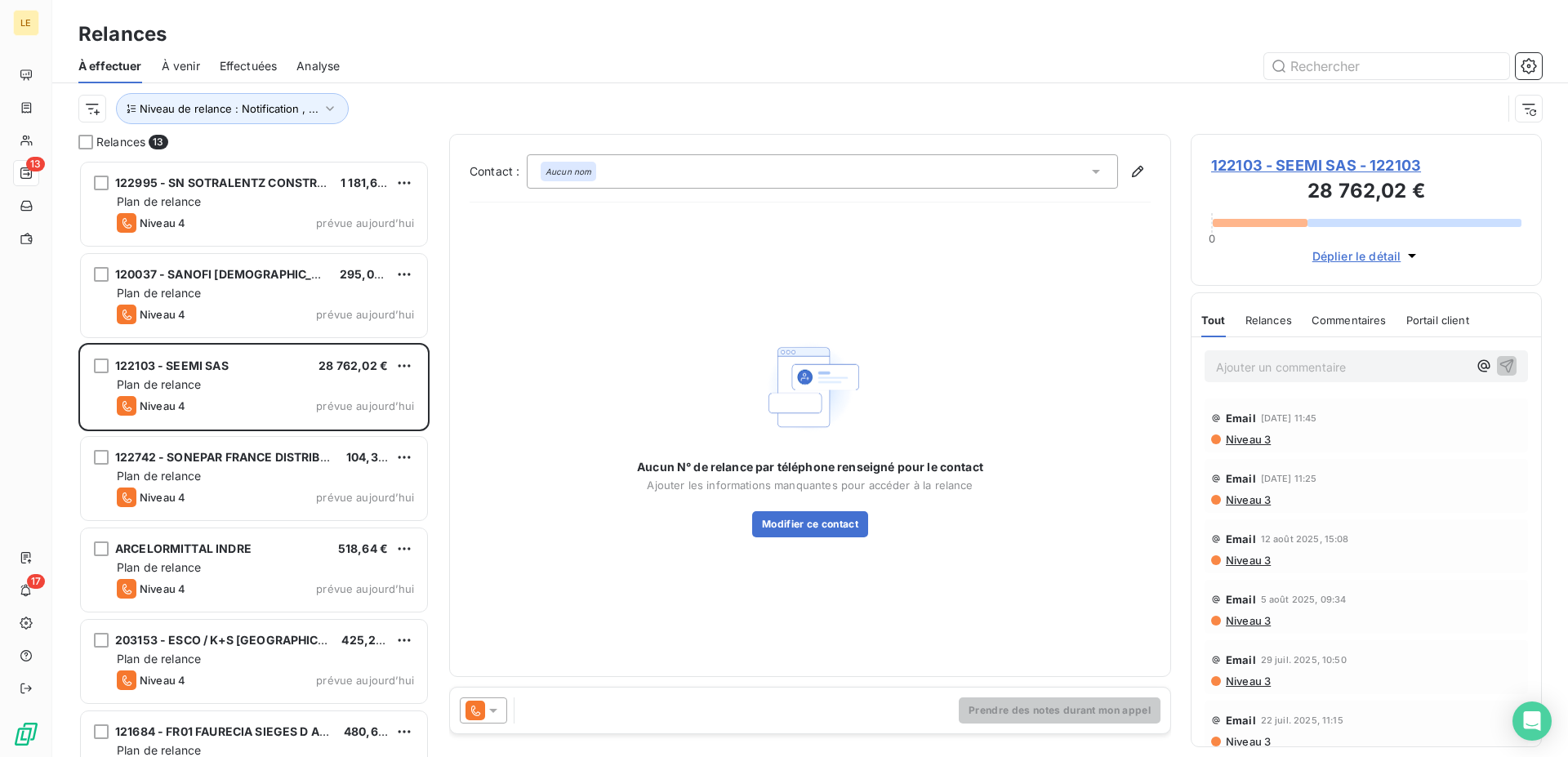
click at [477, 713] on icon at bounding box center [476, 711] width 9 height 11
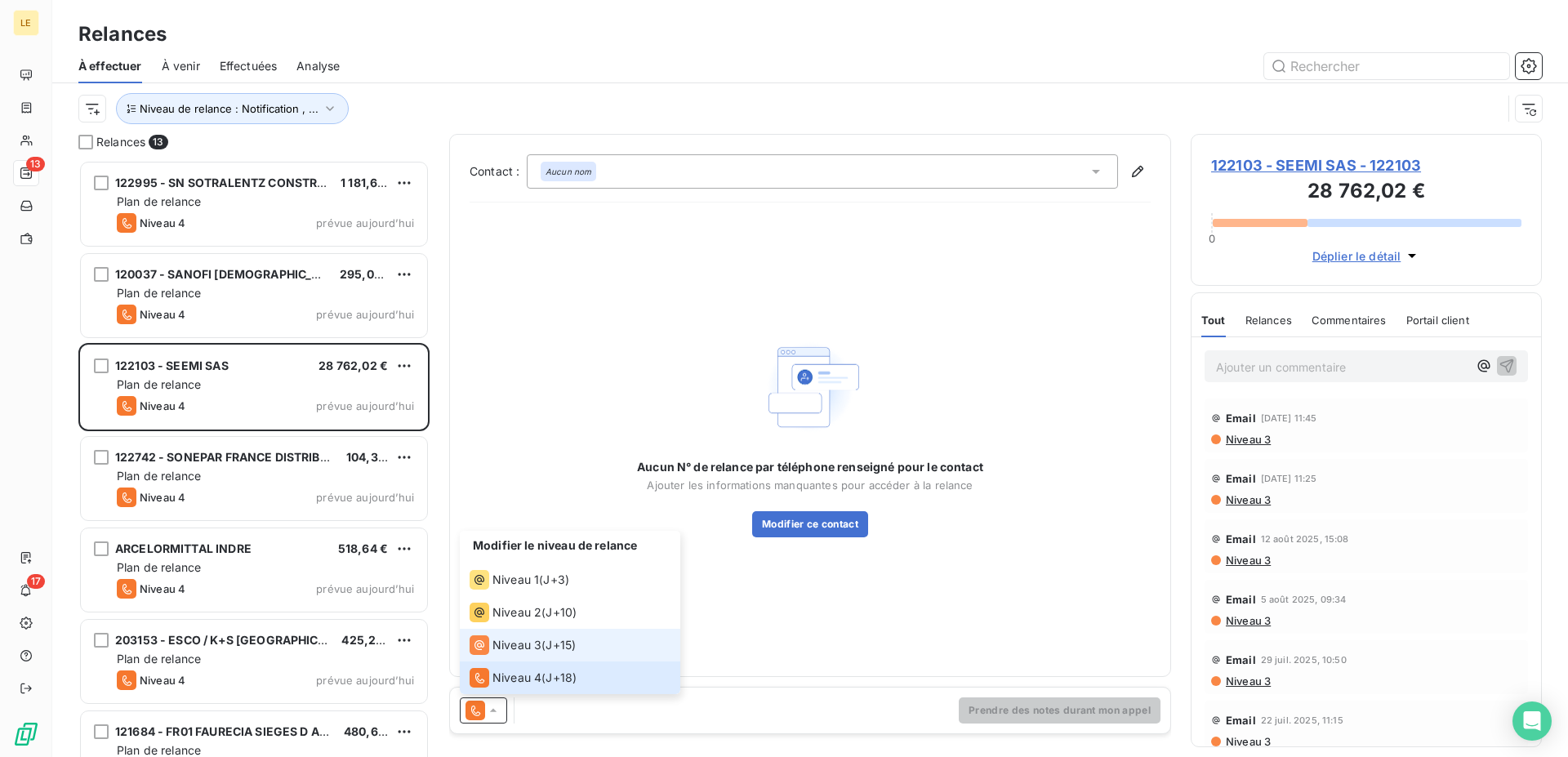
click at [519, 635] on div "Niveau 3" at bounding box center [506, 645] width 72 height 19
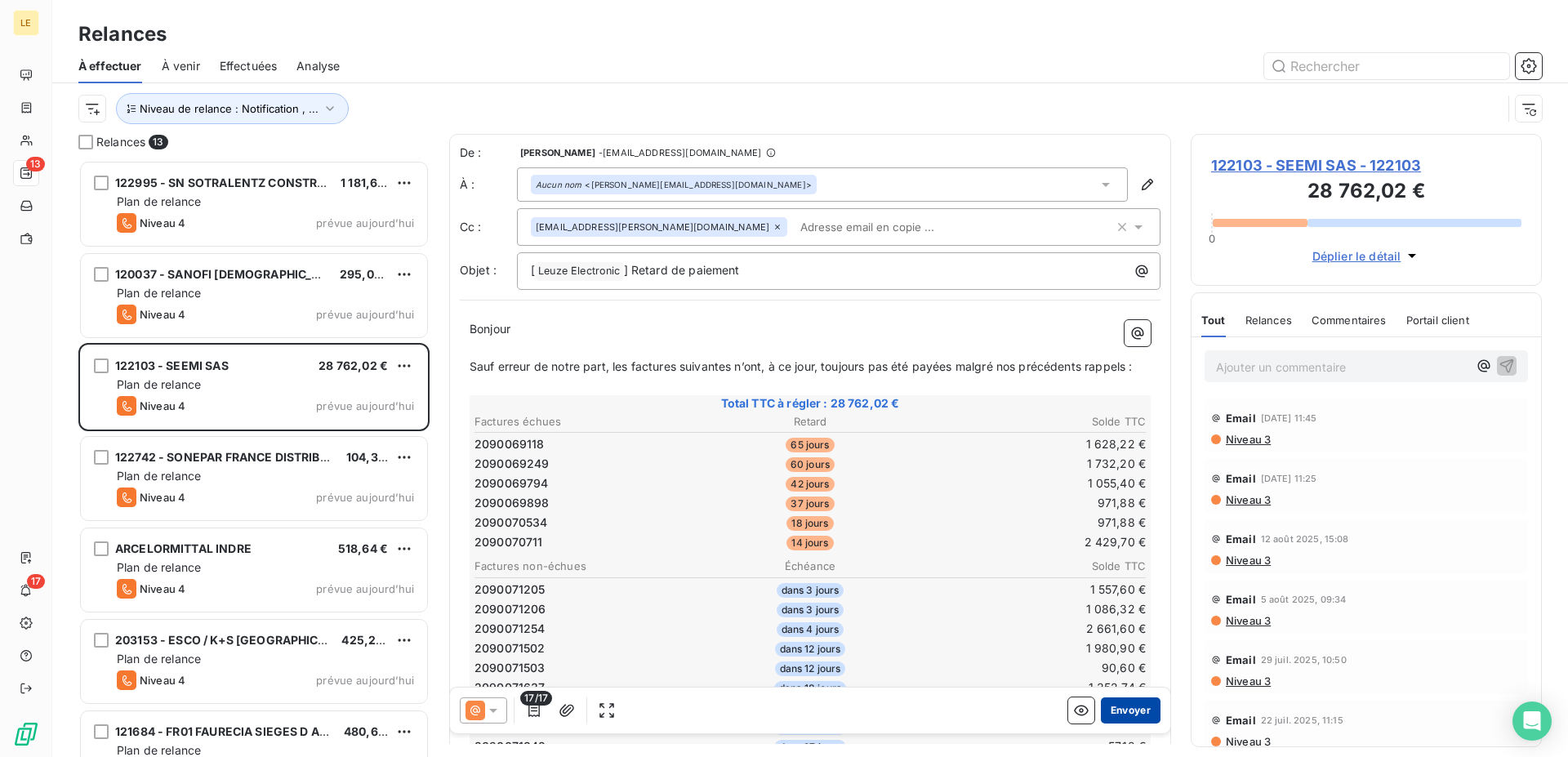
click at [1118, 715] on button "Envoyer" at bounding box center [1130, 710] width 60 height 26
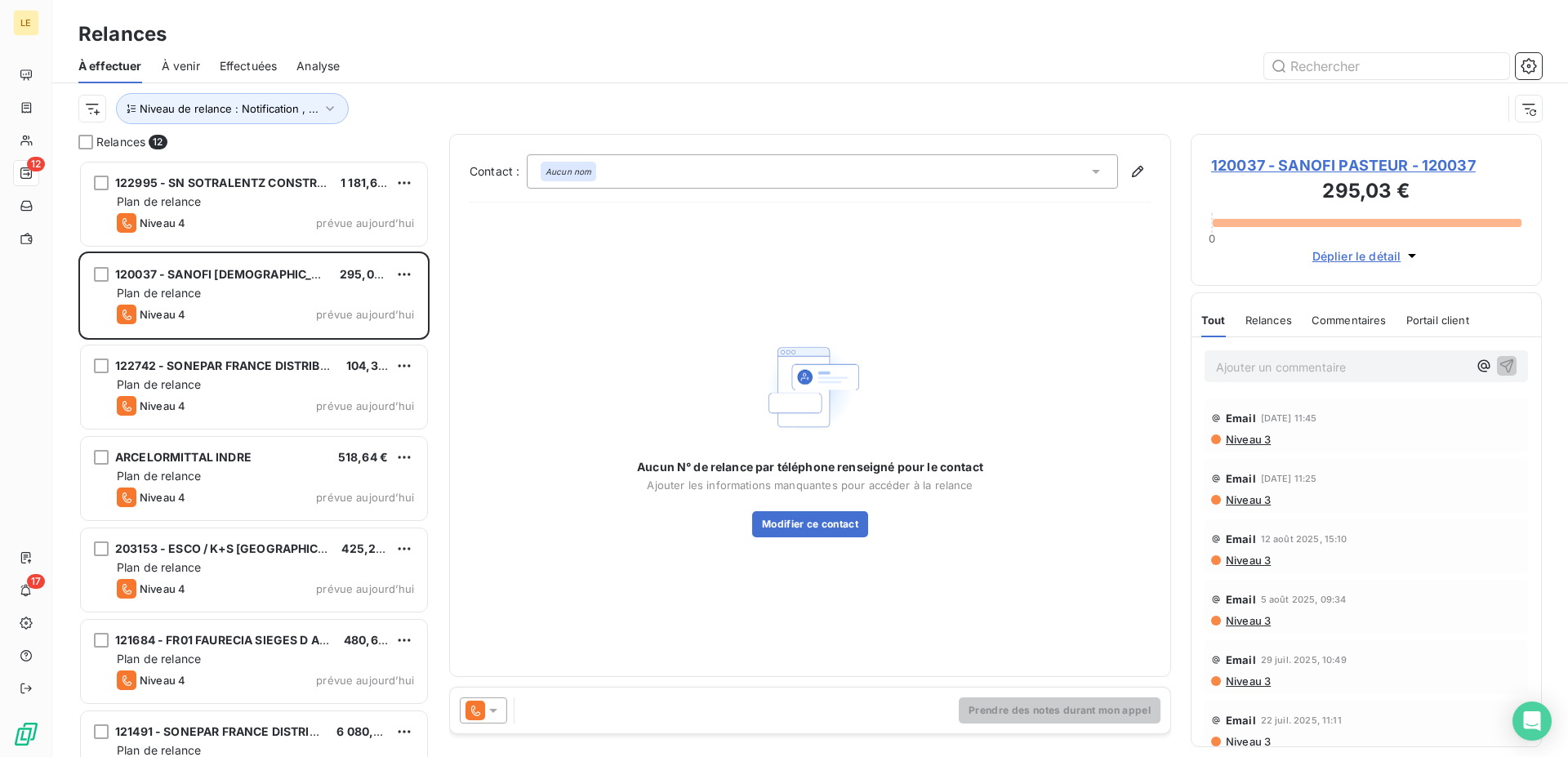
drag, startPoint x: 473, startPoint y: 715, endPoint x: 472, endPoint y: 703, distance: 12.0
click at [472, 715] on icon at bounding box center [475, 710] width 19 height 19
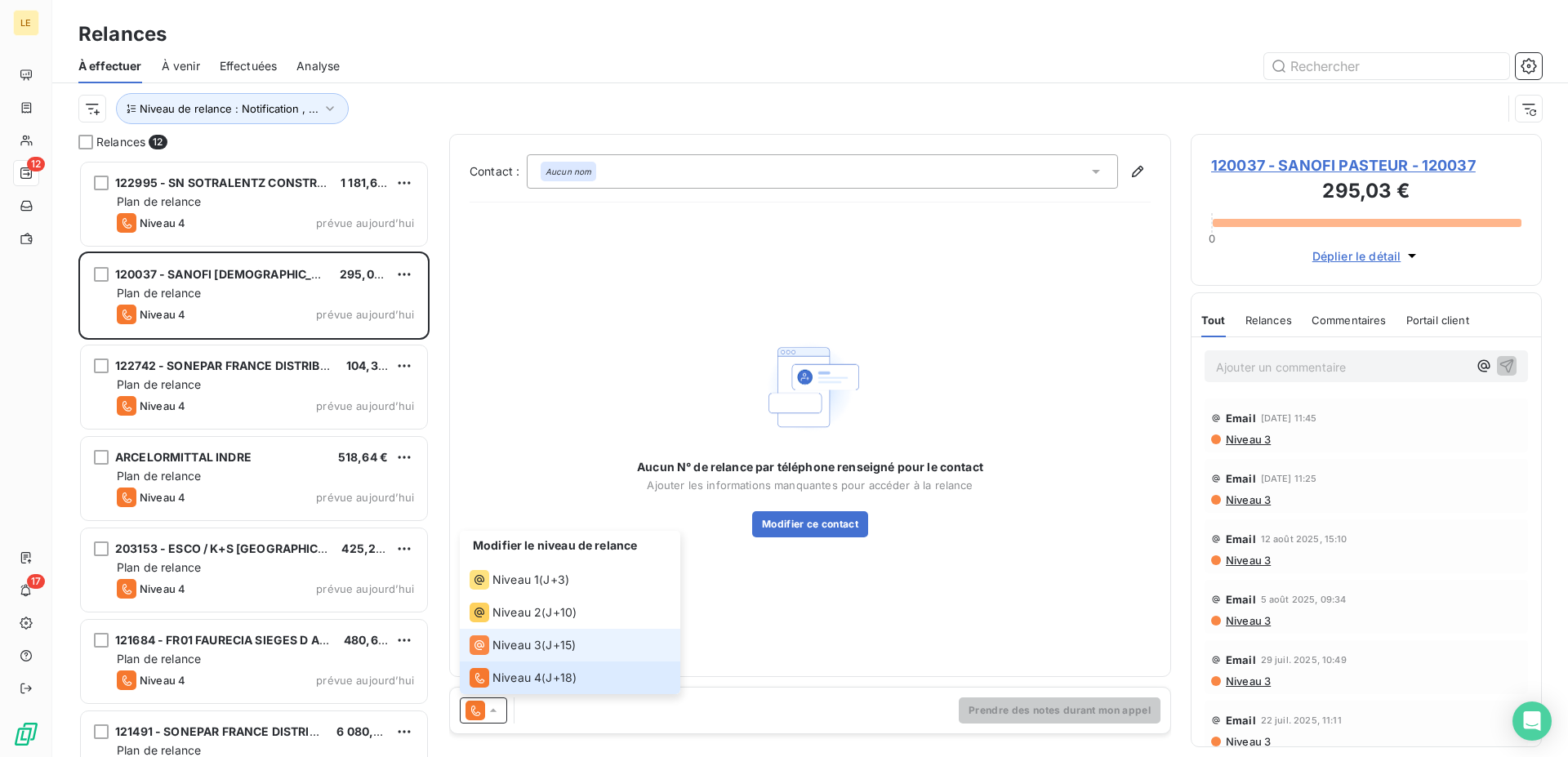
click at [504, 643] on span "Niveau 3" at bounding box center [517, 645] width 49 height 16
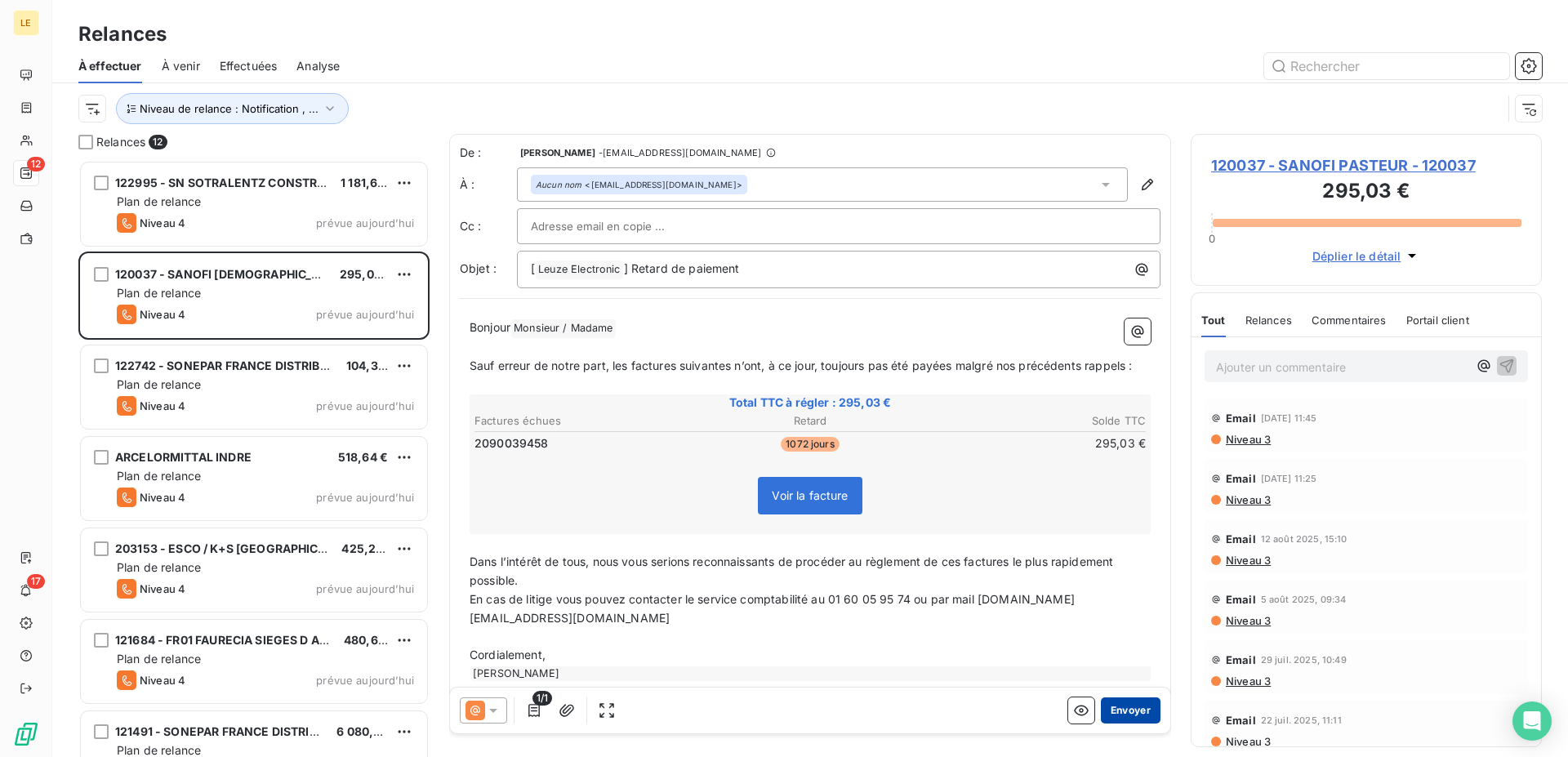
click at [1116, 717] on button "Envoyer" at bounding box center [1130, 710] width 60 height 26
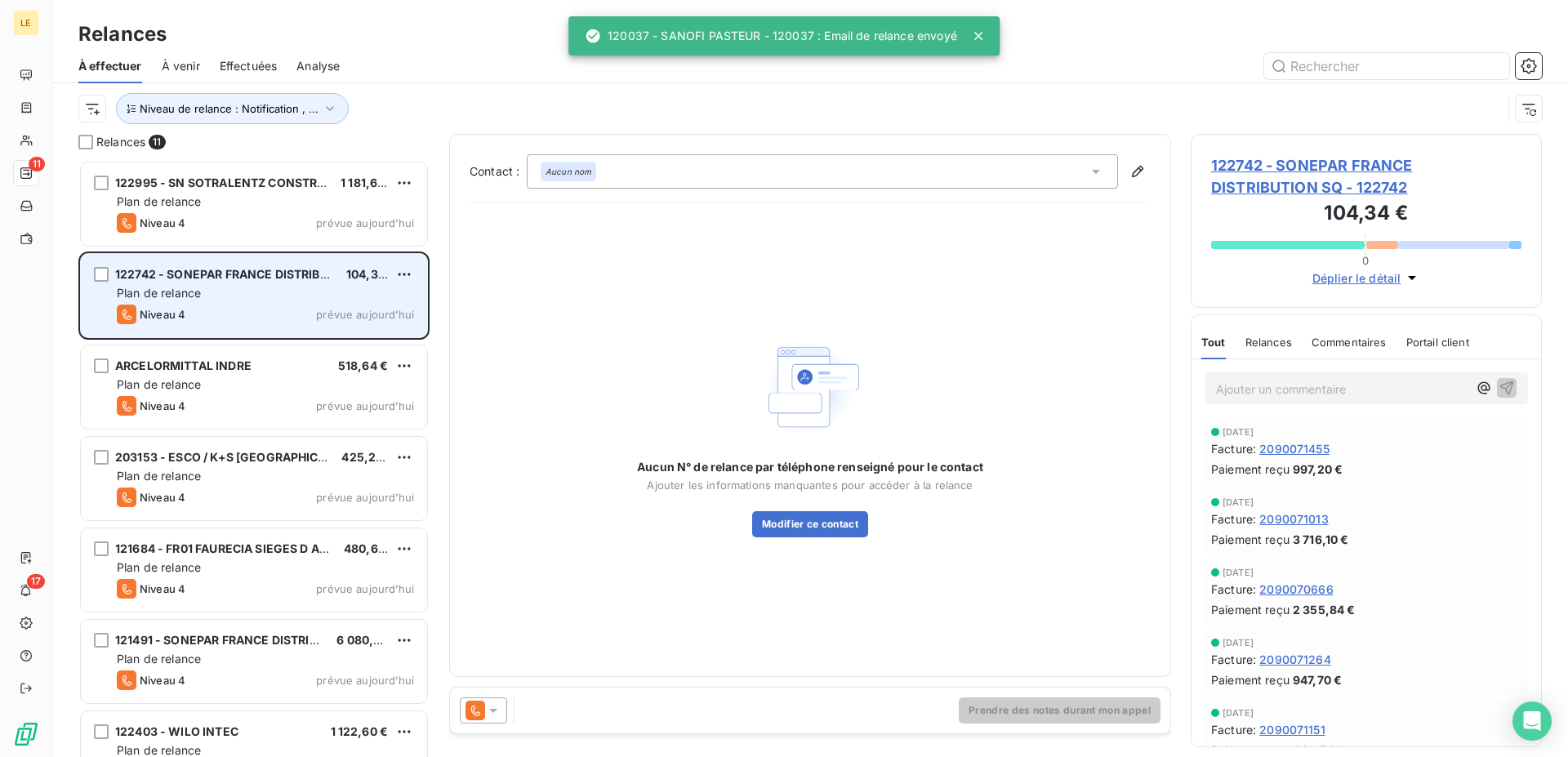
click at [416, 273] on div "122742 - SONEPAR FRANCE DISTRIBUTION SQ 104,34 € Plan de relance Niveau 4 prévu…" at bounding box center [253, 295] width 346 height 83
click at [403, 282] on html "LE 11 17 Relances À effectuer À venir Effectuées Analyse Niveau de relance : No…" at bounding box center [784, 378] width 1568 height 757
click at [383, 340] on div "Passer cette action" at bounding box center [333, 336] width 146 height 26
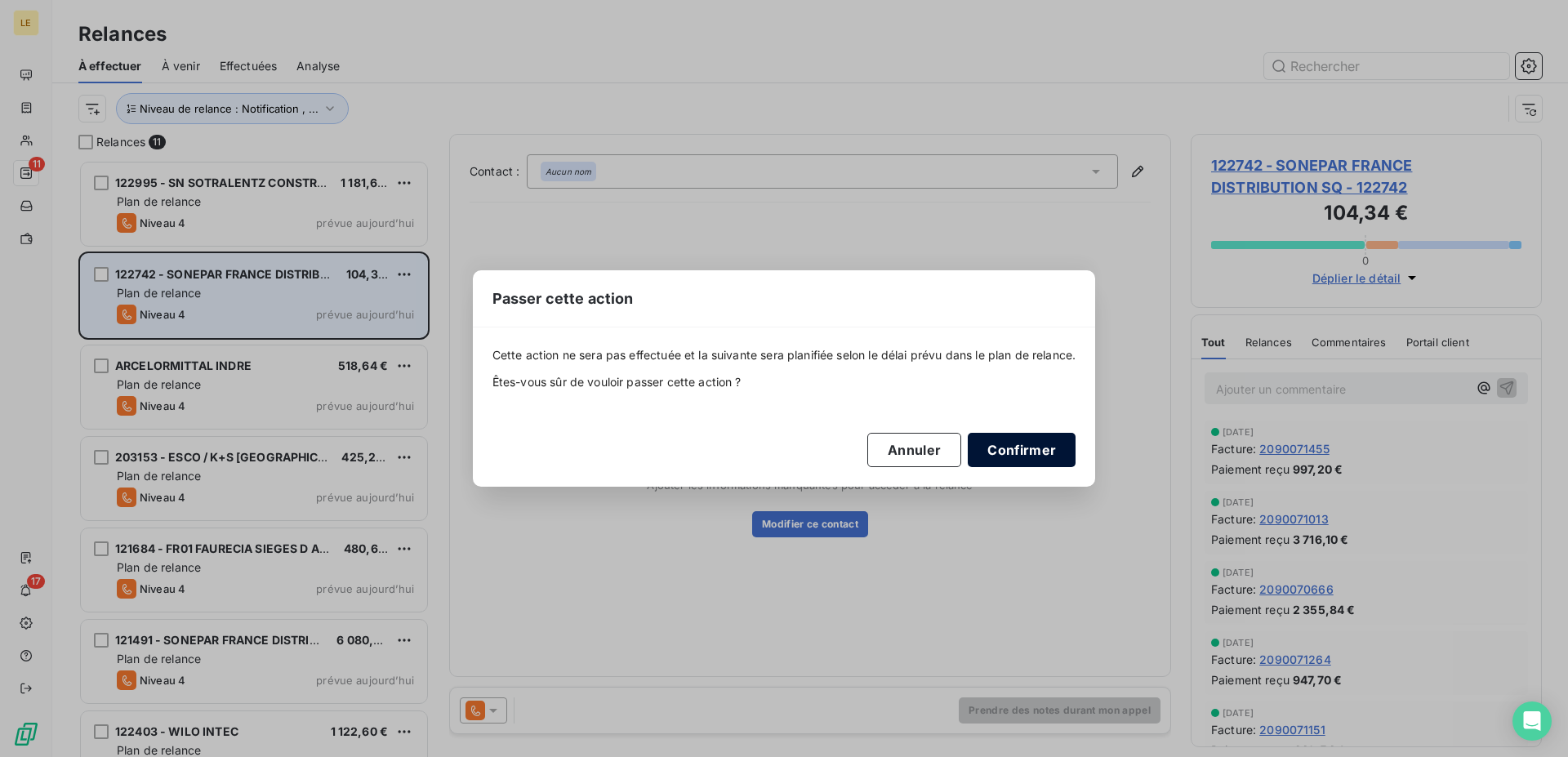
click at [1014, 452] on button "Confirmer" at bounding box center [1021, 450] width 107 height 34
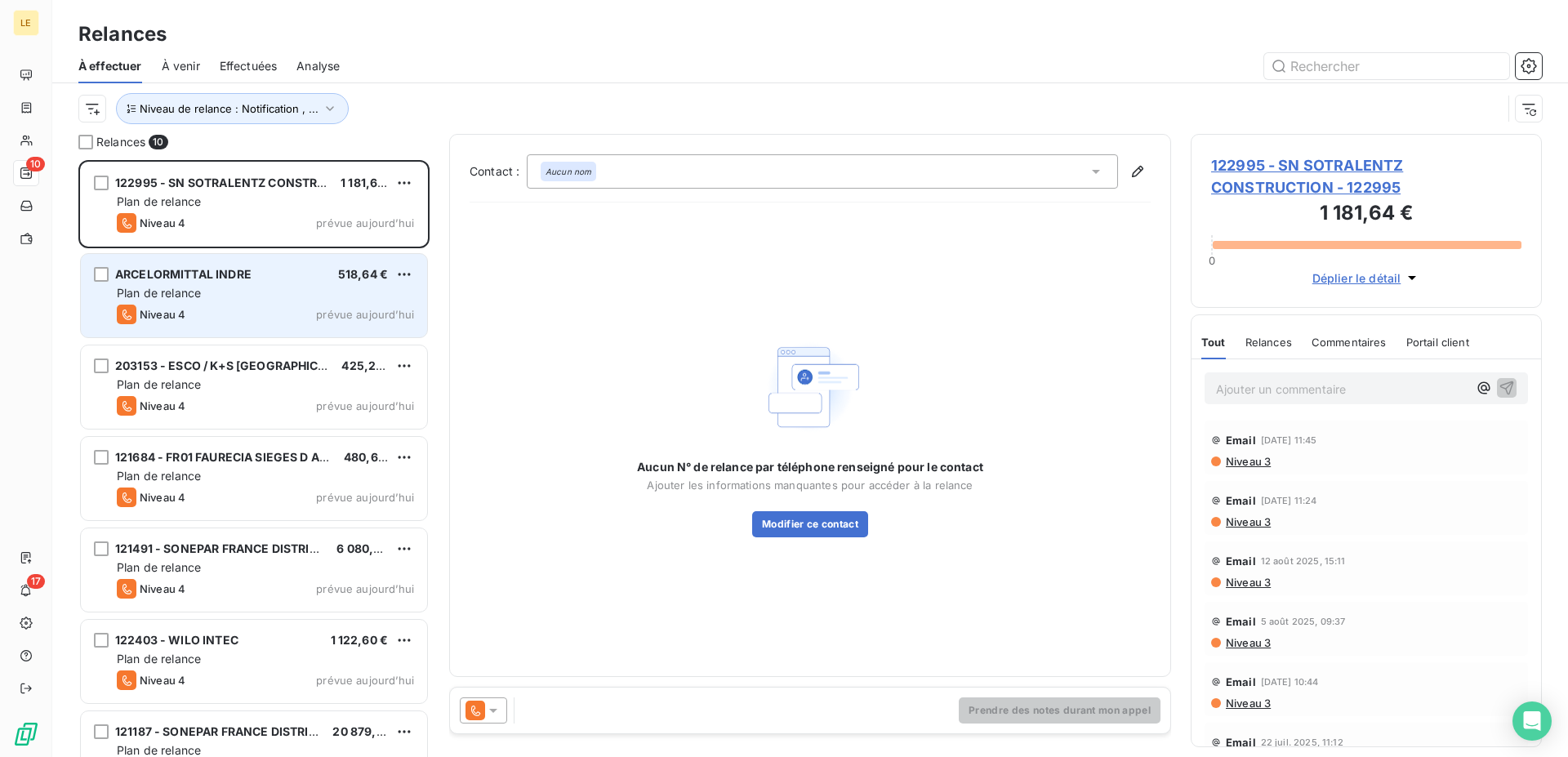
click at [458, 710] on div "Prendre des notes durant mon appel" at bounding box center [810, 710] width 720 height 45
click at [493, 693] on div "Prendre des notes durant mon appel" at bounding box center [810, 710] width 720 height 45
click at [486, 718] on div at bounding box center [483, 710] width 47 height 26
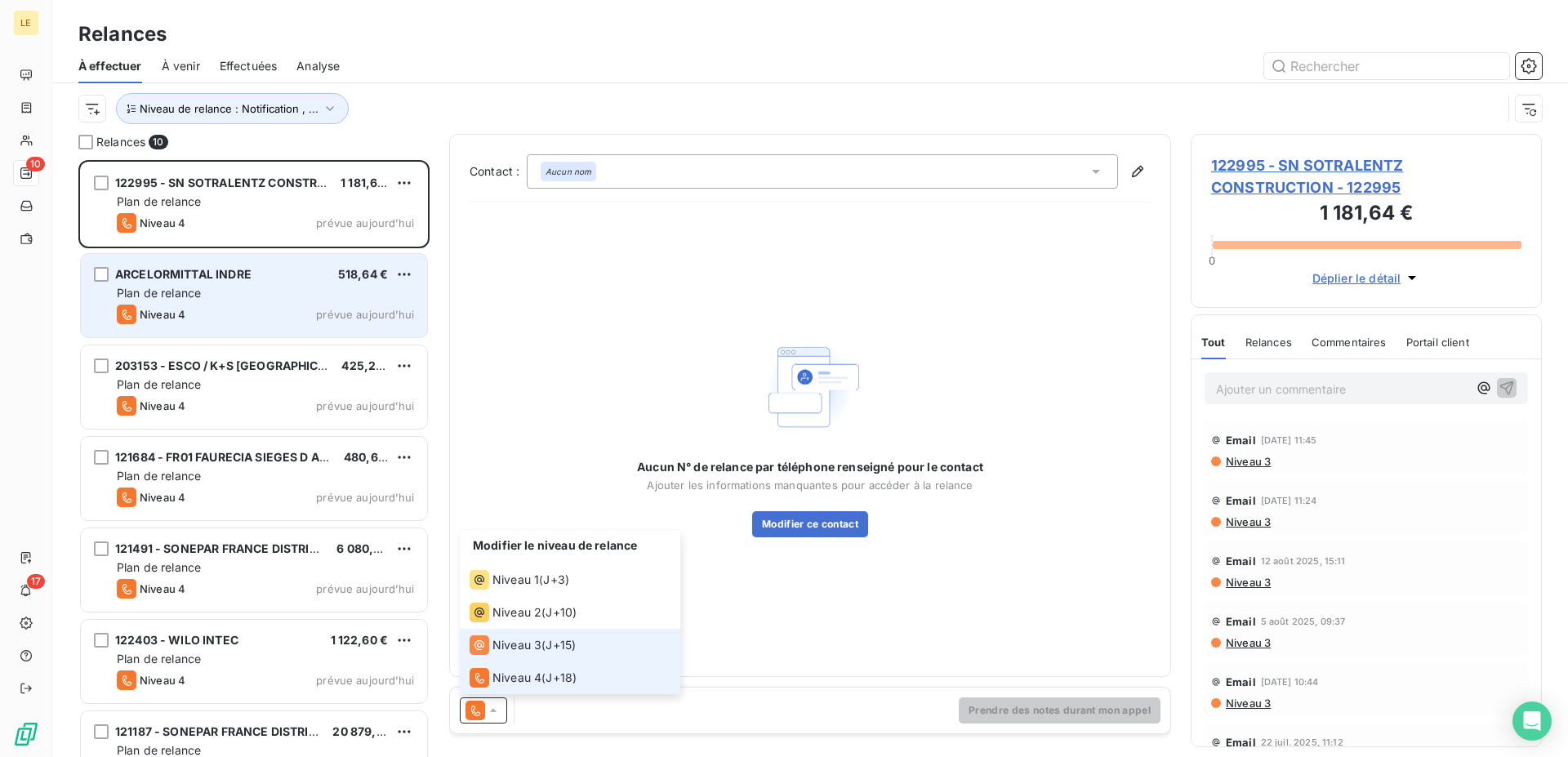
click at [511, 657] on li "Niveau 3 ( J+15 )" at bounding box center [570, 645] width 221 height 33
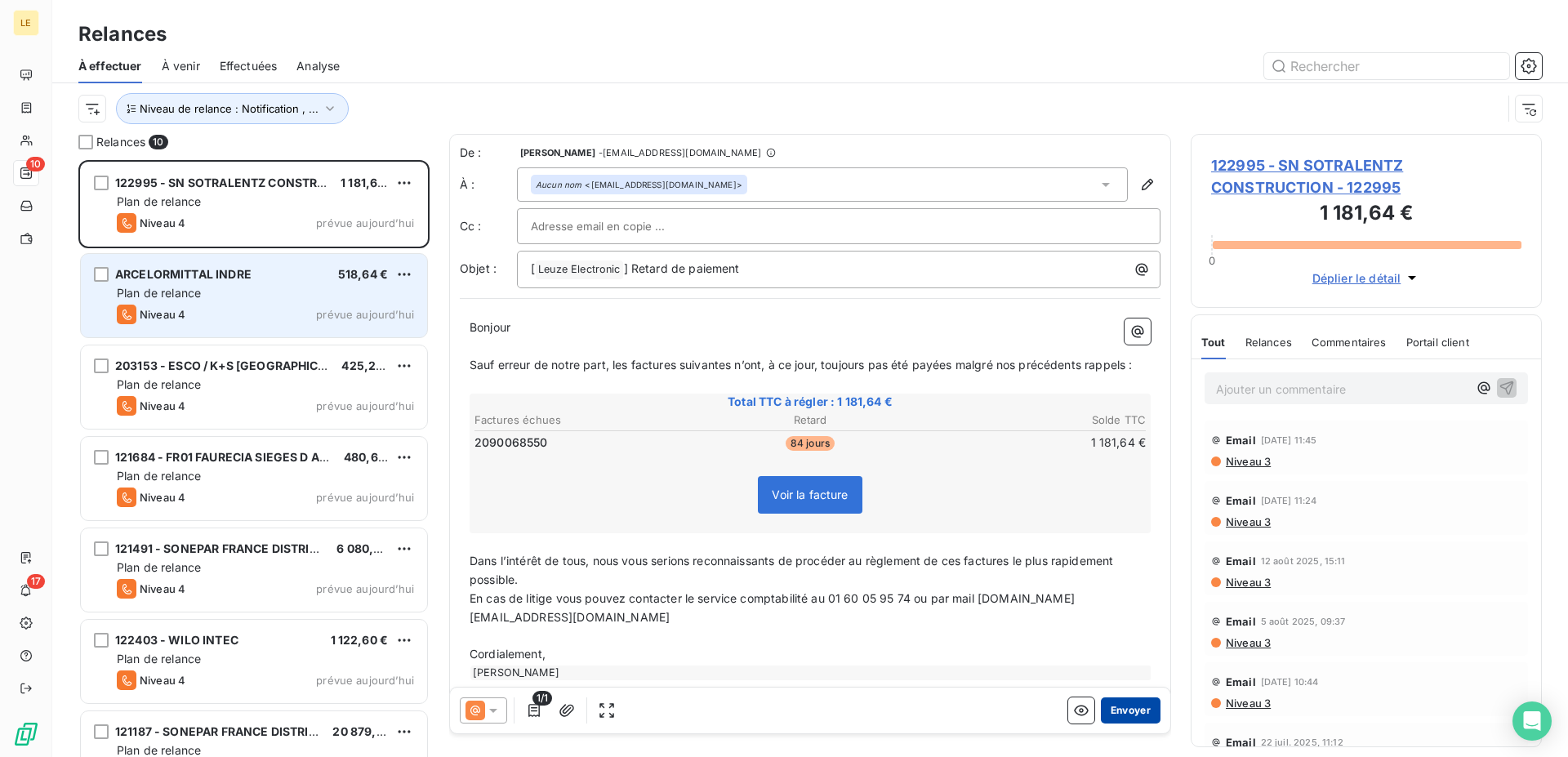
click at [1116, 704] on button "Envoyer" at bounding box center [1130, 710] width 60 height 26
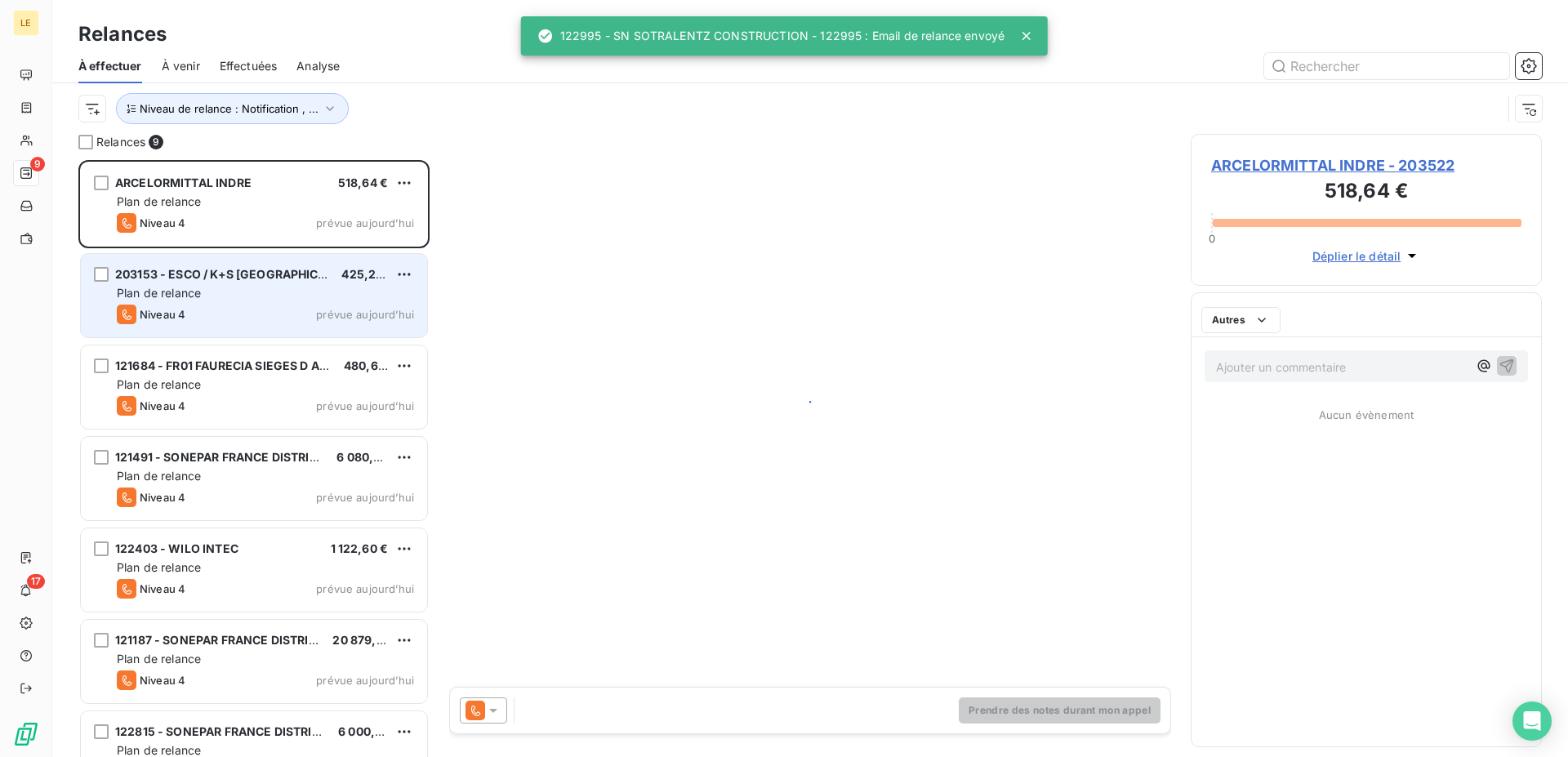
click at [300, 298] on div "Plan de relance" at bounding box center [265, 293] width 297 height 16
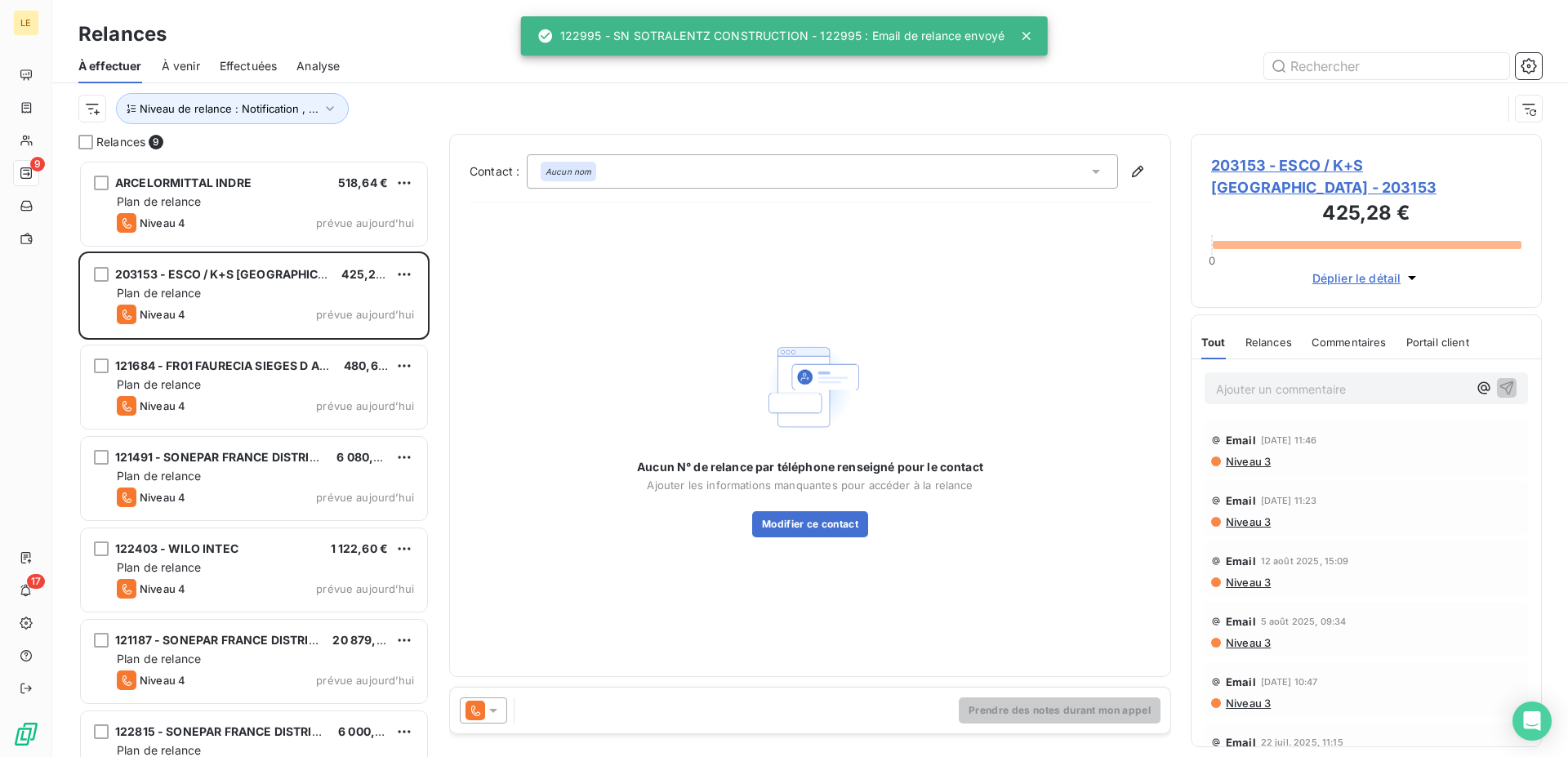
click at [474, 716] on icon at bounding box center [475, 710] width 19 height 19
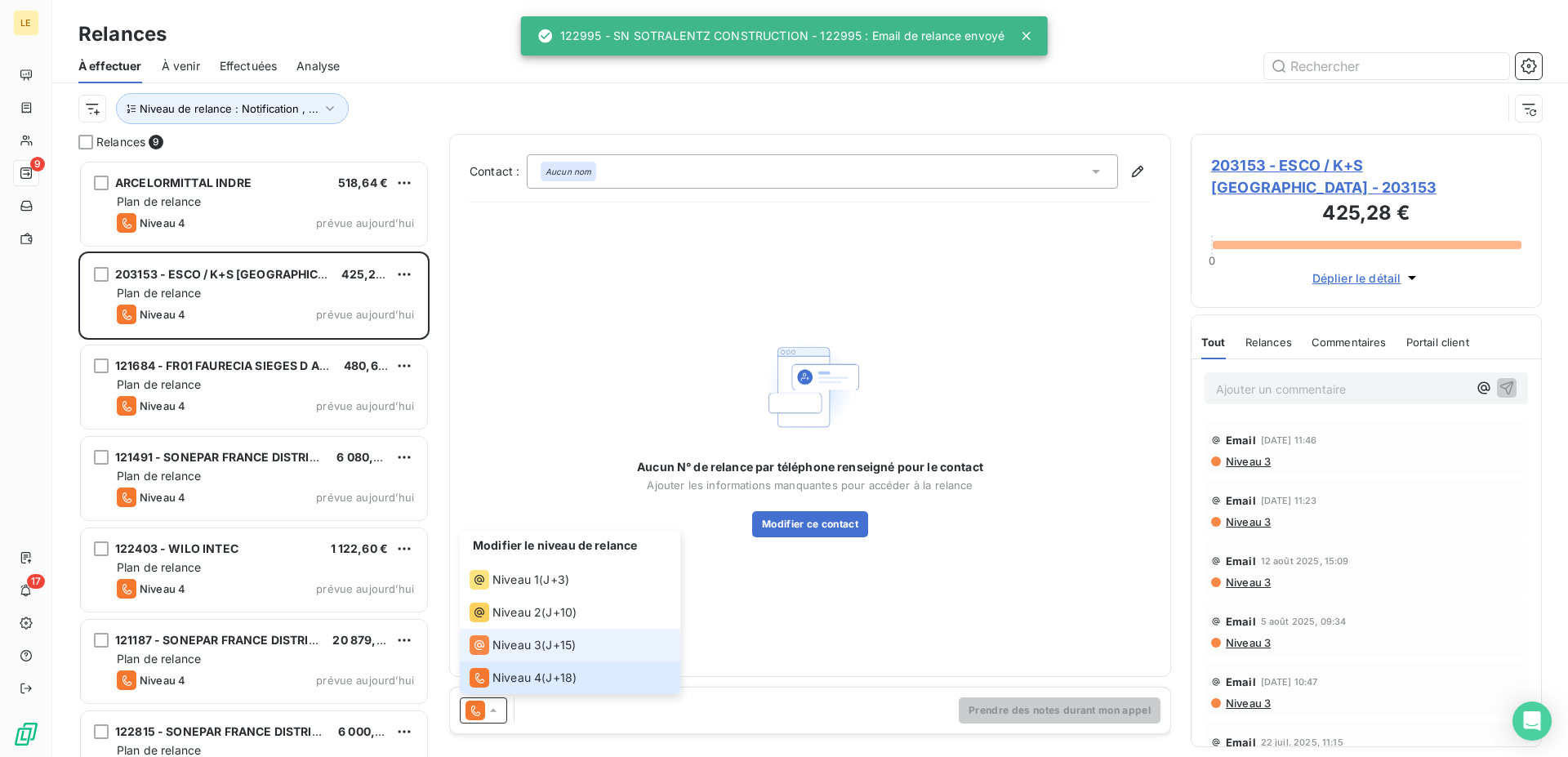
click at [497, 635] on div "Niveau 3" at bounding box center [506, 645] width 72 height 19
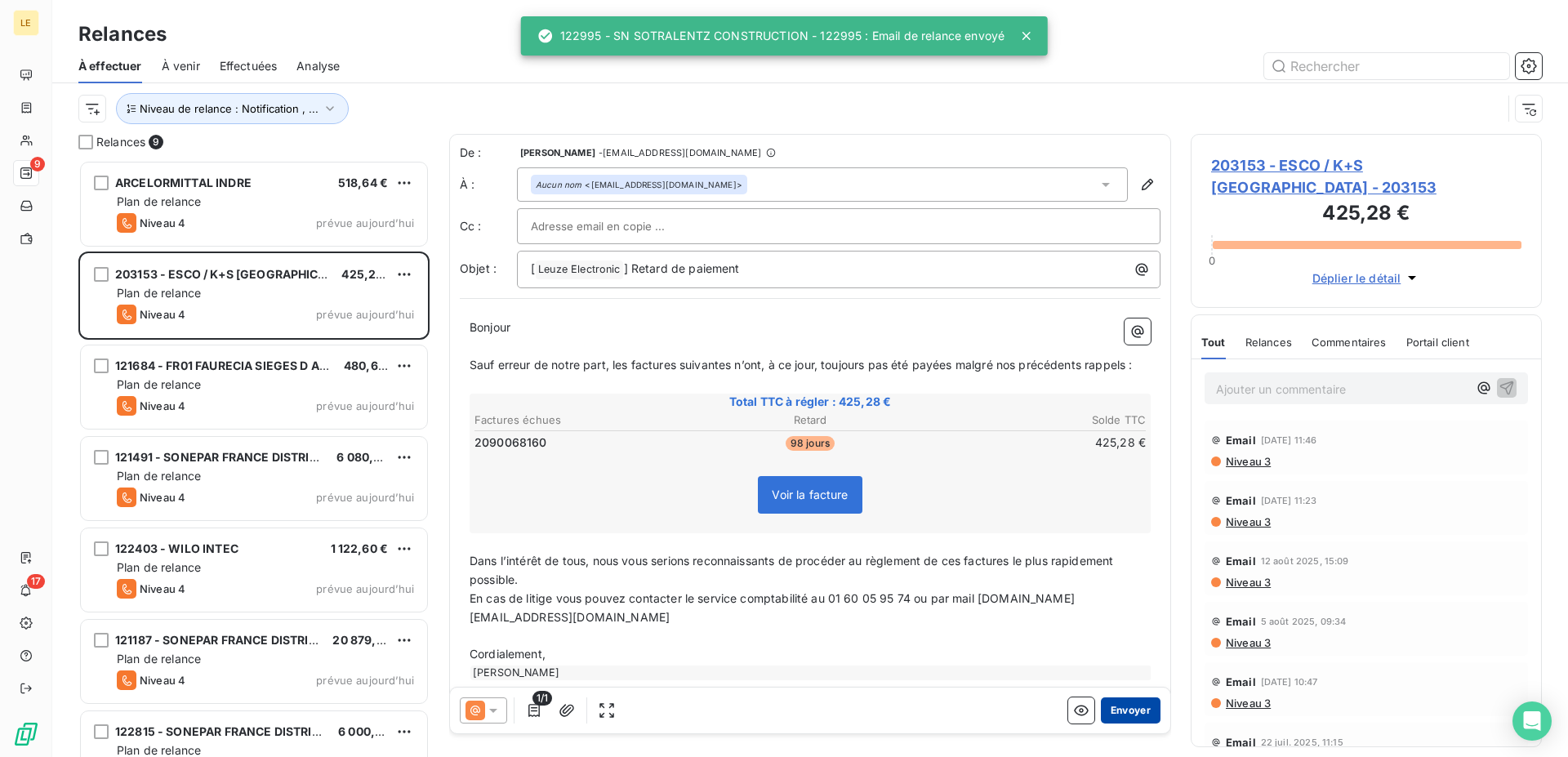
click at [1103, 707] on button "Envoyer" at bounding box center [1130, 710] width 60 height 26
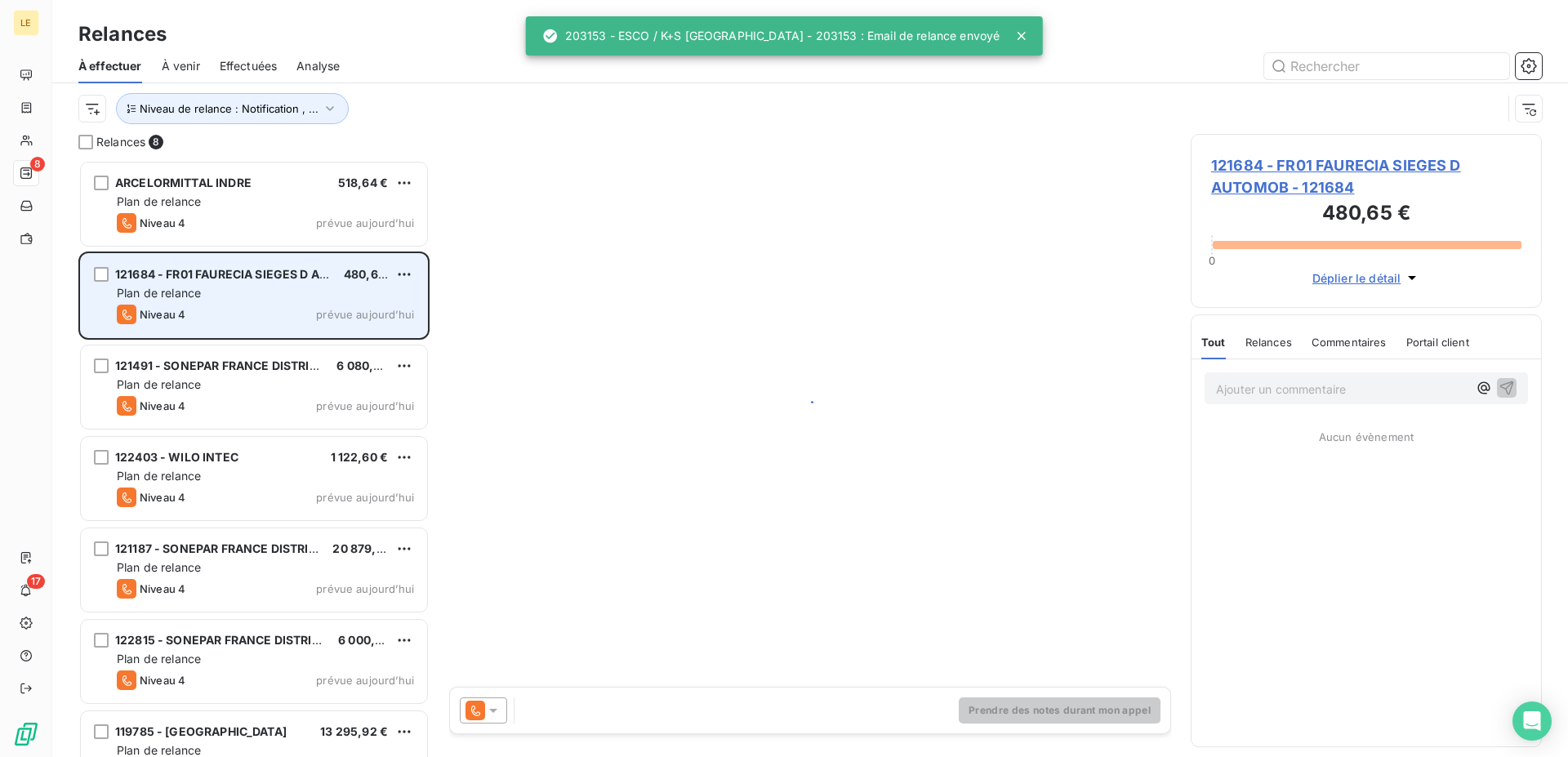
click at [316, 306] on div "Niveau 4 prévue aujourd’hui" at bounding box center [265, 314] width 297 height 19
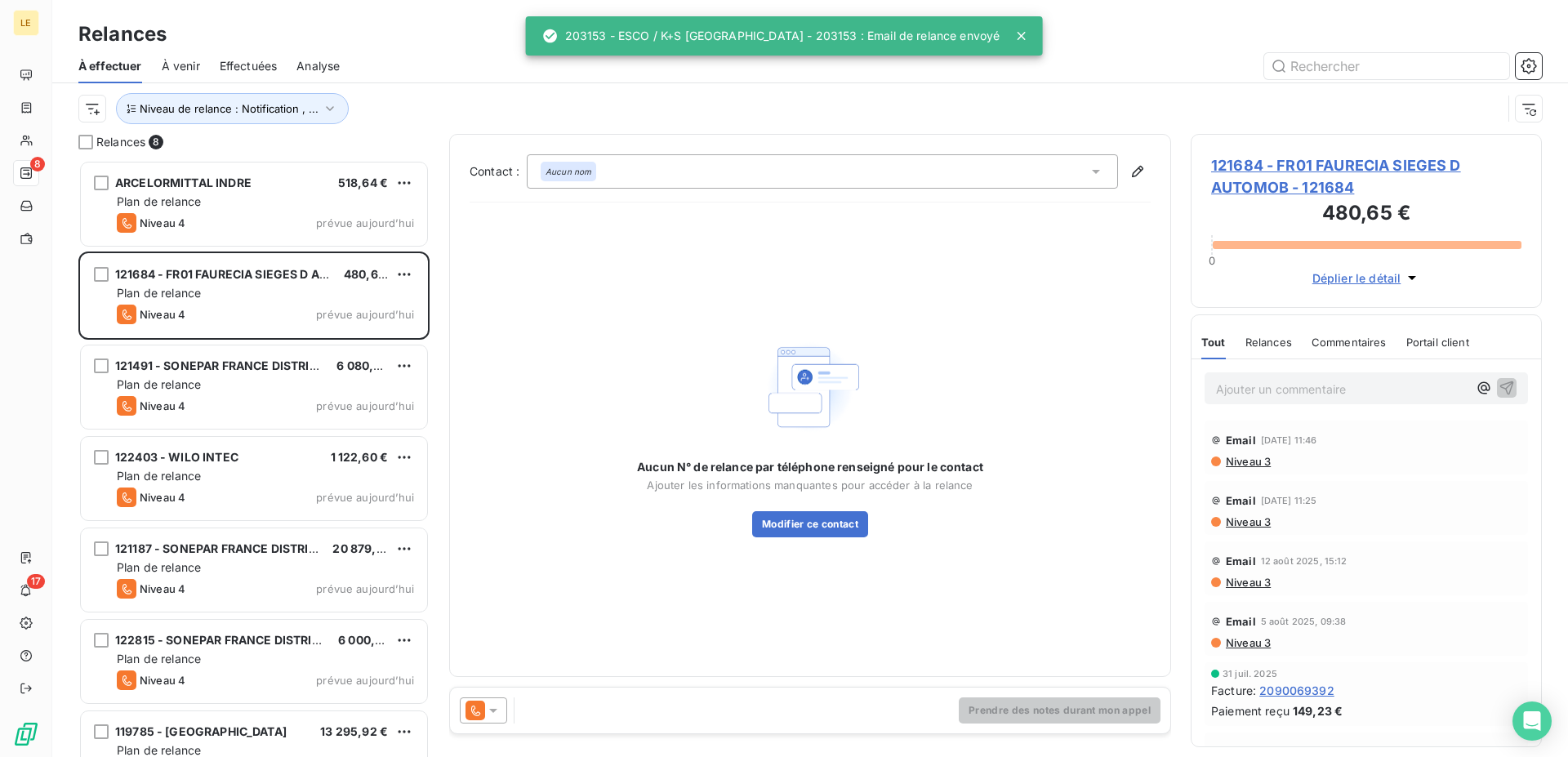
click at [466, 721] on div at bounding box center [483, 710] width 47 height 26
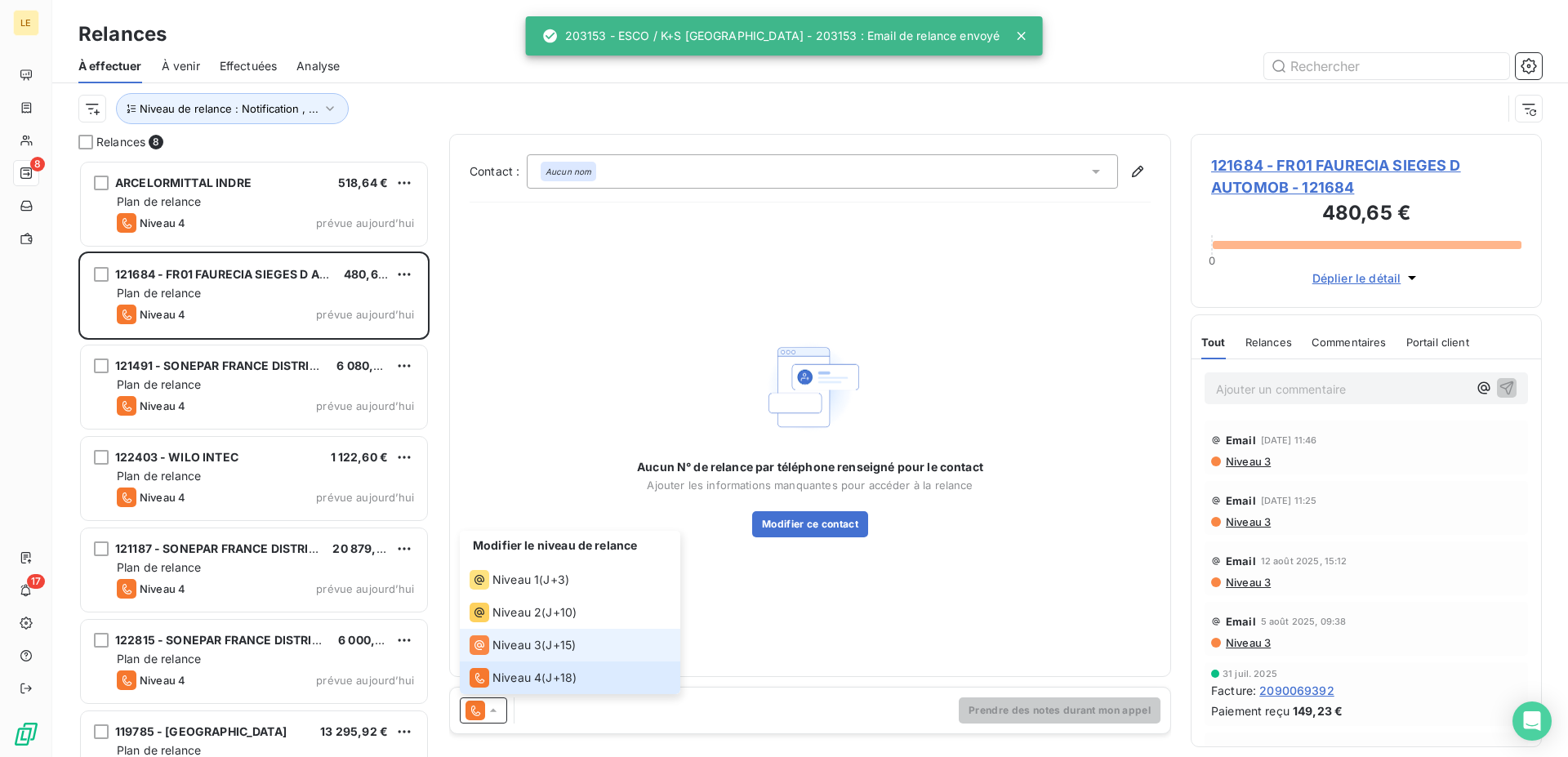
click at [500, 653] on span "Niveau 3" at bounding box center [517, 645] width 49 height 16
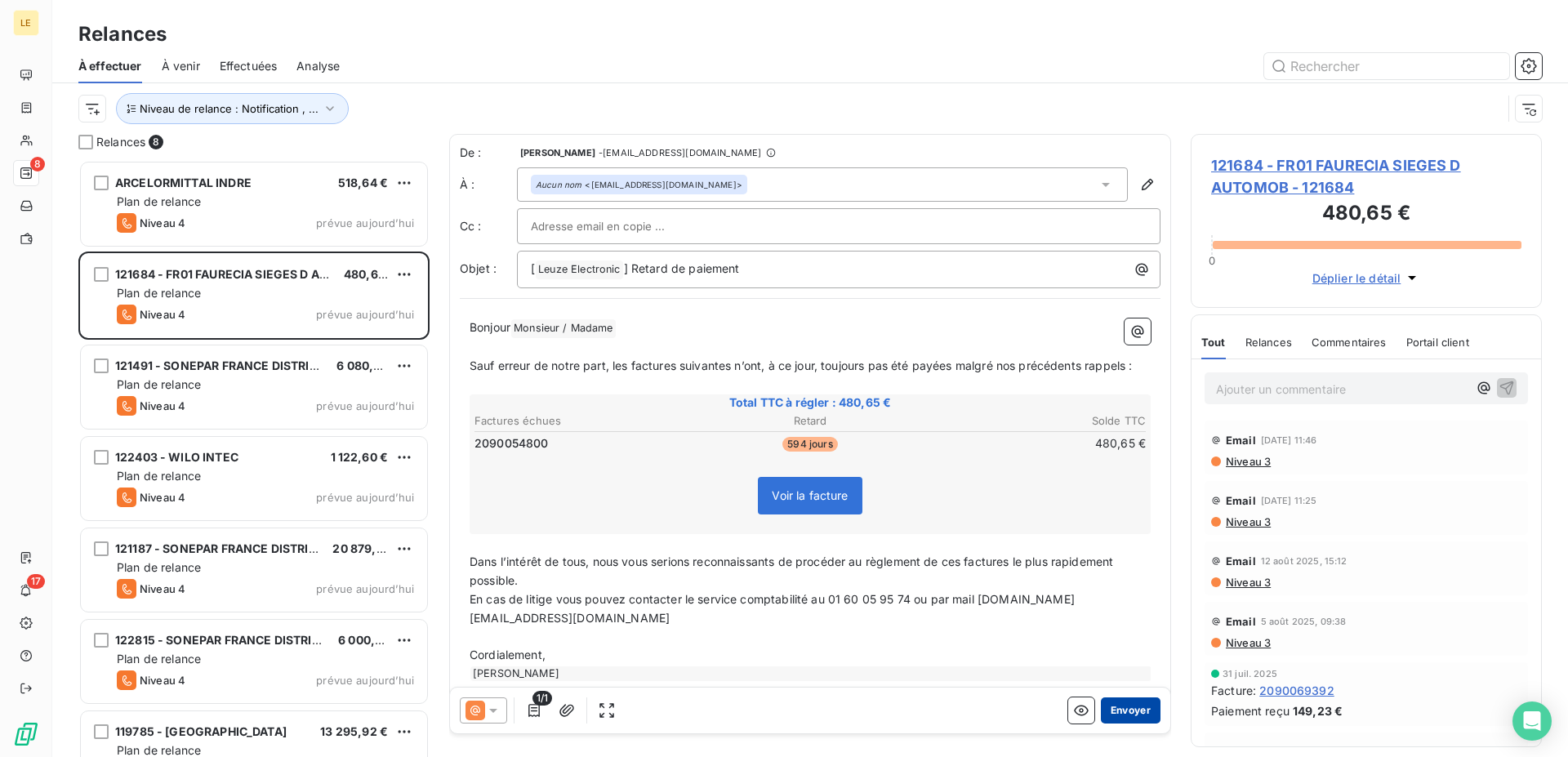
click at [1122, 702] on button "Envoyer" at bounding box center [1130, 710] width 60 height 26
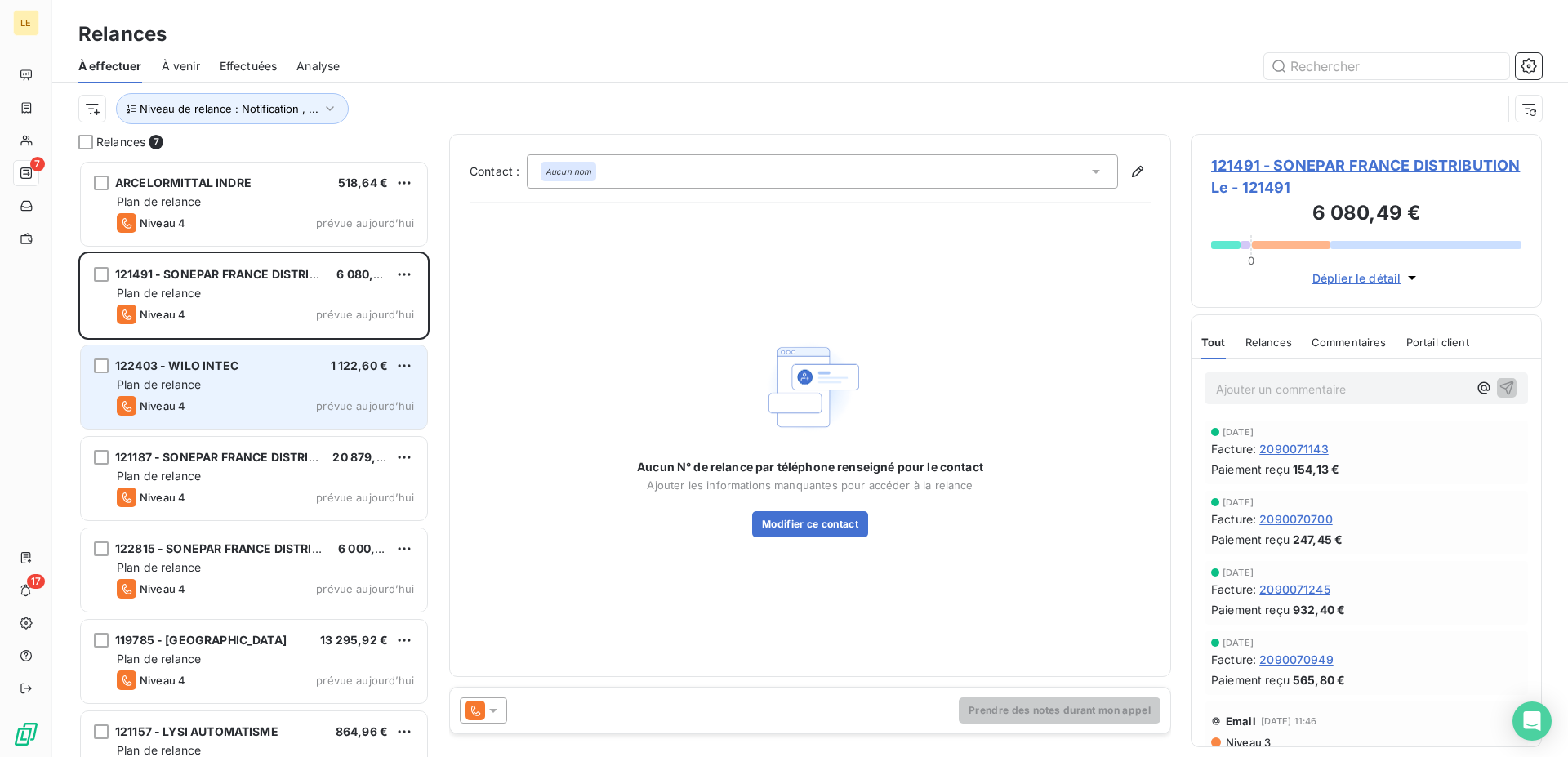
click at [306, 399] on div "Niveau 4 prévue aujourd’hui" at bounding box center [265, 405] width 297 height 19
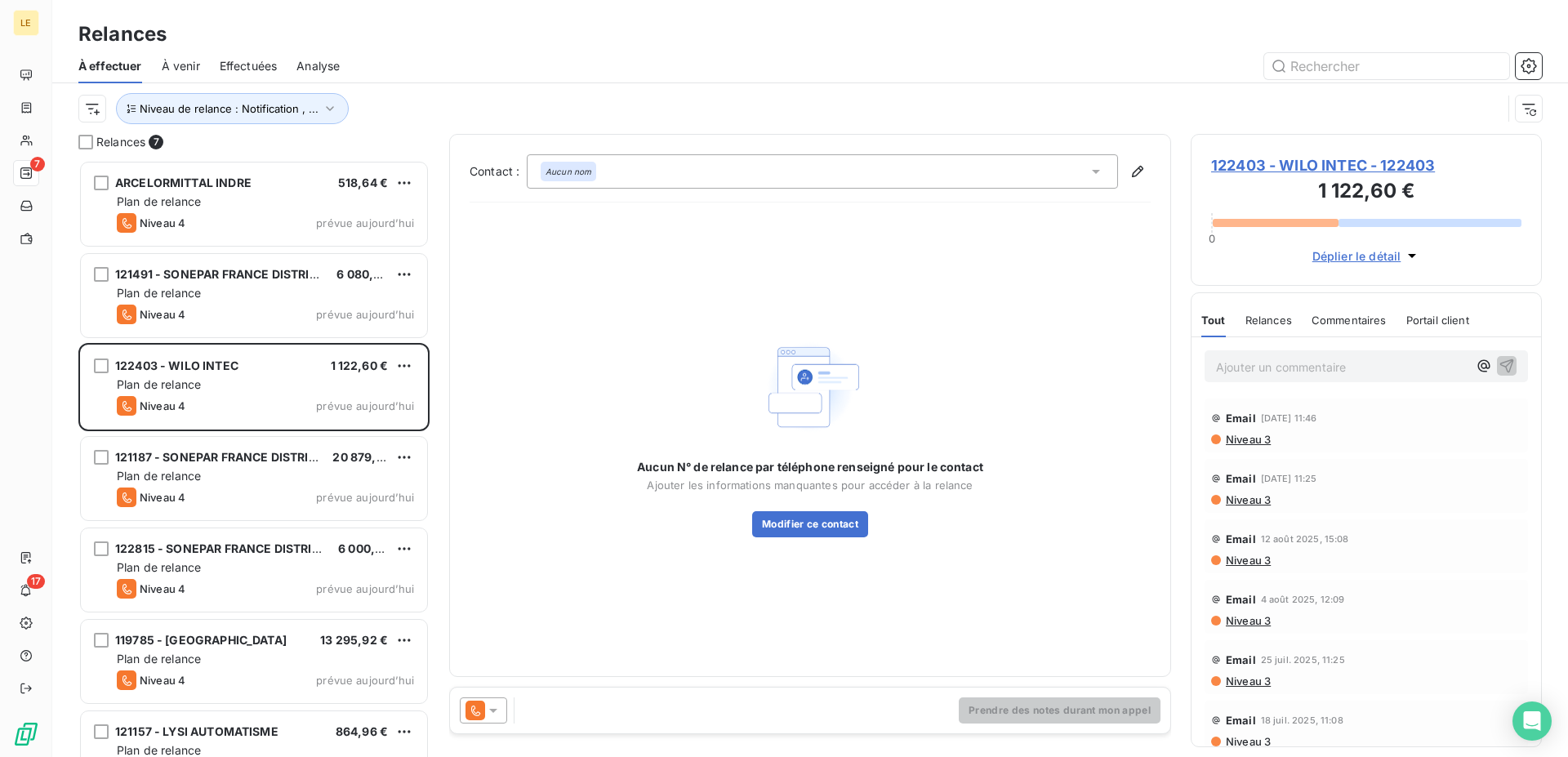
click at [495, 714] on icon at bounding box center [492, 710] width 16 height 16
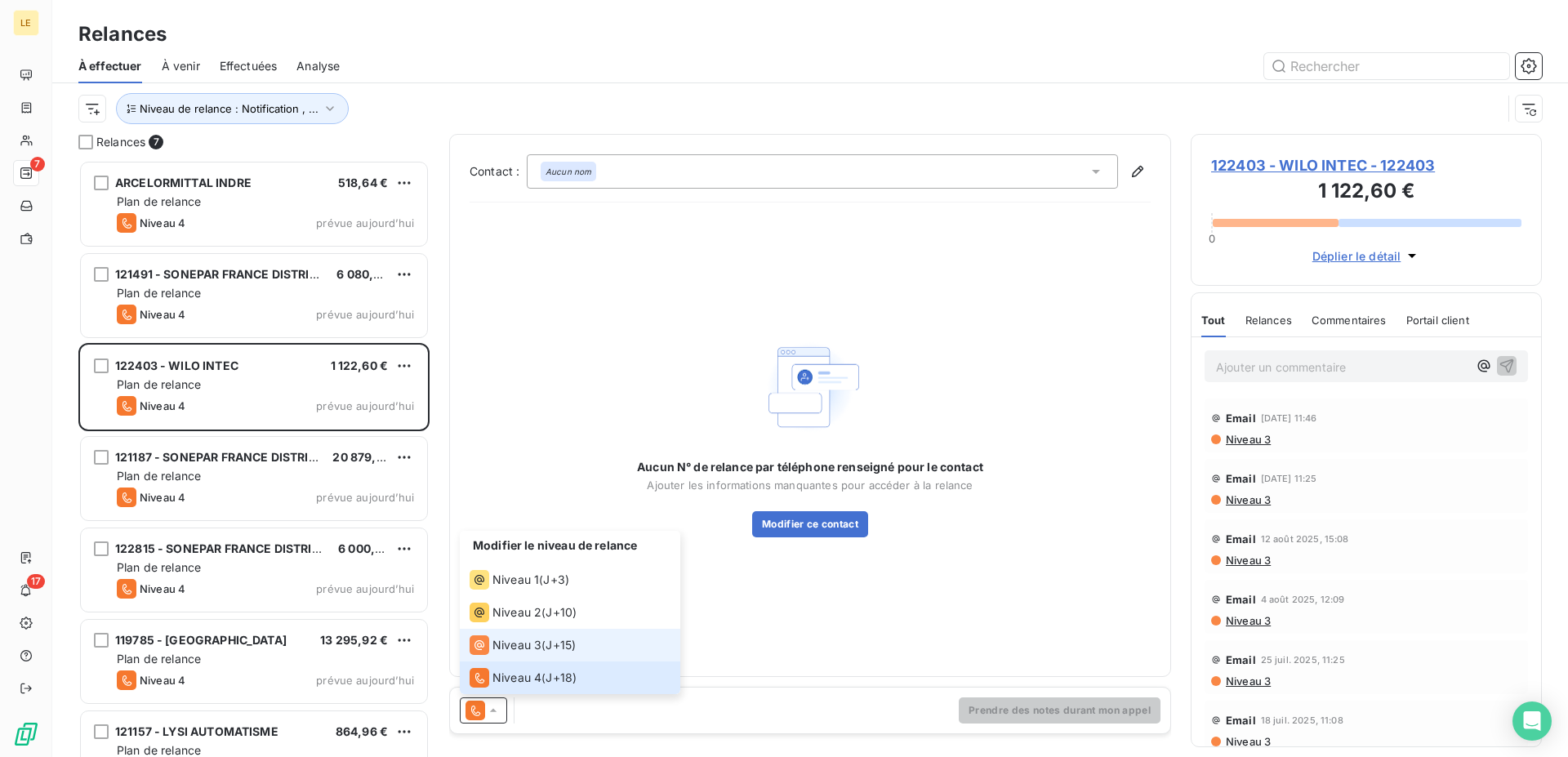
click at [495, 656] on li "Niveau 3 ( J+15 )" at bounding box center [570, 645] width 221 height 33
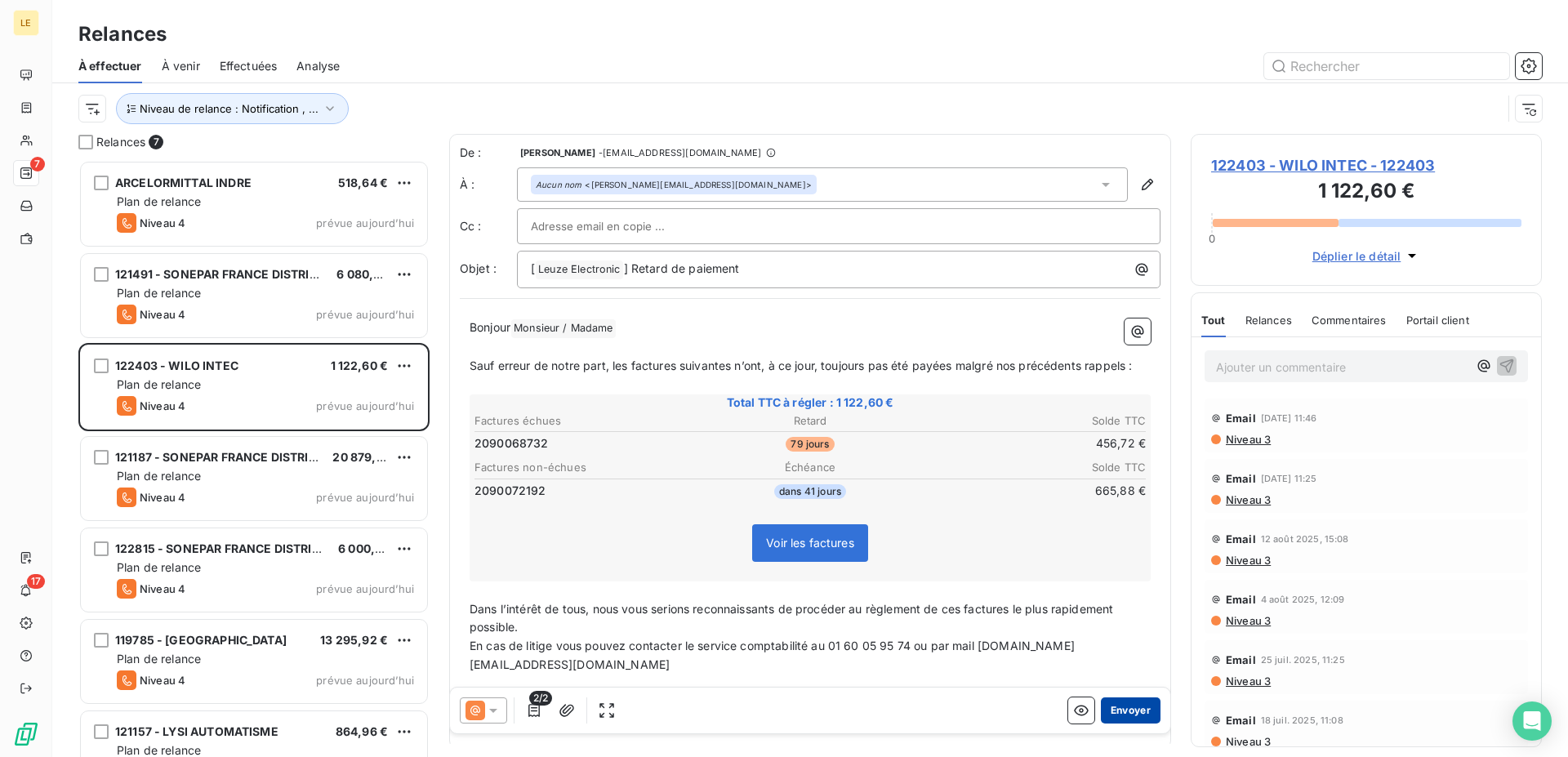
click at [1117, 717] on button "Envoyer" at bounding box center [1130, 710] width 60 height 26
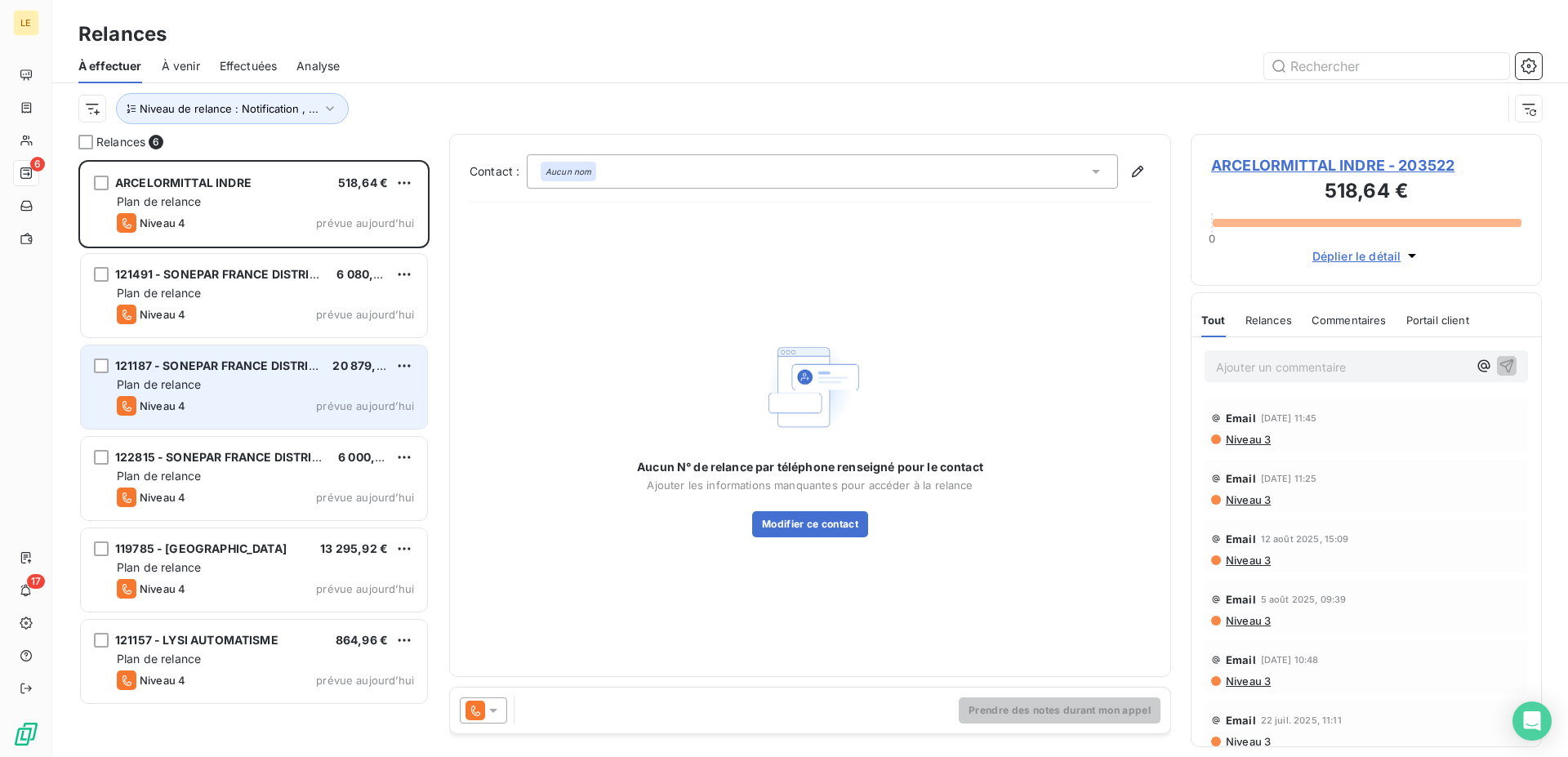
click at [254, 373] on span "121187 - SONEPAR FRANCE DISTRIBUTION CT" at bounding box center [243, 365] width 257 height 14
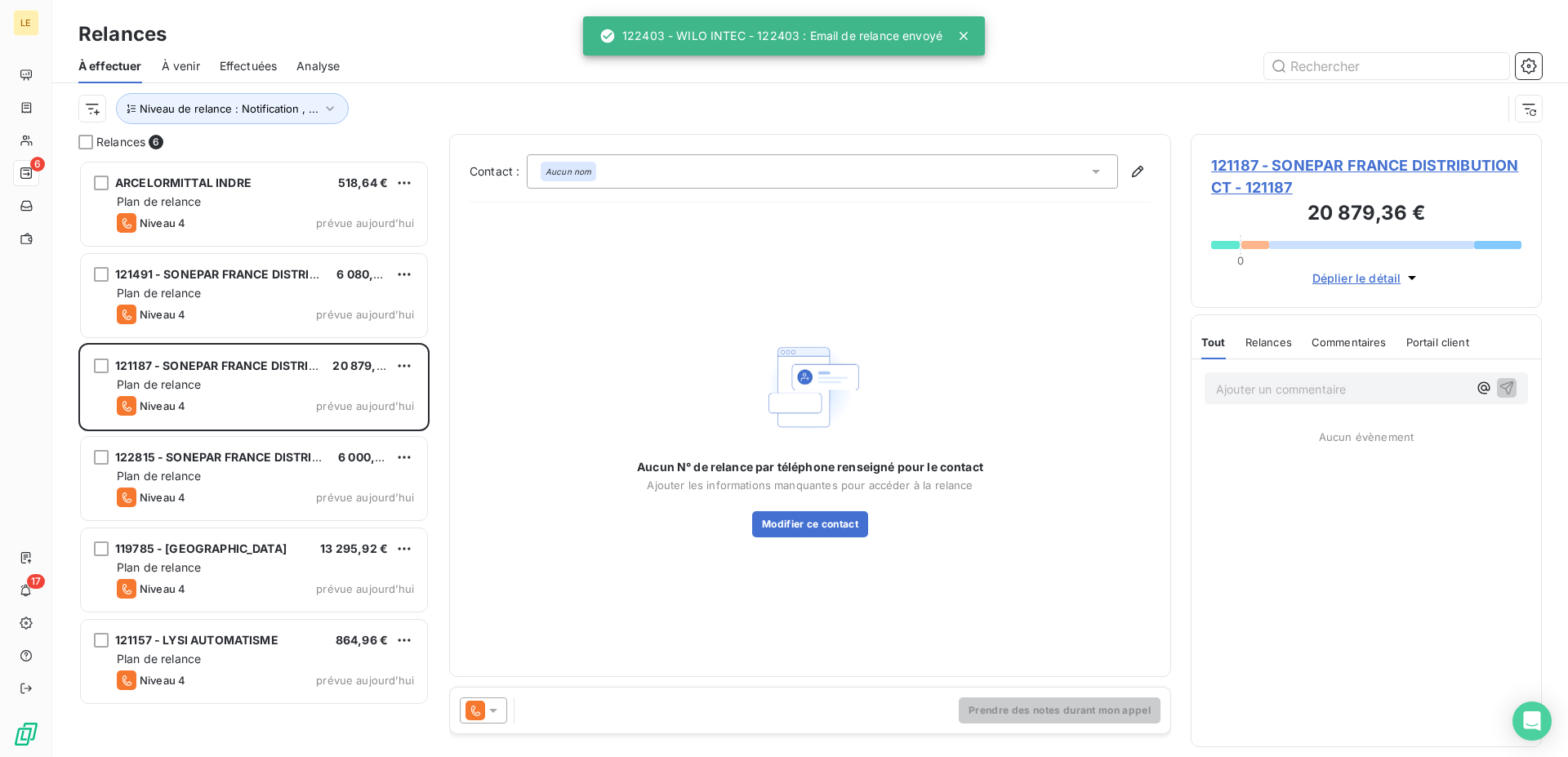
click at [495, 716] on icon at bounding box center [492, 710] width 16 height 16
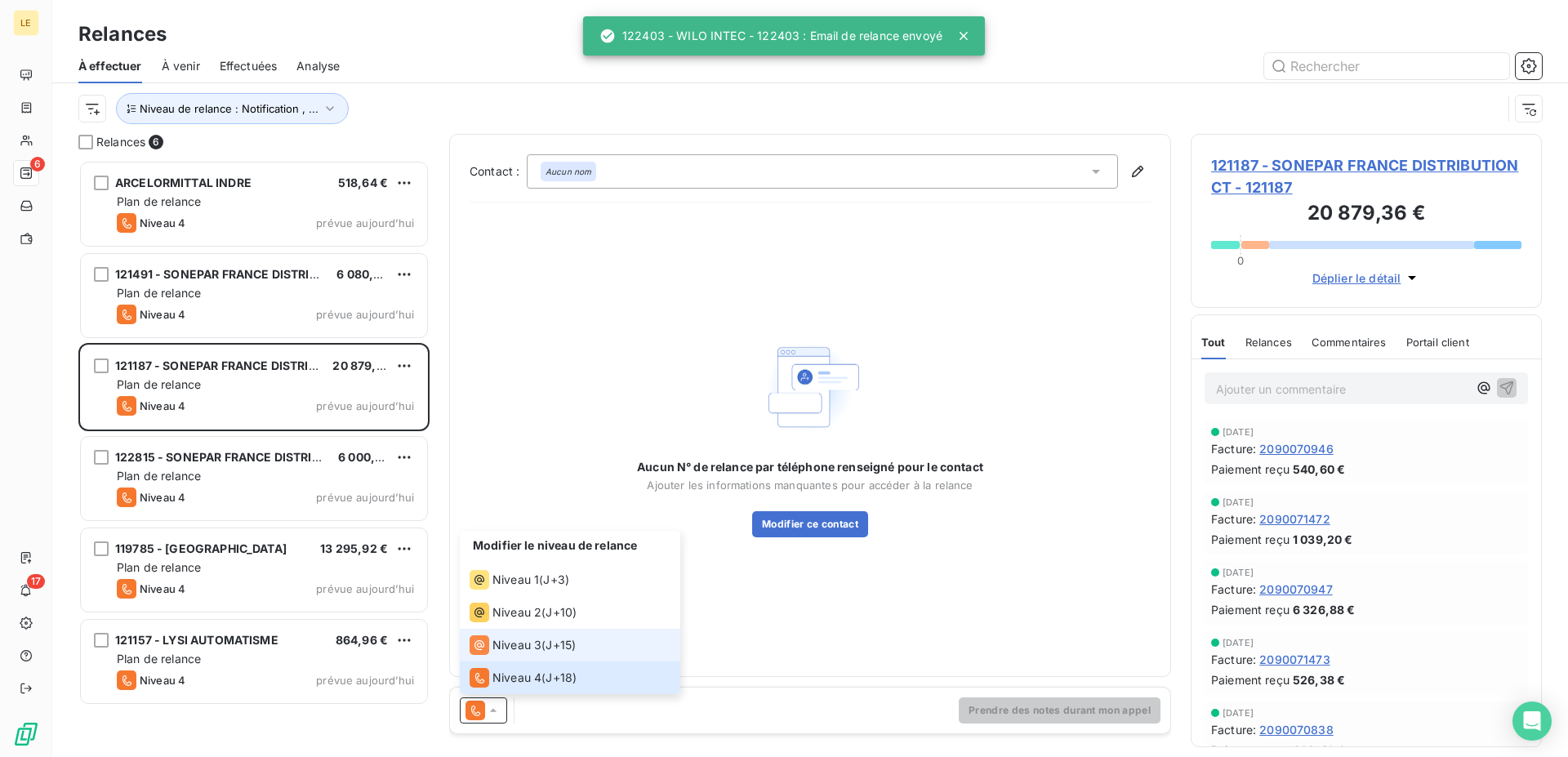
click at [506, 654] on div "Niveau 3" at bounding box center [506, 645] width 72 height 19
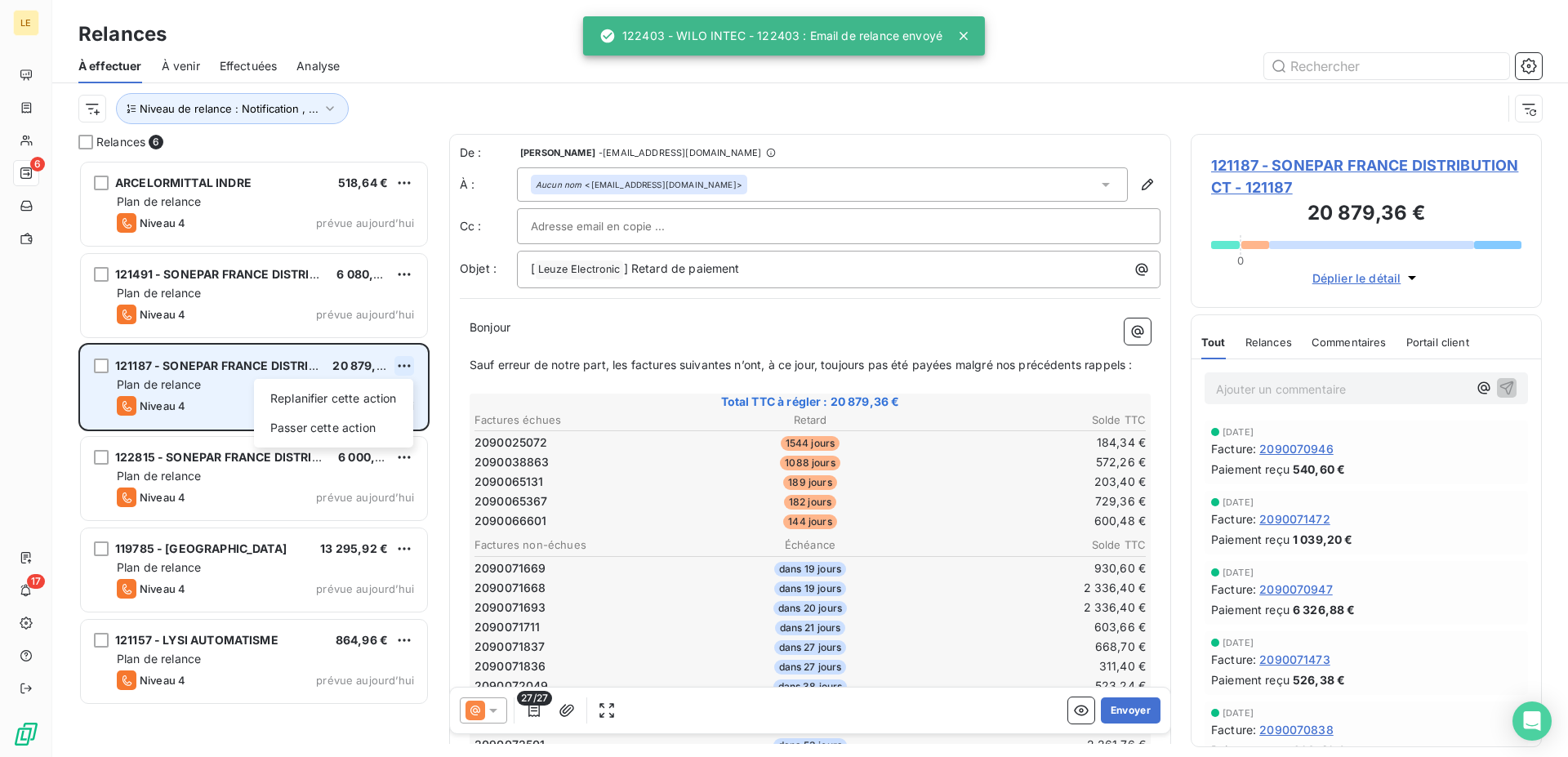
click at [402, 369] on html "LE 6 17 Relances À effectuer À venir Effectuées Analyse Niveau de relance : Not…" at bounding box center [784, 378] width 1568 height 757
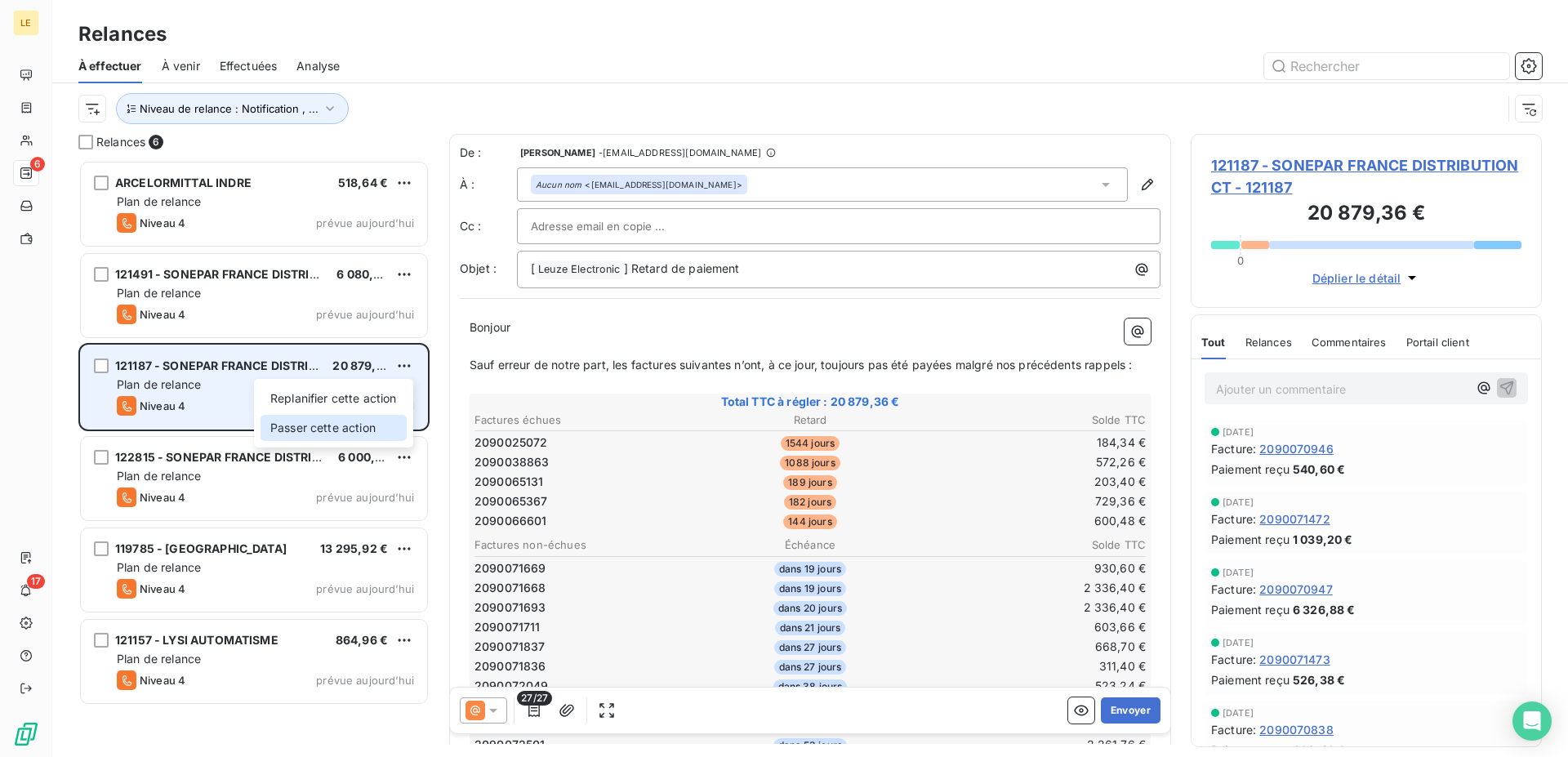
drag, startPoint x: 399, startPoint y: 407, endPoint x: 388, endPoint y: 416, distance: 14.2
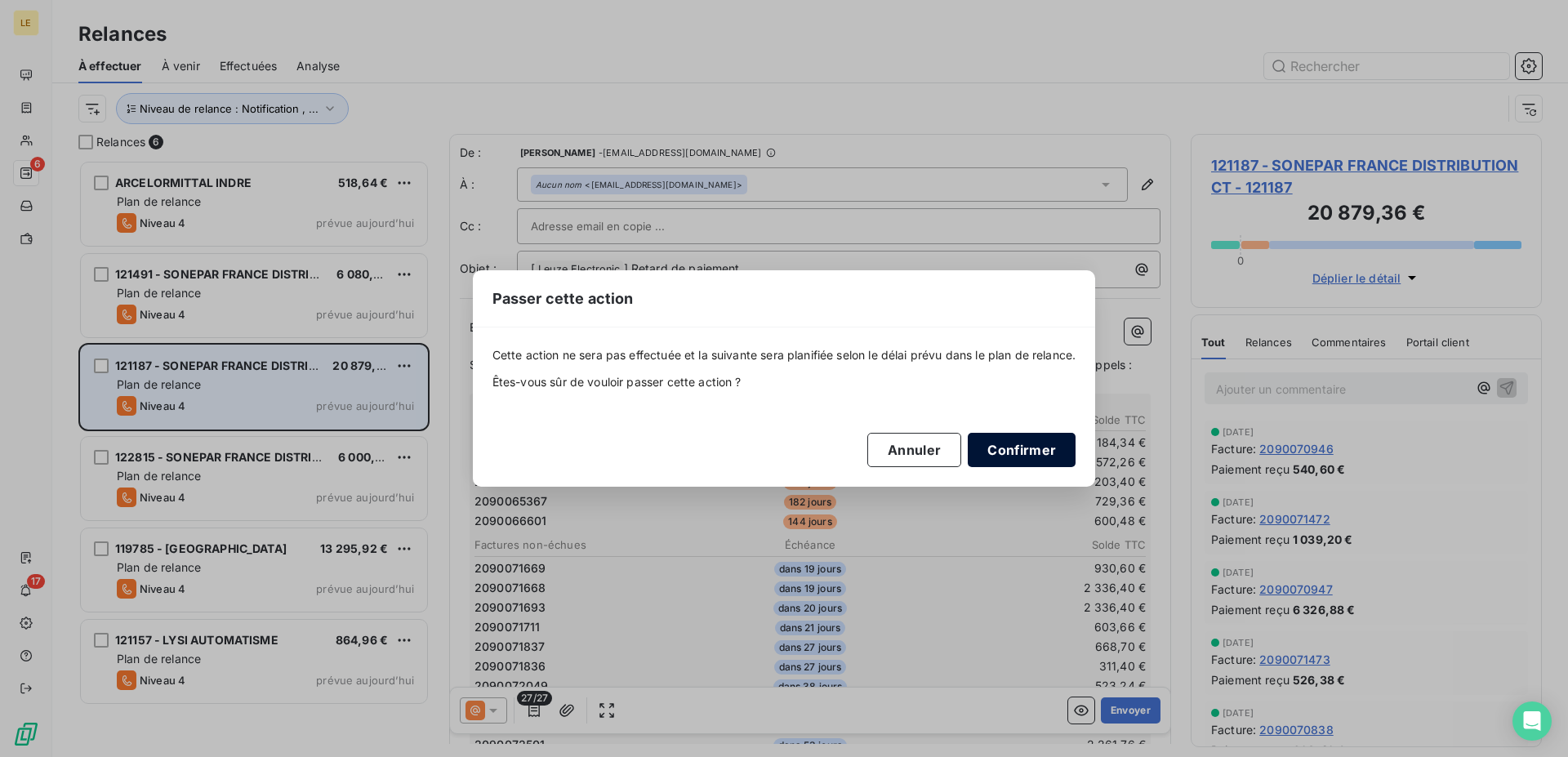
click at [1031, 462] on button "Confirmer" at bounding box center [1021, 450] width 107 height 34
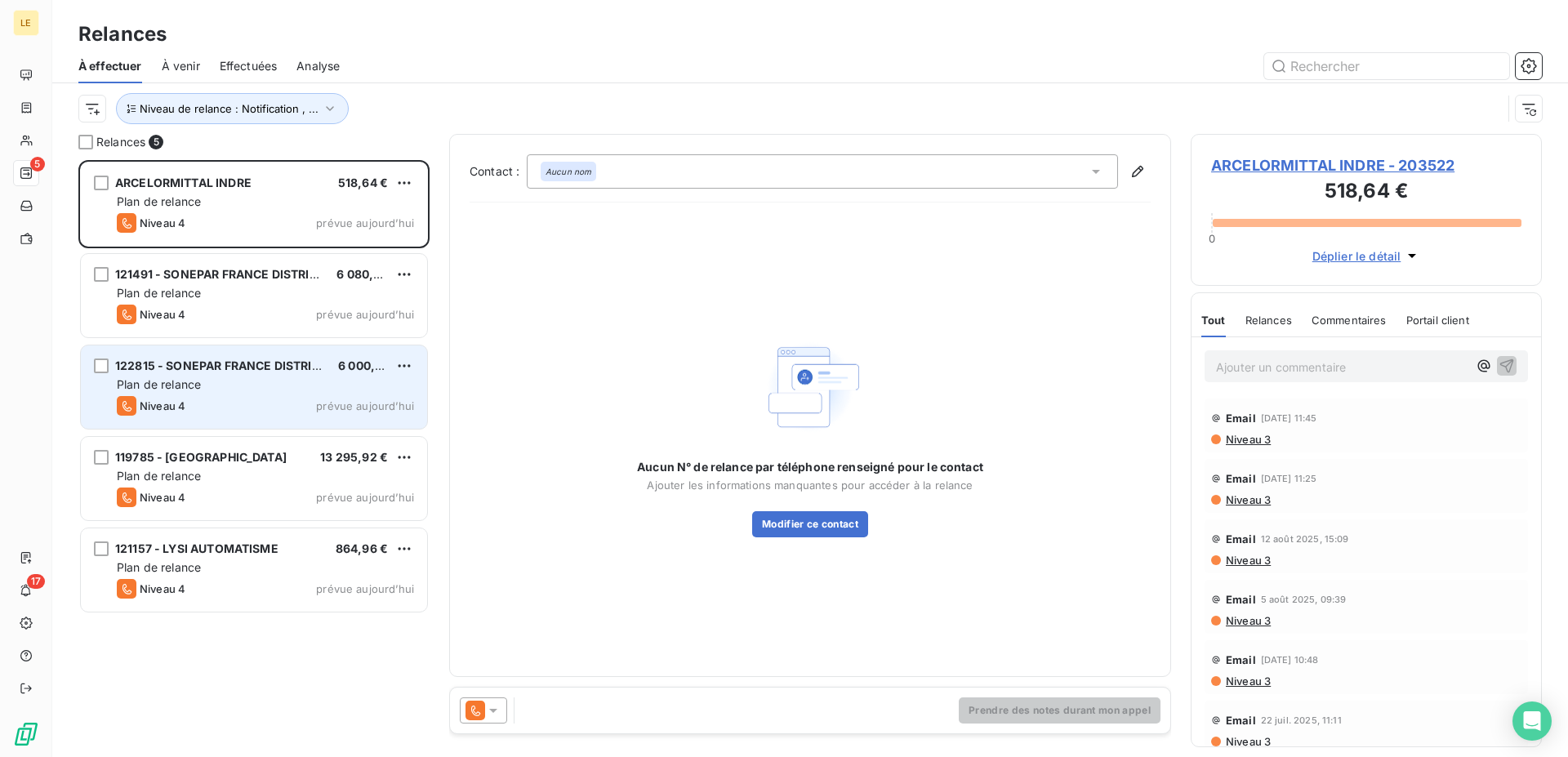
click at [343, 360] on span "6 000,91 €" at bounding box center [368, 365] width 60 height 14
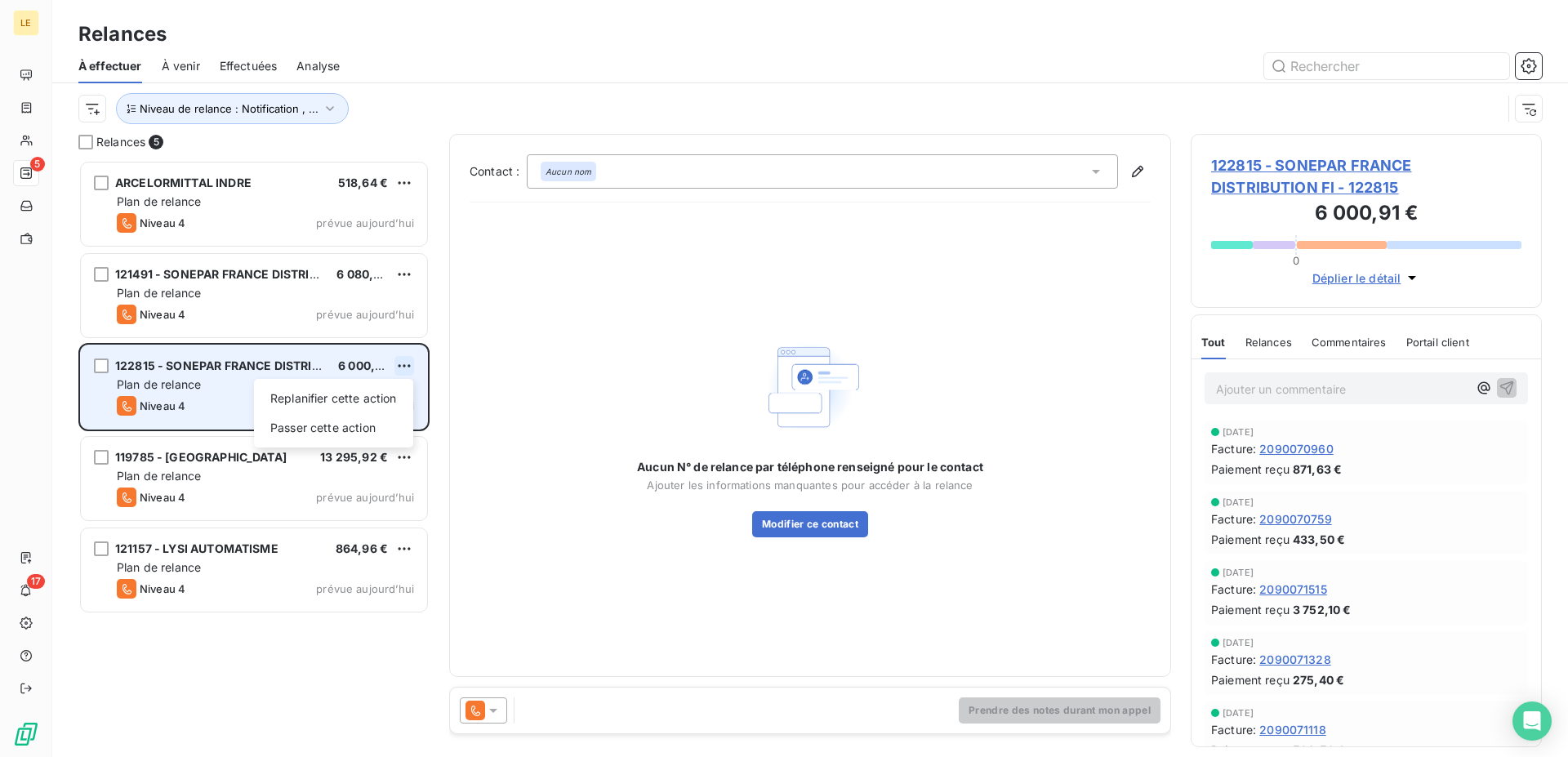
scroll to position [583, 337]
click at [398, 368] on html "LE 5 17 Relances À effectuer À venir Effectuées Analyse Niveau de relance : Not…" at bounding box center [784, 378] width 1568 height 757
click at [388, 419] on div "Passer cette action" at bounding box center [333, 427] width 146 height 26
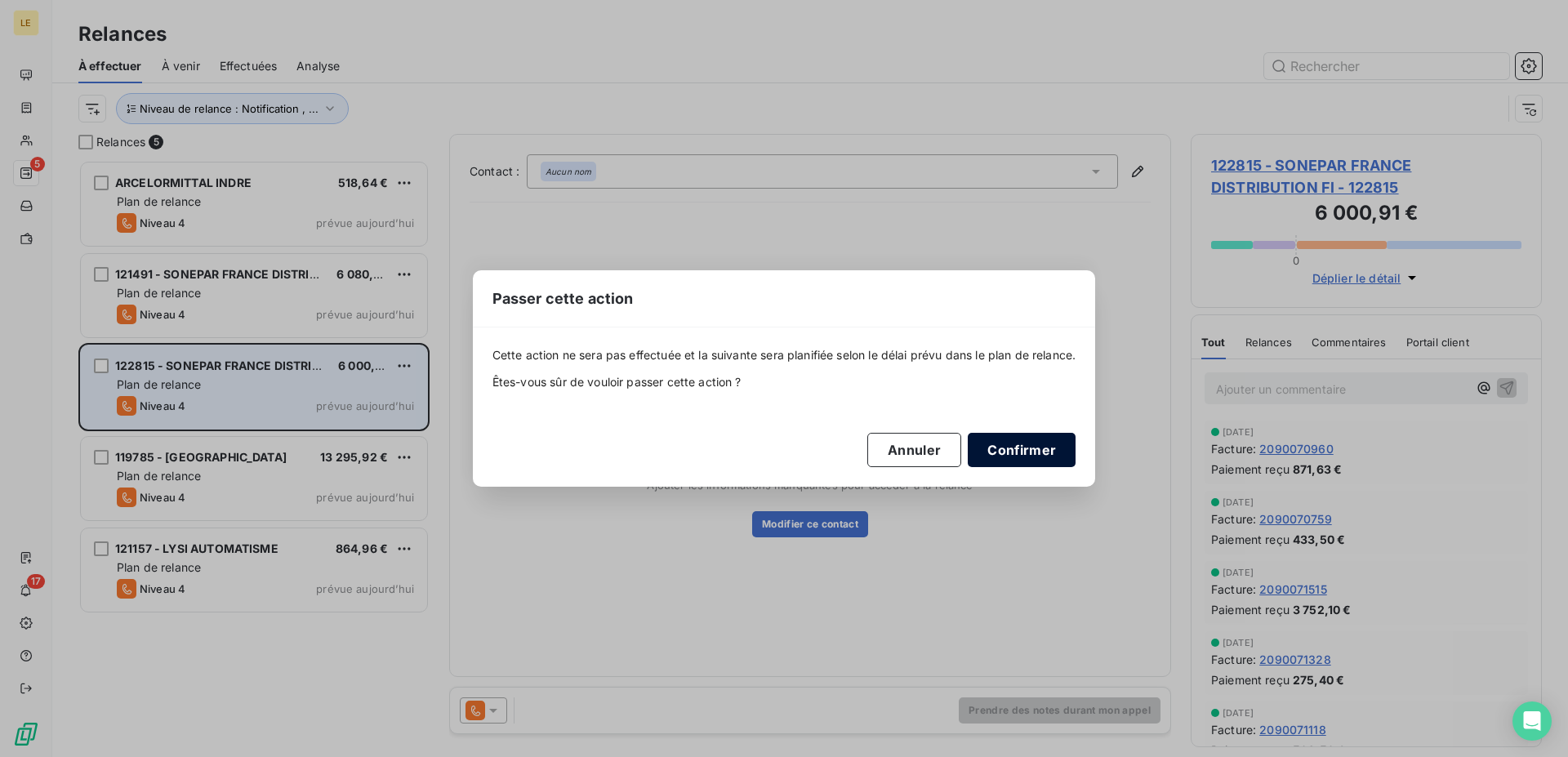
click at [1024, 446] on button "Confirmer" at bounding box center [1021, 450] width 107 height 34
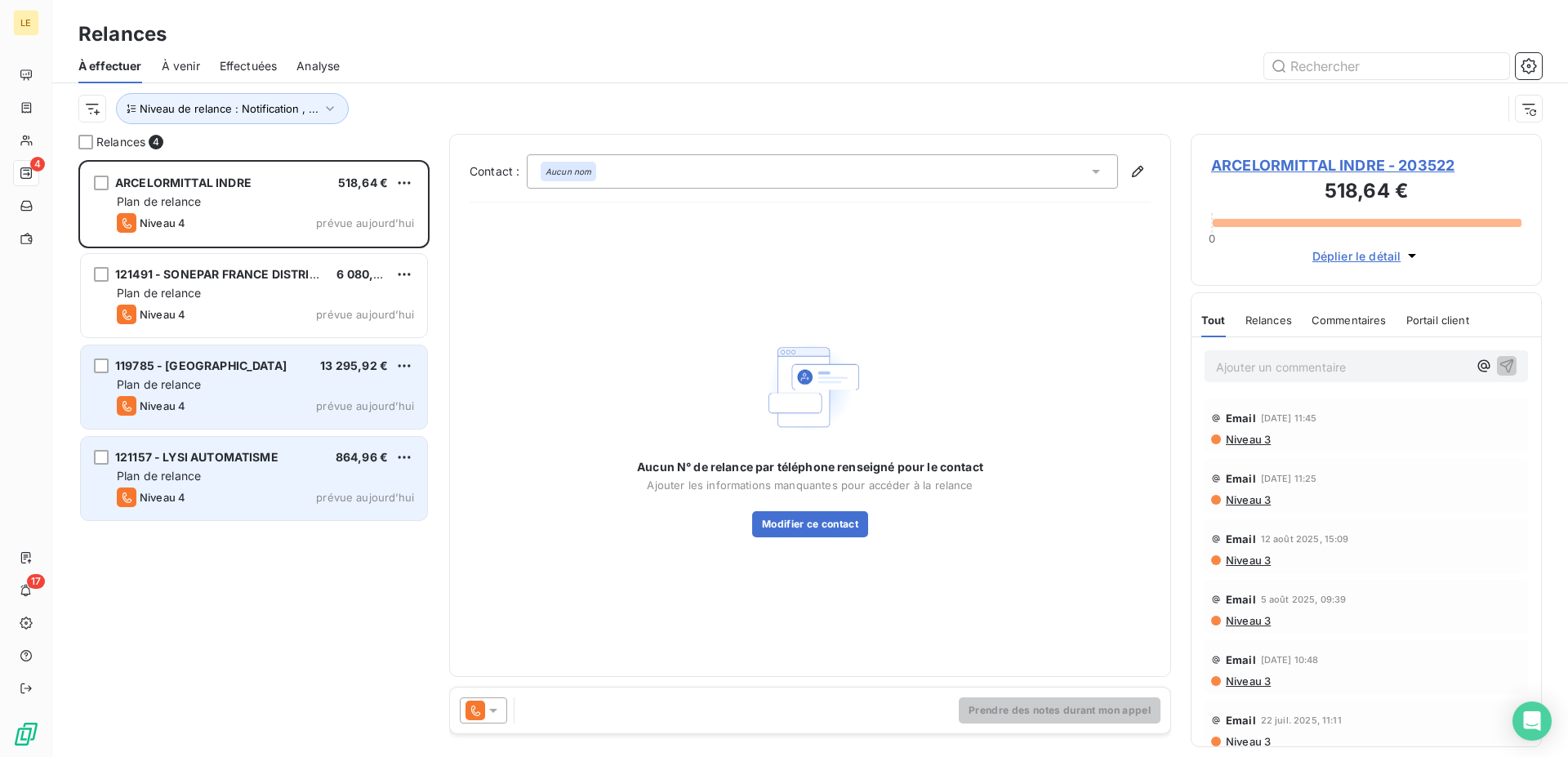
click at [305, 490] on div "Niveau 4 prévue aujourd’hui" at bounding box center [265, 497] width 297 height 19
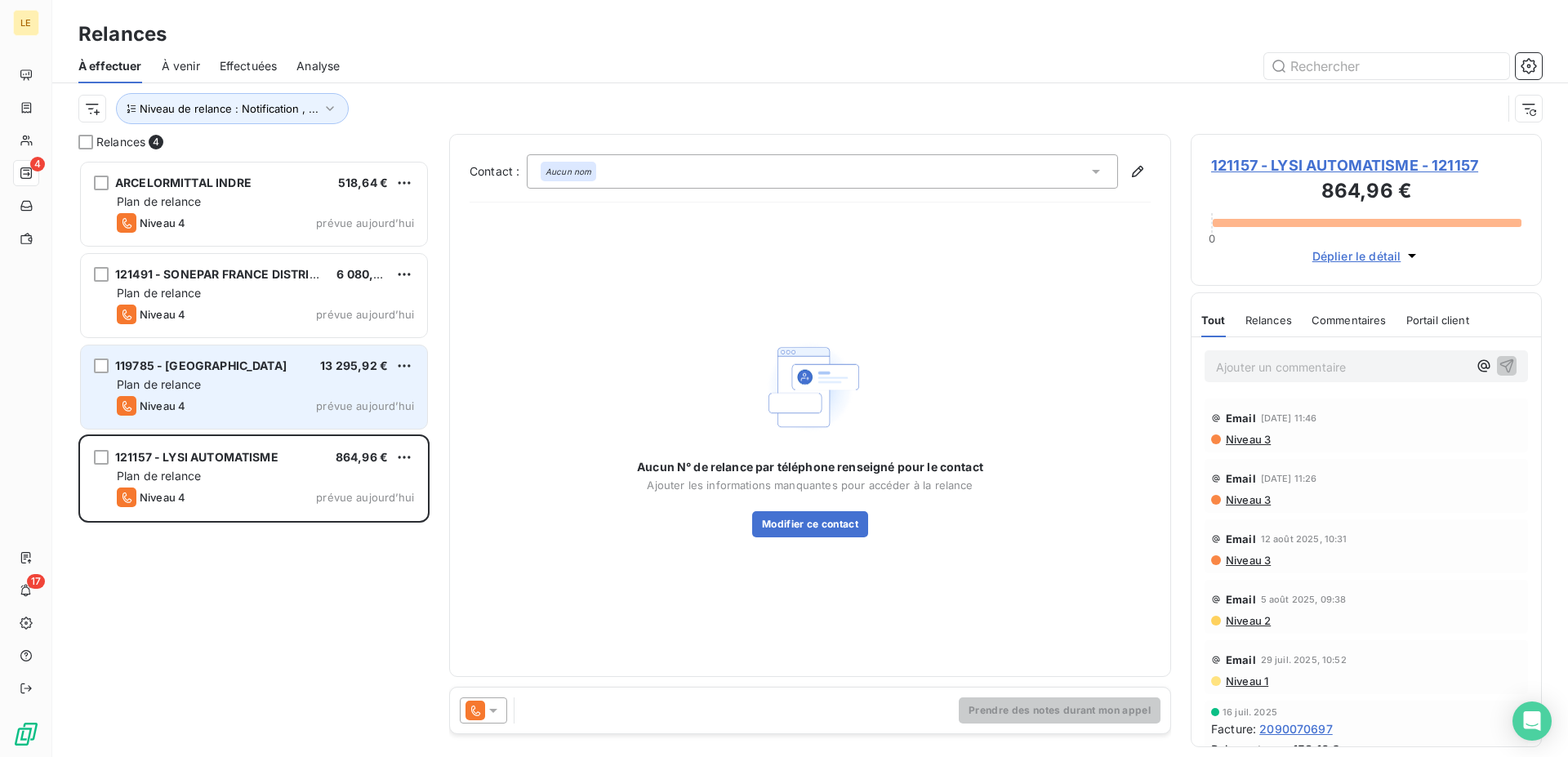
click at [499, 711] on icon at bounding box center [492, 710] width 16 height 16
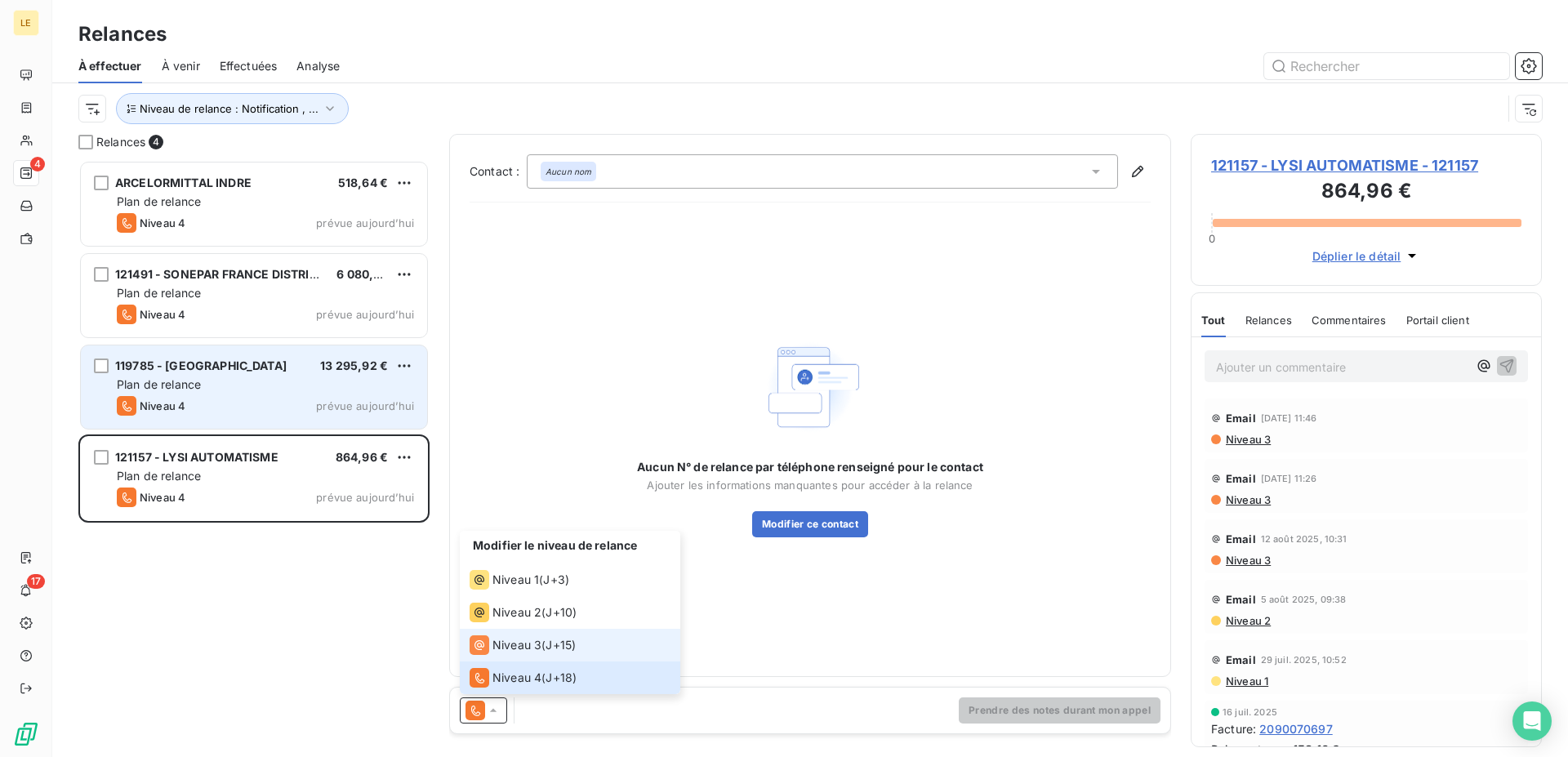
drag, startPoint x: 499, startPoint y: 711, endPoint x: 508, endPoint y: 635, distance: 76.5
click at [508, 635] on div "Niveau 3" at bounding box center [506, 645] width 72 height 19
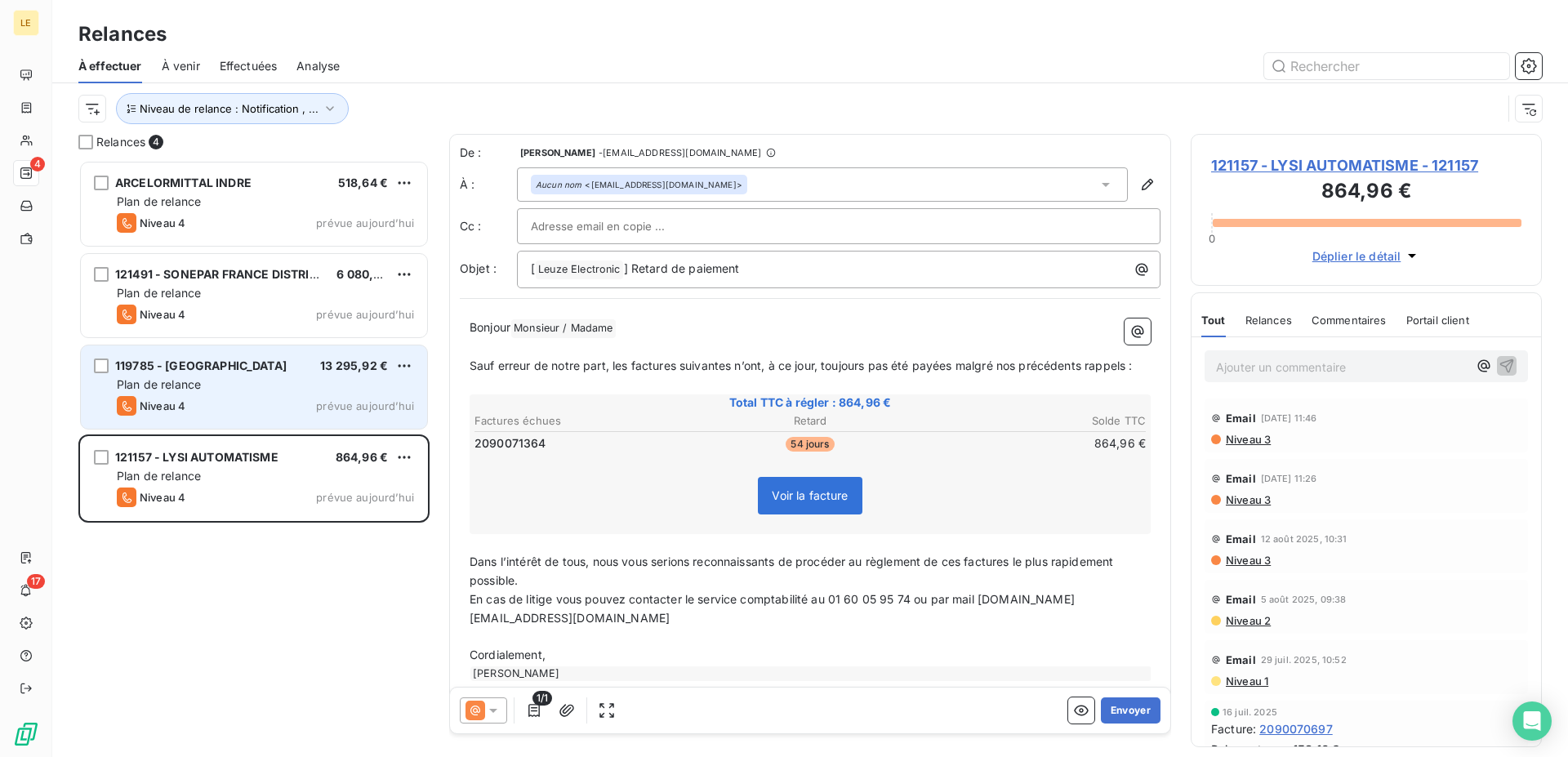
click at [1101, 710] on button "Envoyer" at bounding box center [1130, 710] width 60 height 26
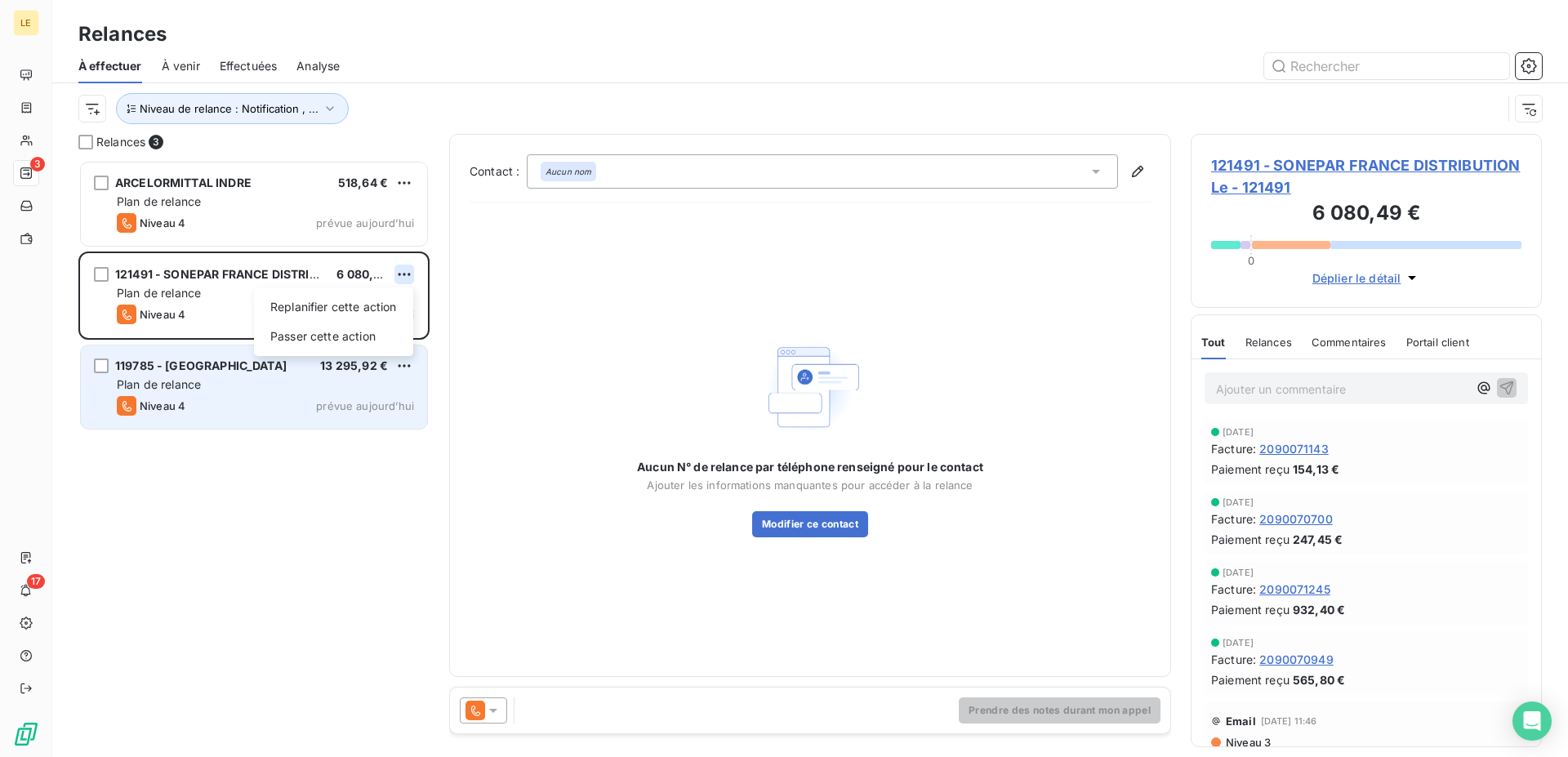
click at [408, 271] on html "LE 3 17 Relances À effectuer À venir Effectuées Analyse Niveau de relance : Not…" at bounding box center [784, 378] width 1568 height 757
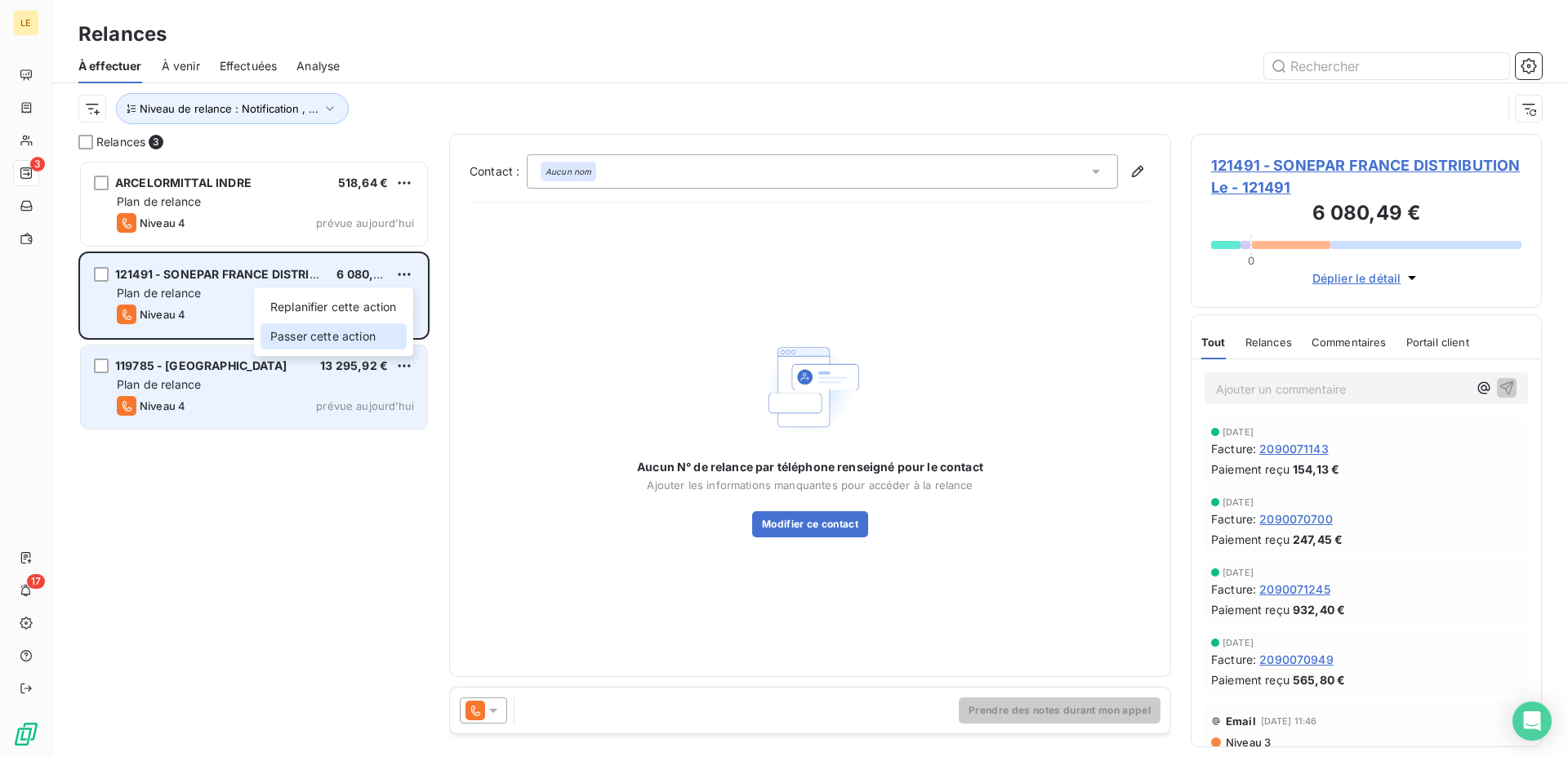
click at [375, 335] on div "Passer cette action" at bounding box center [333, 336] width 146 height 26
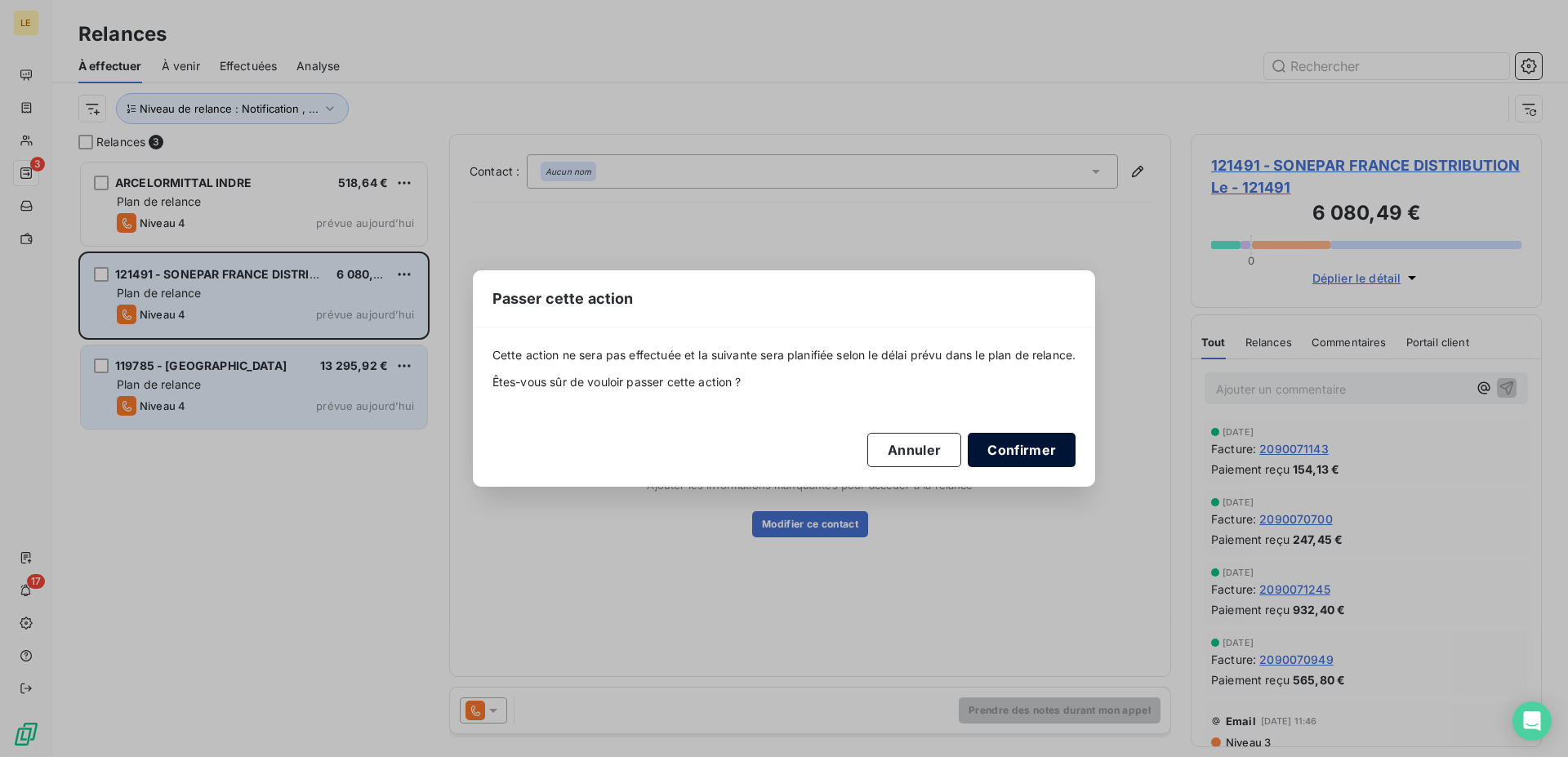
click at [1046, 456] on button "Confirmer" at bounding box center [1021, 450] width 107 height 34
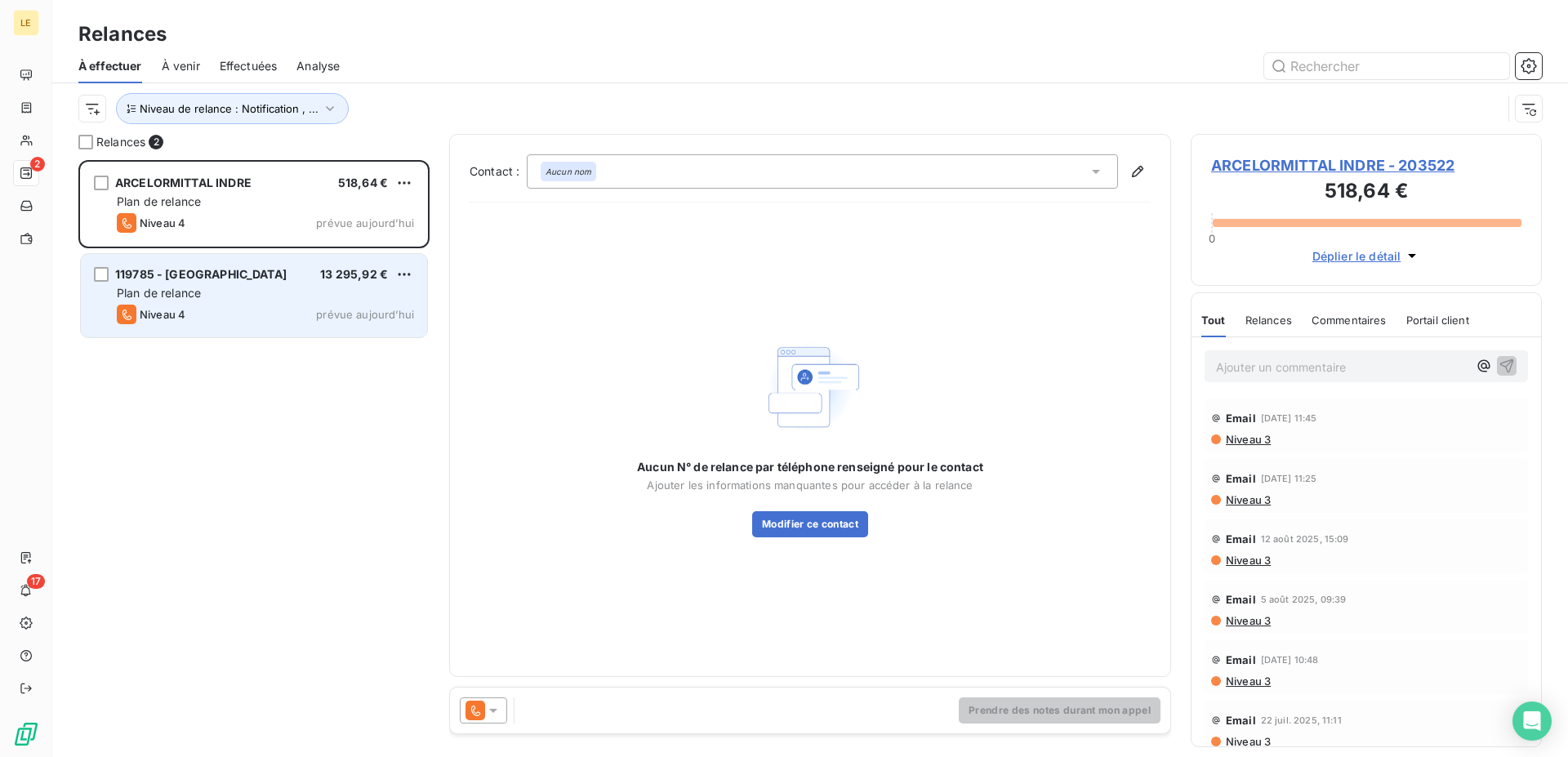
click at [267, 368] on div "ARCELORMITTAL INDRE 518,64 € Plan de relance Niveau 4 prévue [DATE] 119785 - LO…" at bounding box center [253, 458] width 351 height 597
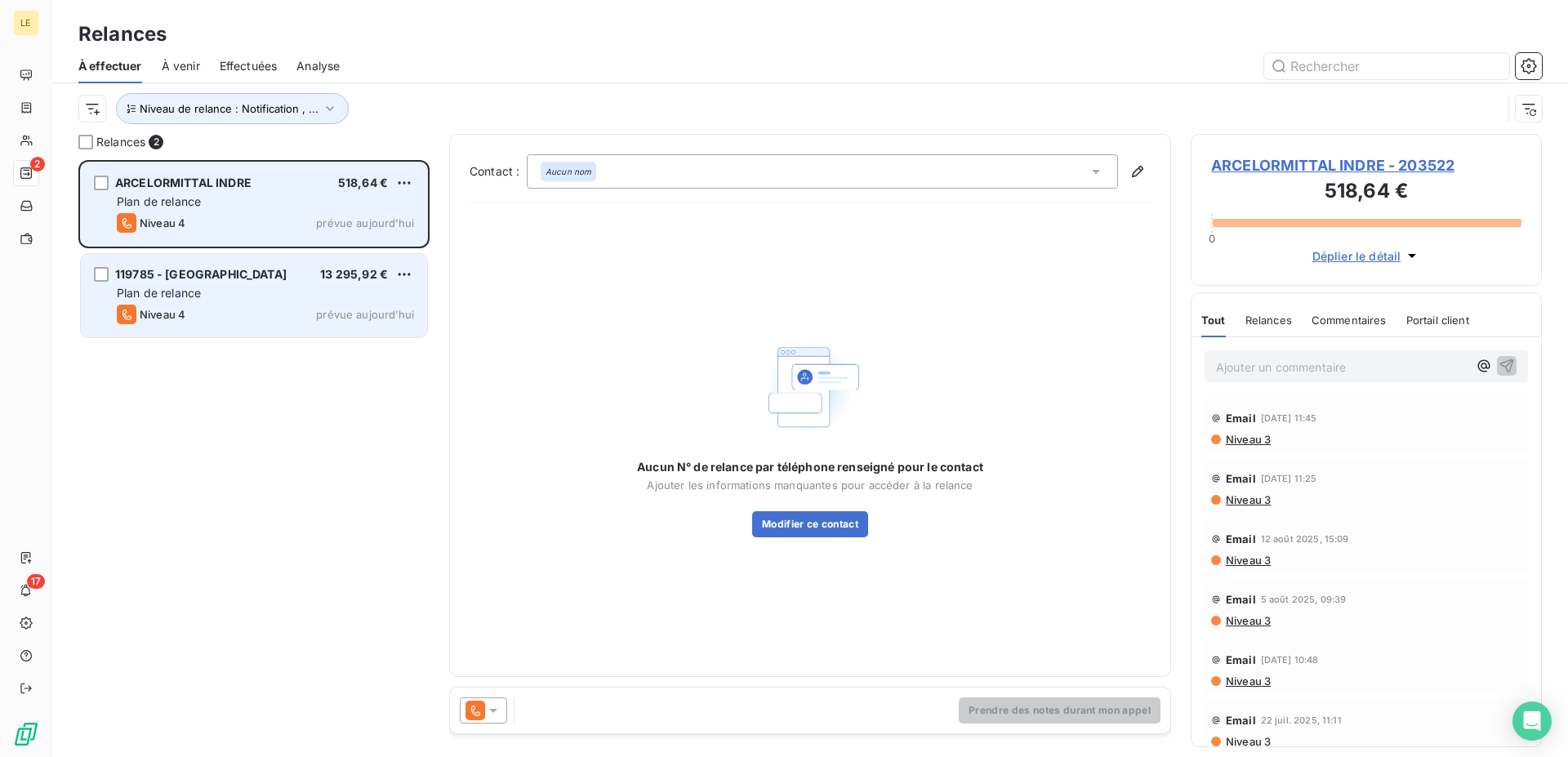
click at [236, 216] on div "Niveau 4 prévue aujourd’hui" at bounding box center [265, 222] width 297 height 19
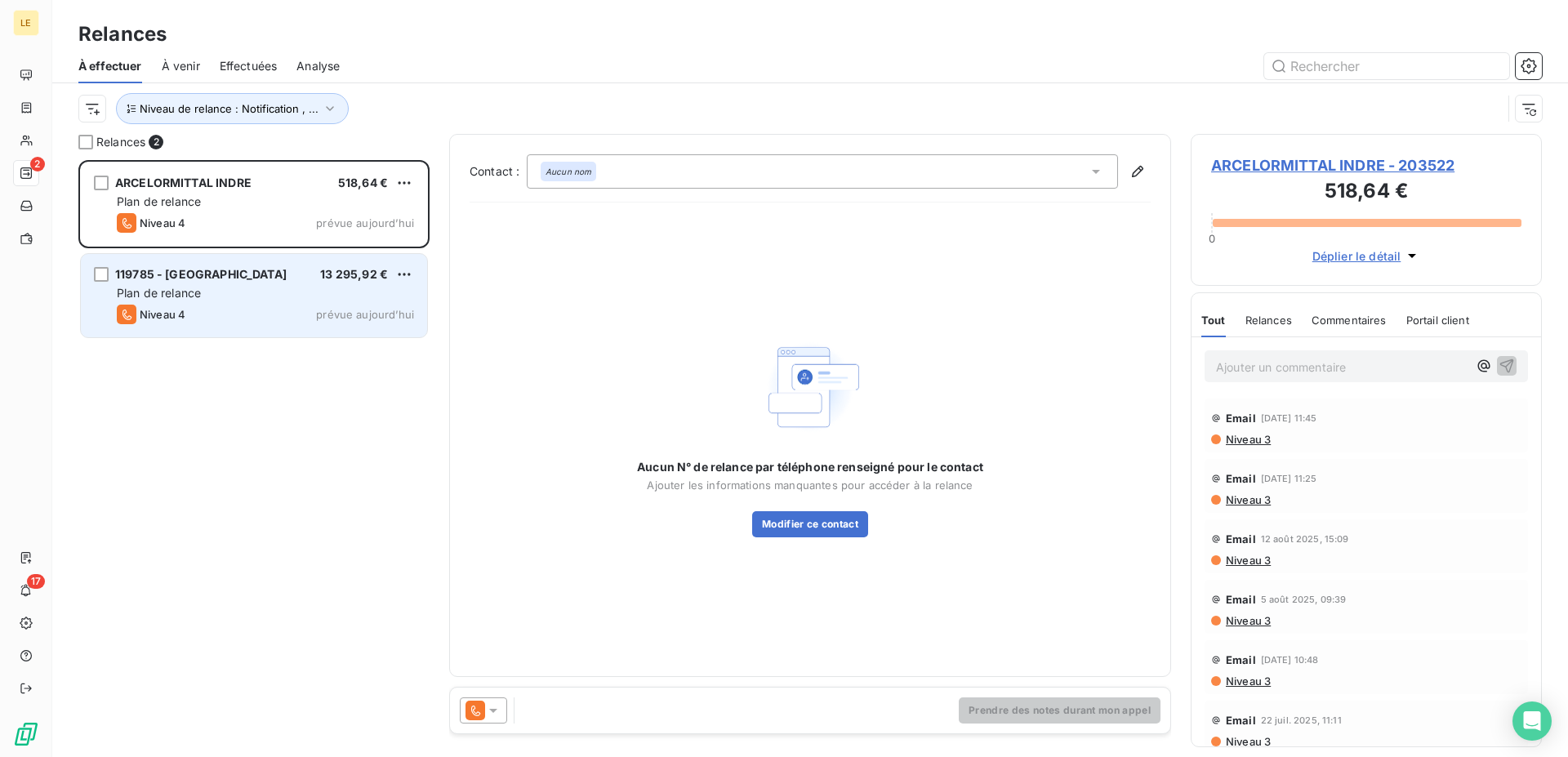
click at [273, 299] on div "Plan de relance" at bounding box center [265, 293] width 297 height 16
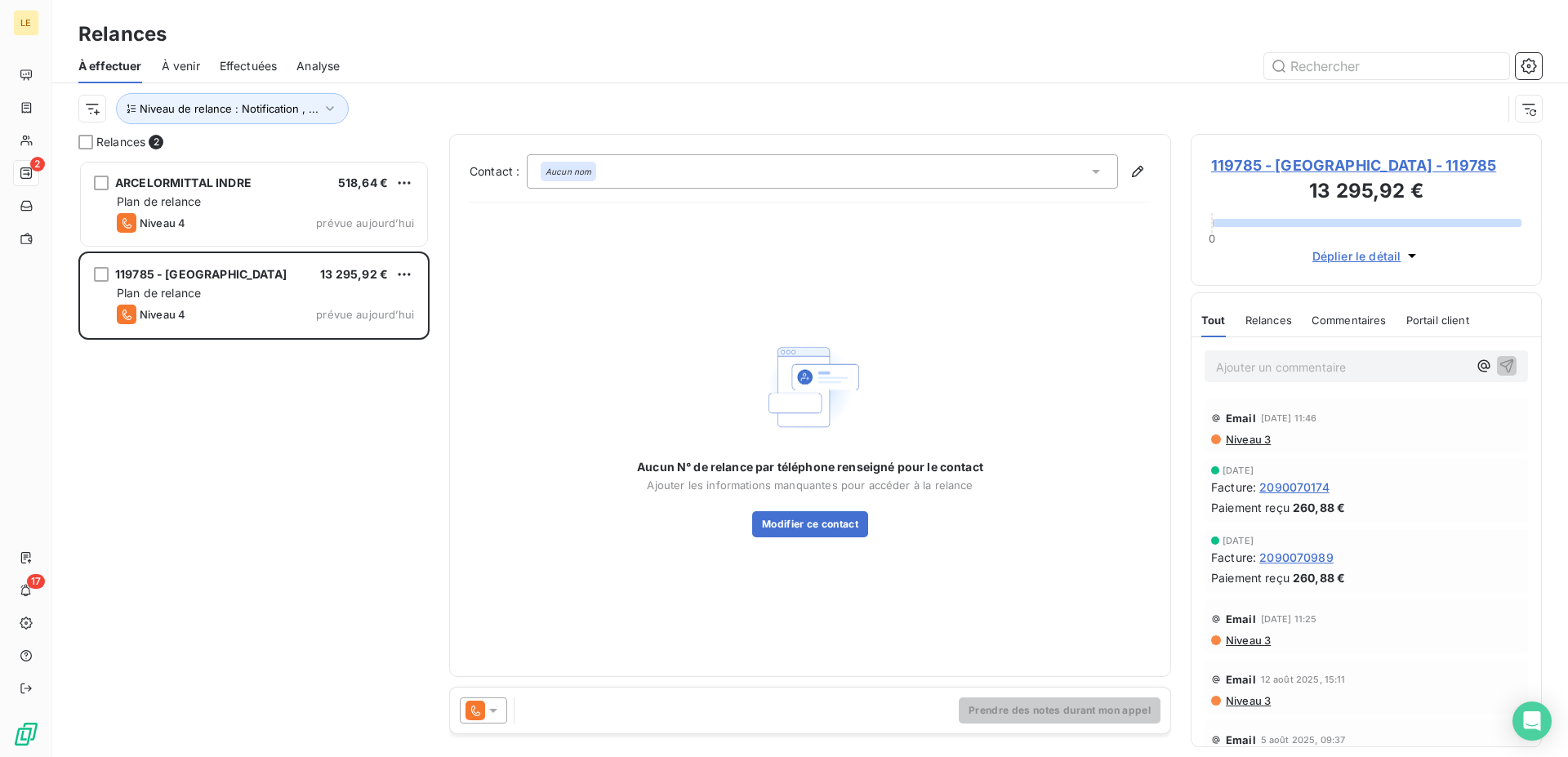
click at [495, 709] on icon at bounding box center [493, 711] width 8 height 4
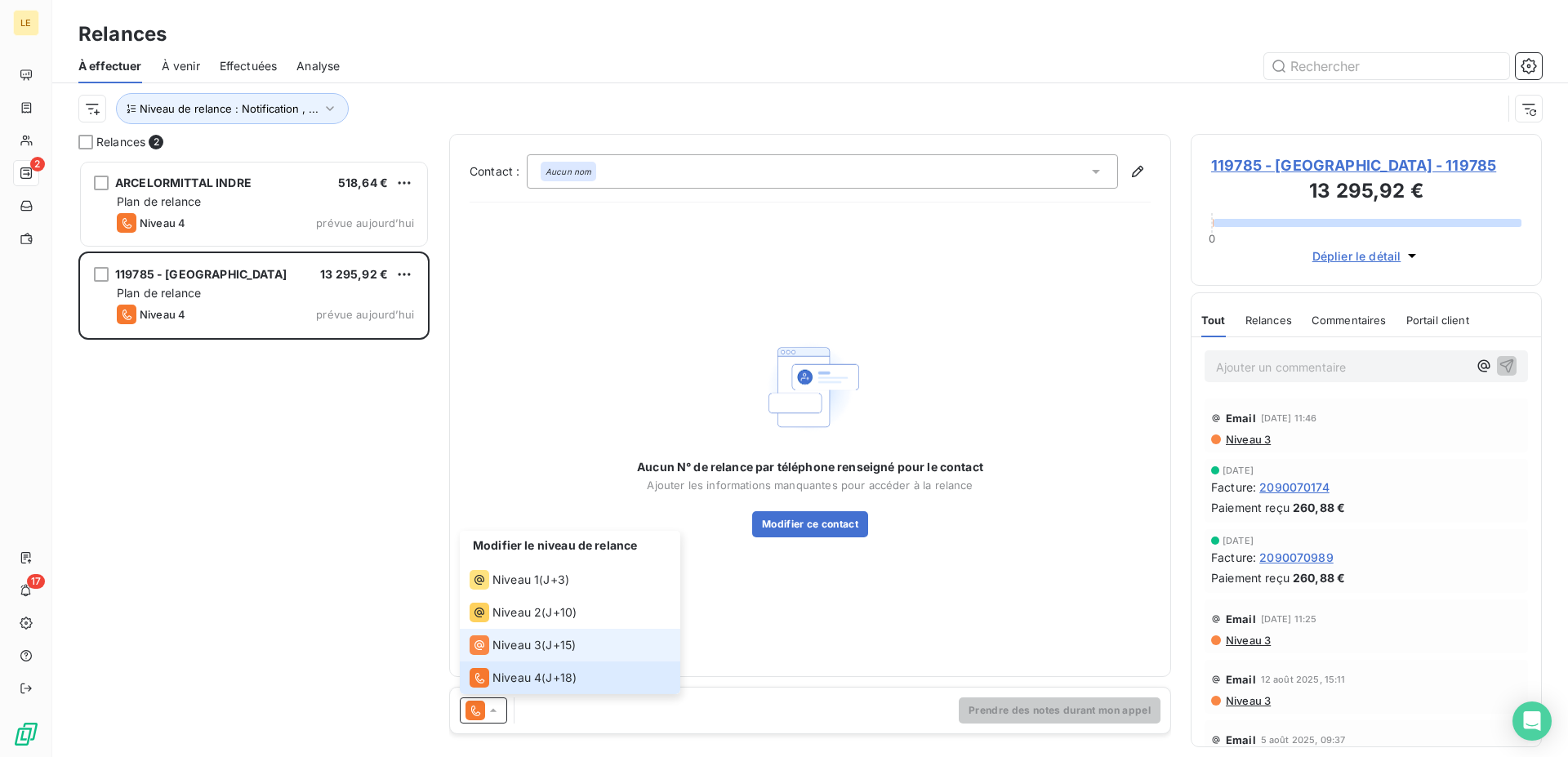
click at [505, 645] on span "Niveau 3" at bounding box center [517, 645] width 49 height 16
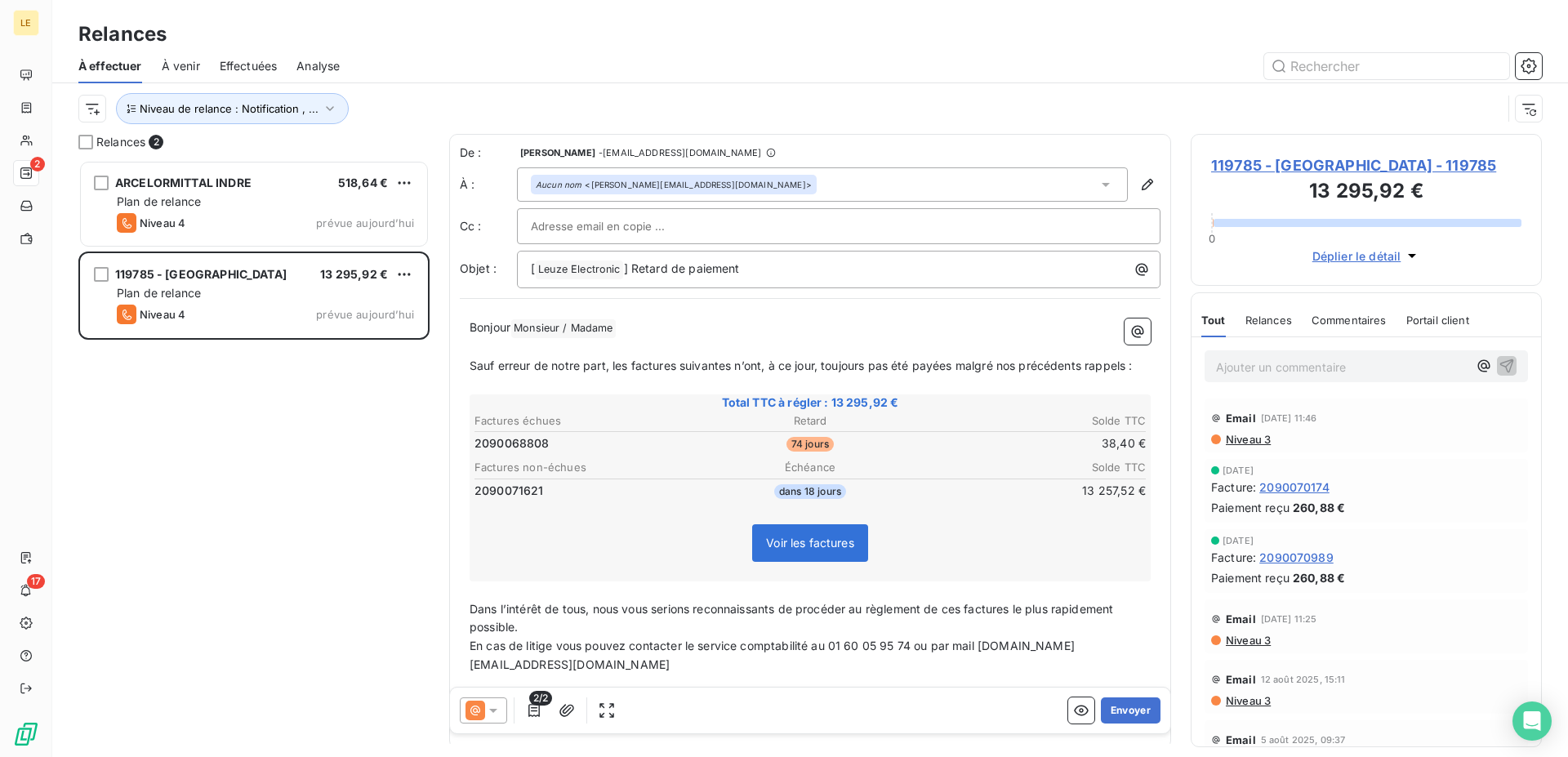
click at [1149, 728] on div "2/2 Envoyer" at bounding box center [810, 710] width 720 height 45
click at [1134, 722] on button "Envoyer" at bounding box center [1130, 710] width 60 height 26
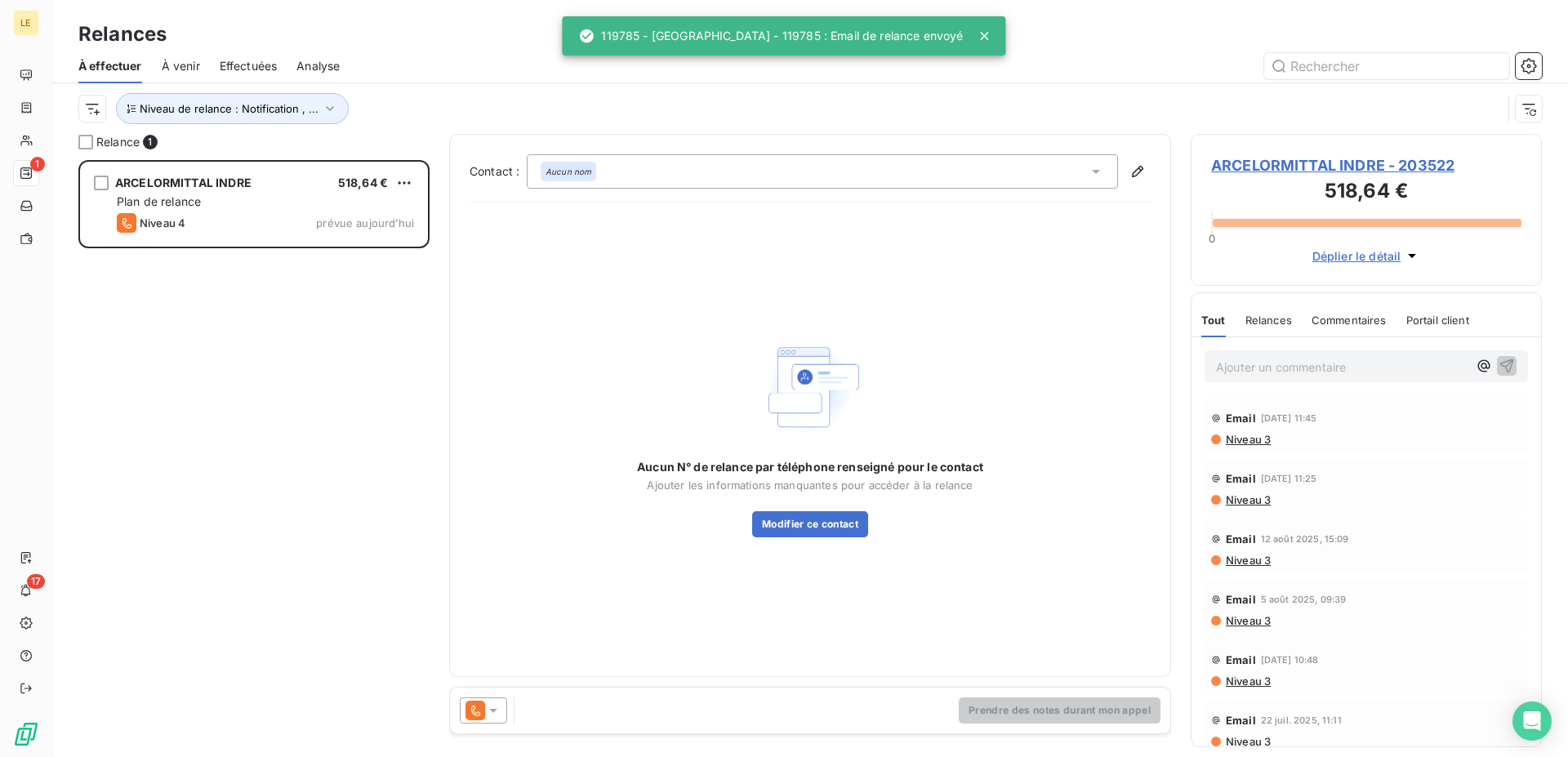
click at [497, 703] on icon at bounding box center [492, 710] width 16 height 16
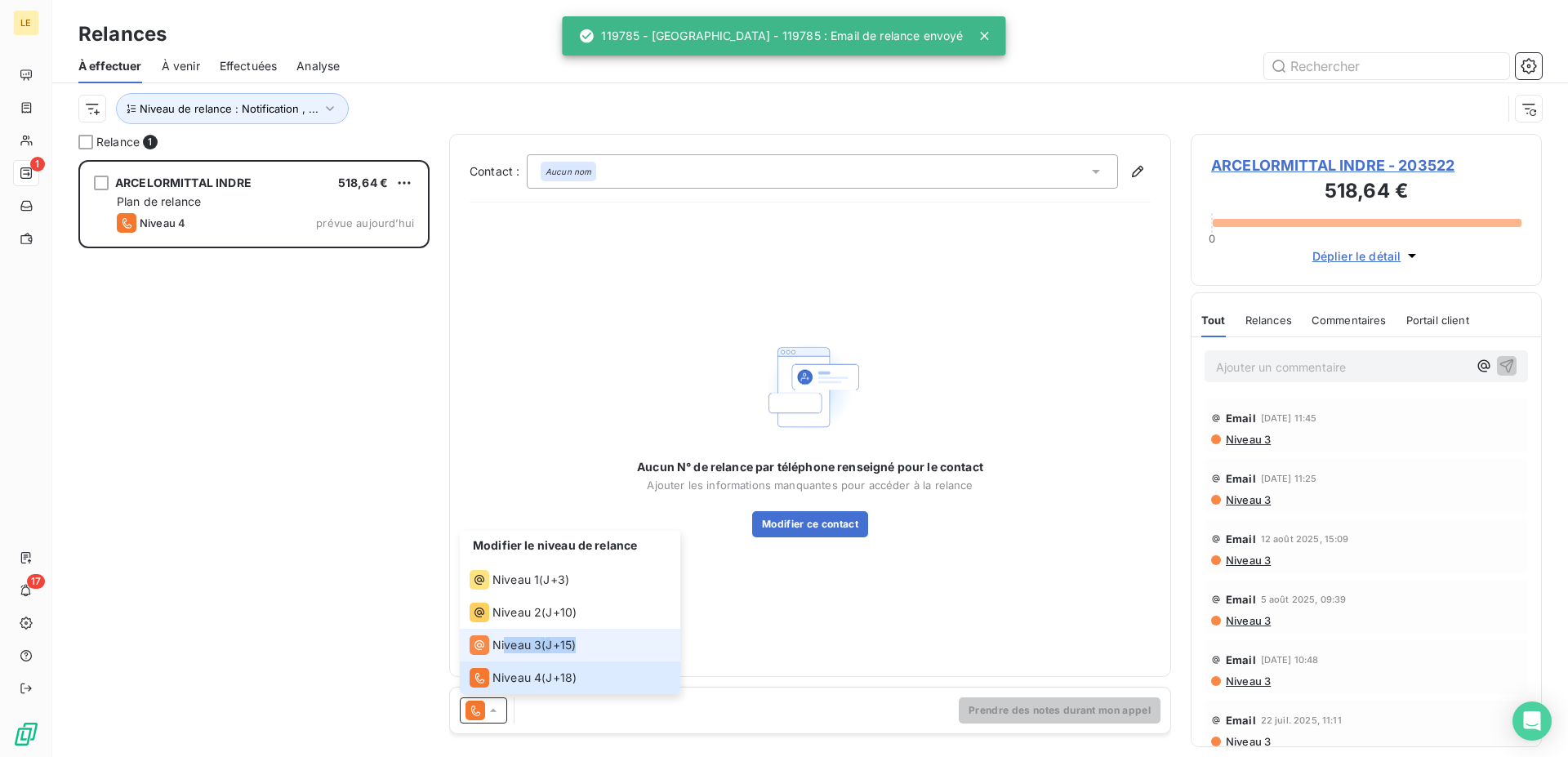
drag, startPoint x: 497, startPoint y: 698, endPoint x: 507, endPoint y: 645, distance: 53.9
click at [507, 645] on ul "Modifier le niveau de relance Niveau 1 ( J+3 ) Niveau 2 ( J+10 ) Niveau 3 ( J+1…" at bounding box center [570, 613] width 221 height 164
click at [507, 645] on span "Niveau 3" at bounding box center [517, 645] width 49 height 16
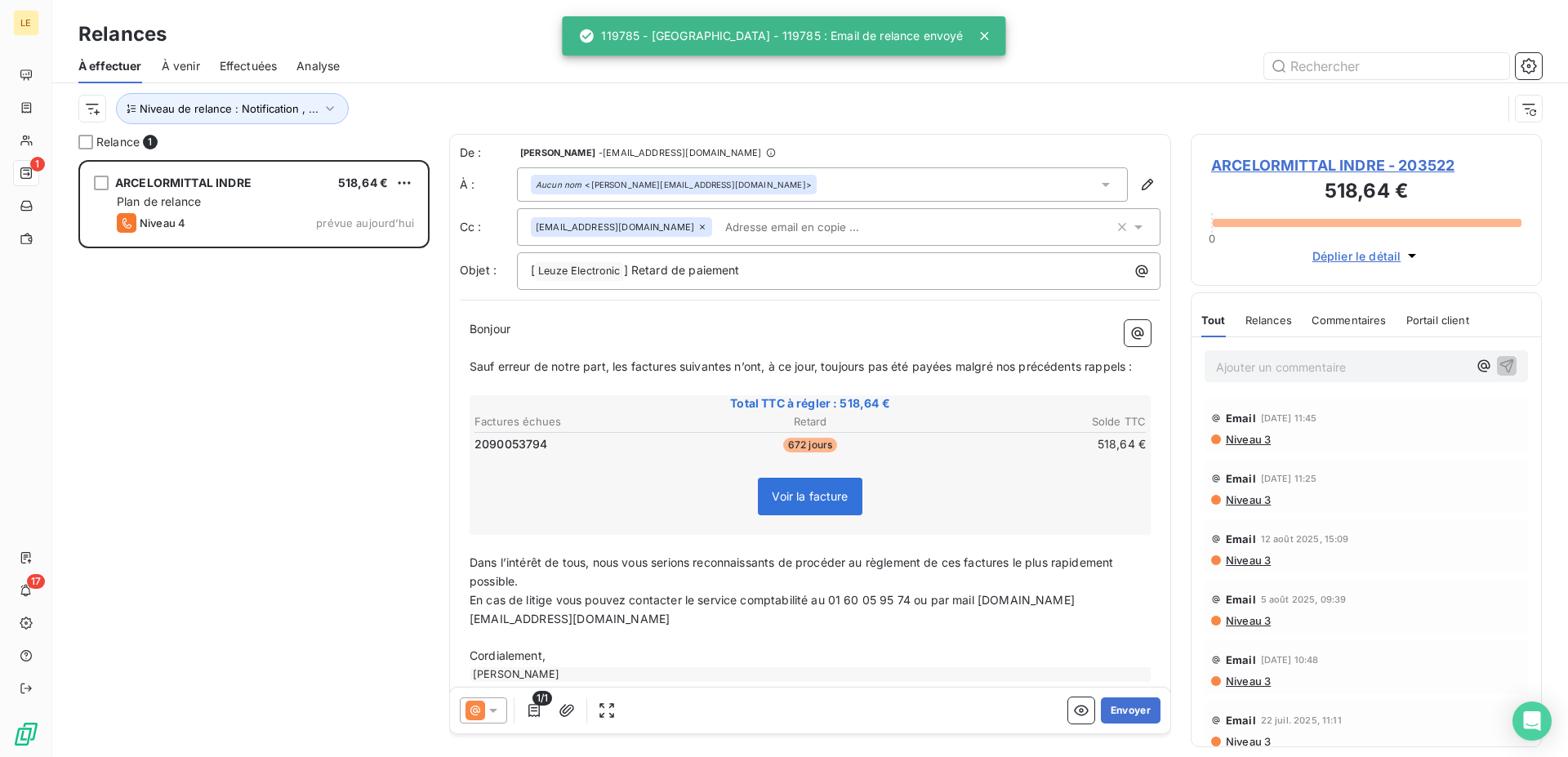
click at [1111, 723] on div "1/1 Envoyer" at bounding box center [810, 710] width 720 height 45
click at [1109, 706] on button "Envoyer" at bounding box center [1130, 710] width 60 height 26
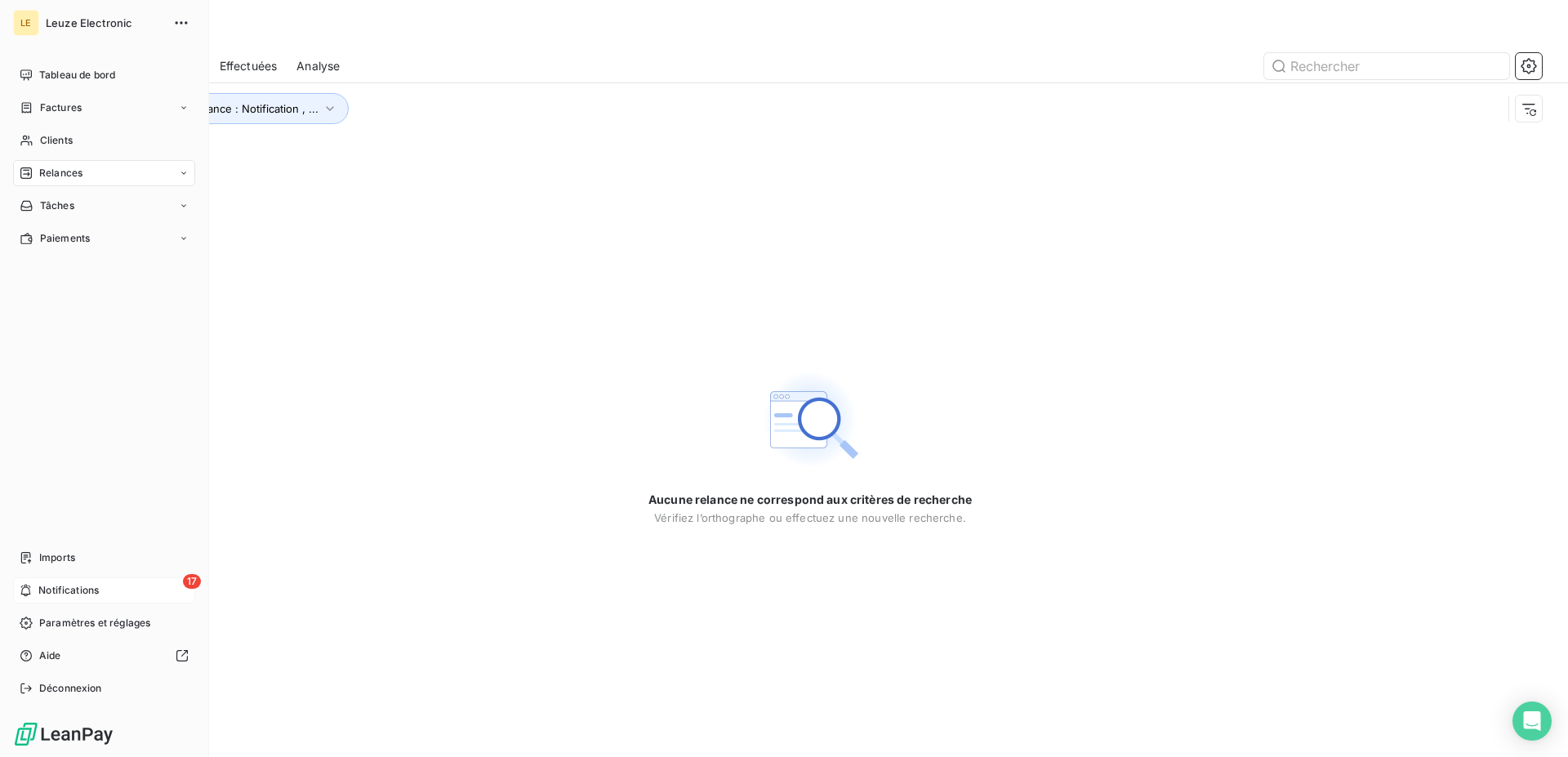
click at [25, 590] on icon at bounding box center [25, 591] width 13 height 13
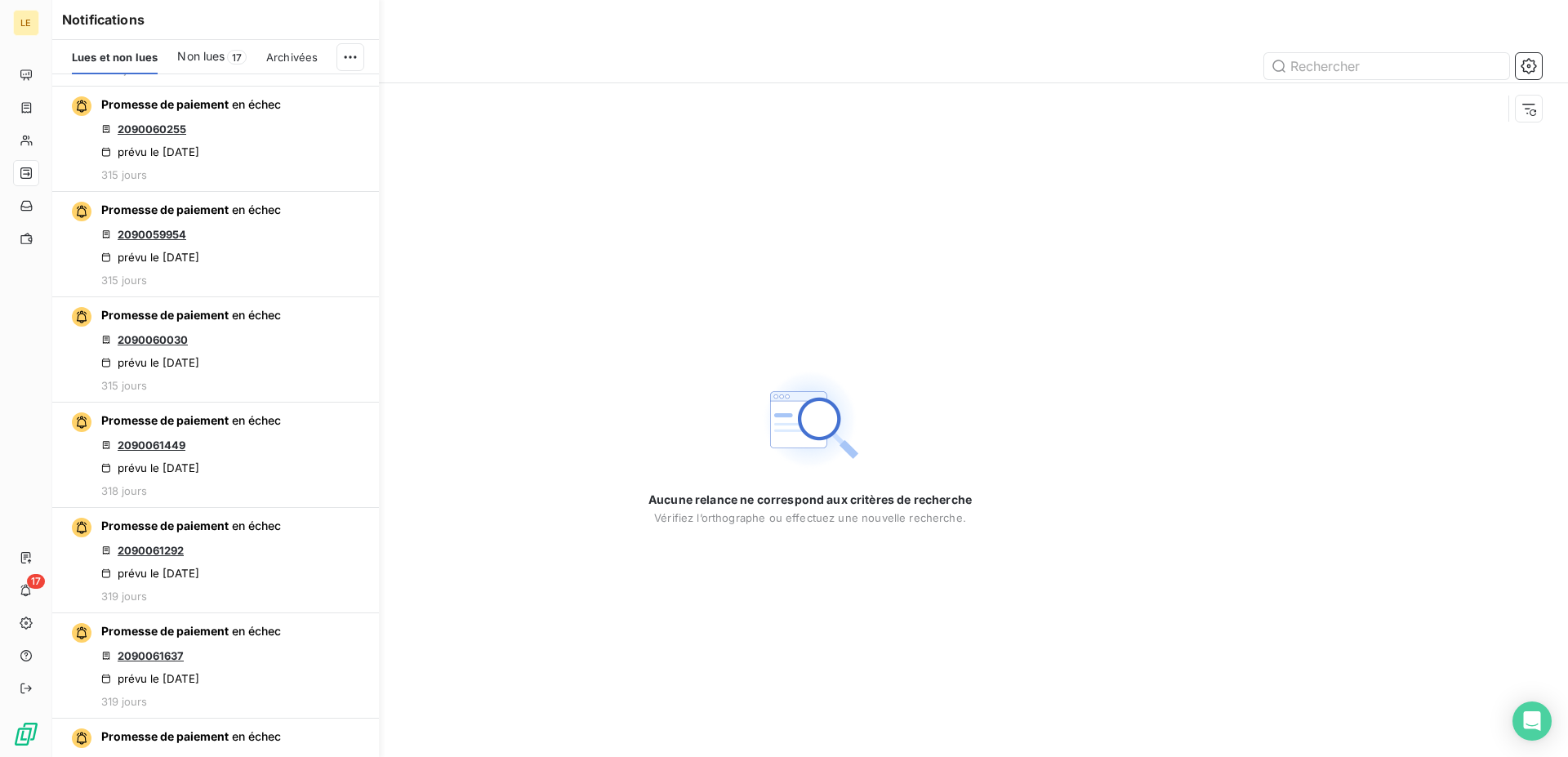
scroll to position [3249, 0]
